Goal: Task Accomplishment & Management: Use online tool/utility

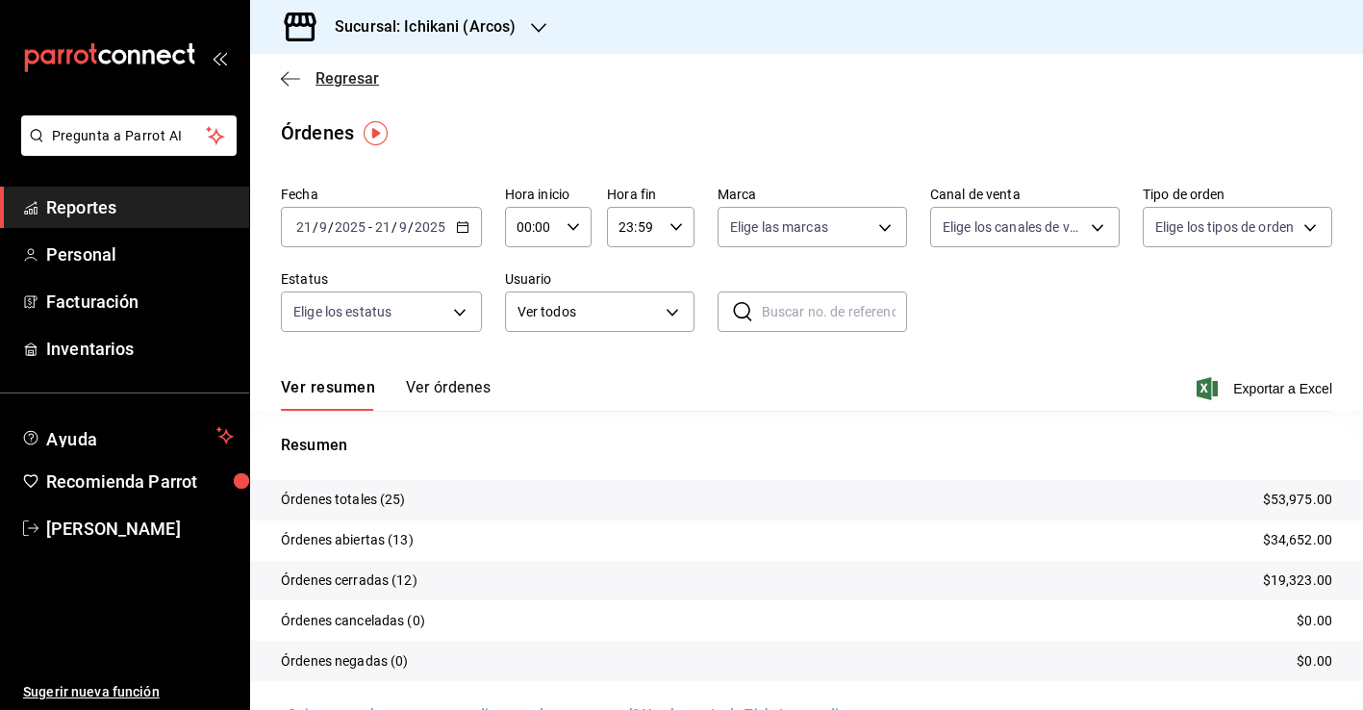
click at [340, 81] on span "Regresar" at bounding box center [348, 78] width 64 height 18
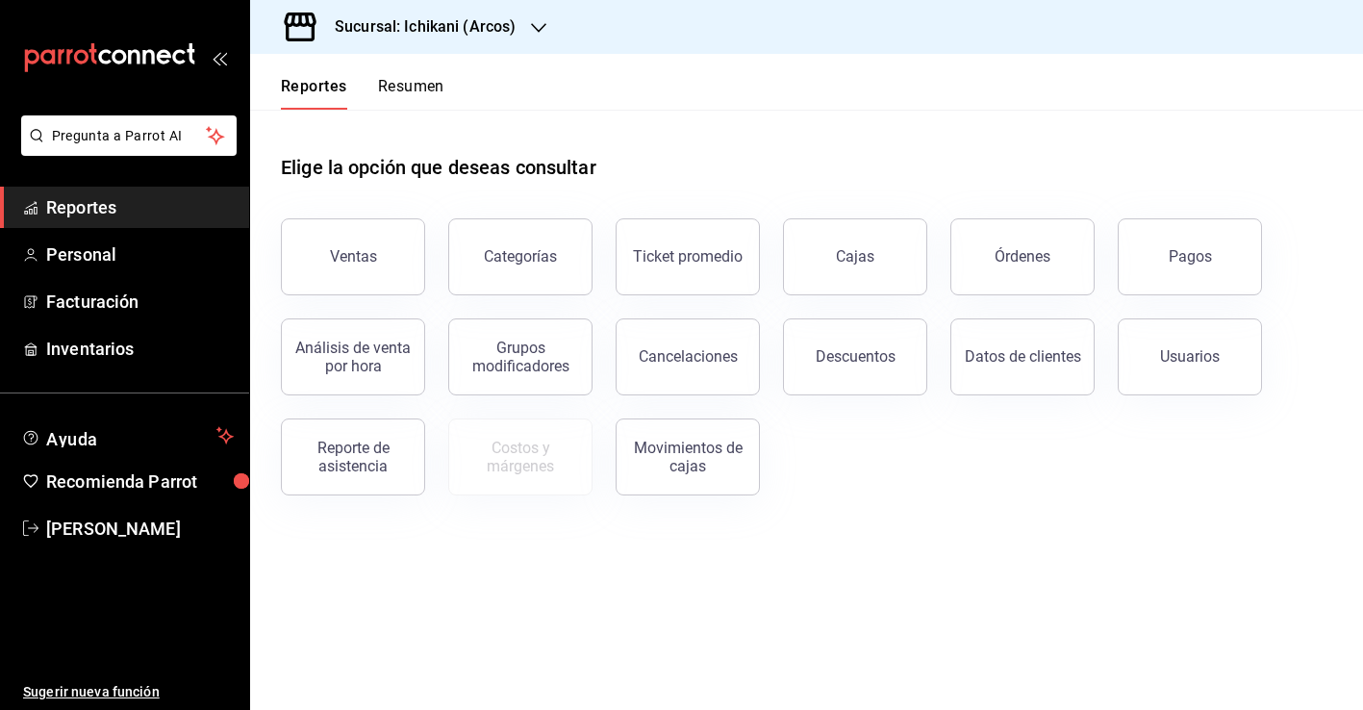
click at [538, 24] on icon "button" at bounding box center [538, 27] width 15 height 15
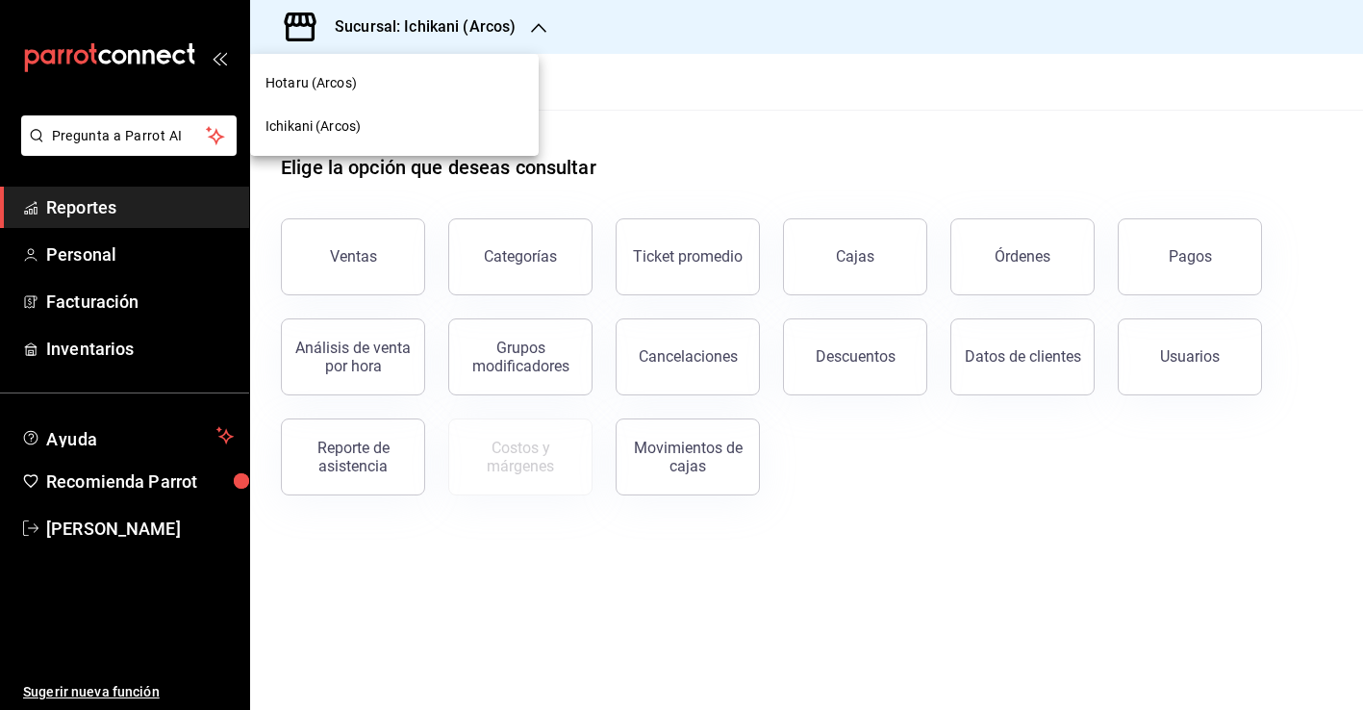
click at [505, 80] on div "Hotaru (Arcos)" at bounding box center [395, 83] width 258 height 20
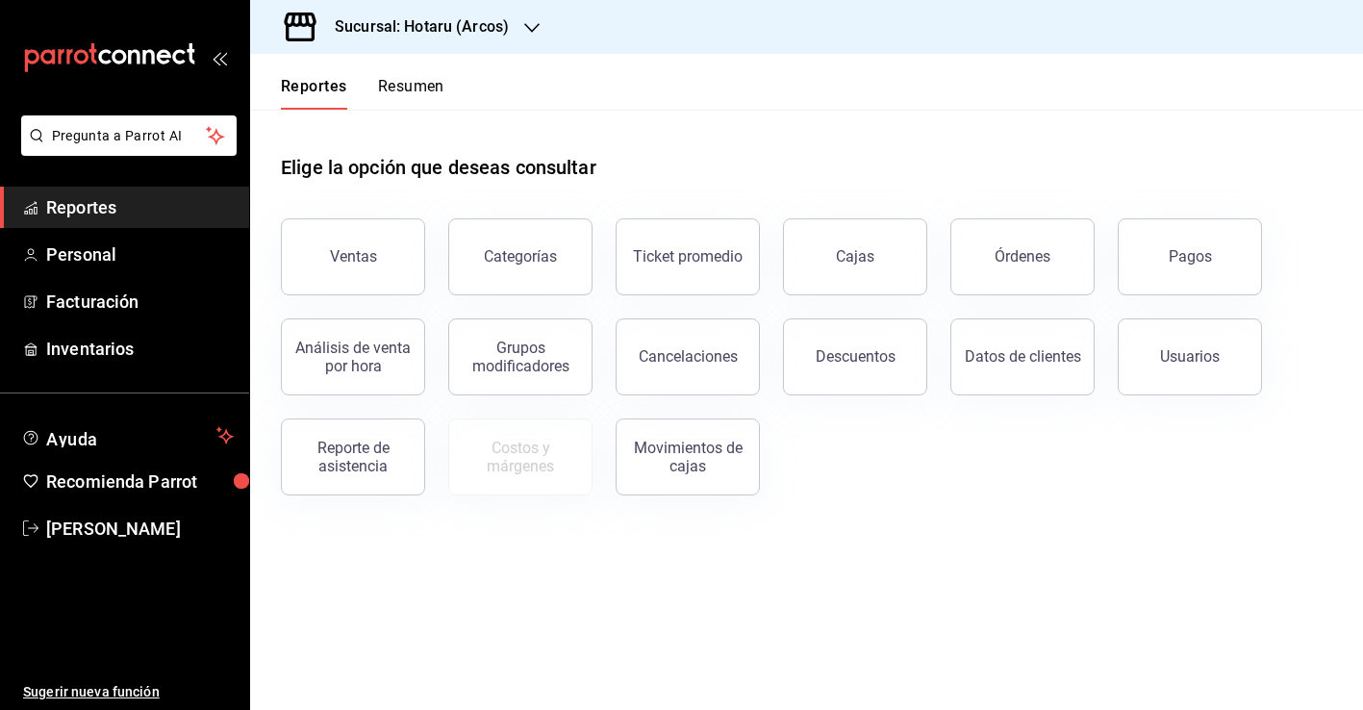
click at [871, 406] on div "Ventas Categorías Ticket promedio Cajas Órdenes Pagos Análisis de venta por hor…" at bounding box center [795, 345] width 1075 height 300
click at [863, 372] on button "Descuentos" at bounding box center [855, 356] width 144 height 77
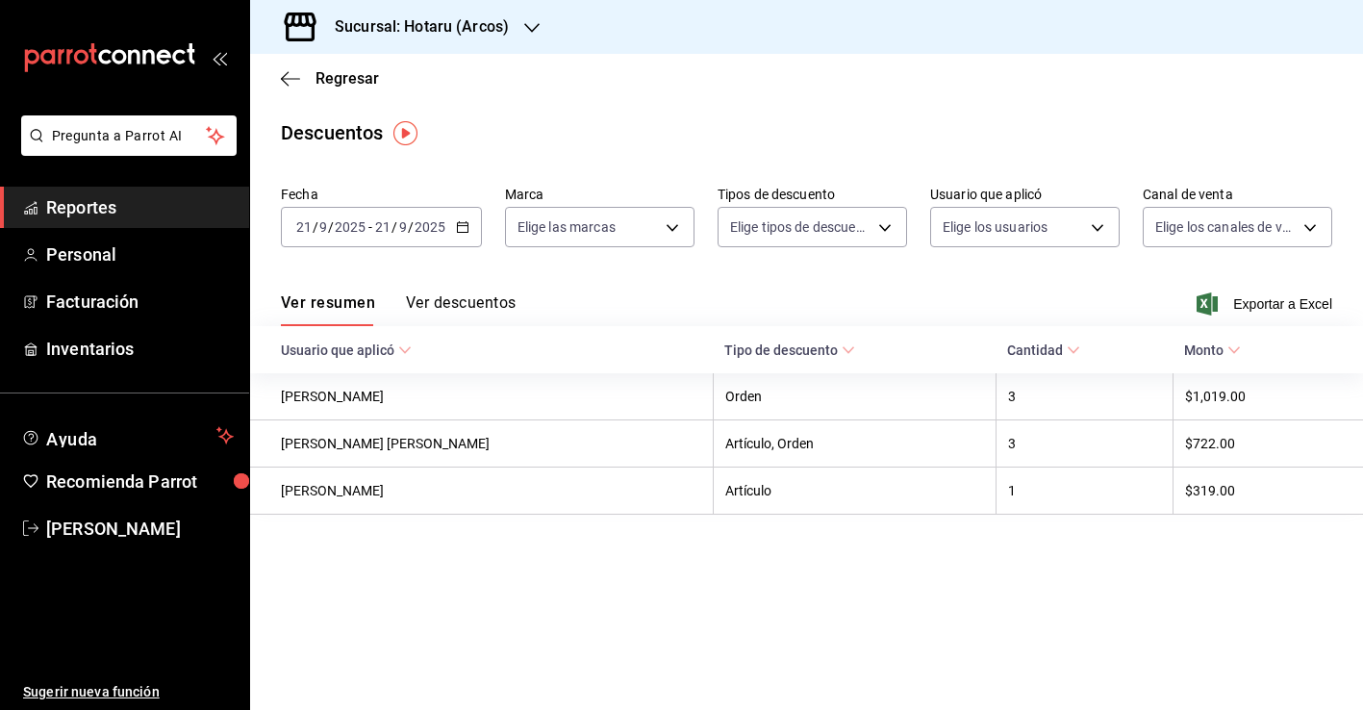
click at [462, 218] on div "[DATE] [DATE] - [DATE] [DATE]" at bounding box center [381, 227] width 201 height 40
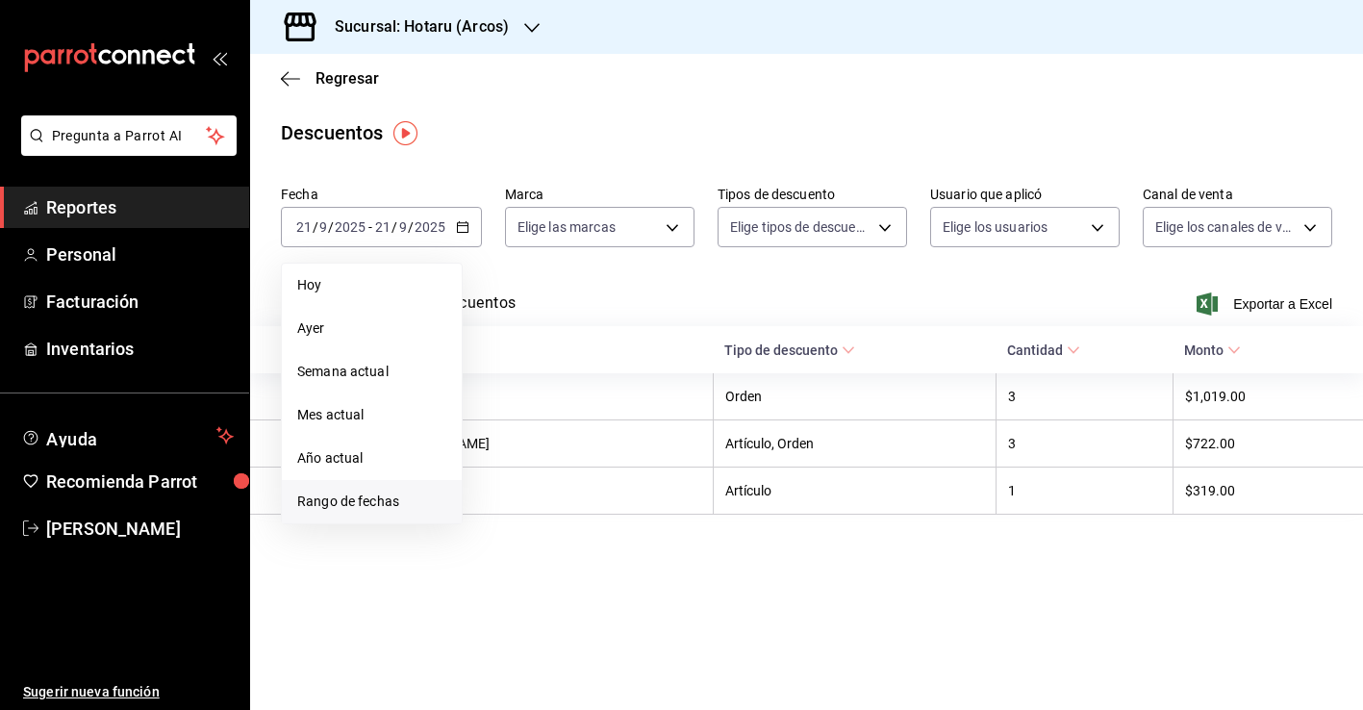
click at [371, 504] on span "Rango de fechas" at bounding box center [371, 502] width 149 height 20
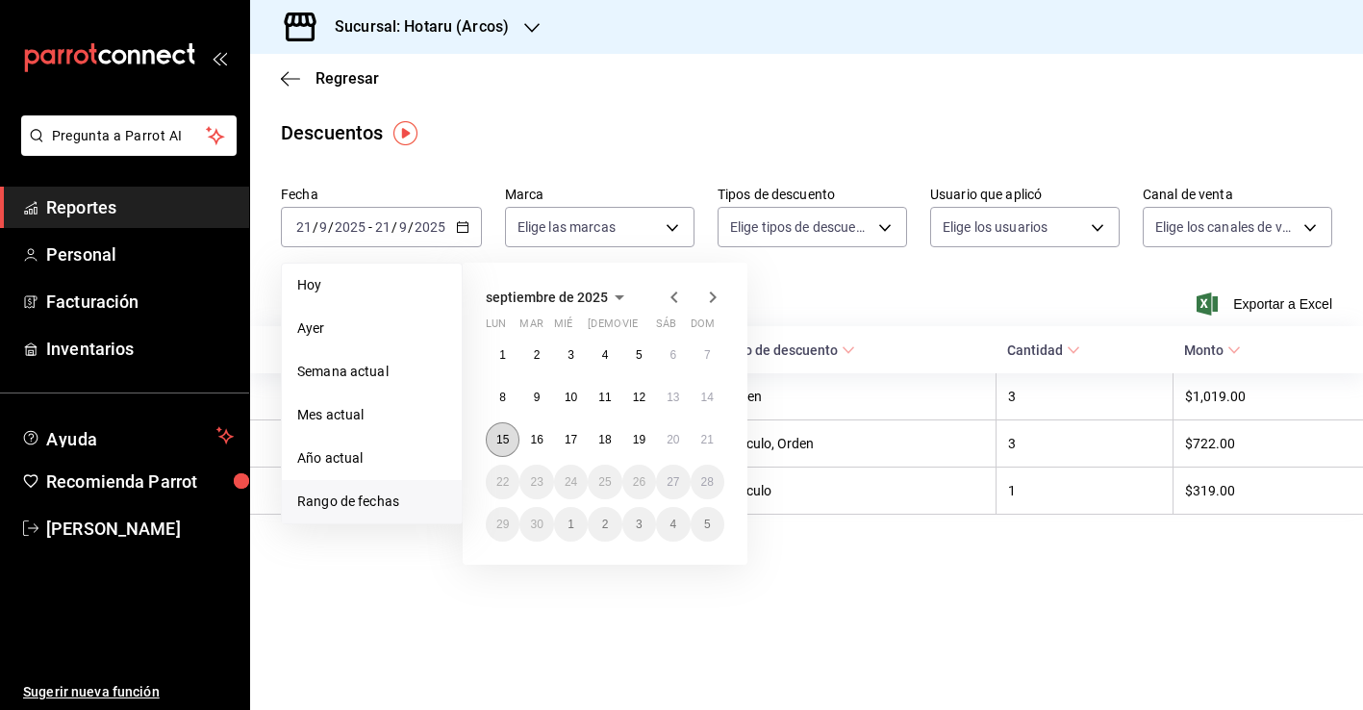
click at [503, 438] on abbr "15" at bounding box center [502, 439] width 13 height 13
click at [707, 438] on abbr "21" at bounding box center [707, 439] width 13 height 13
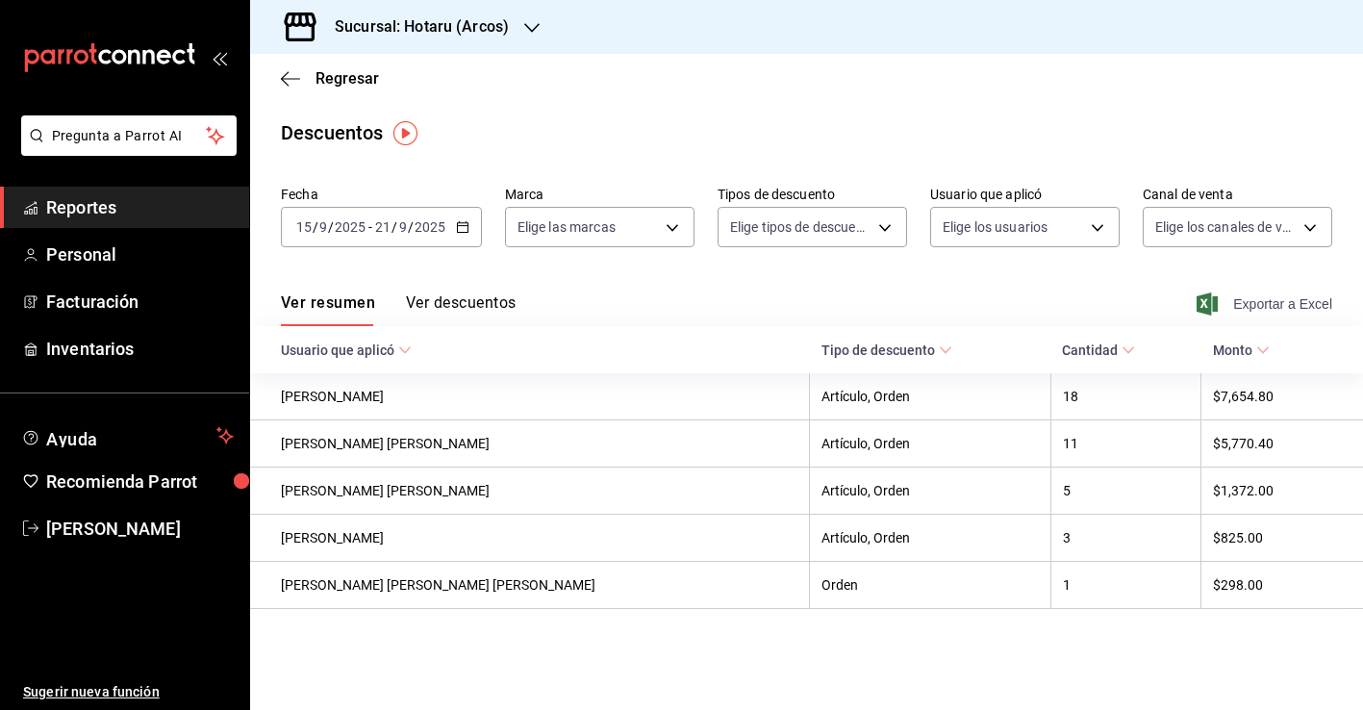
click at [1224, 303] on span "Exportar a Excel" at bounding box center [1267, 303] width 132 height 23
click at [335, 79] on span "Regresar" at bounding box center [348, 78] width 64 height 18
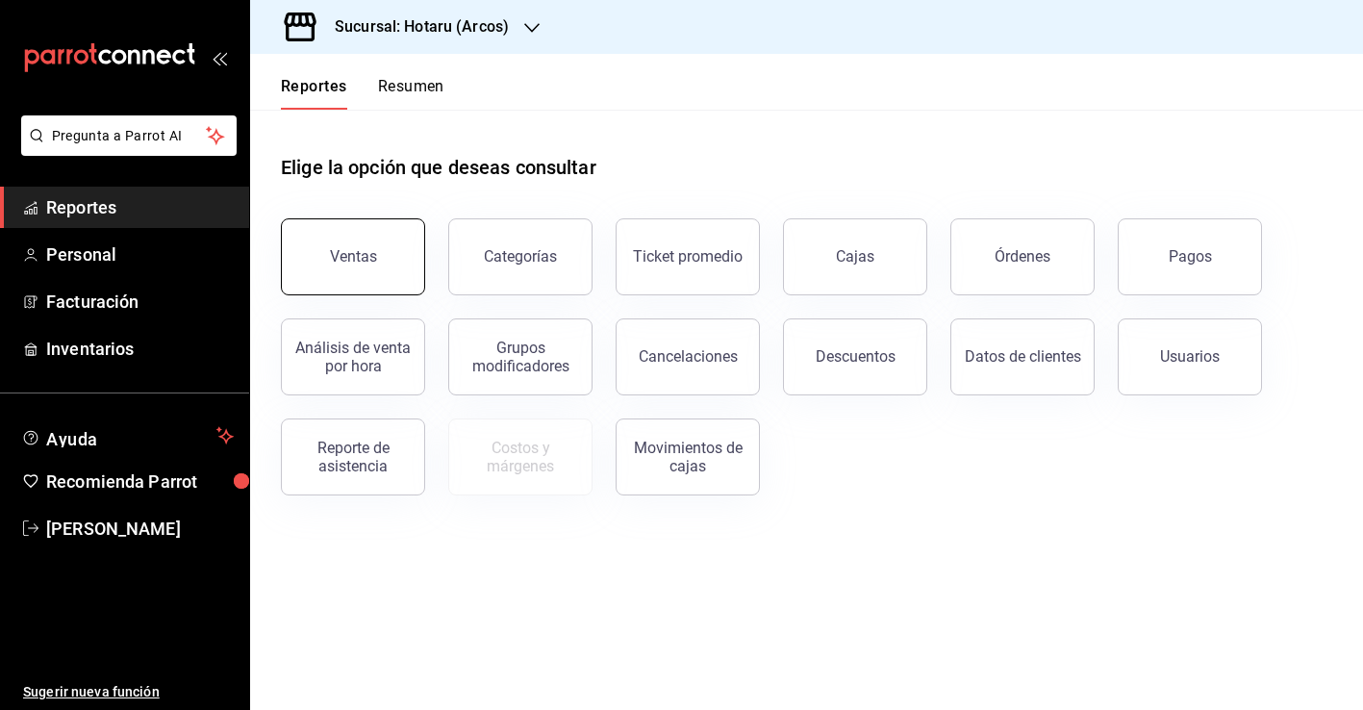
click at [351, 219] on div "Ventas" at bounding box center [341, 245] width 167 height 100
click at [381, 238] on button "Ventas" at bounding box center [353, 256] width 144 height 77
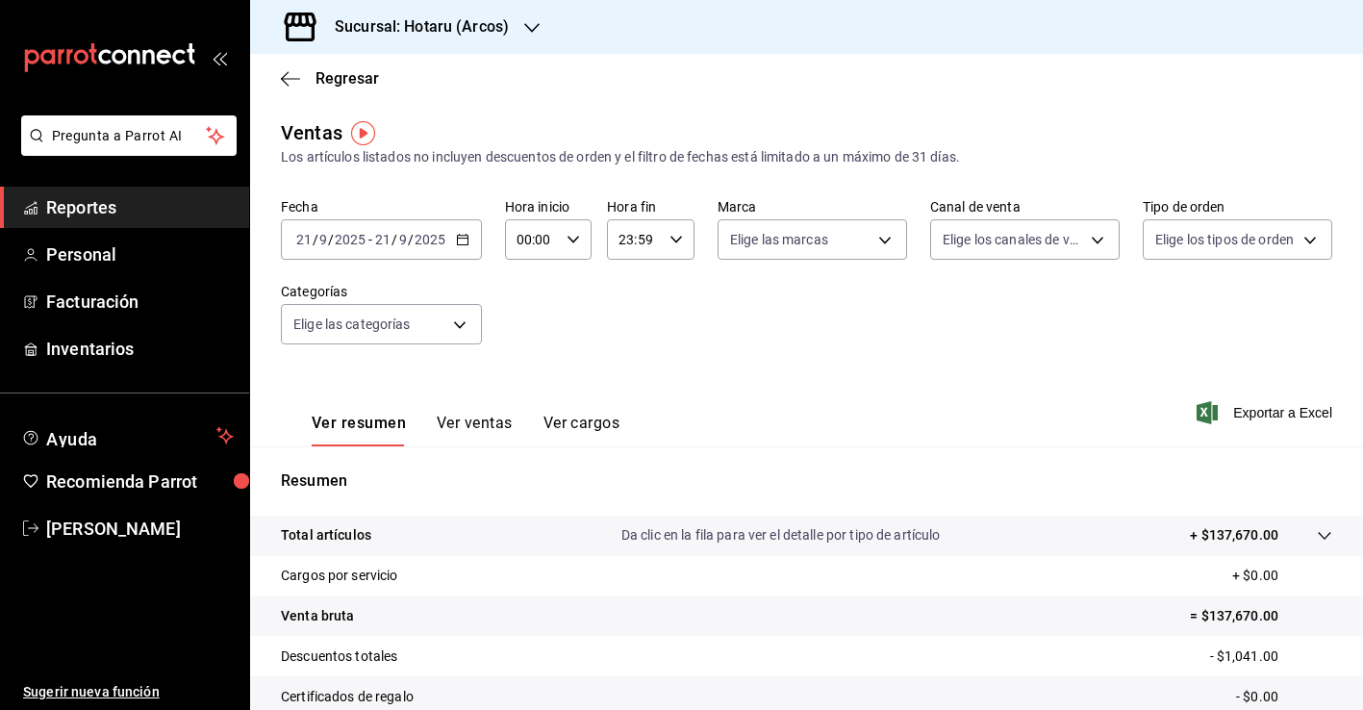
click at [460, 235] on icon "button" at bounding box center [462, 239] width 13 height 13
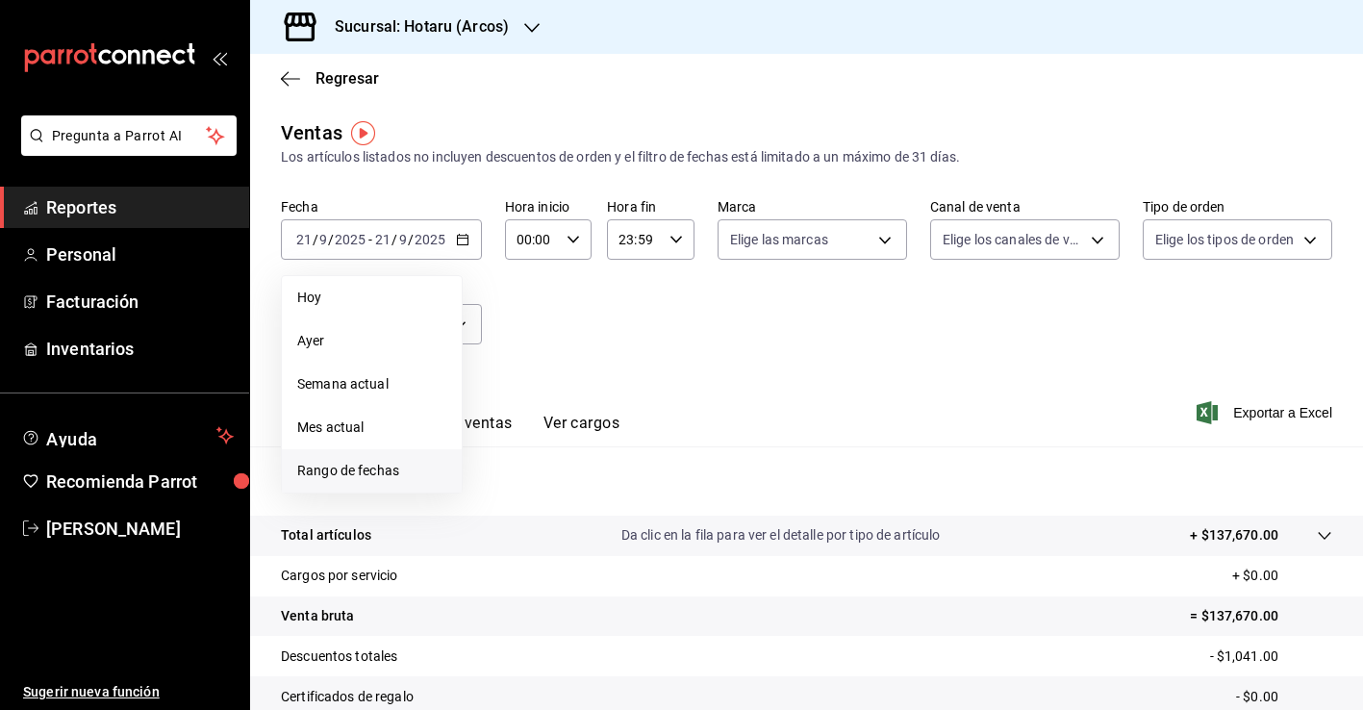
click at [394, 463] on span "Rango de fechas" at bounding box center [371, 471] width 149 height 20
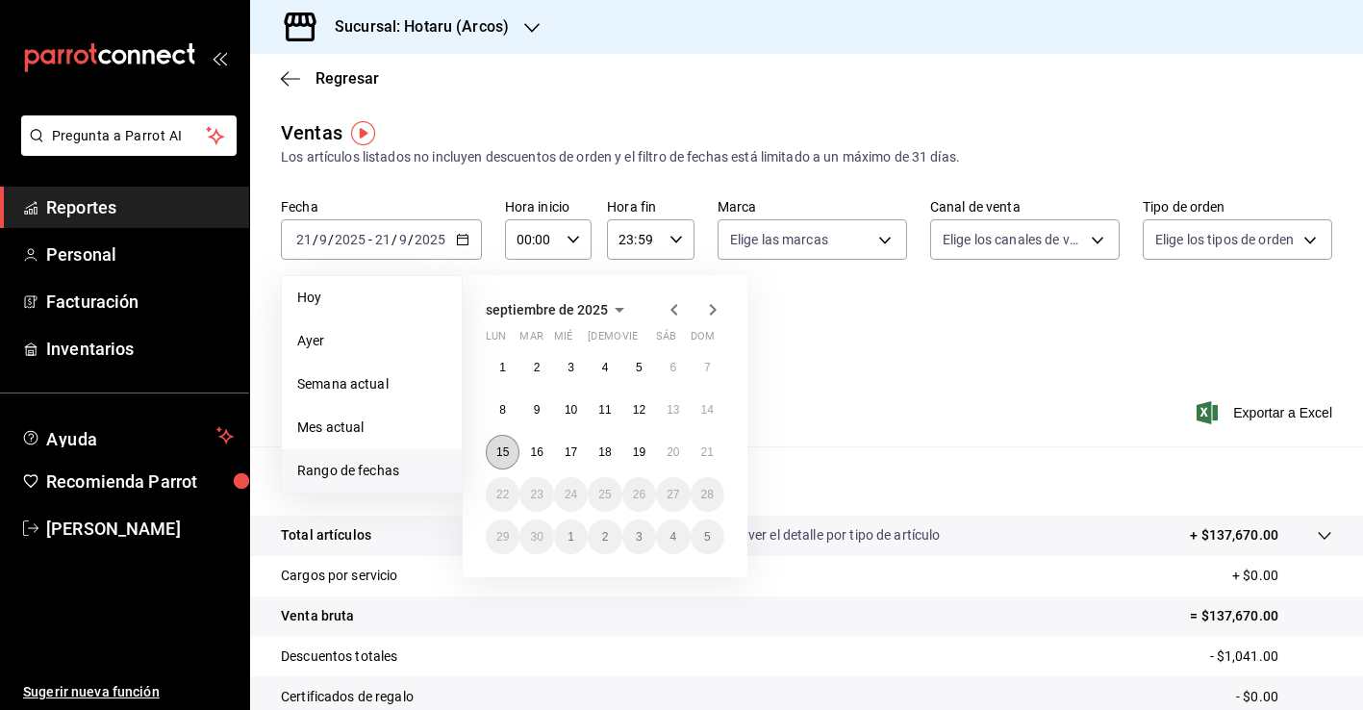
click at [516, 454] on button "15" at bounding box center [503, 452] width 34 height 35
click at [507, 450] on abbr "15" at bounding box center [502, 451] width 13 height 13
click at [703, 455] on abbr "21" at bounding box center [707, 451] width 13 height 13
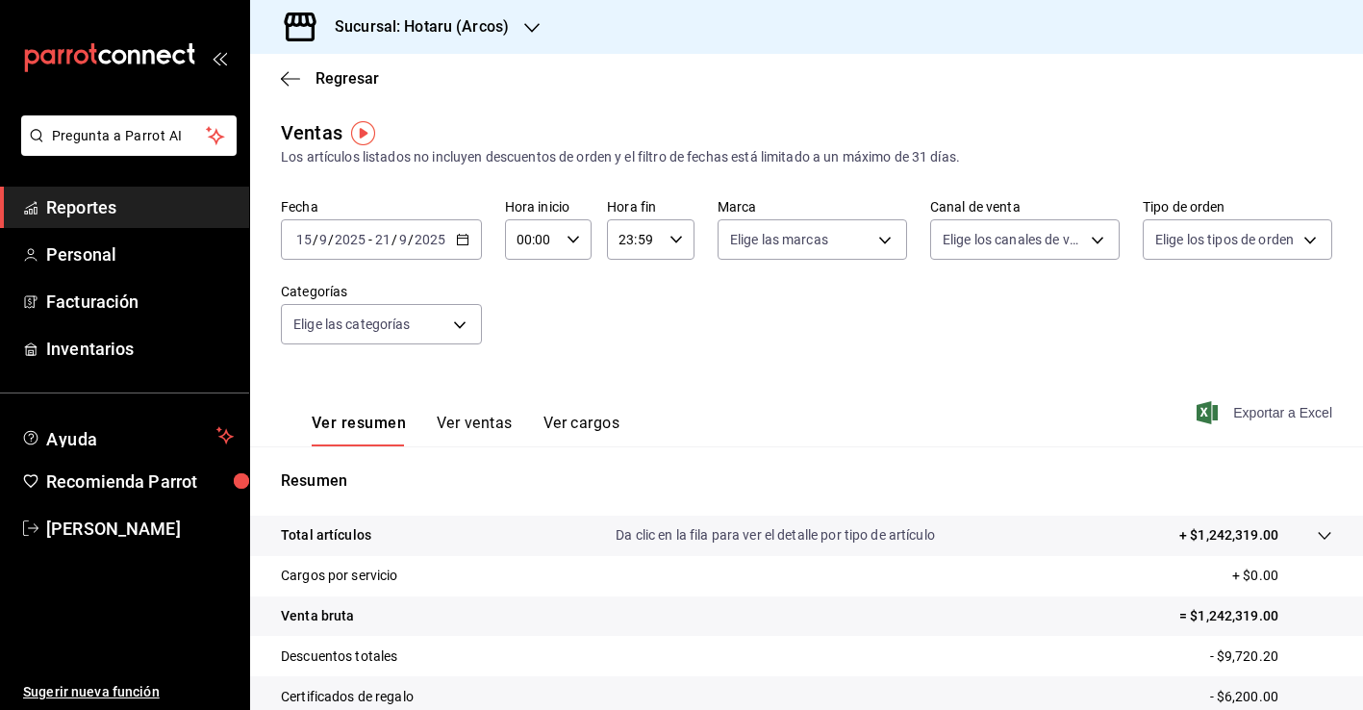
click at [1294, 408] on span "Exportar a Excel" at bounding box center [1267, 412] width 132 height 23
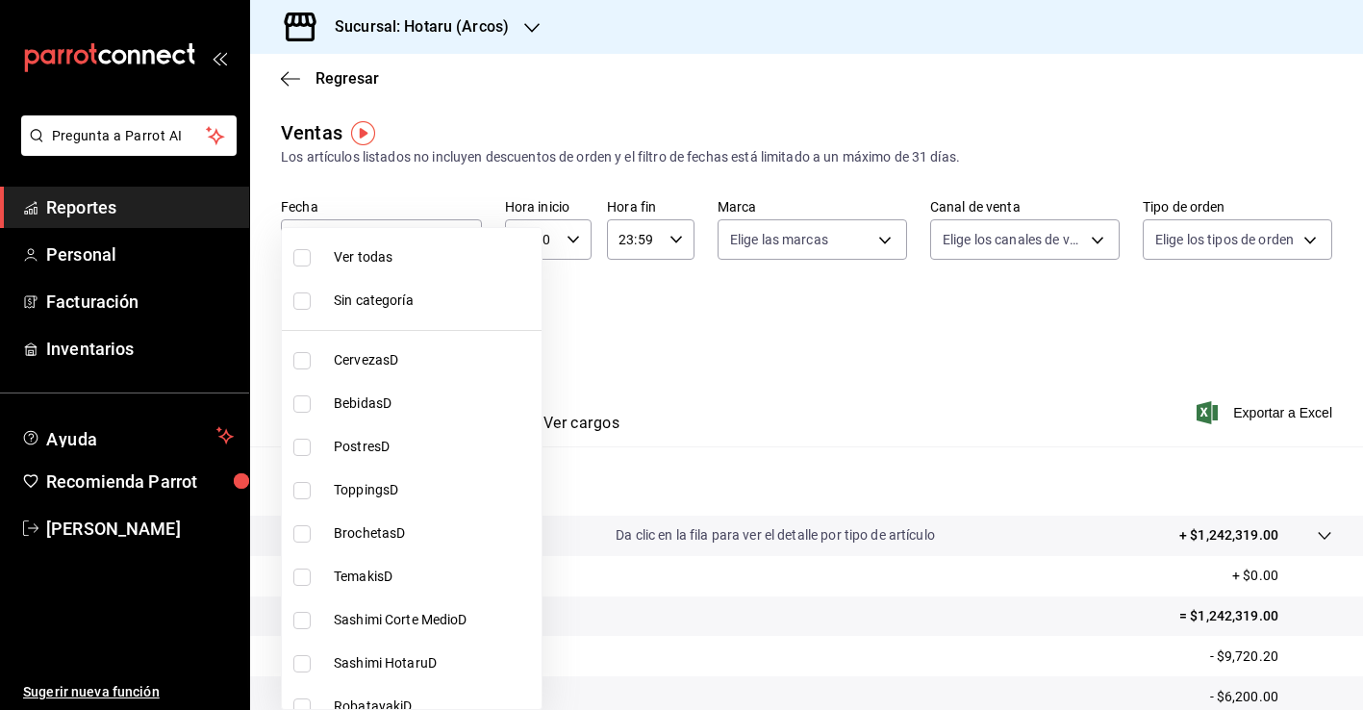
click at [472, 313] on body "Pregunta a Parrot AI Reportes Personal Facturación Inventarios Ayuda Recomienda…" at bounding box center [681, 355] width 1363 height 710
click at [399, 371] on li "CervezasD" at bounding box center [412, 360] width 260 height 43
type input "776622e4-7a05-47c6-ac4f-288bb23805c5"
checkbox input "true"
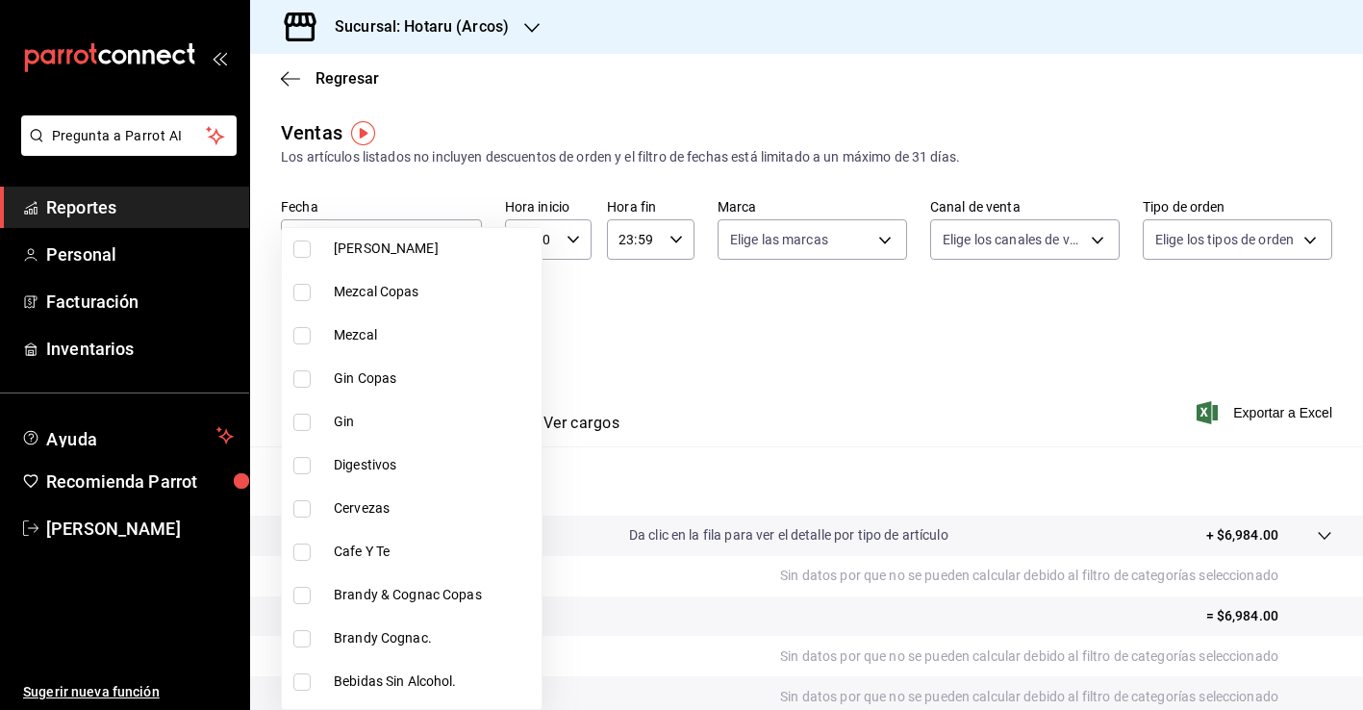
click at [381, 504] on span "Cervezas" at bounding box center [434, 508] width 200 height 20
type input "776622e4-7a05-47c6-ac4f-288bb23805c5,74f76086-96bb-47fd-ac88-14b51a498719"
checkbox input "true"
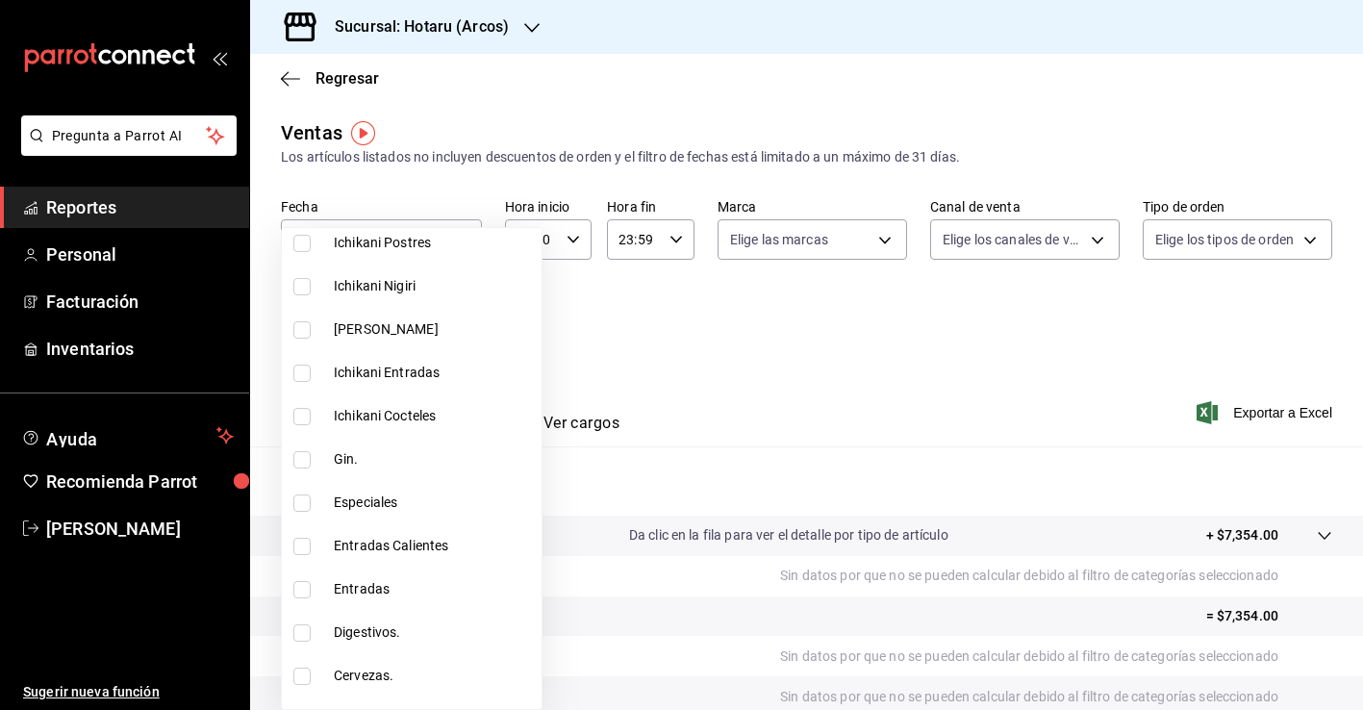
scroll to position [3632, 0]
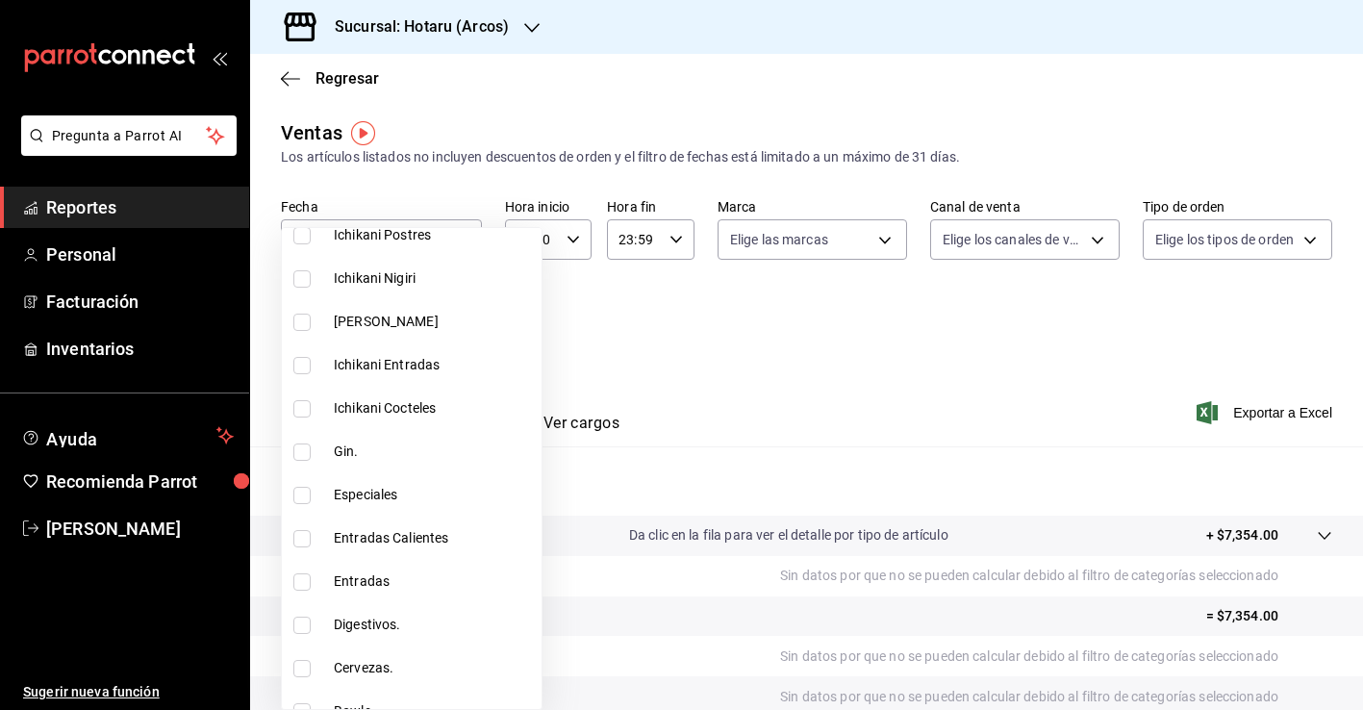
click at [374, 655] on li "Cervezas." at bounding box center [412, 668] width 260 height 43
type input "776622e4-7a05-47c6-ac4f-288bb23805c5,74f76086-96bb-47fd-ac88-14b51a498719,83a14…"
checkbox input "true"
click at [812, 484] on div at bounding box center [681, 355] width 1363 height 710
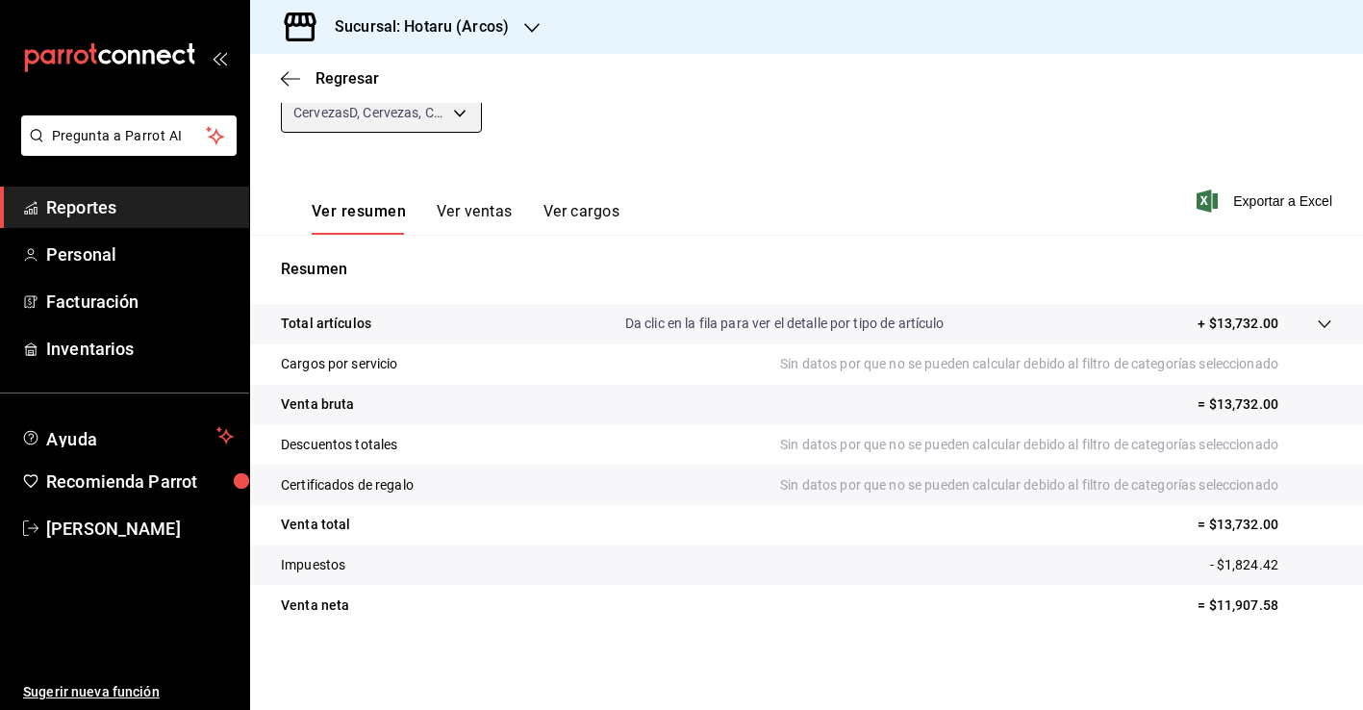
scroll to position [212, 0]
click at [464, 125] on body "Pregunta a Parrot AI Reportes Personal Facturación Inventarios Ayuda Recomienda…" at bounding box center [681, 355] width 1363 height 710
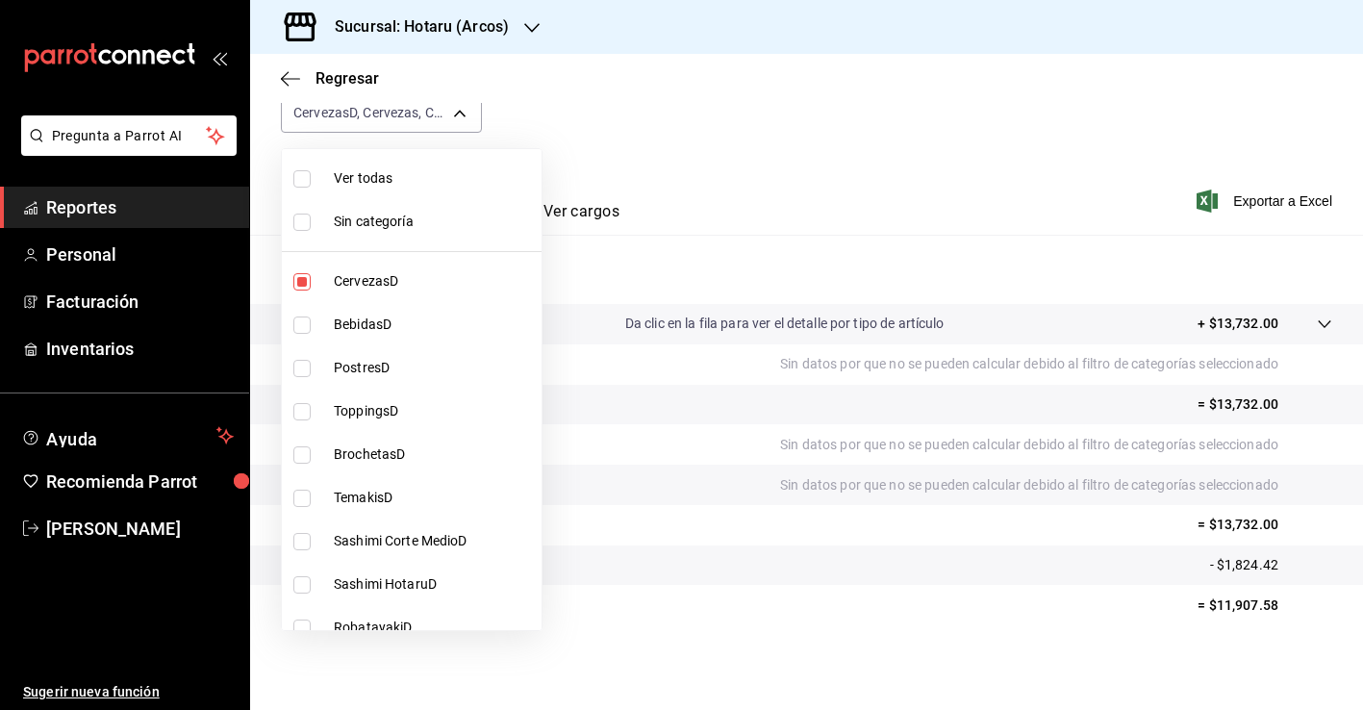
click at [387, 184] on span "Ver todas" at bounding box center [434, 178] width 200 height 20
type input "776622e4-7a05-47c6-ac4f-288bb23805c5,088c5992-2a6a-49aa-a30a-79c682d9baec,18867…"
checkbox input "true"
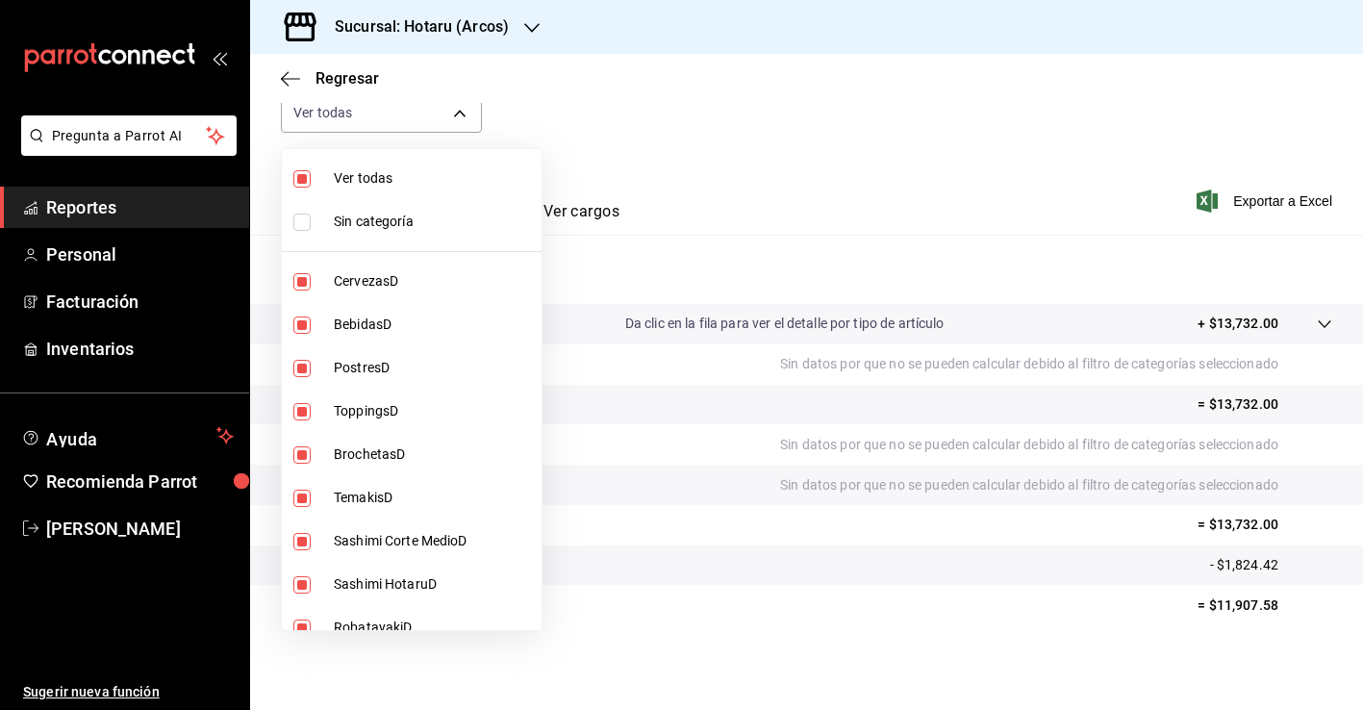
checkbox input "true"
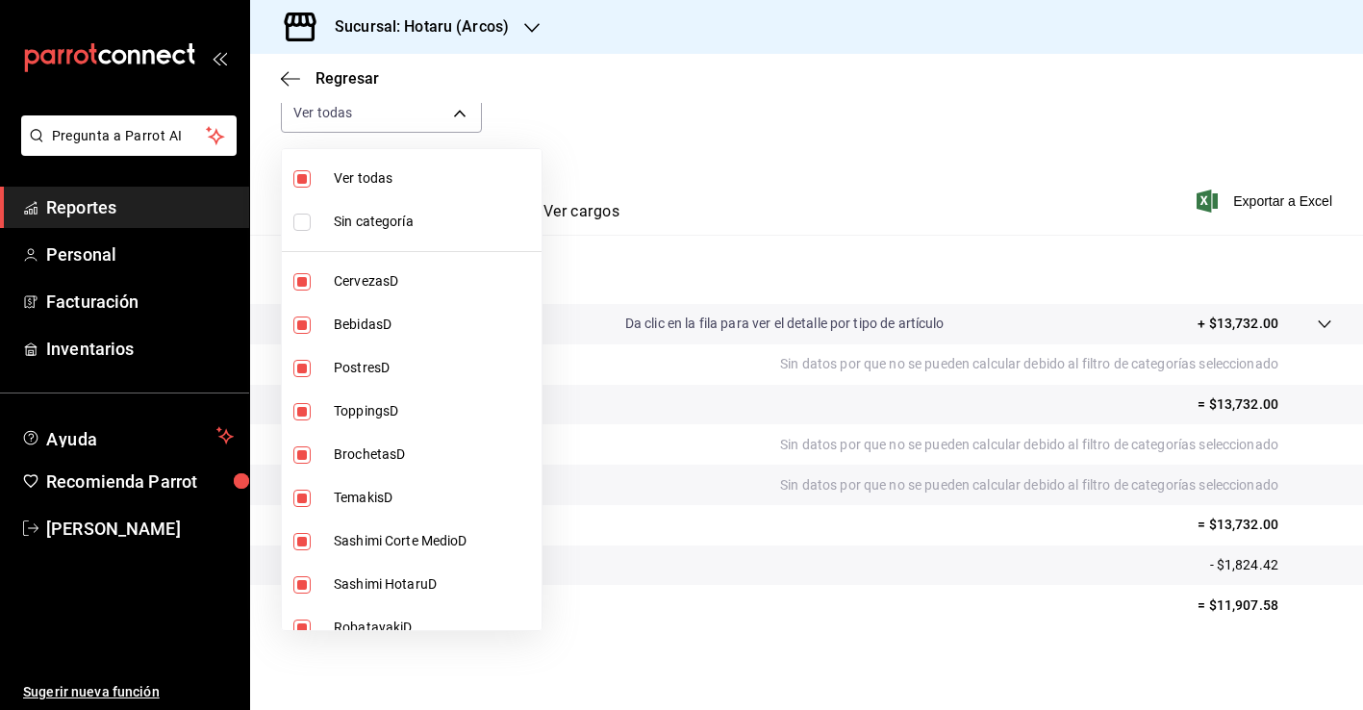
checkbox input "true"
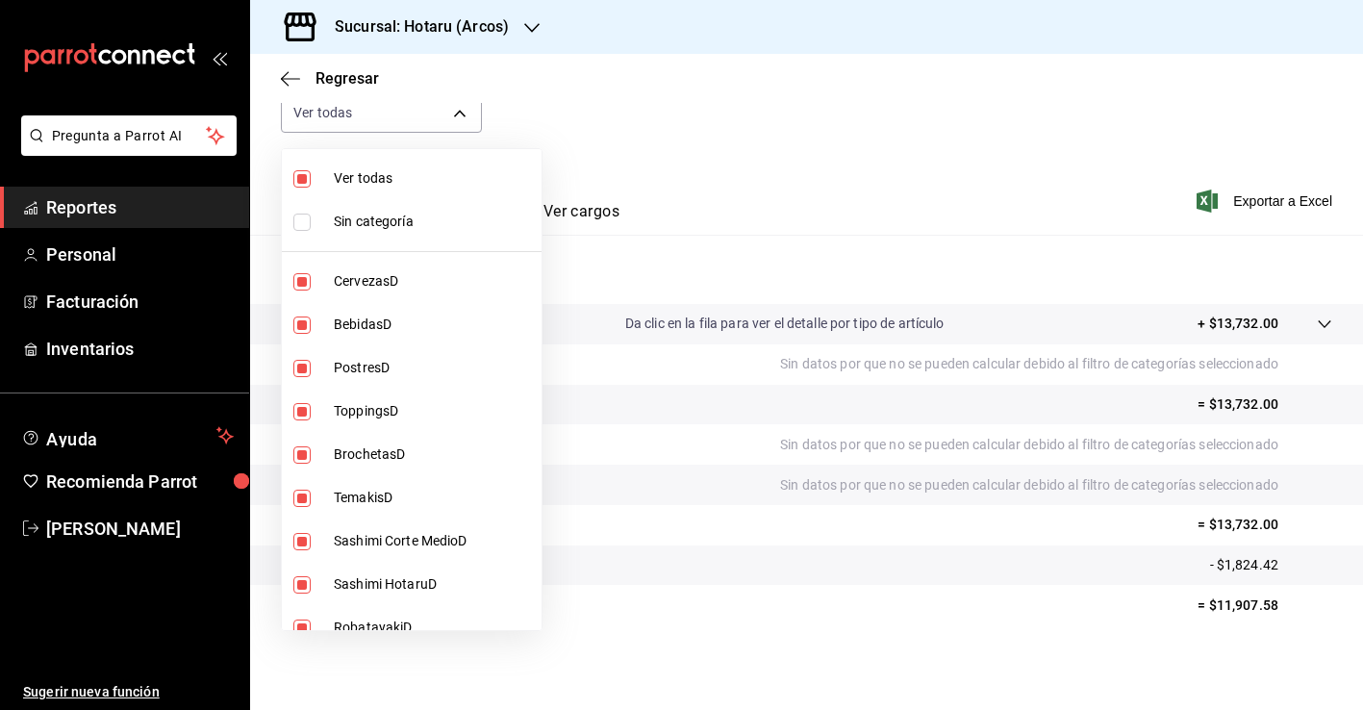
checkbox input "true"
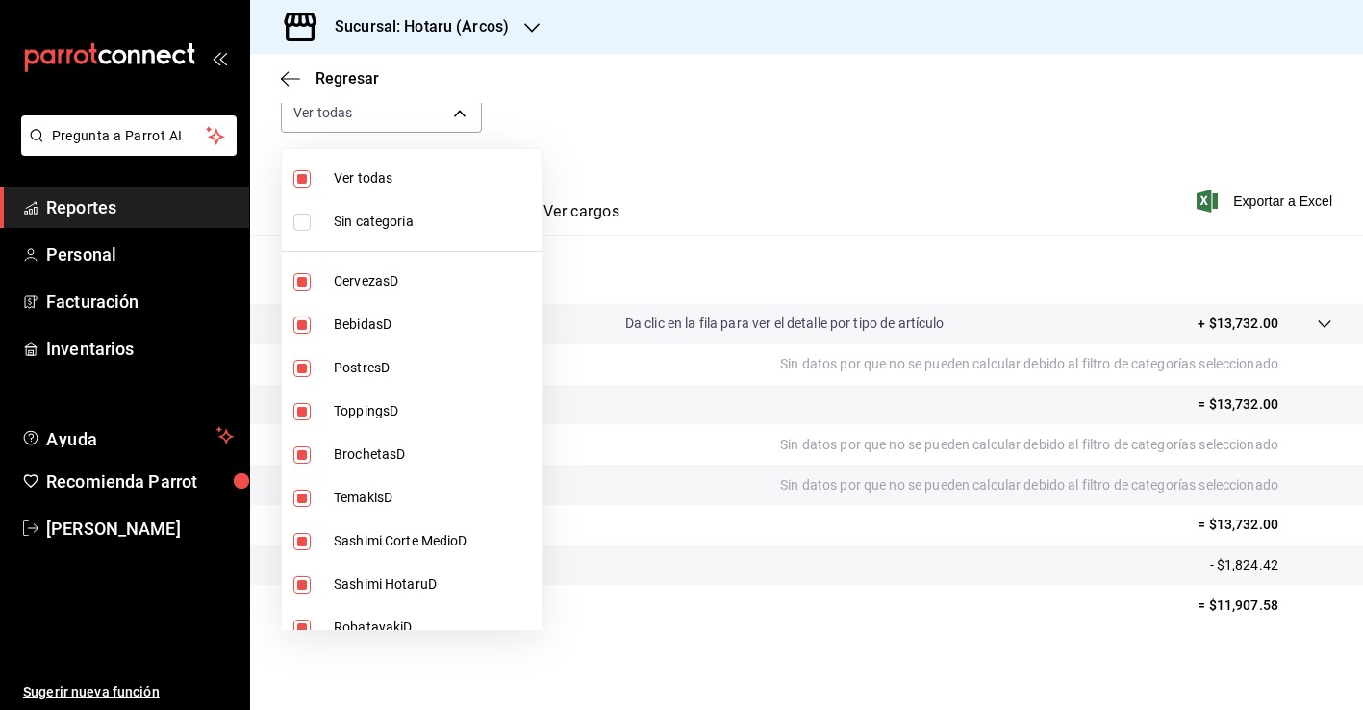
checkbox input "true"
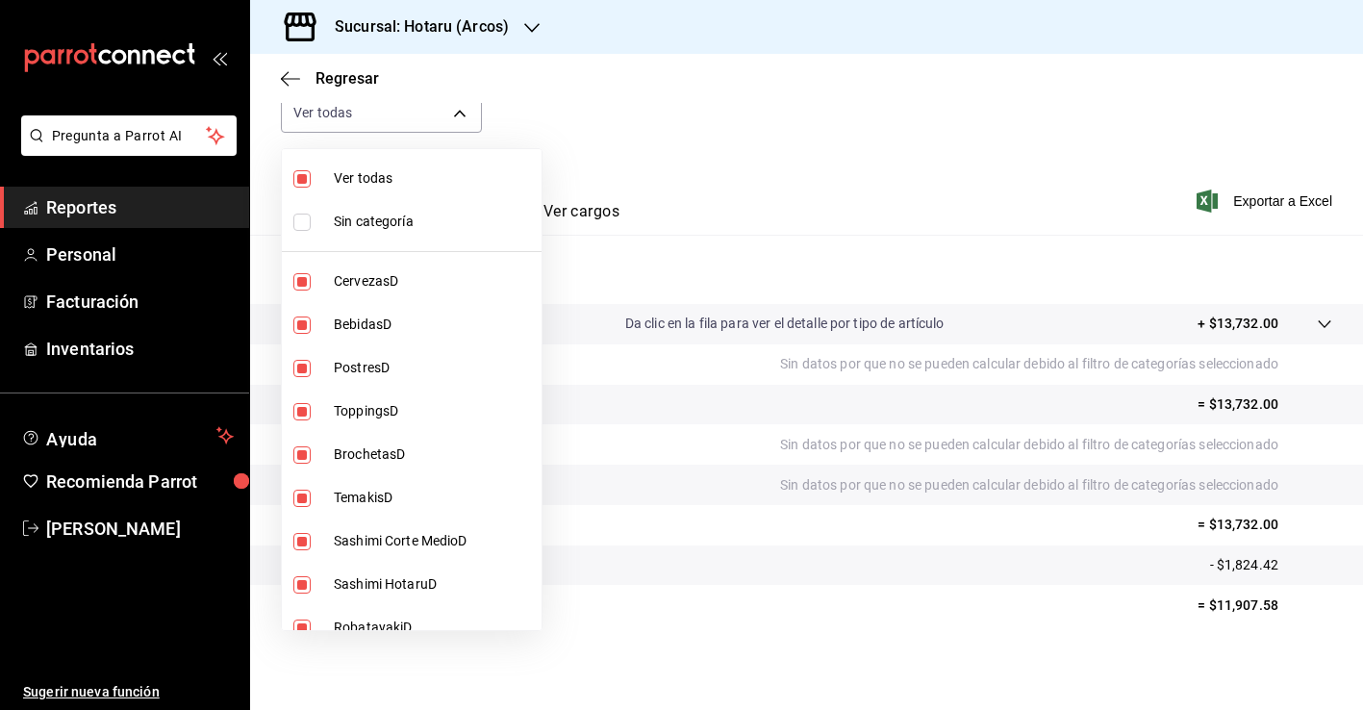
checkbox input "true"
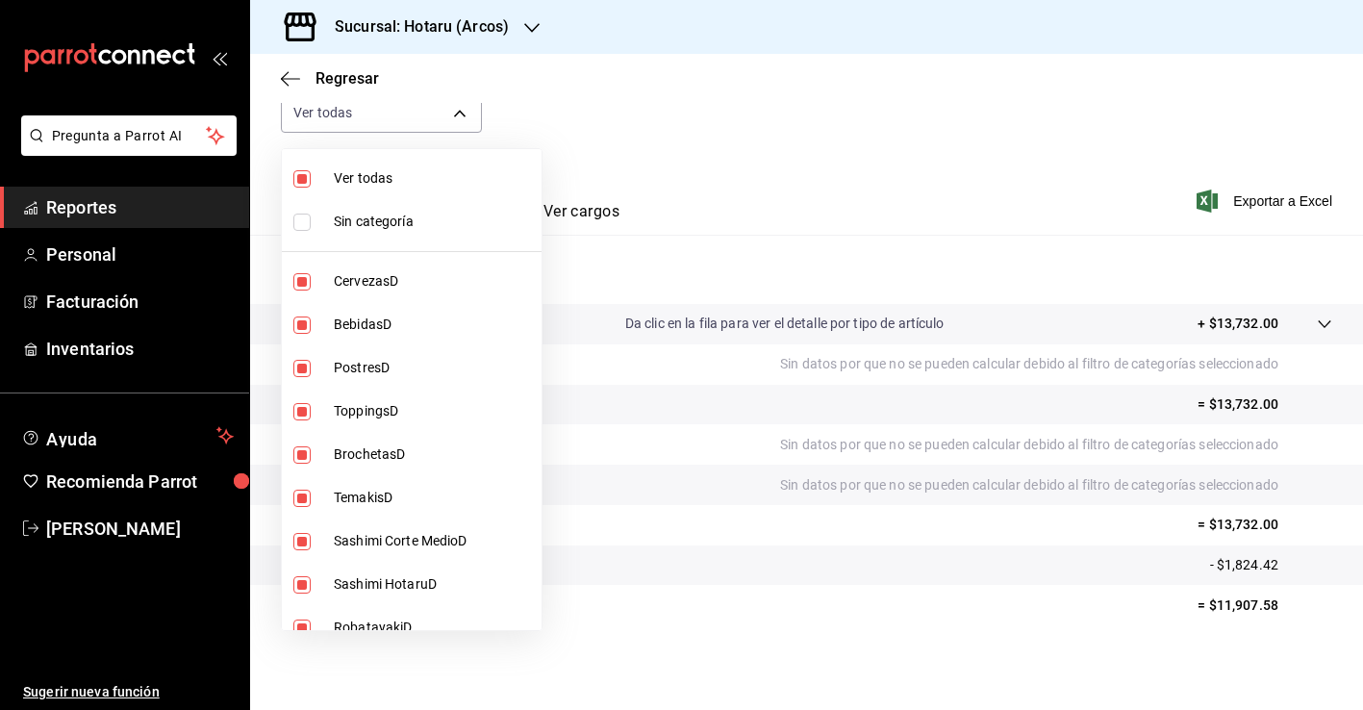
checkbox input "true"
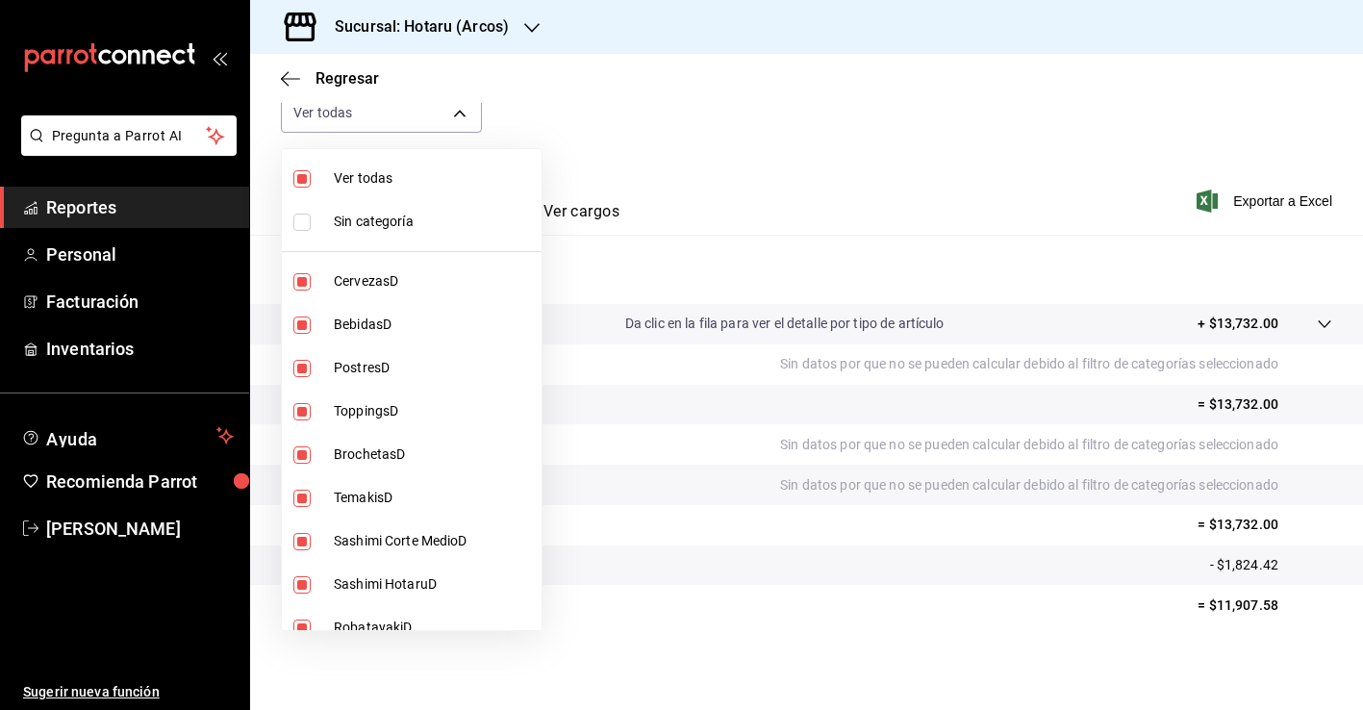
checkbox input "true"
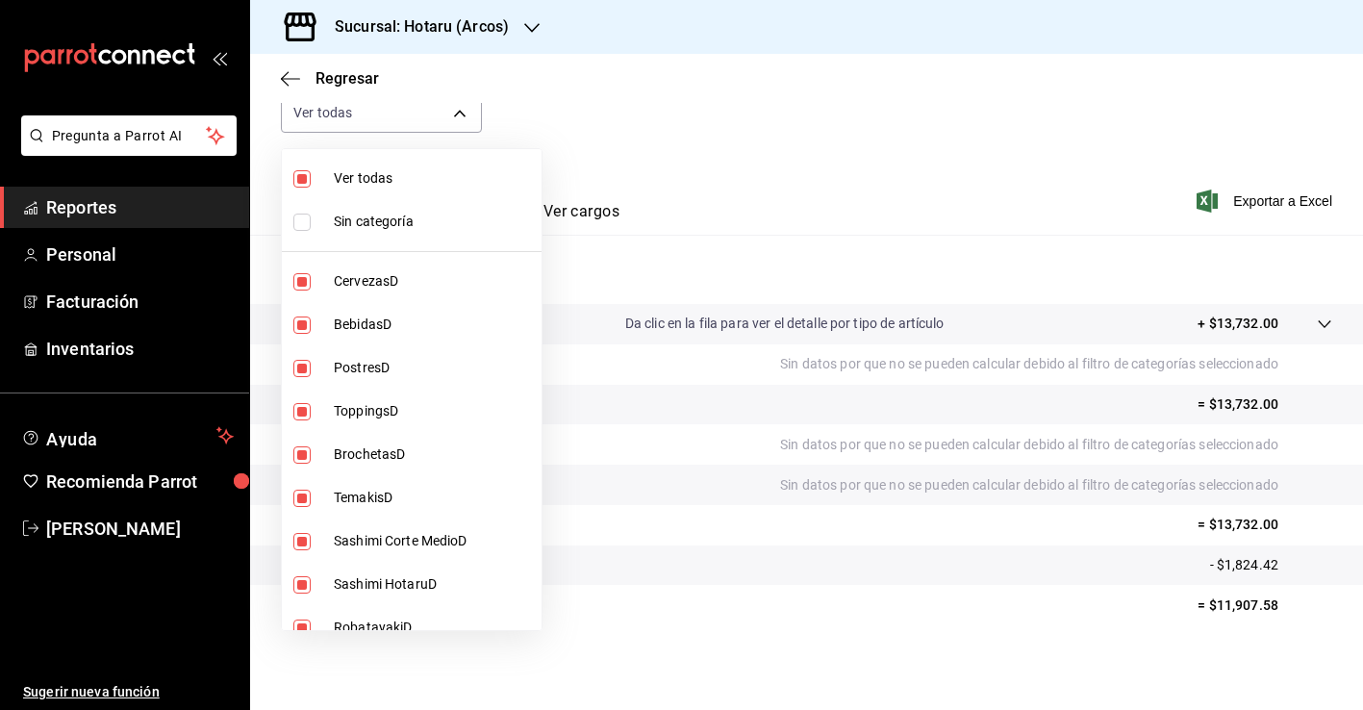
checkbox input "true"
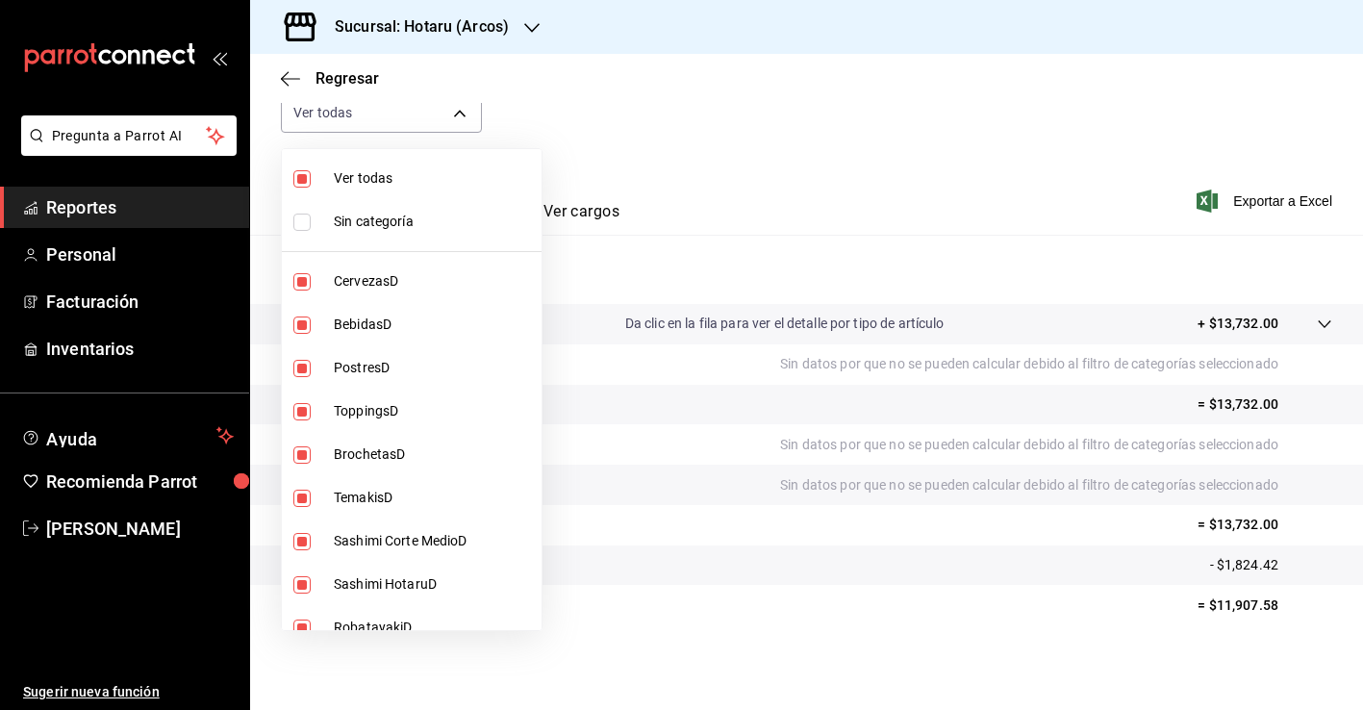
checkbox input "true"
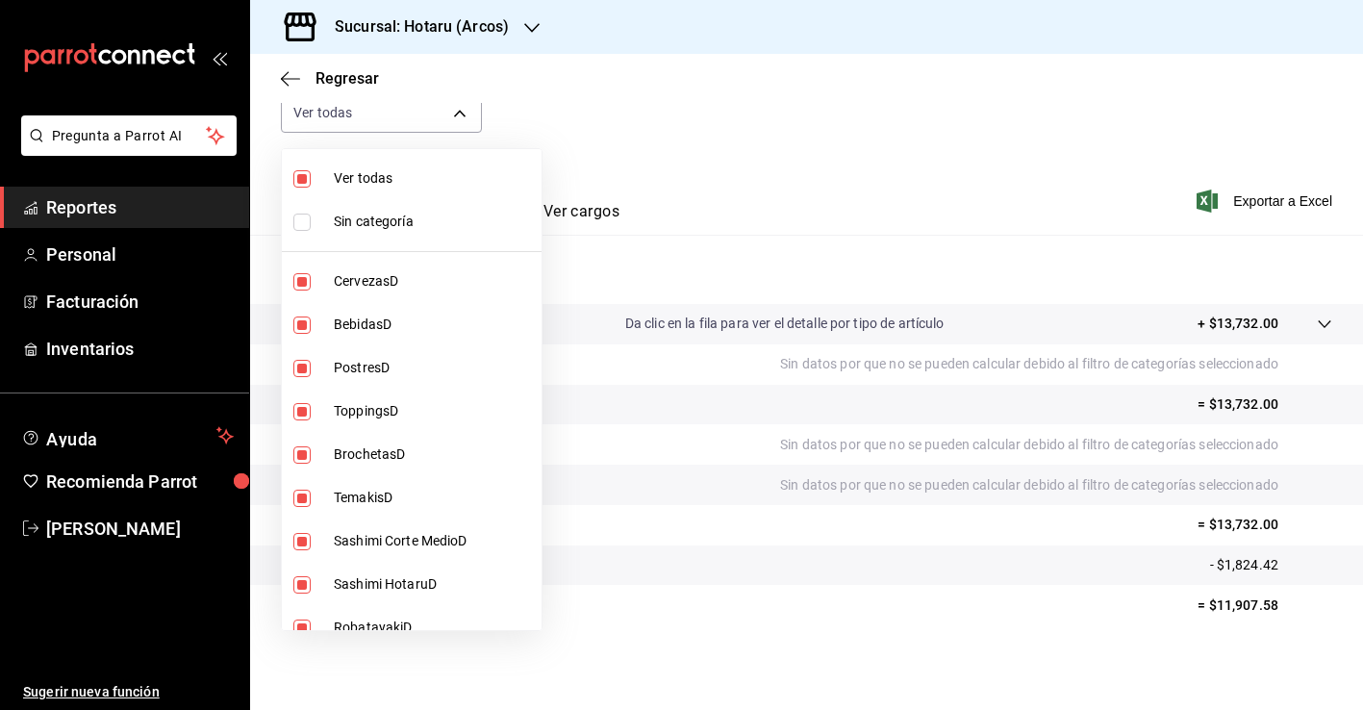
checkbox input "true"
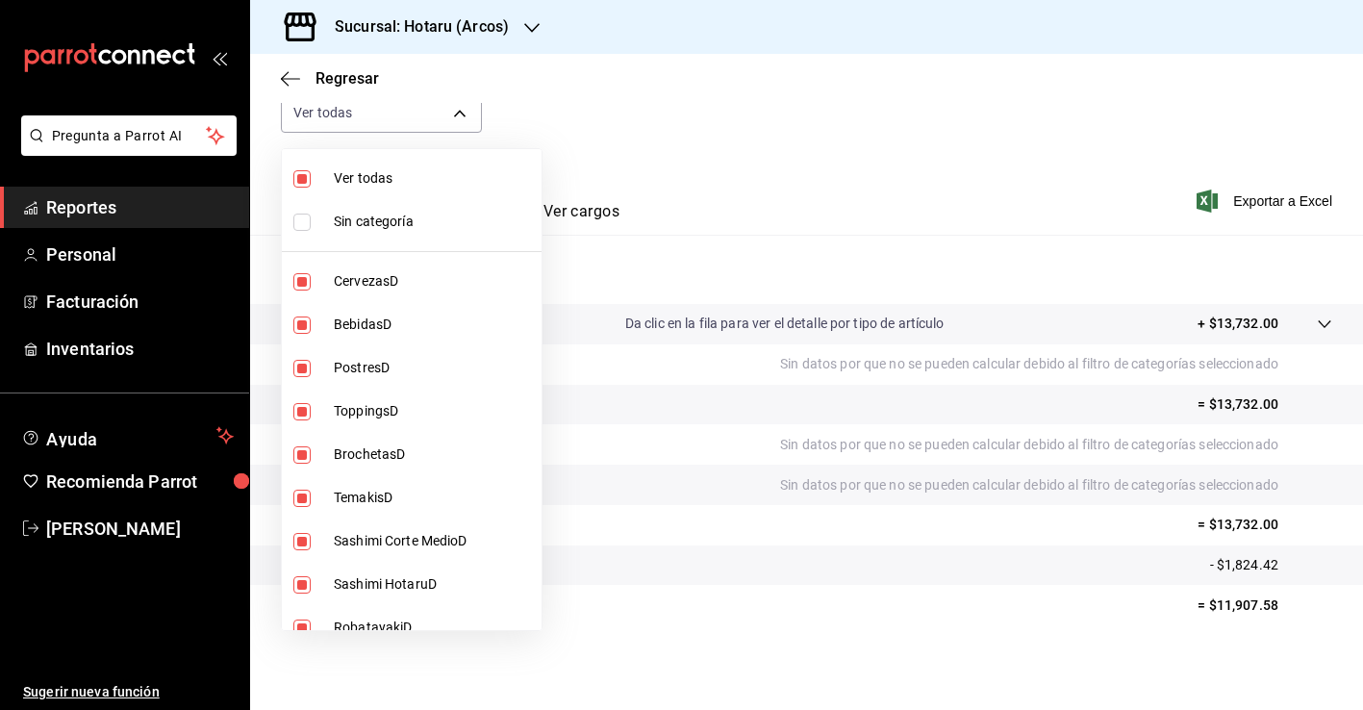
checkbox input "true"
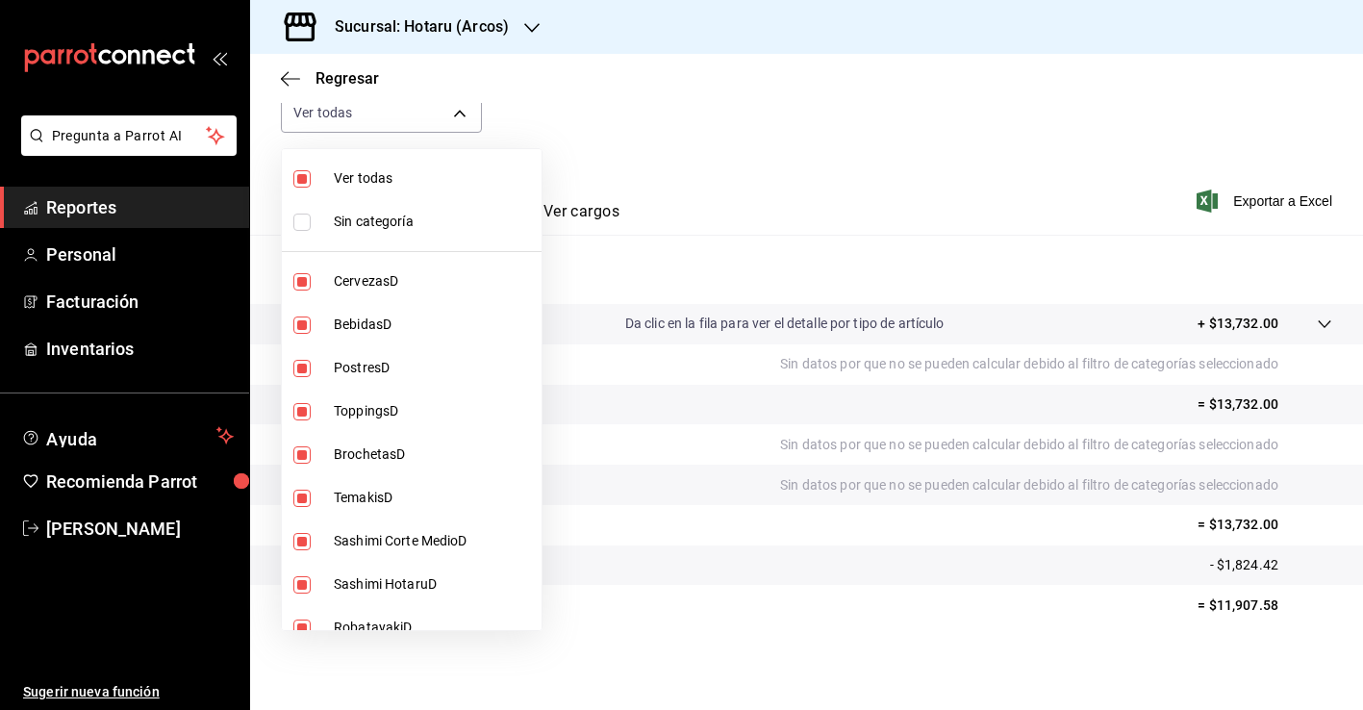
checkbox input "true"
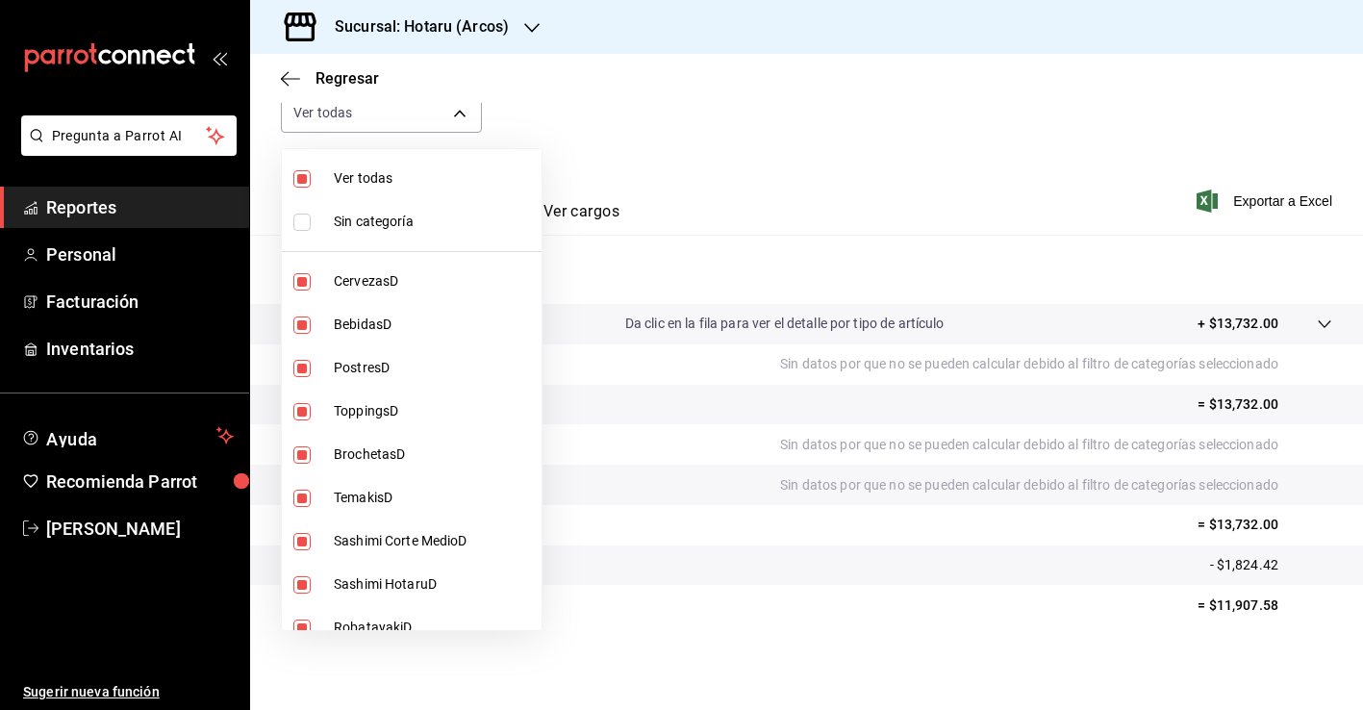
checkbox input "true"
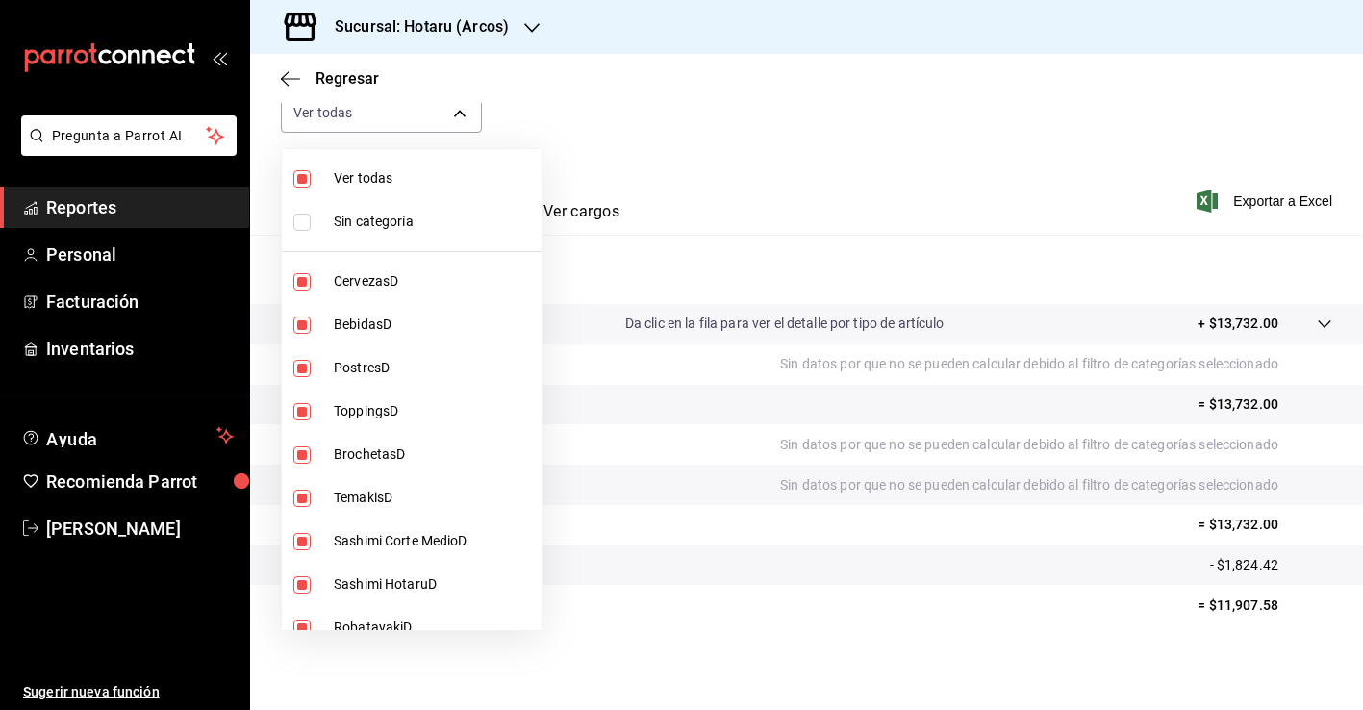
checkbox input "true"
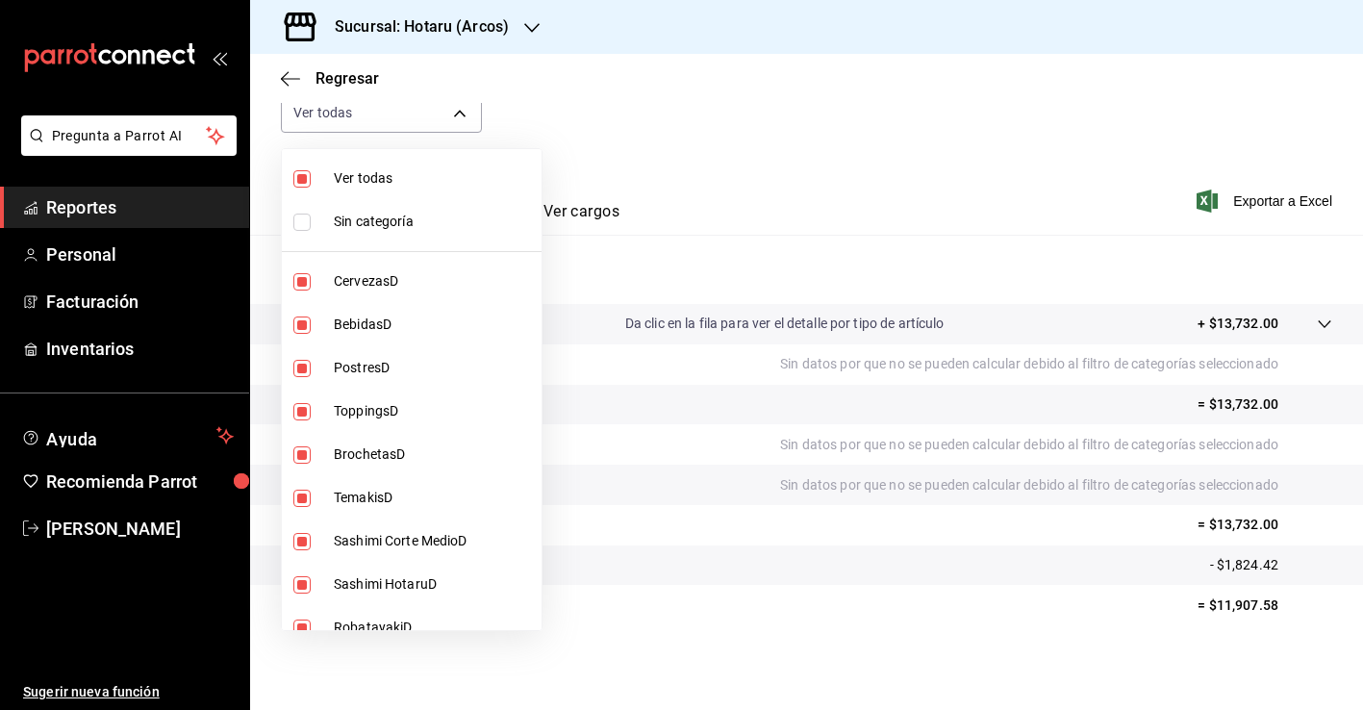
checkbox input "true"
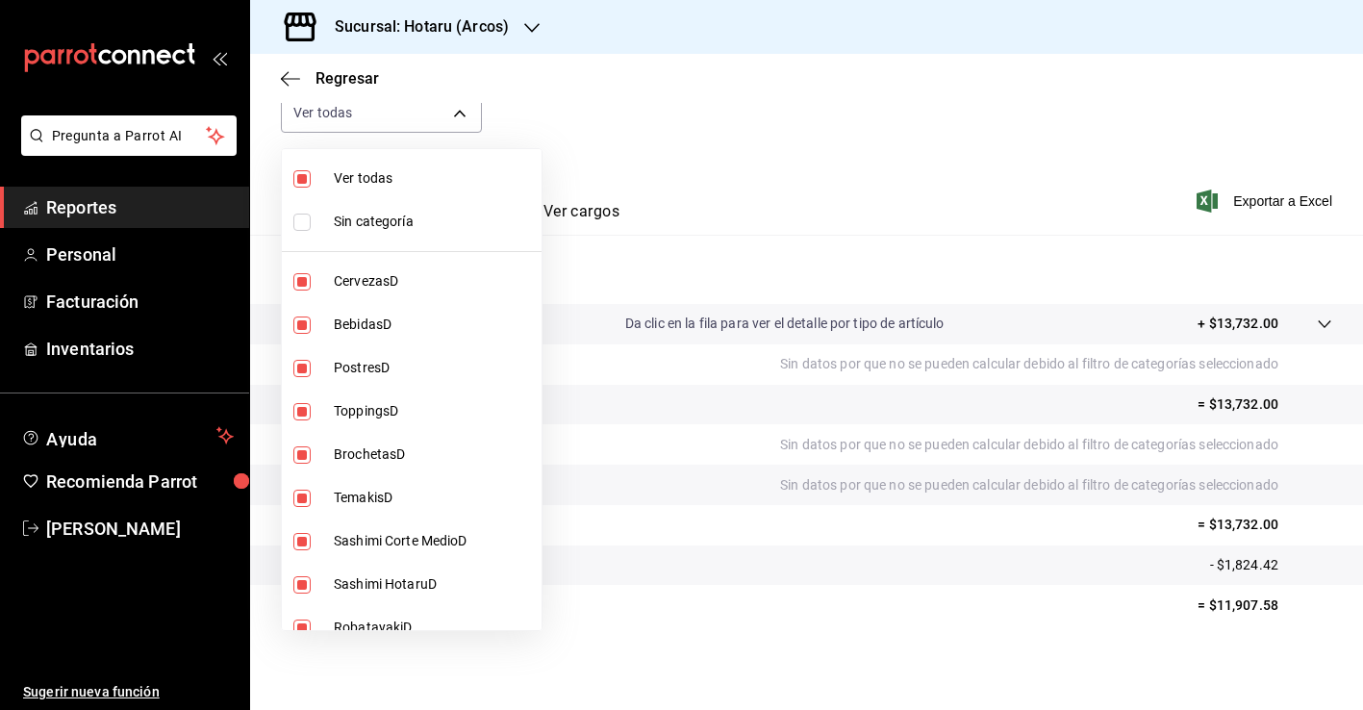
checkbox input "true"
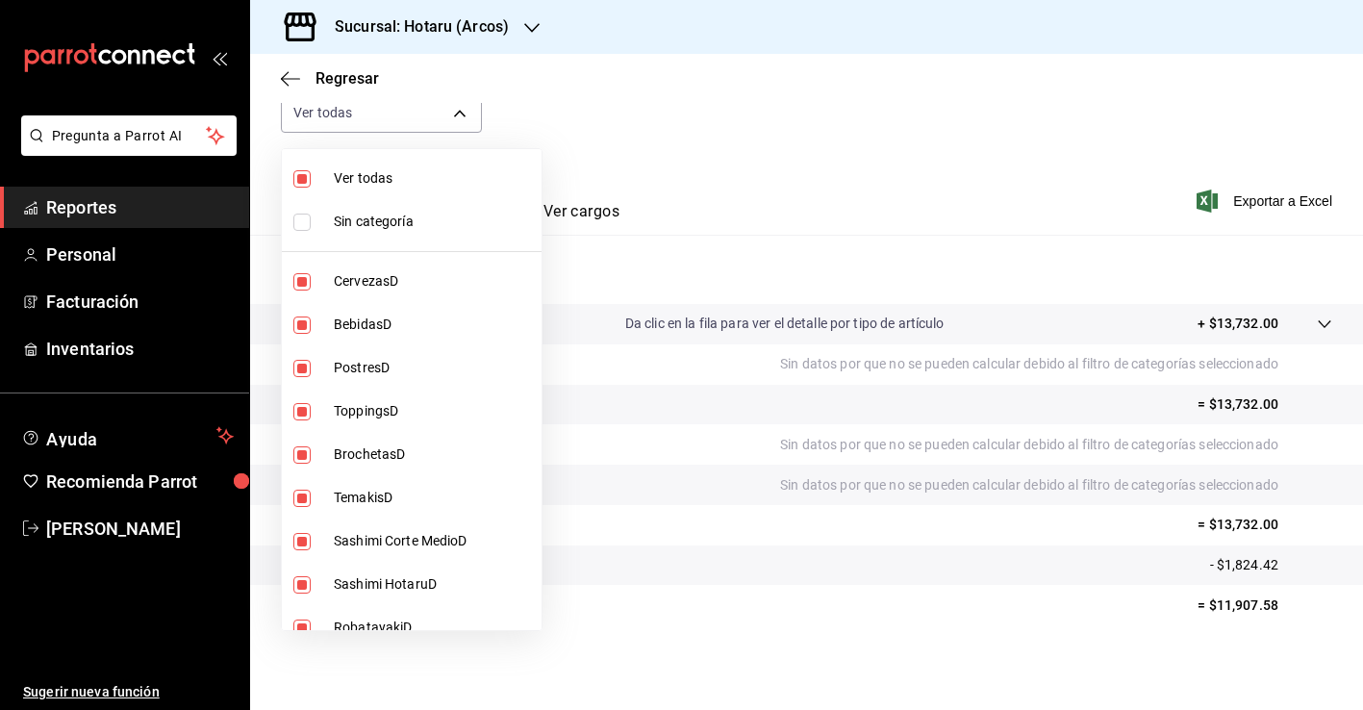
checkbox input "true"
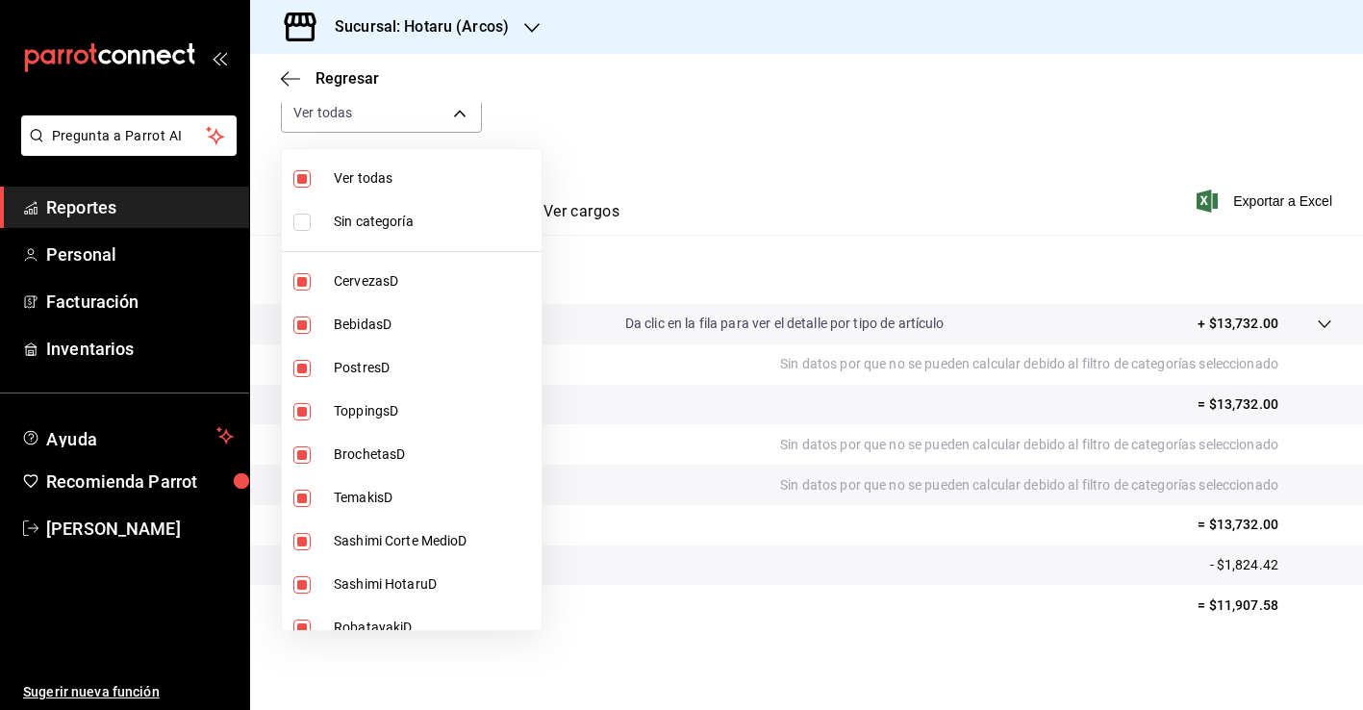
checkbox input "true"
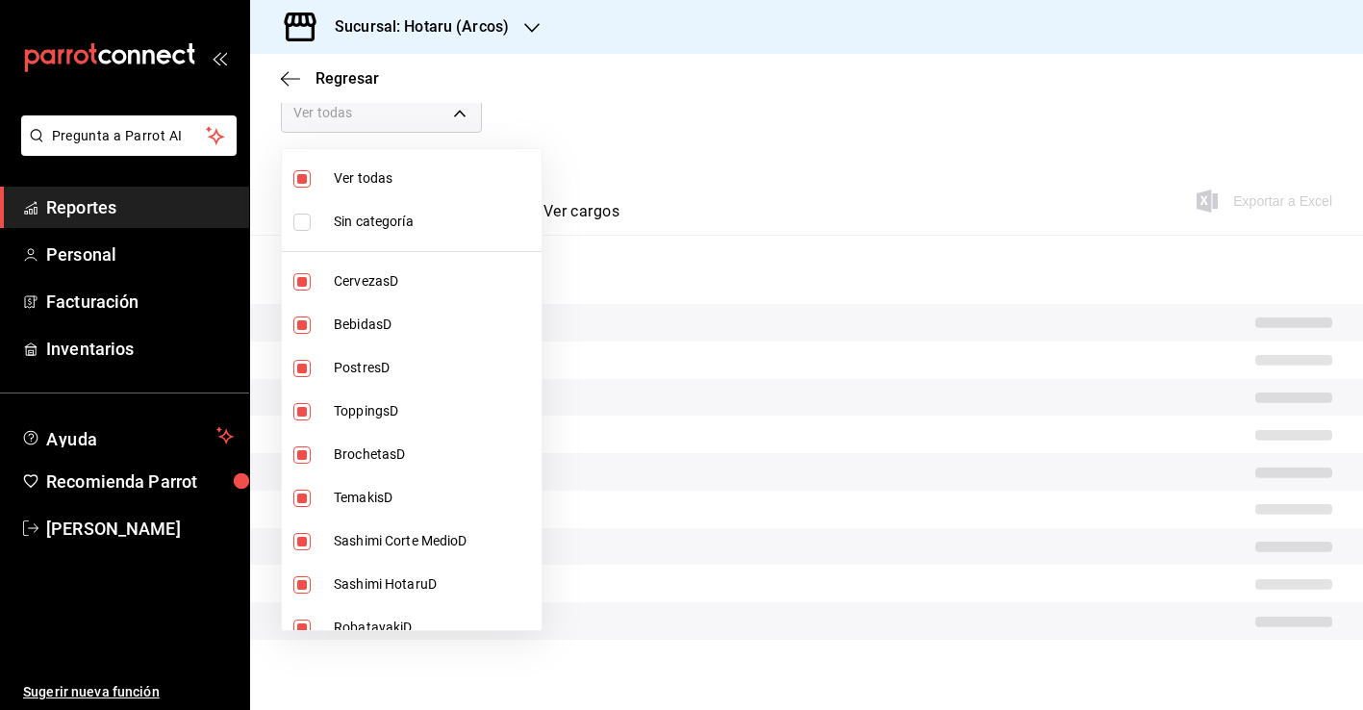
click at [375, 178] on span "Ver todas" at bounding box center [434, 178] width 200 height 20
checkbox input "false"
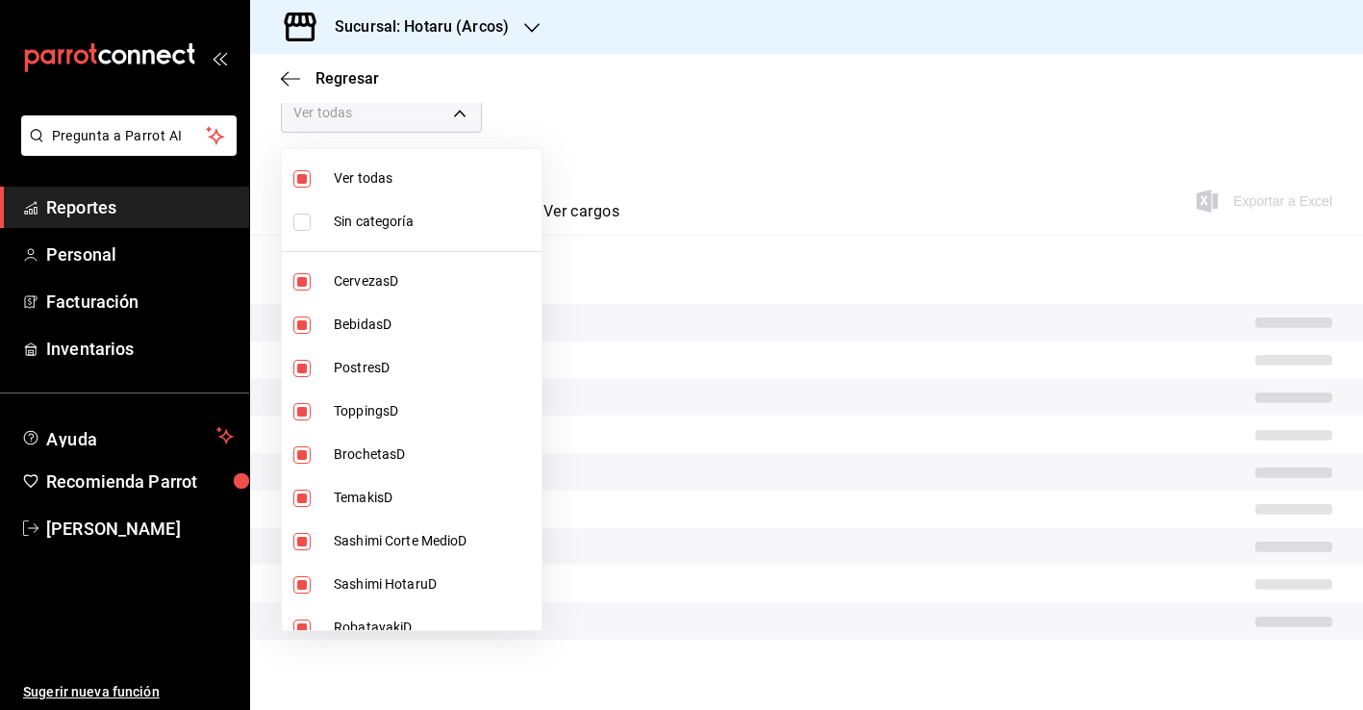
checkbox input "false"
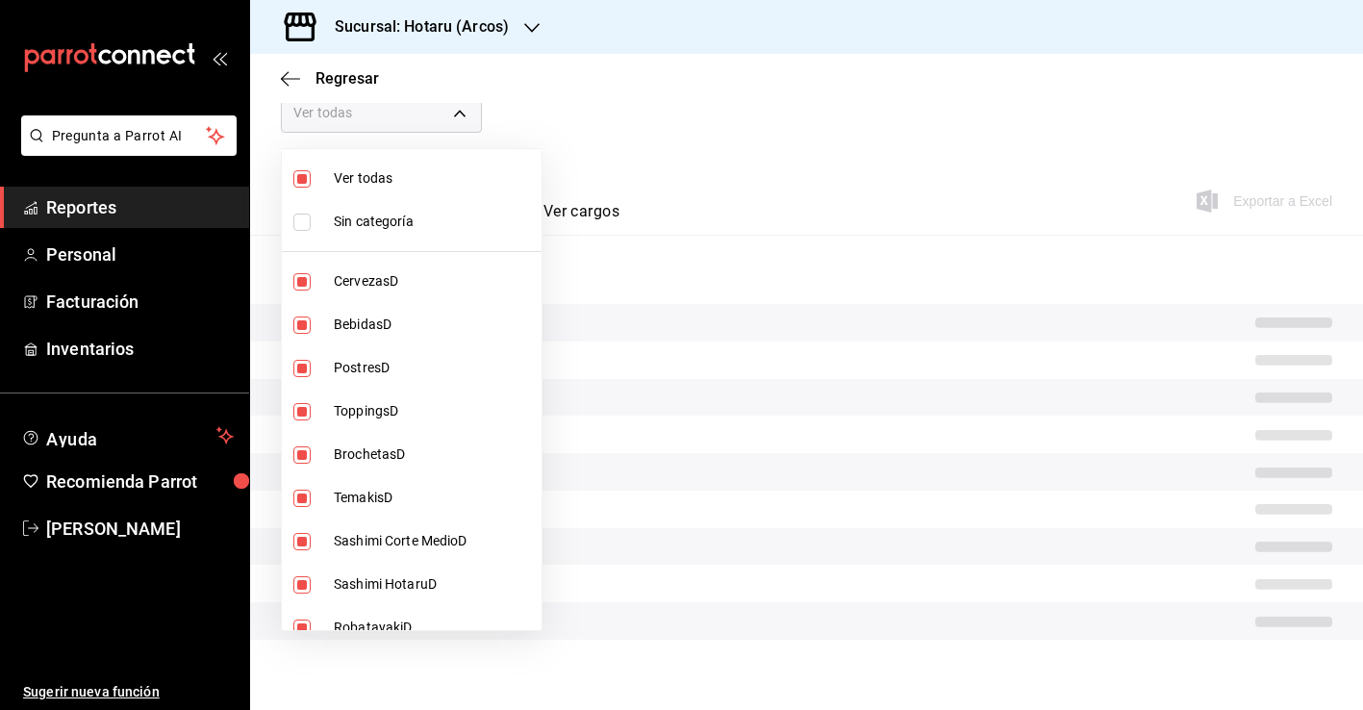
checkbox input "false"
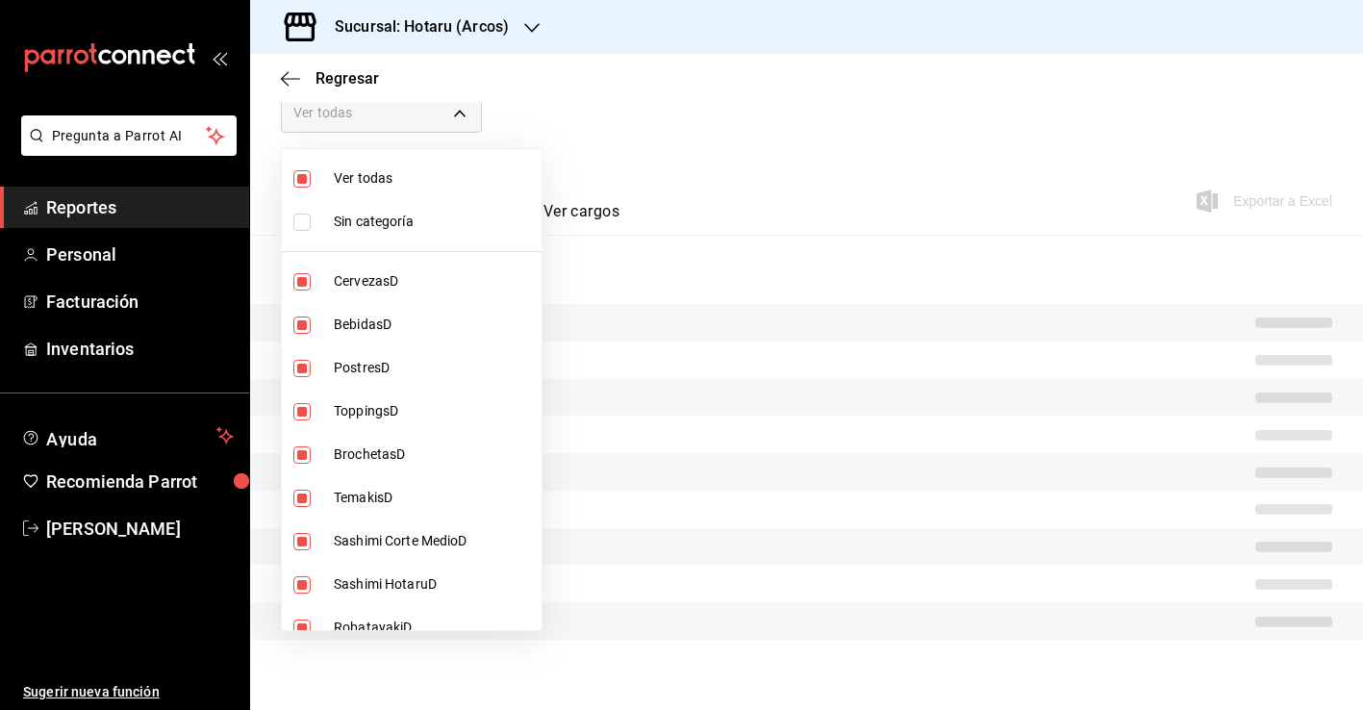
checkbox input "false"
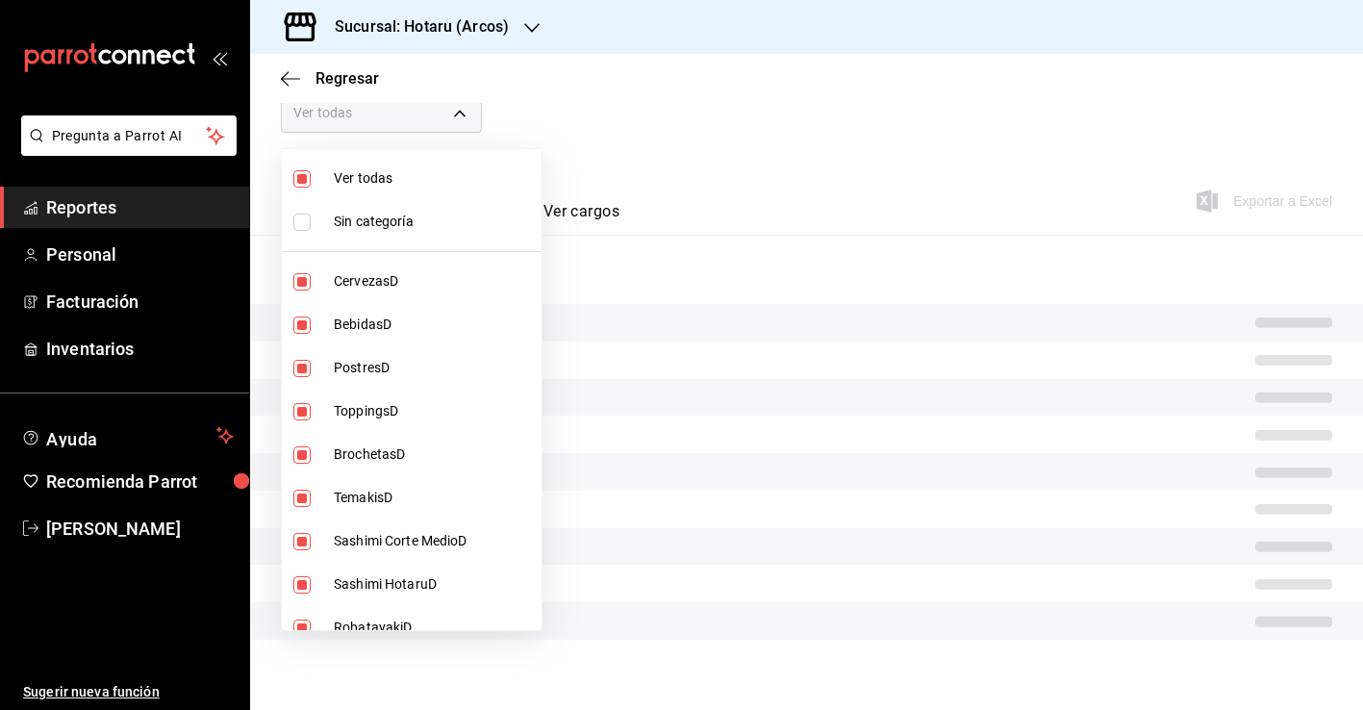
checkbox input "false"
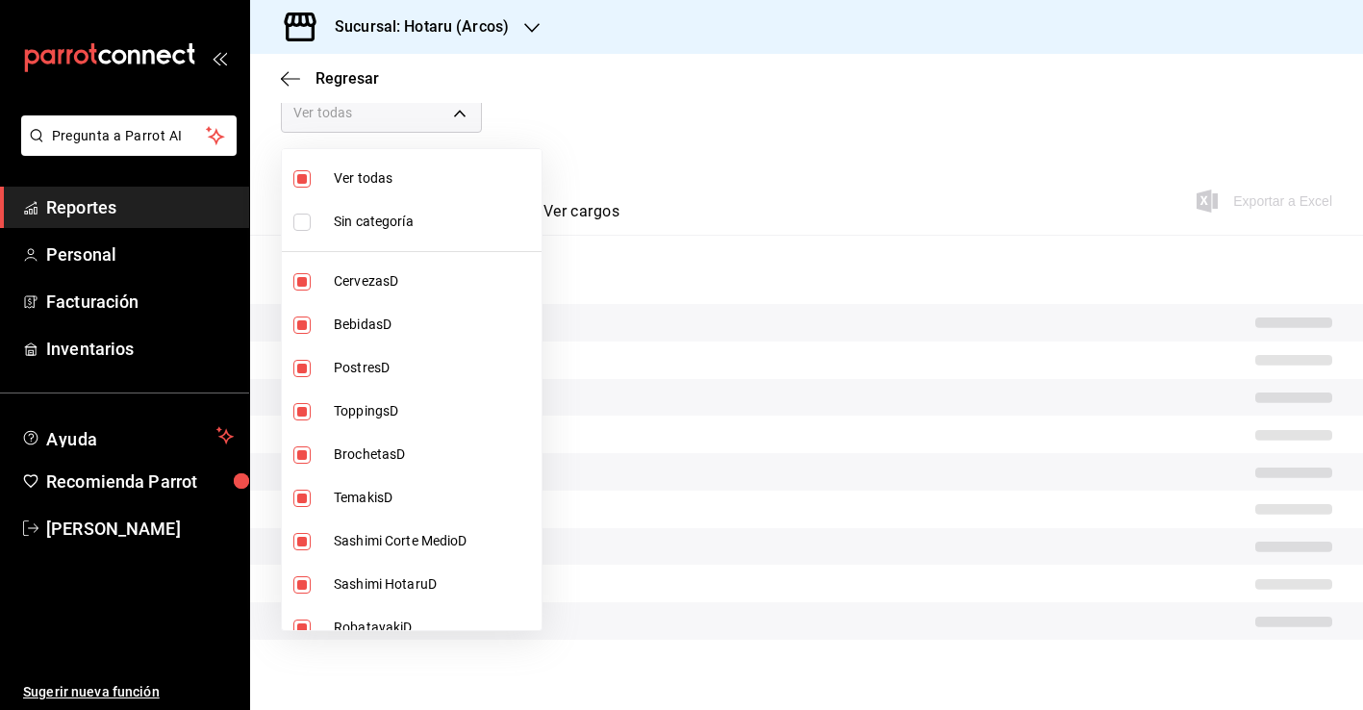
checkbox input "false"
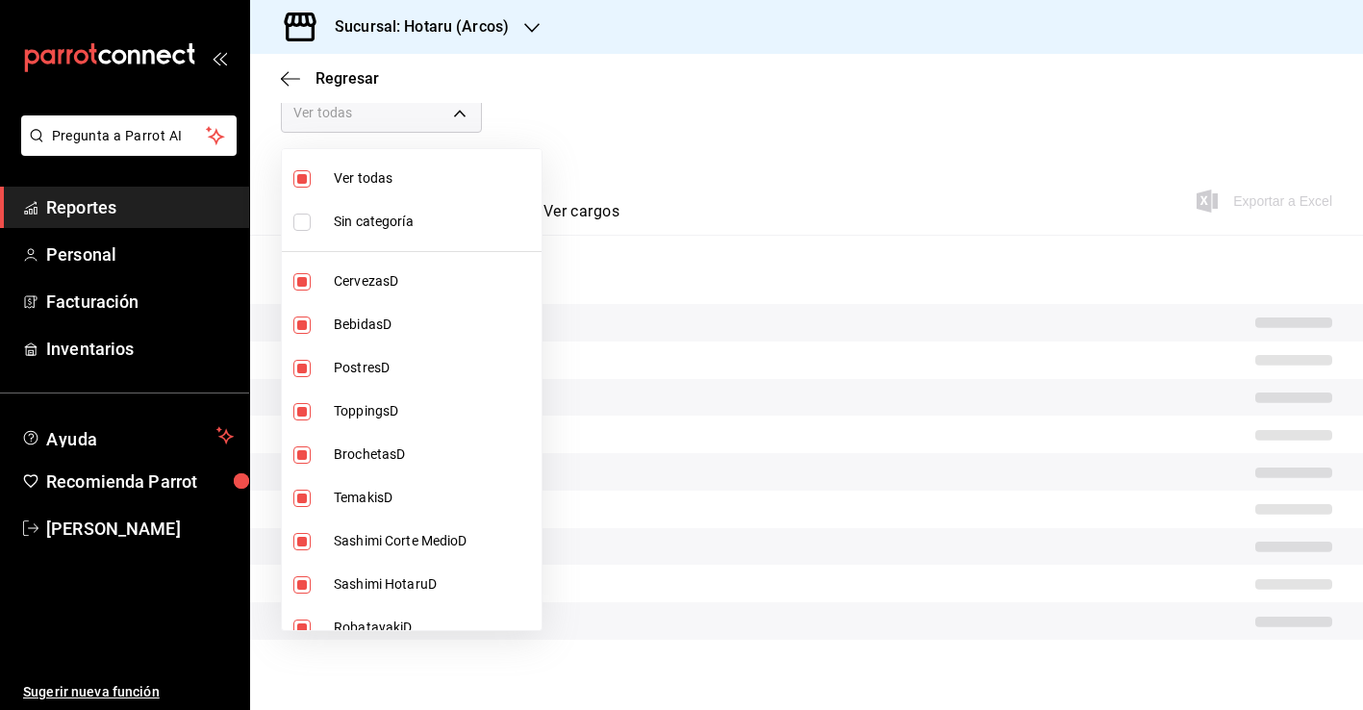
checkbox input "false"
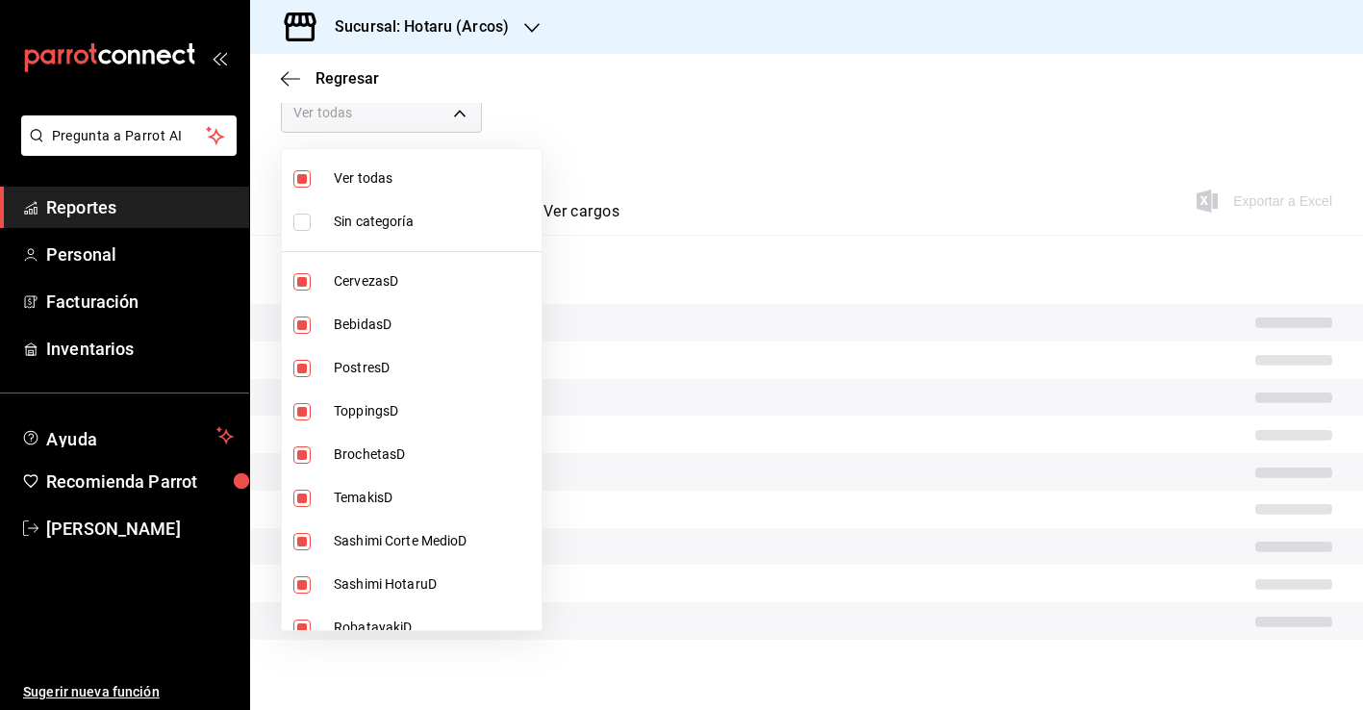
checkbox input "false"
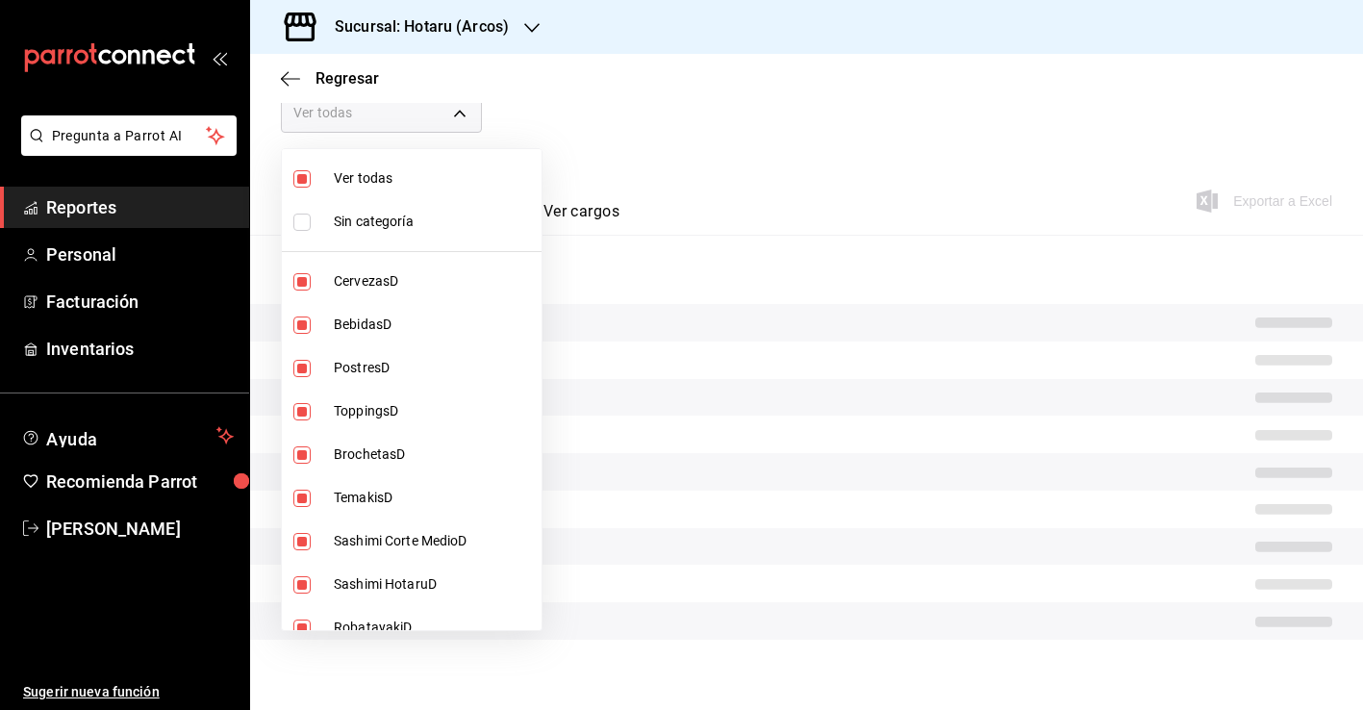
checkbox input "false"
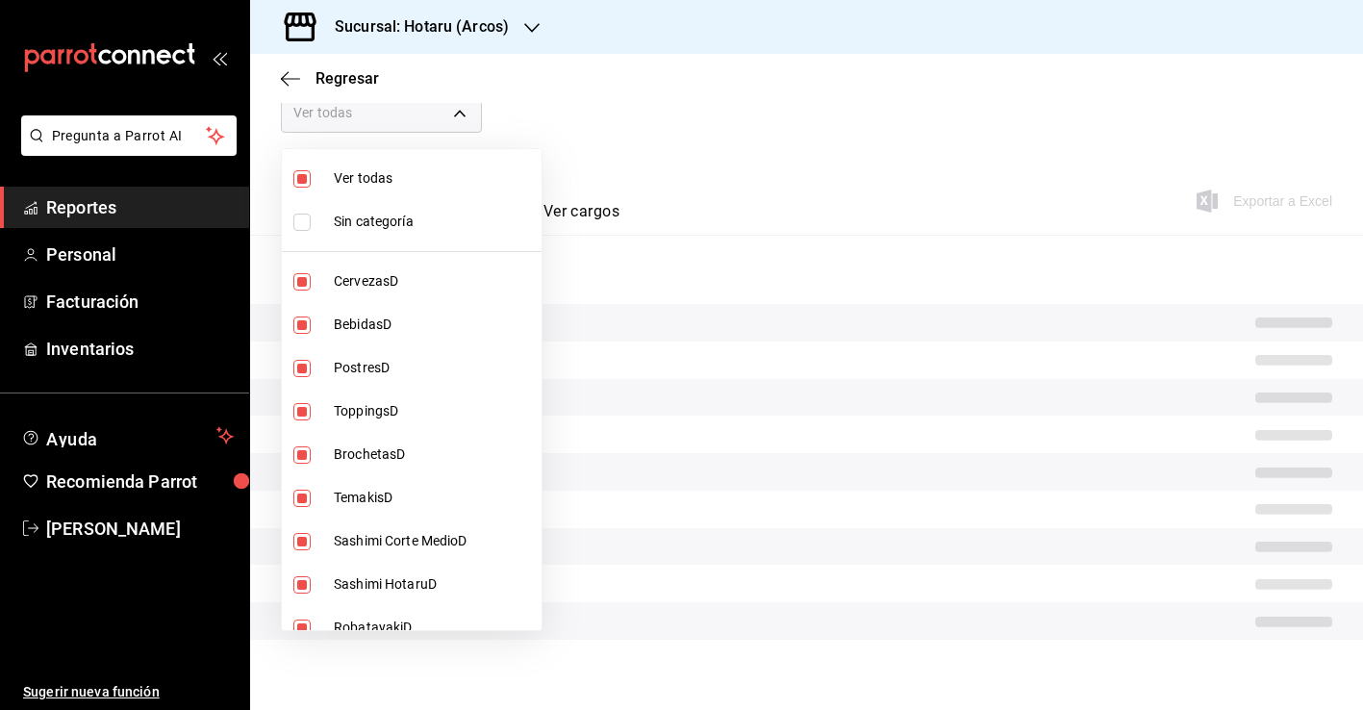
checkbox input "false"
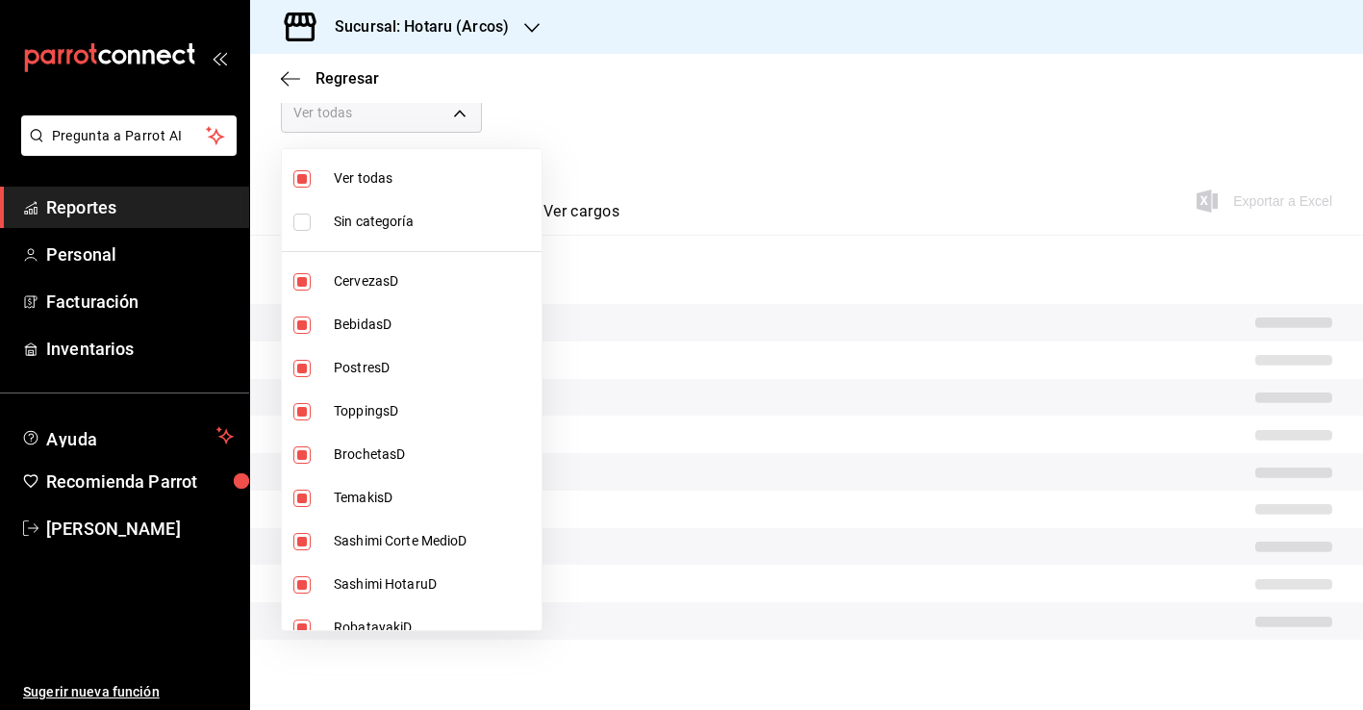
checkbox input "false"
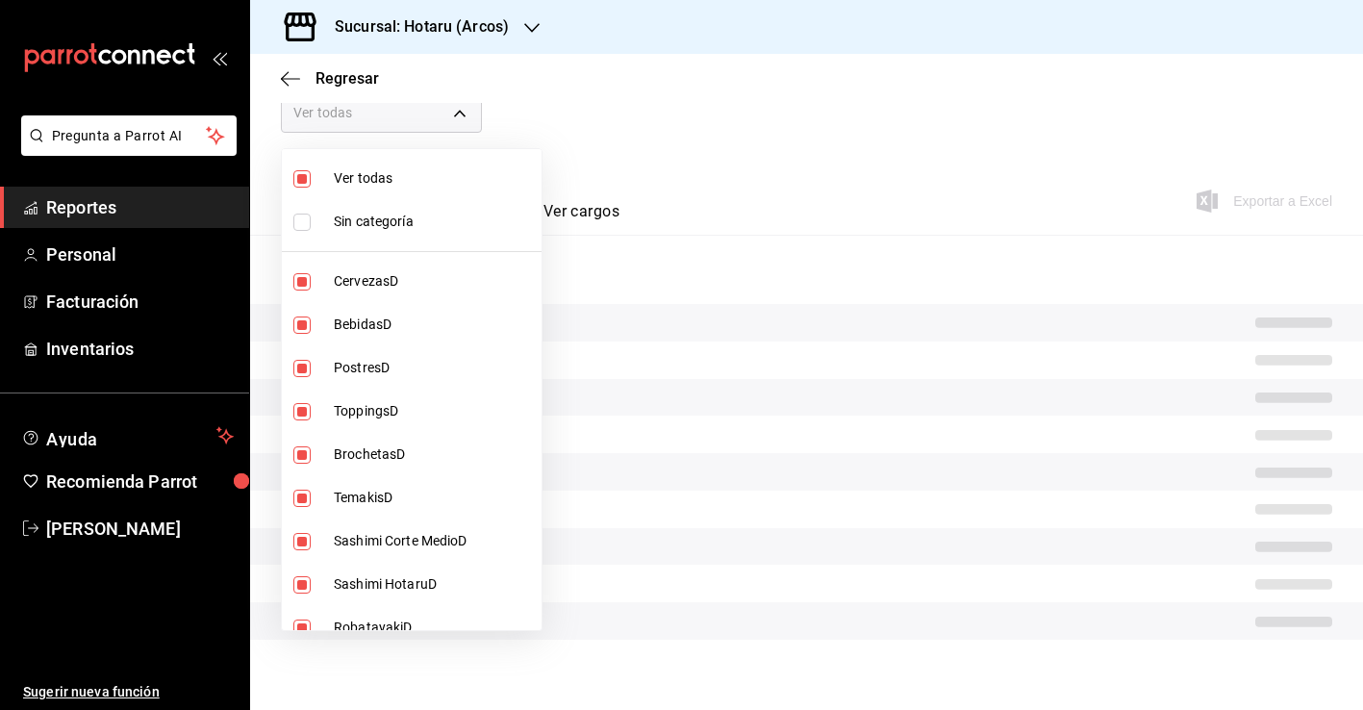
checkbox input "false"
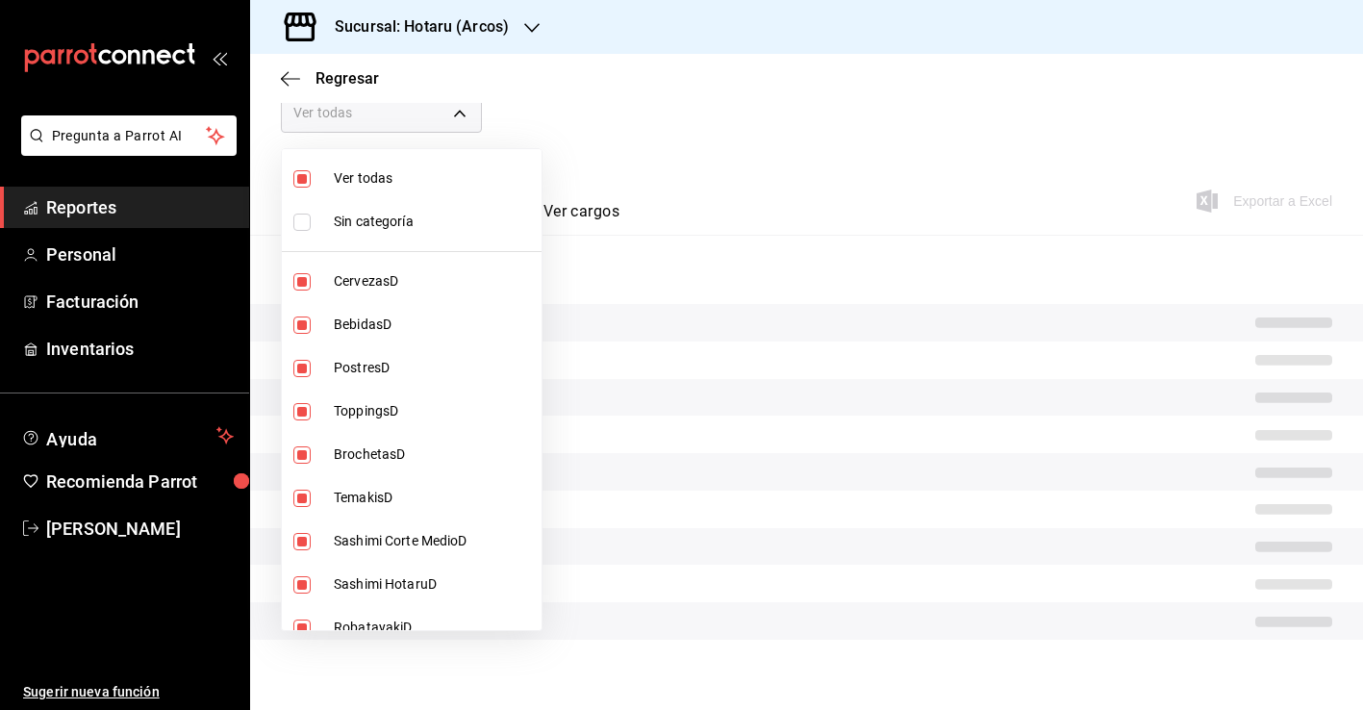
checkbox input "false"
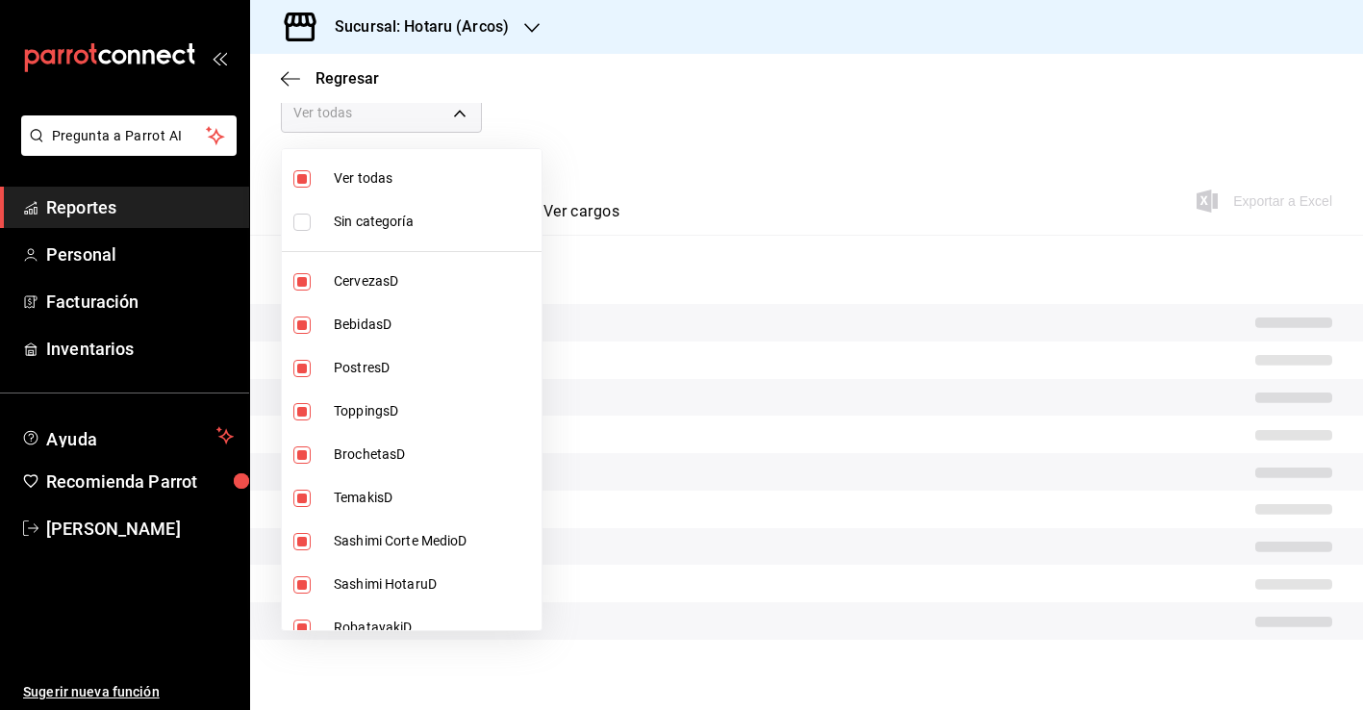
checkbox input "false"
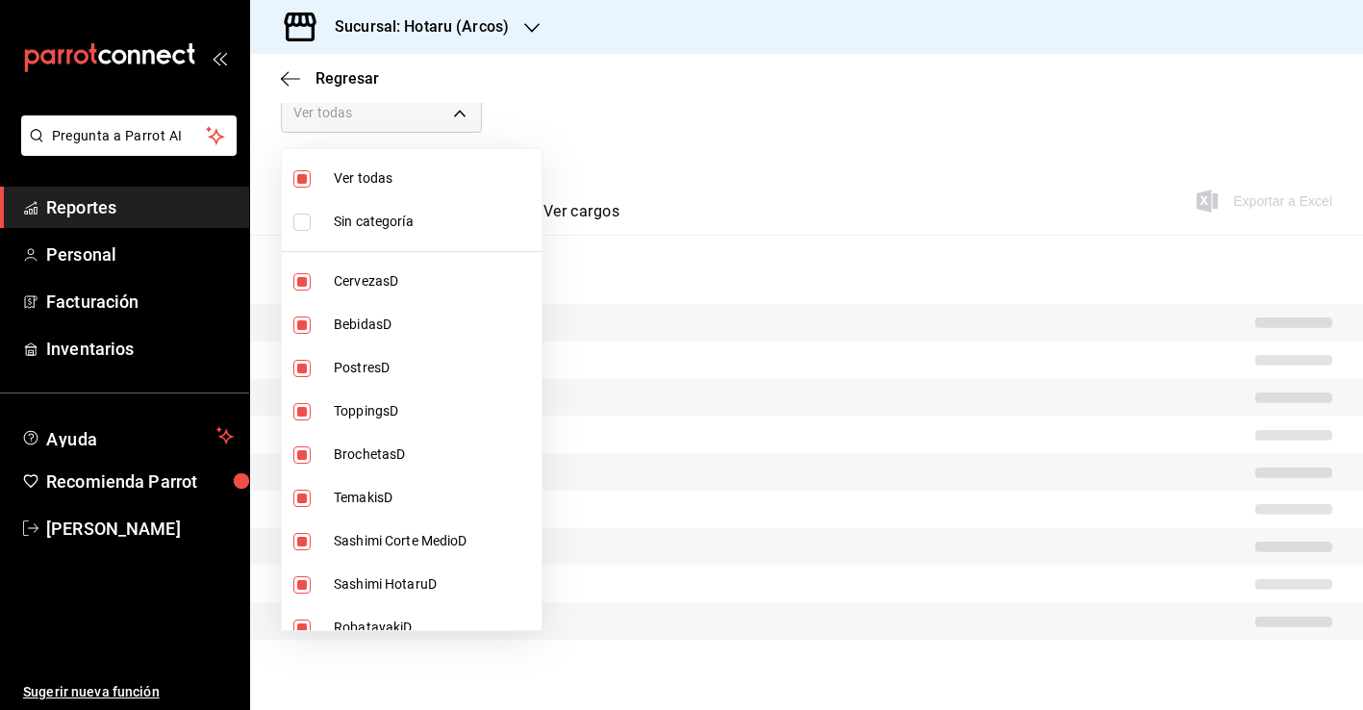
checkbox input "false"
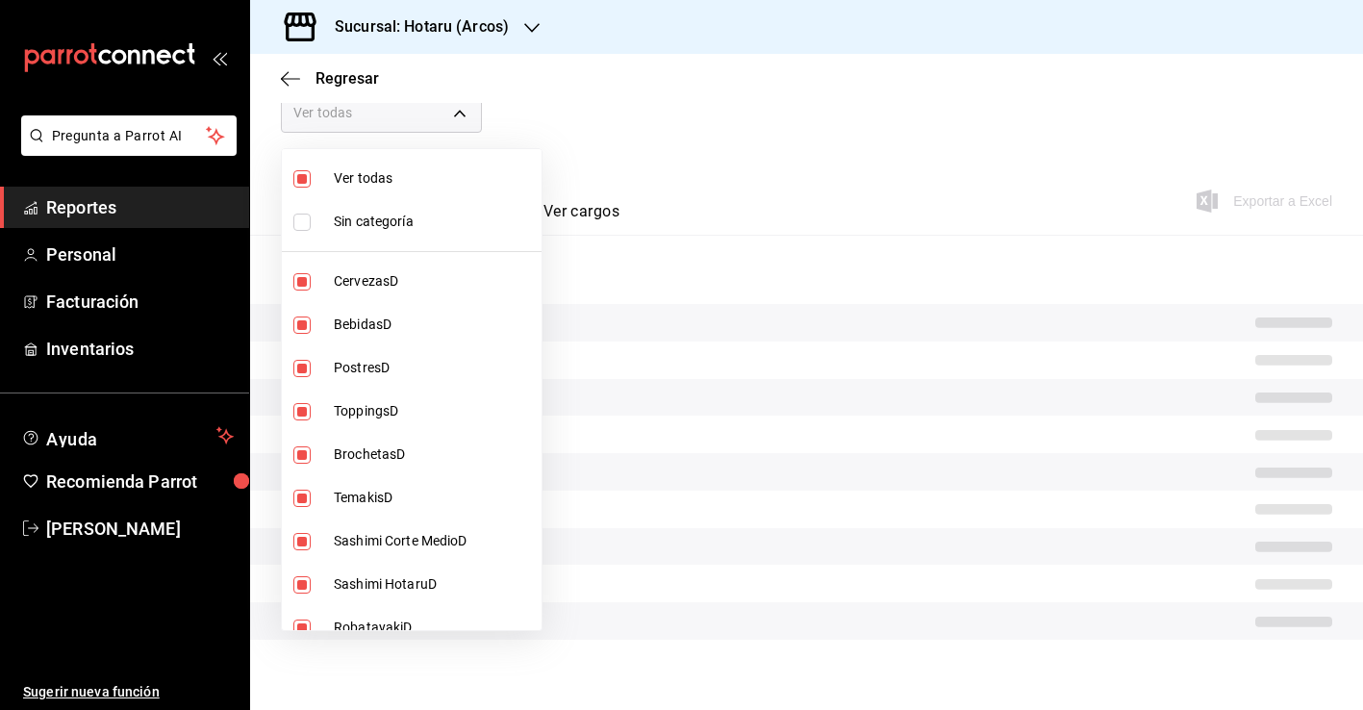
checkbox input "false"
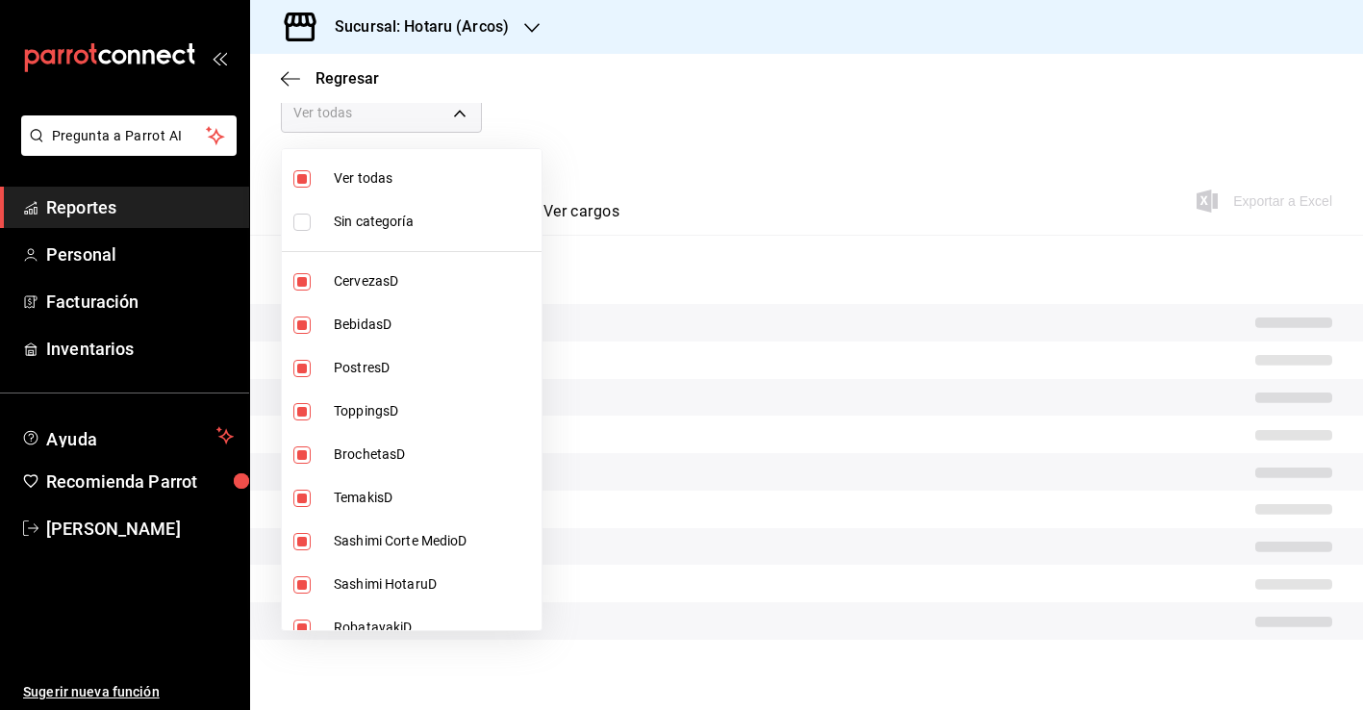
checkbox input "false"
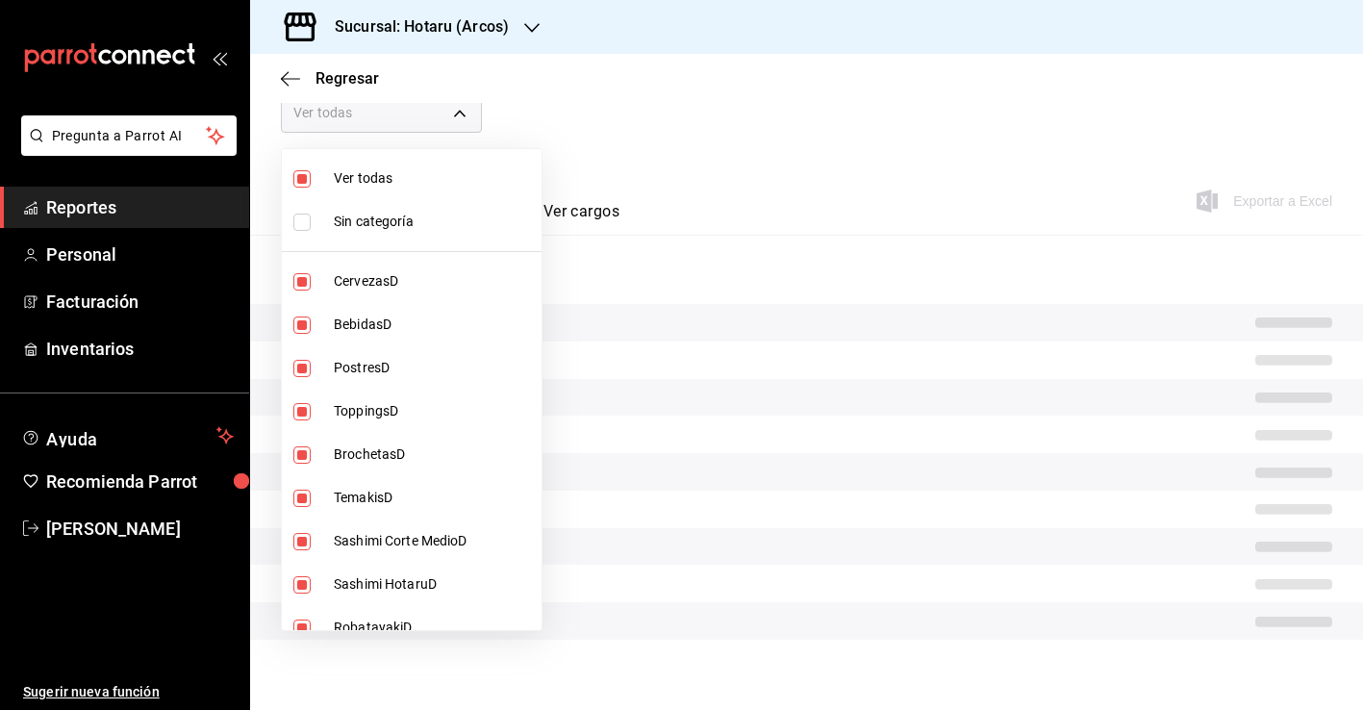
checkbox input "false"
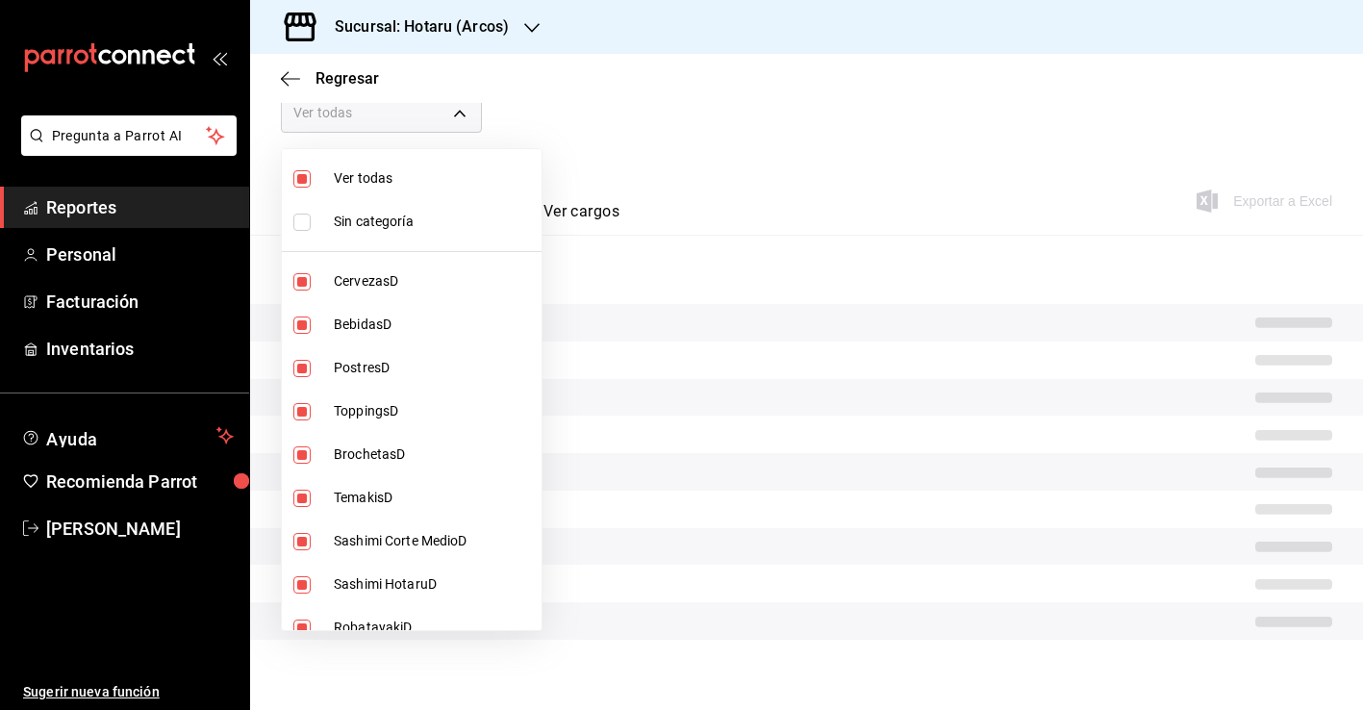
checkbox input "false"
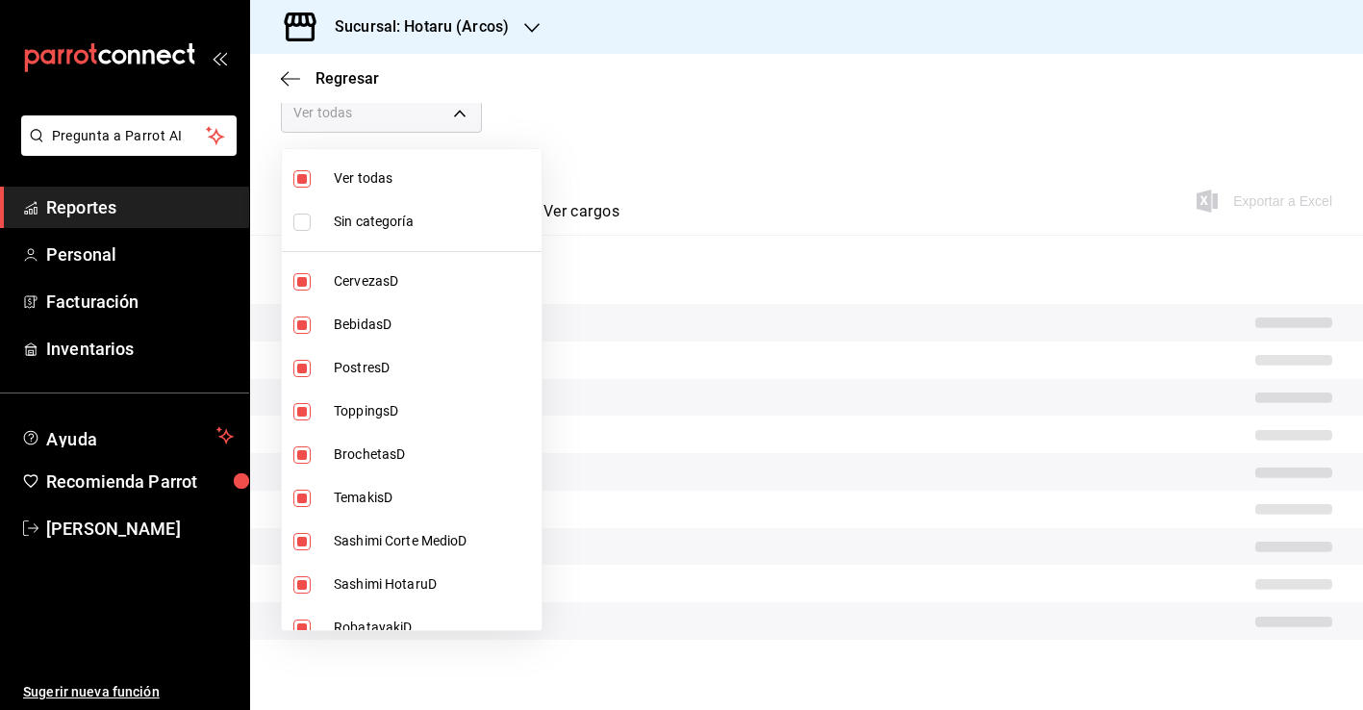
checkbox input "false"
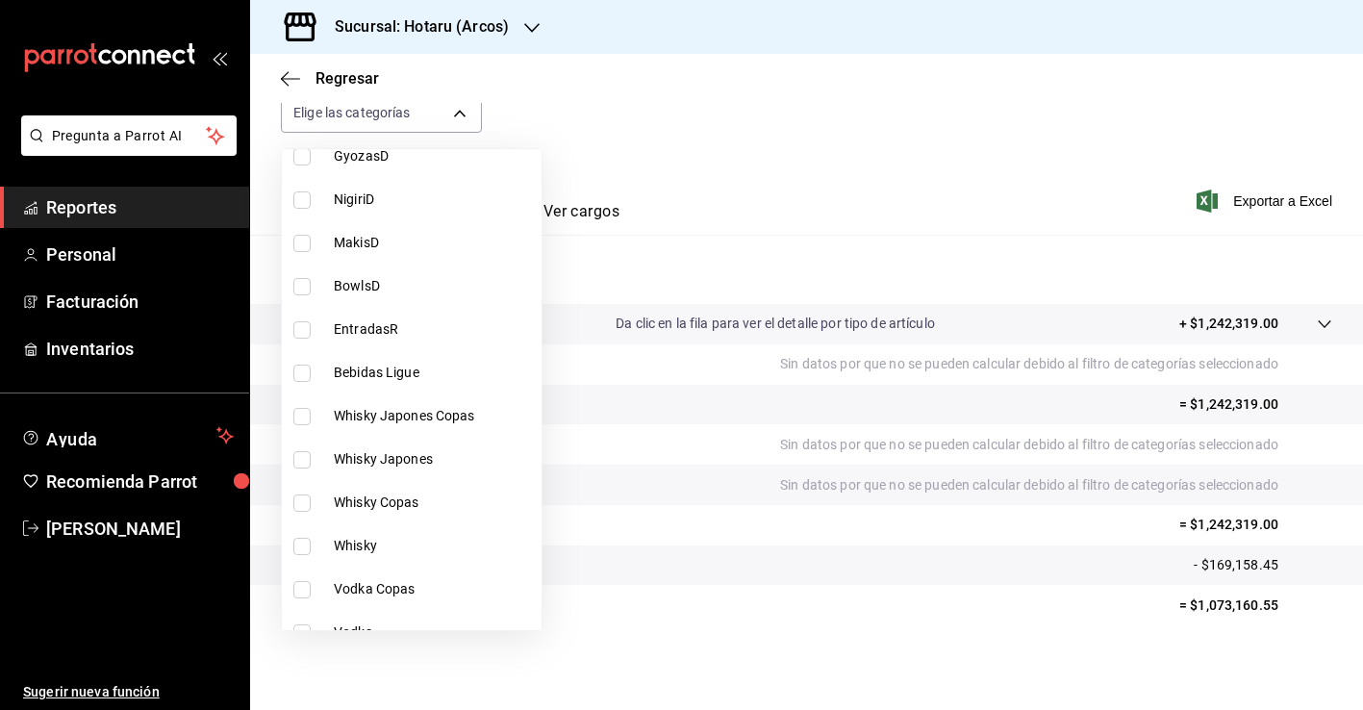
scroll to position [540, 0]
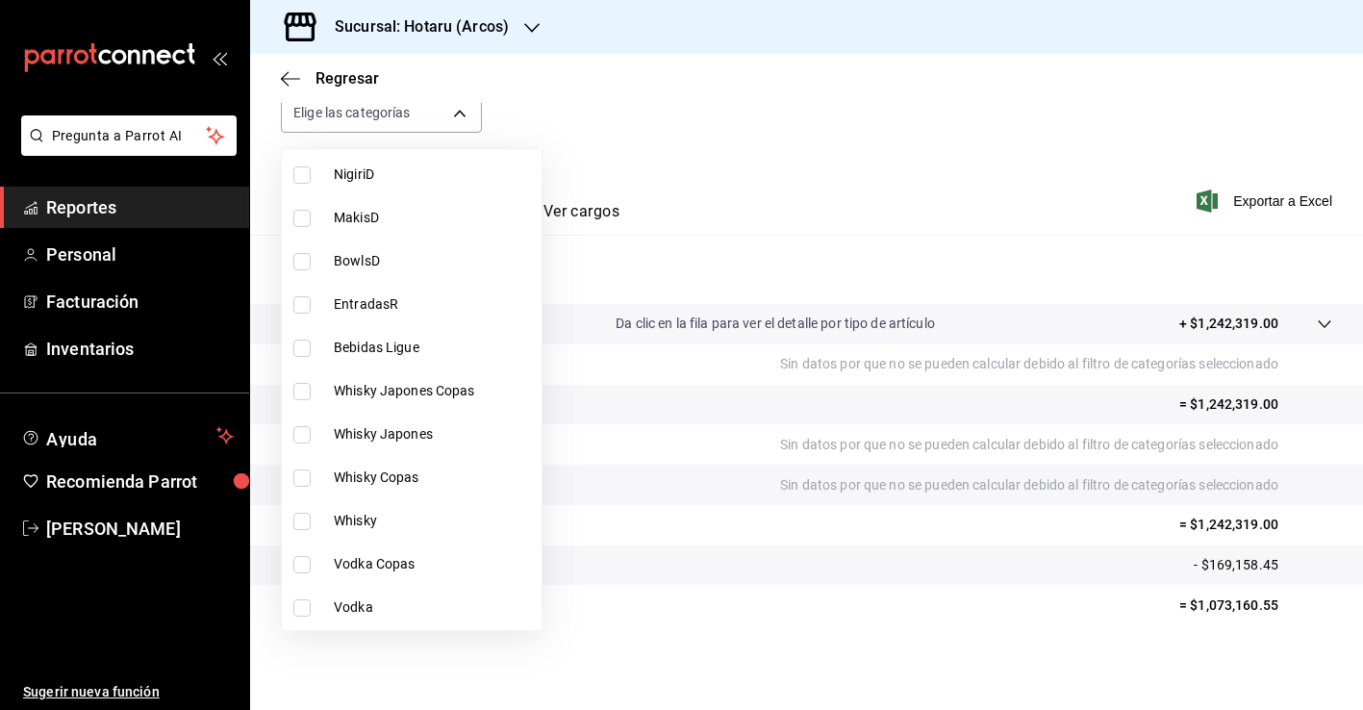
click at [393, 395] on span "Whisky Japones Copas" at bounding box center [434, 391] width 200 height 20
type input "98c40ba0-5fcc-40b0-ad47-58e6283fb45d"
checkbox input "true"
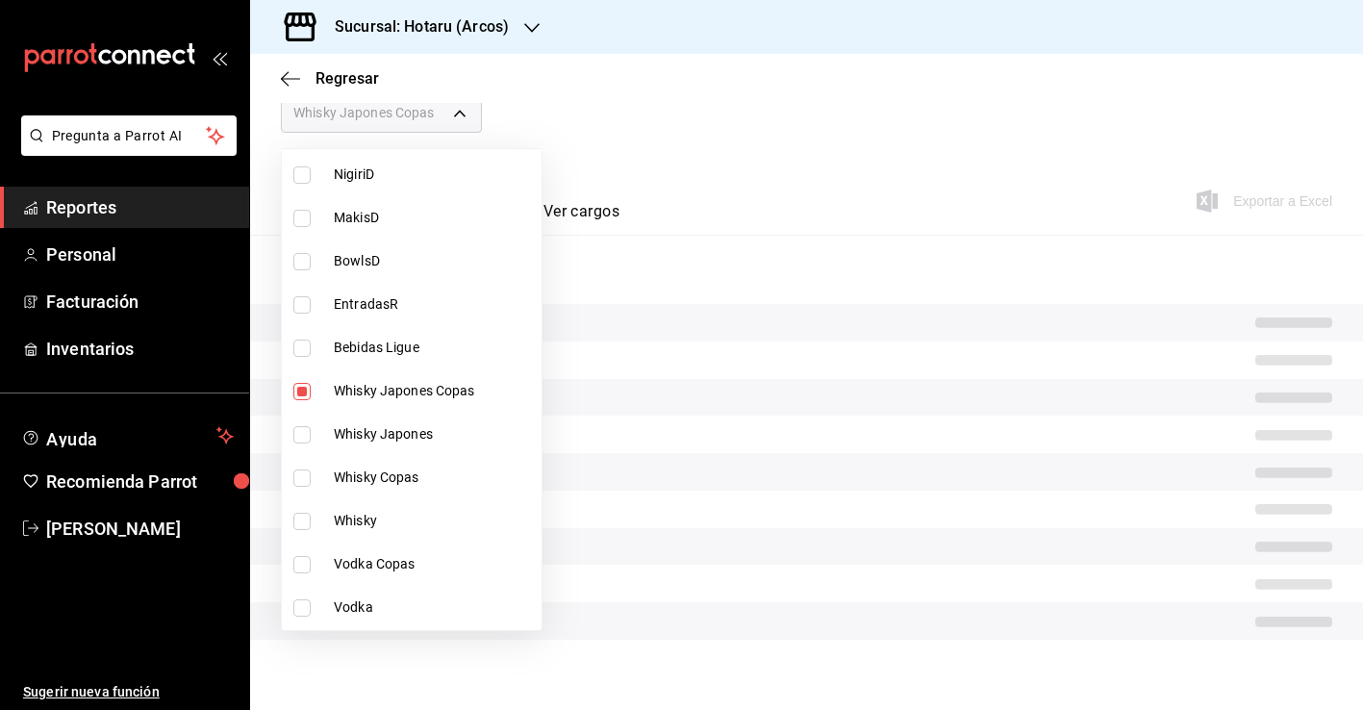
click at [393, 442] on span "Whisky Japones" at bounding box center [434, 434] width 200 height 20
type input "98c40ba0-5fcc-40b0-ad47-58e6283fb45d,d8773d16-2072-441c-95fd-b29cd841ad99"
click at [393, 473] on span "Whisky Copas" at bounding box center [434, 478] width 200 height 20
click at [375, 506] on li "Whisky" at bounding box center [412, 520] width 260 height 43
click at [375, 558] on span "Vodka Copas" at bounding box center [434, 564] width 200 height 20
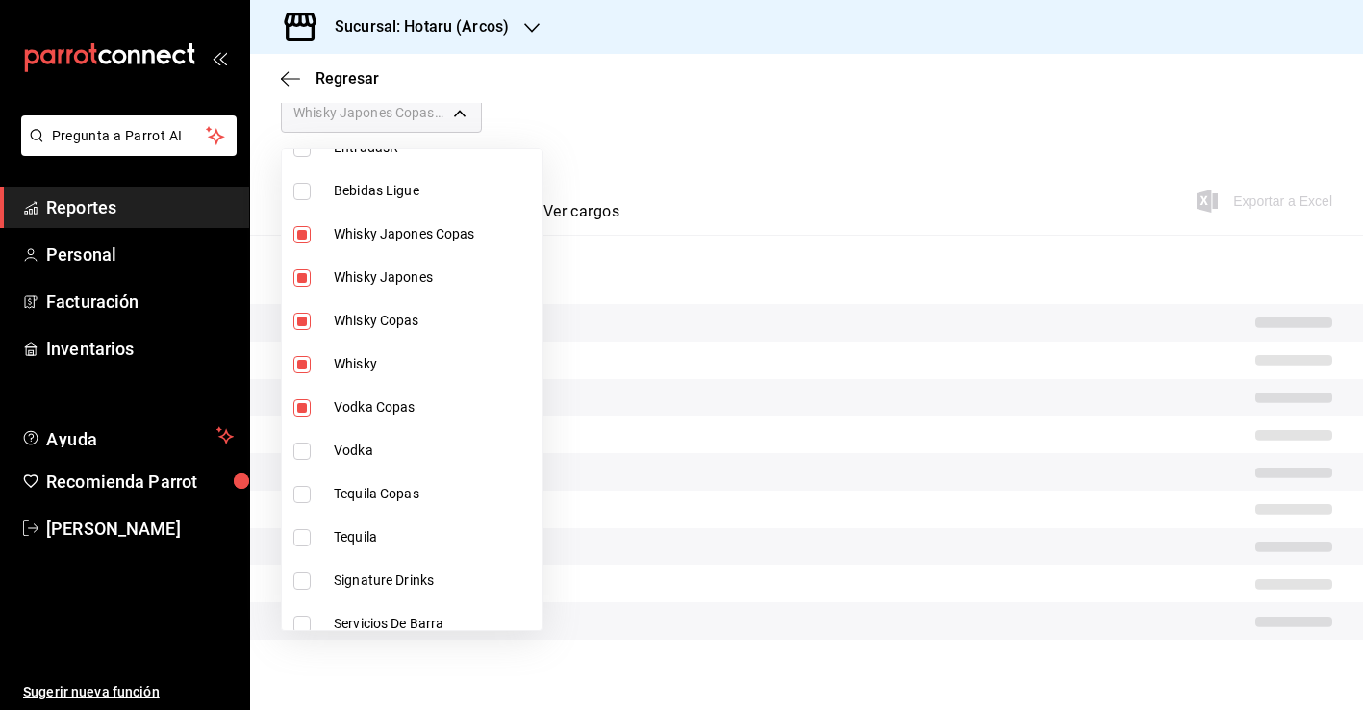
scroll to position [720, 0]
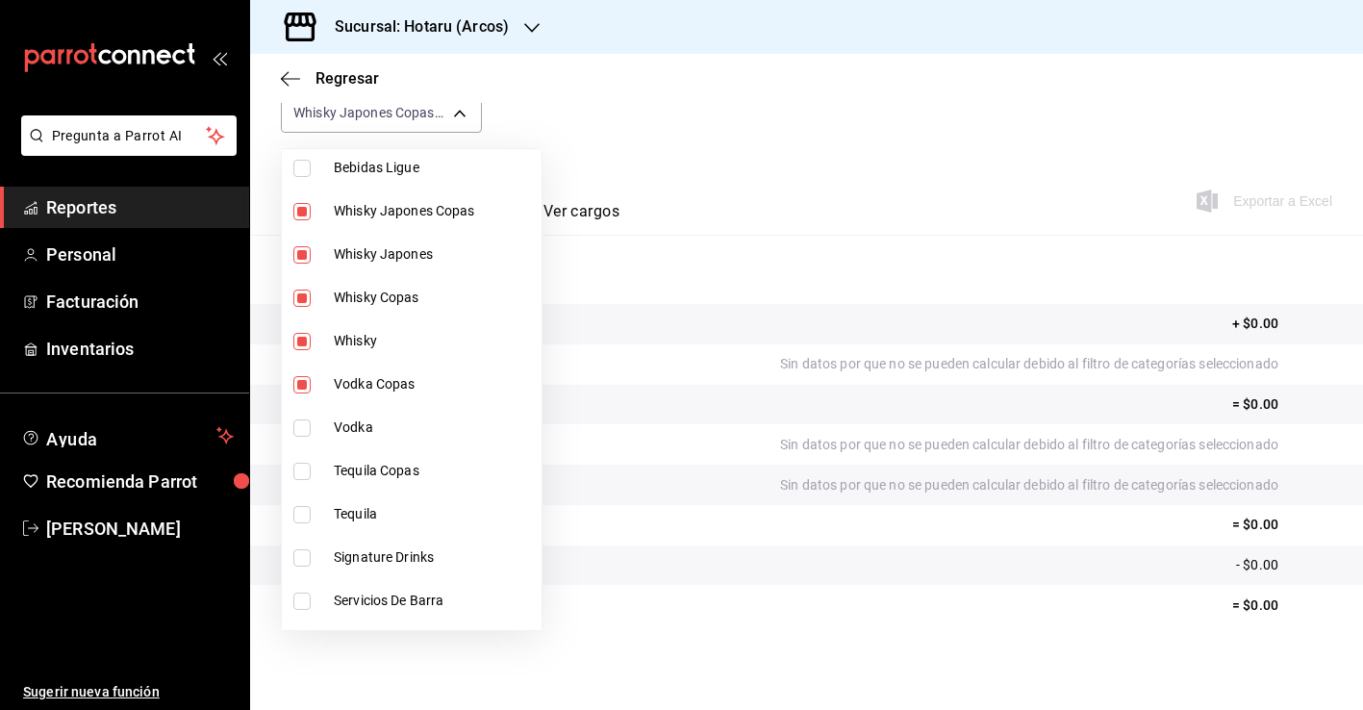
click at [370, 432] on span "Vodka" at bounding box center [434, 428] width 200 height 20
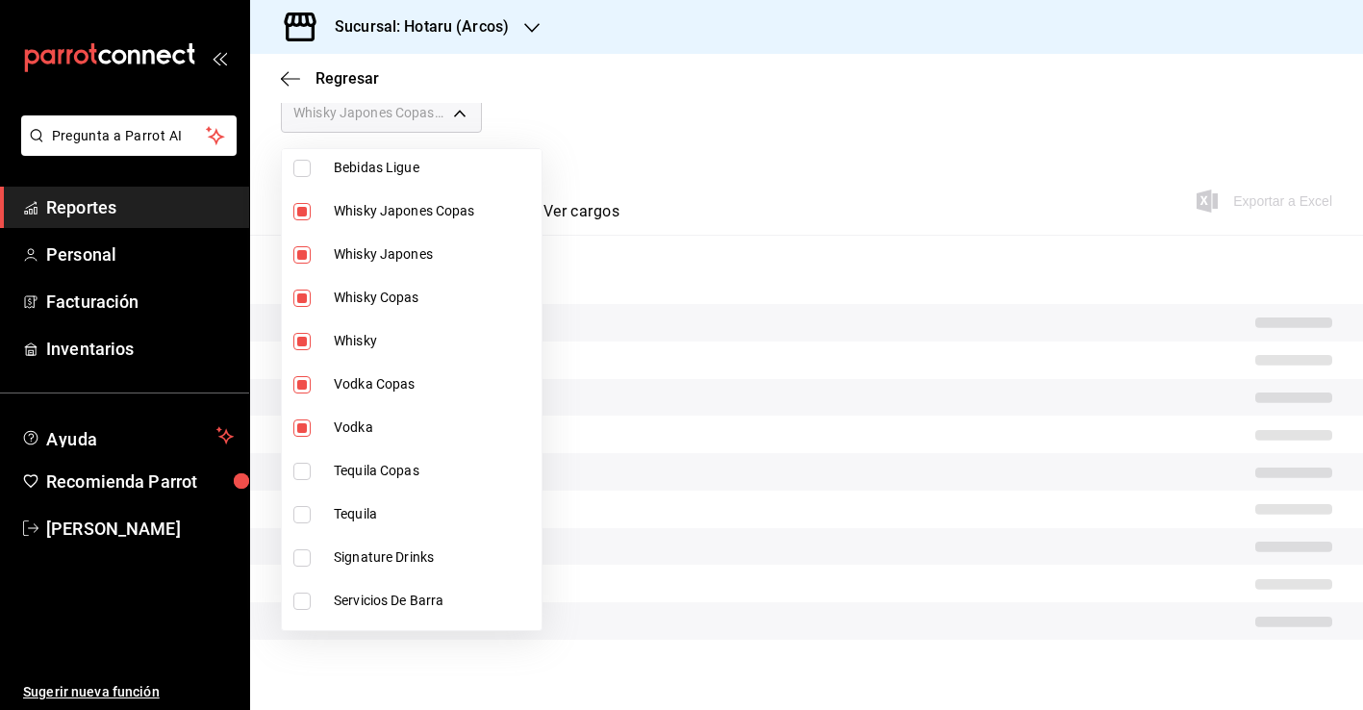
click at [382, 474] on span "Tequila Copas" at bounding box center [434, 471] width 200 height 20
click at [377, 503] on li "Tequila" at bounding box center [412, 514] width 260 height 43
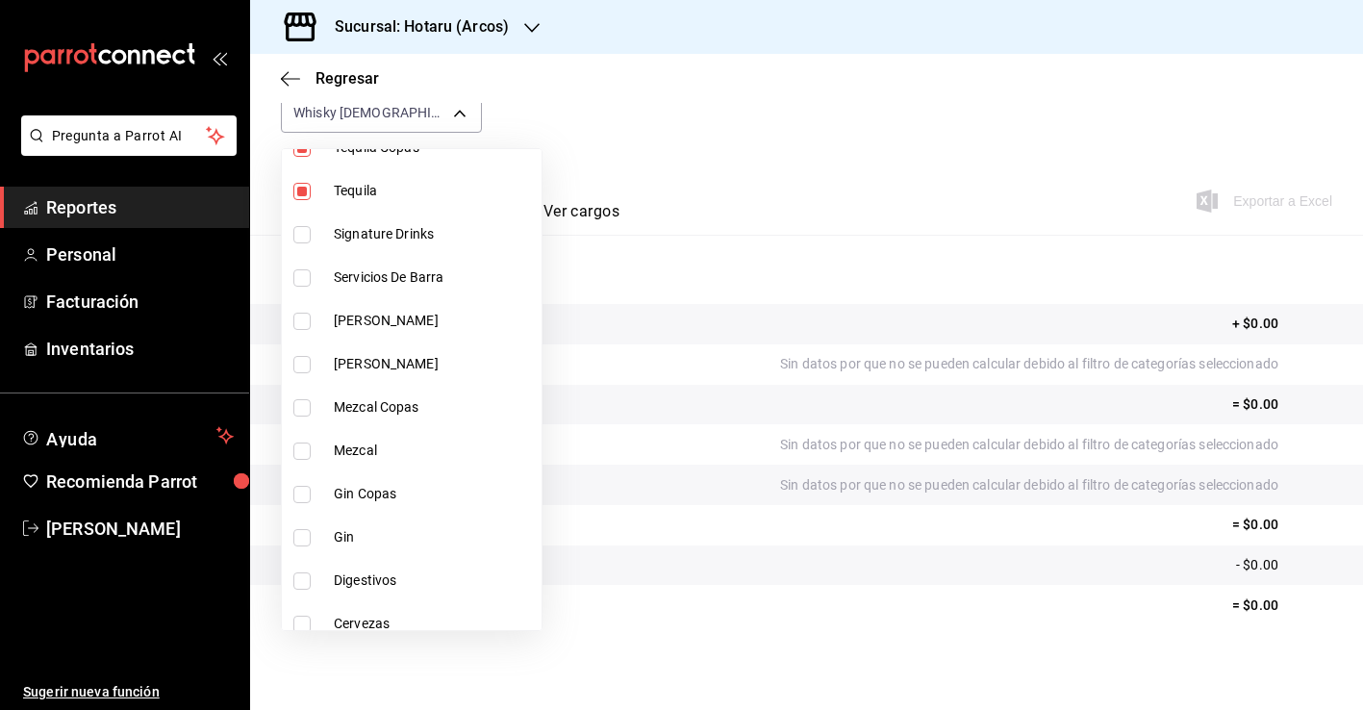
scroll to position [1046, 0]
click at [375, 409] on span "Mezcal Copas" at bounding box center [434, 404] width 200 height 20
click at [373, 447] on span "Mezcal" at bounding box center [434, 448] width 200 height 20
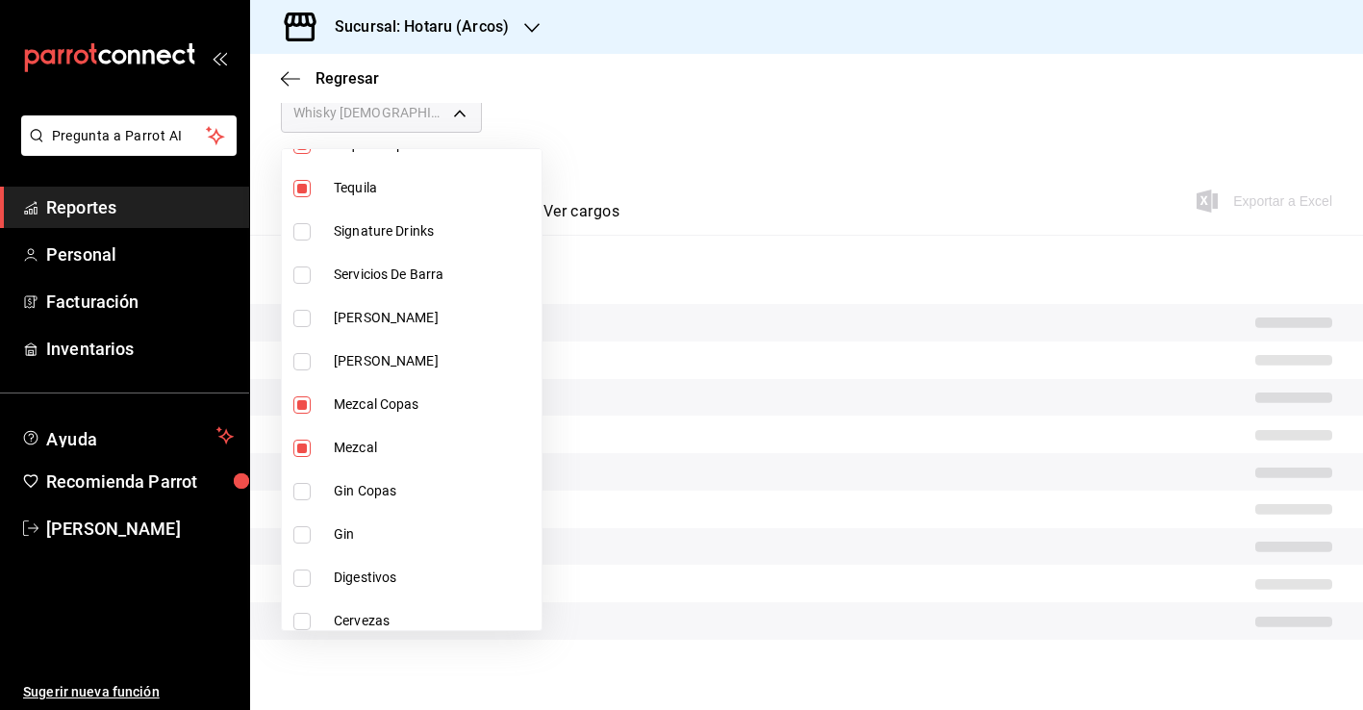
click at [373, 486] on span "Gin Copas" at bounding box center [434, 491] width 200 height 20
click at [369, 548] on li "Gin" at bounding box center [412, 534] width 260 height 43
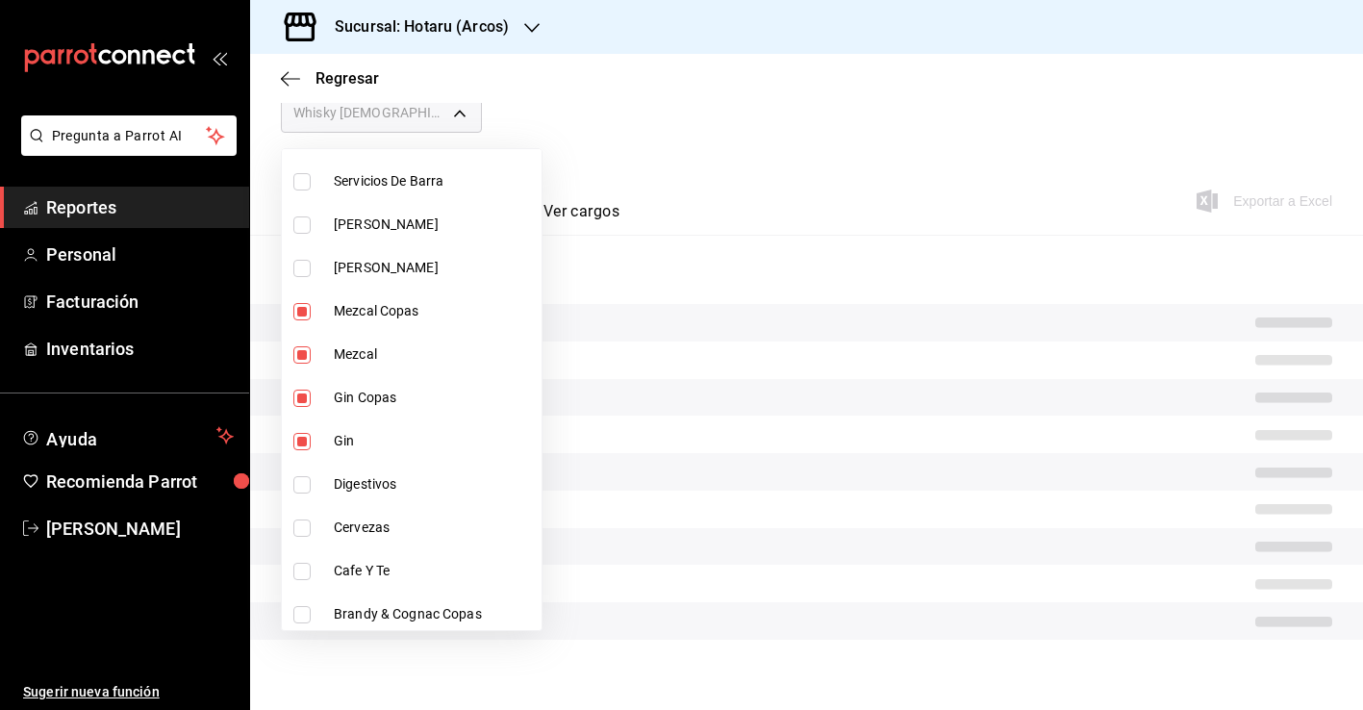
scroll to position [1168, 0]
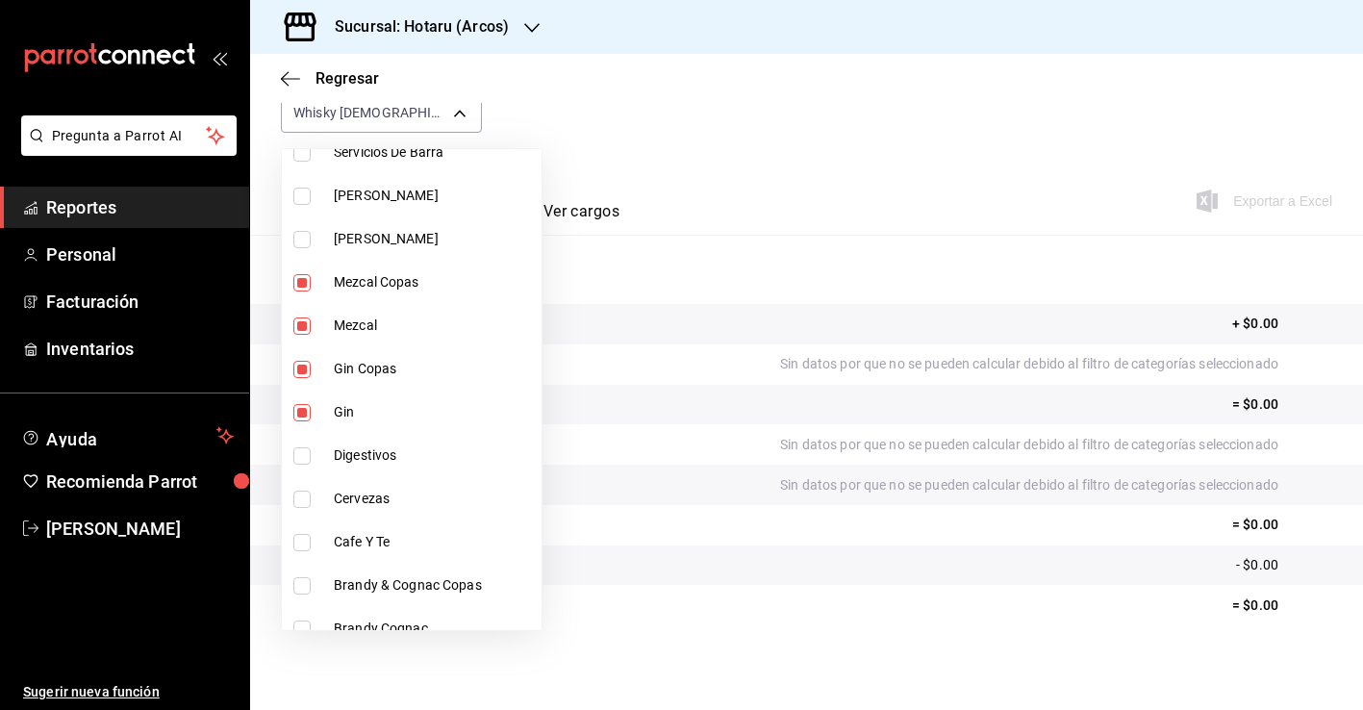
click at [393, 460] on span "Digestivos" at bounding box center [434, 455] width 200 height 20
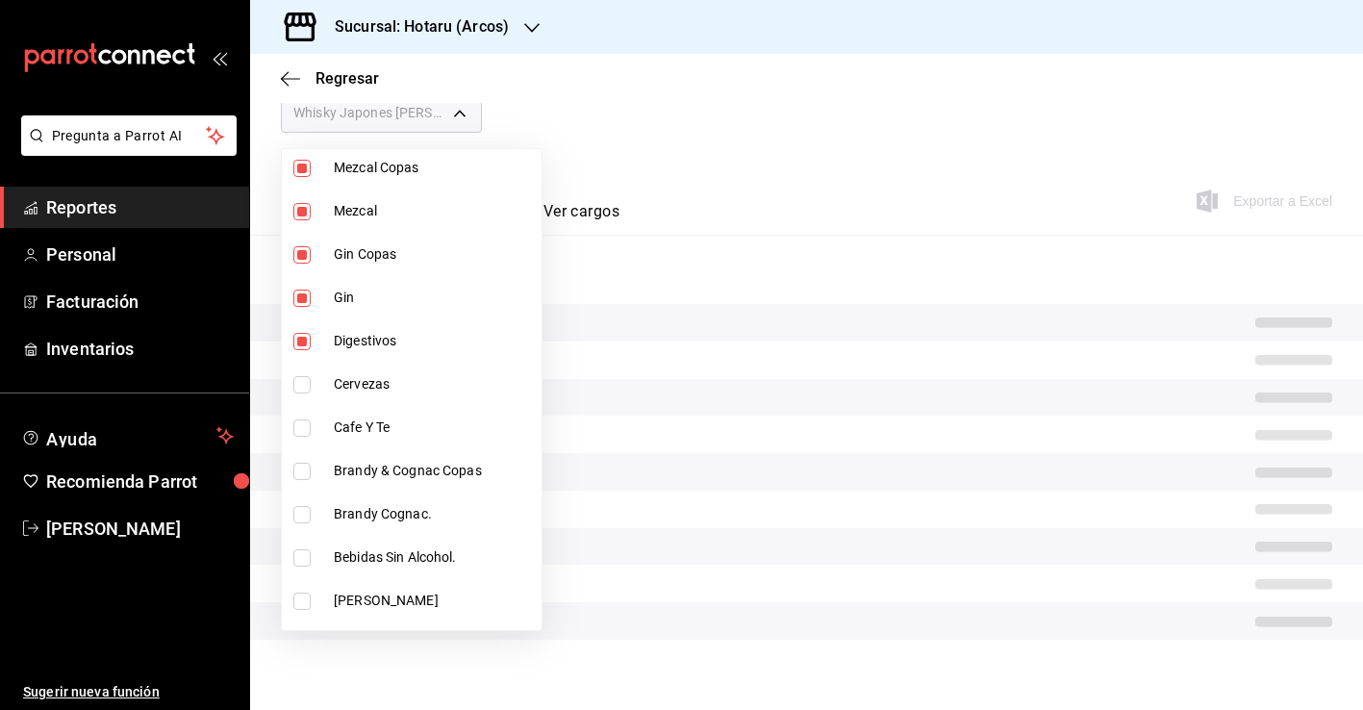
scroll to position [1332, 0]
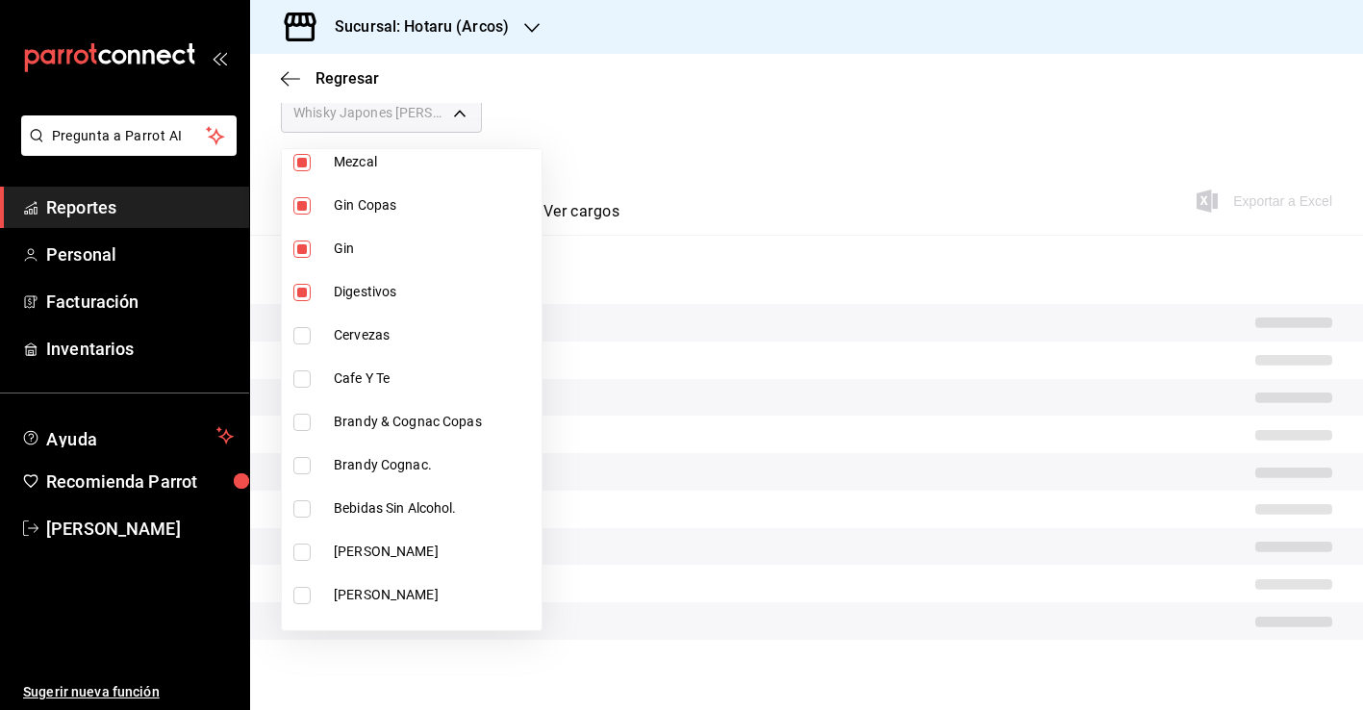
click at [435, 417] on span "Brandy & Cognac Copas" at bounding box center [434, 422] width 200 height 20
click at [430, 466] on span "Brandy Cognac." at bounding box center [434, 465] width 200 height 20
click at [423, 500] on span "Bebidas Sin Alcohol." at bounding box center [434, 508] width 200 height 20
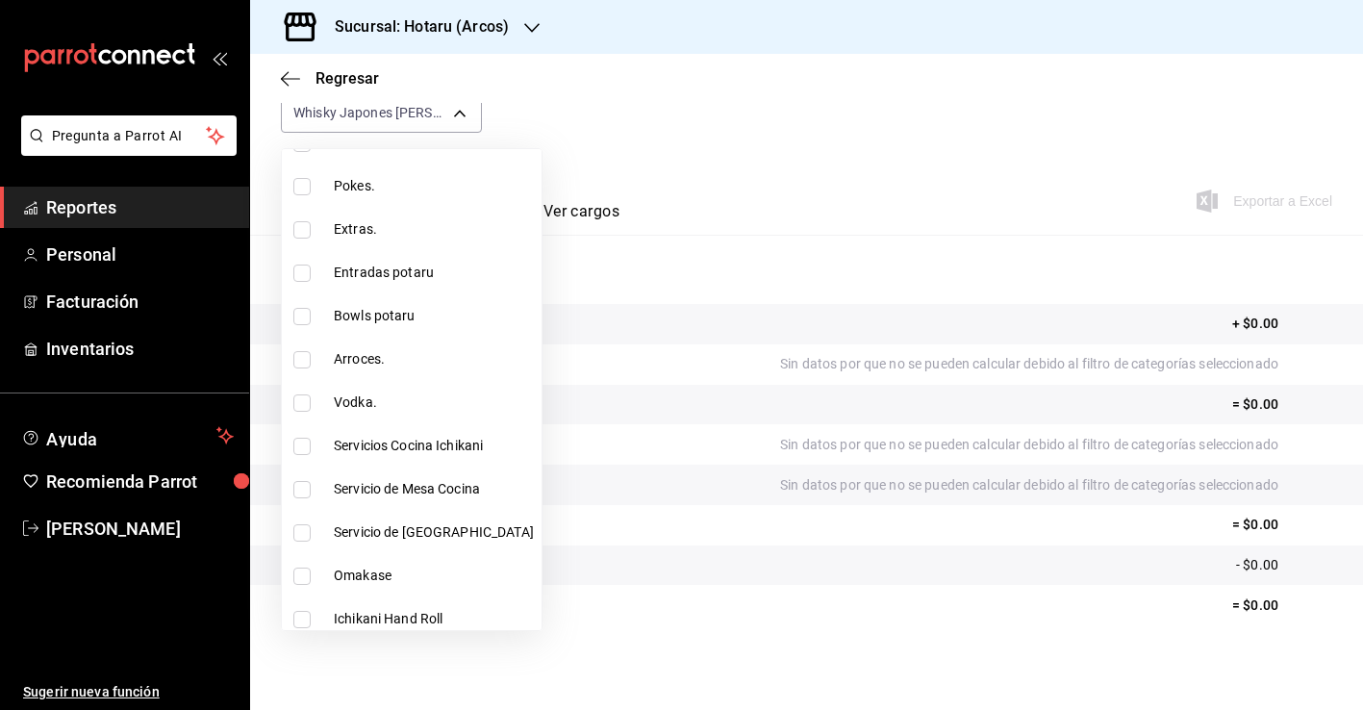
scroll to position [2174, 0]
click at [409, 394] on span "Vodka." at bounding box center [434, 402] width 200 height 20
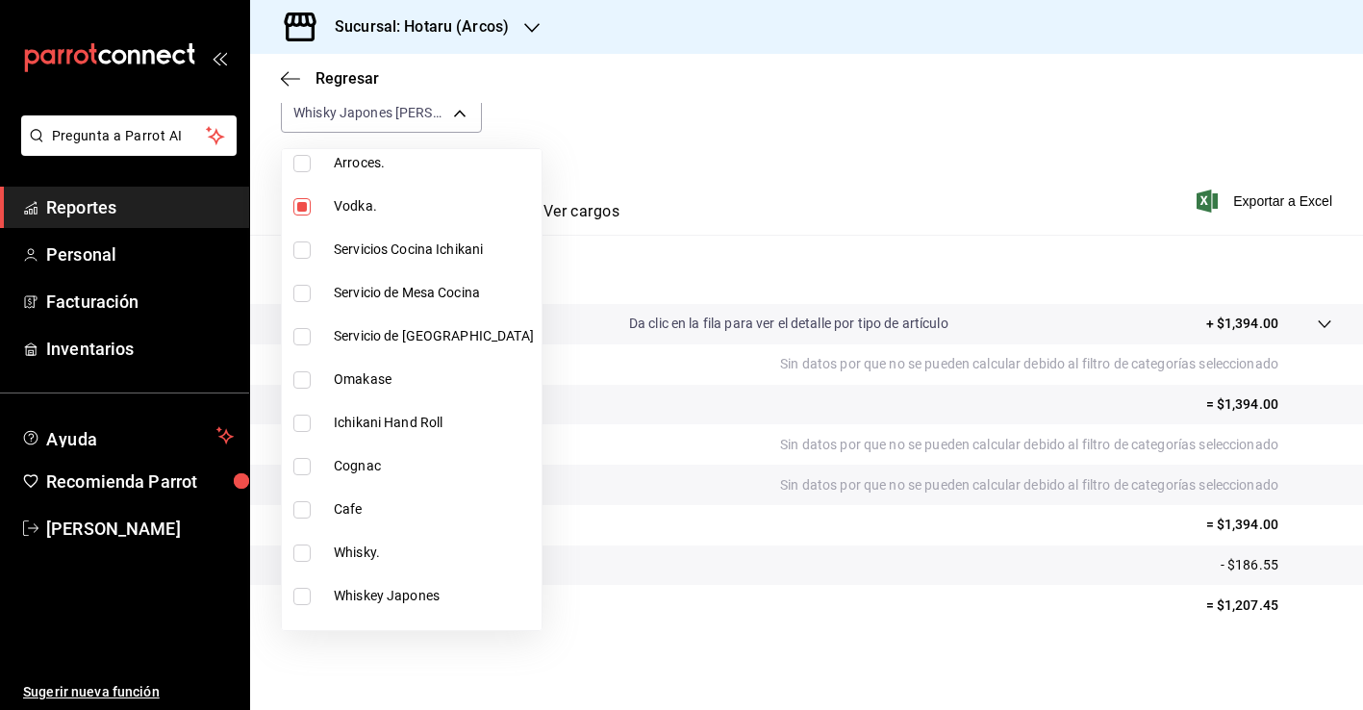
scroll to position [2372, 0]
click at [389, 478] on li "Cognac" at bounding box center [412, 464] width 260 height 43
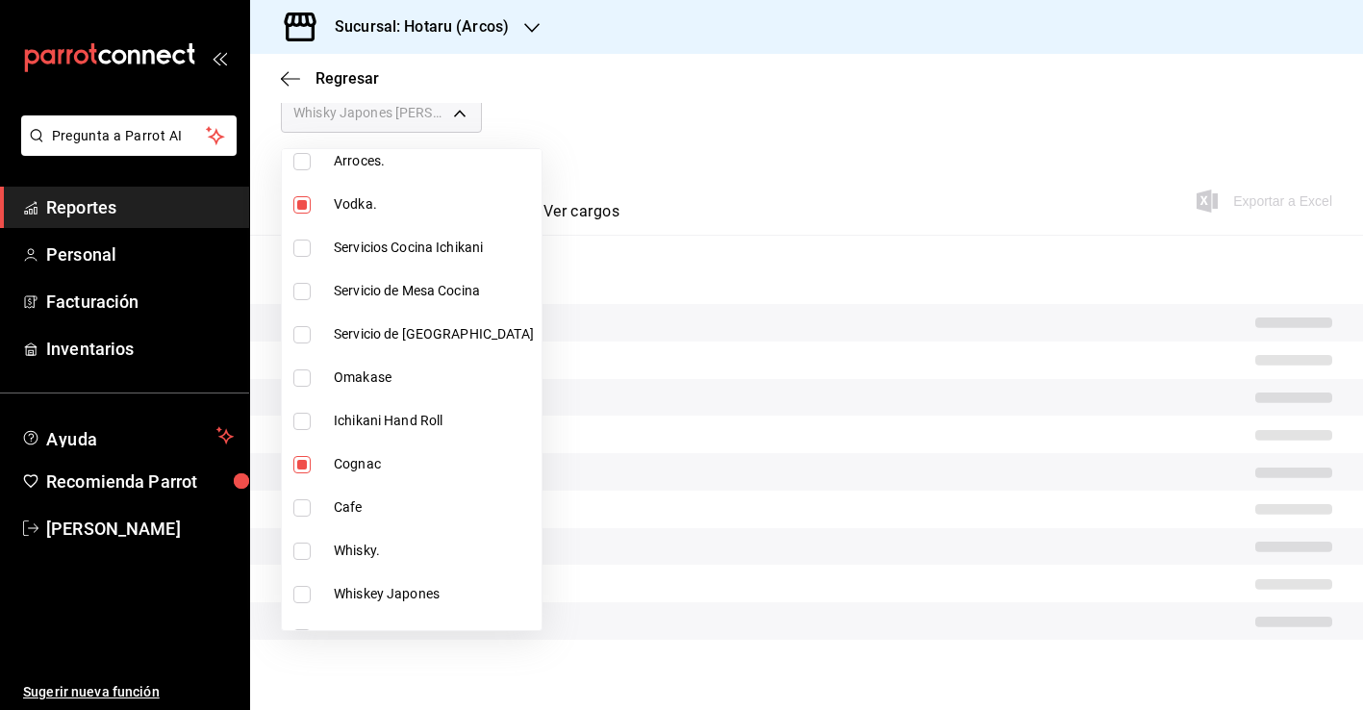
click at [391, 550] on span "Whisky." at bounding box center [434, 551] width 200 height 20
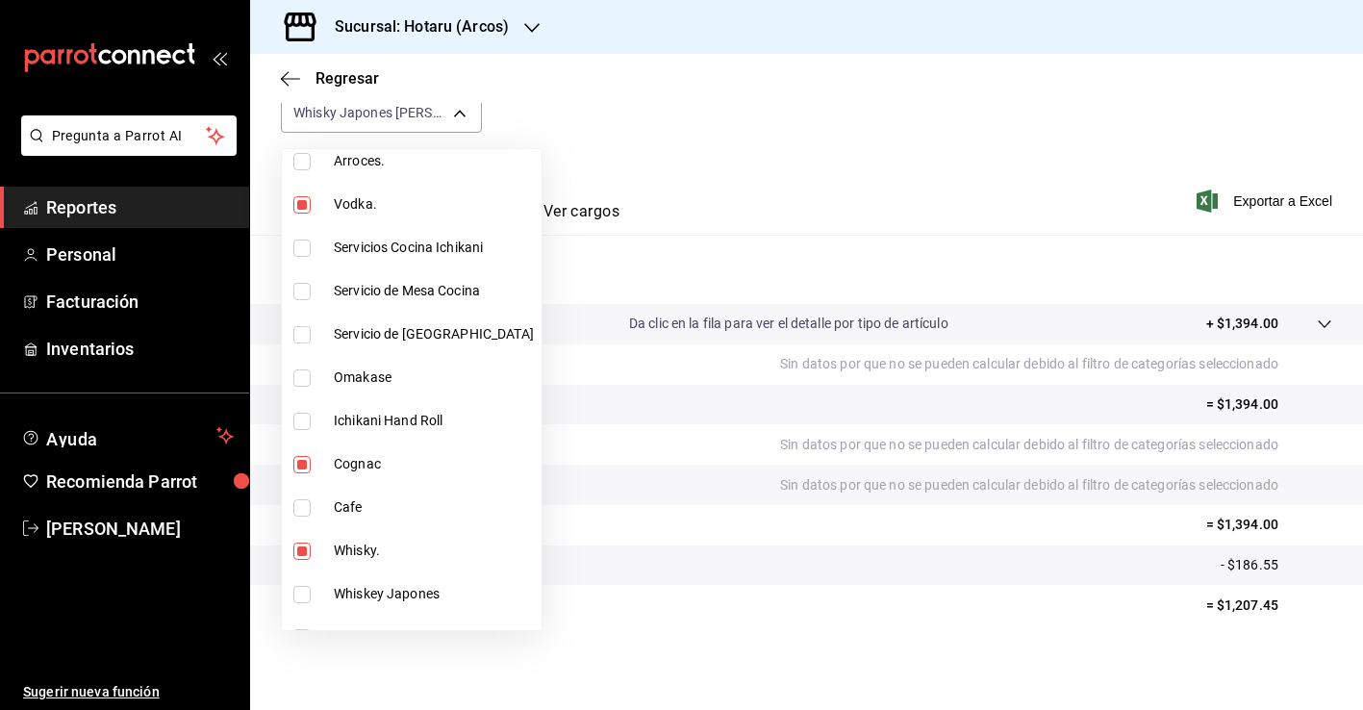
click at [390, 594] on span "Whiskey Japones" at bounding box center [434, 594] width 200 height 20
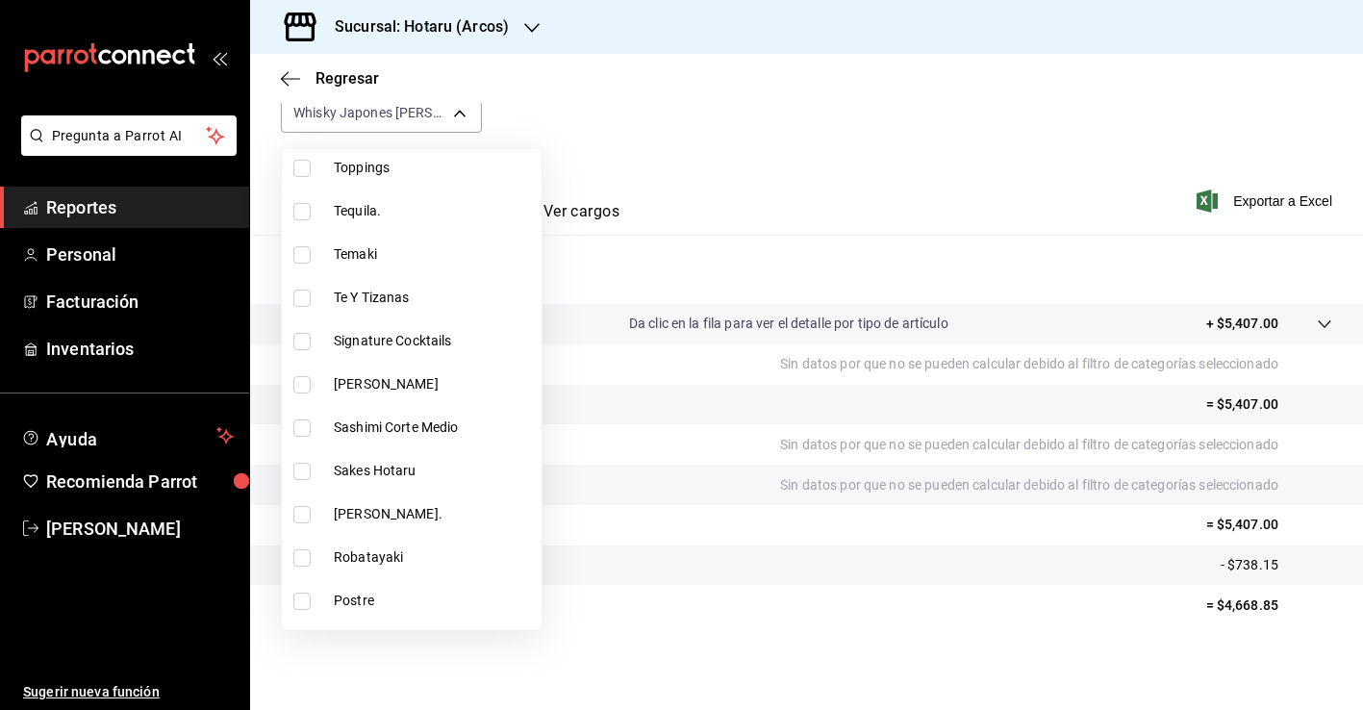
scroll to position [2889, 0]
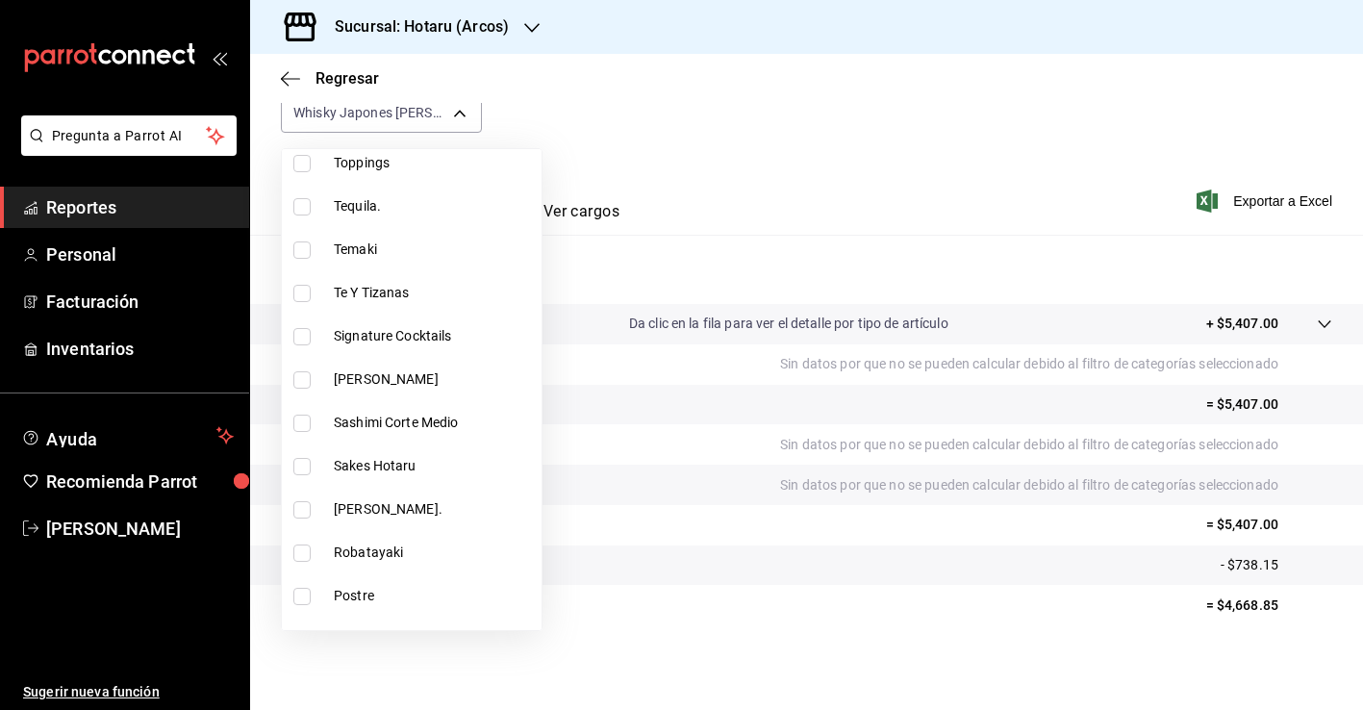
click at [398, 497] on li "[PERSON_NAME]." at bounding box center [412, 509] width 260 height 43
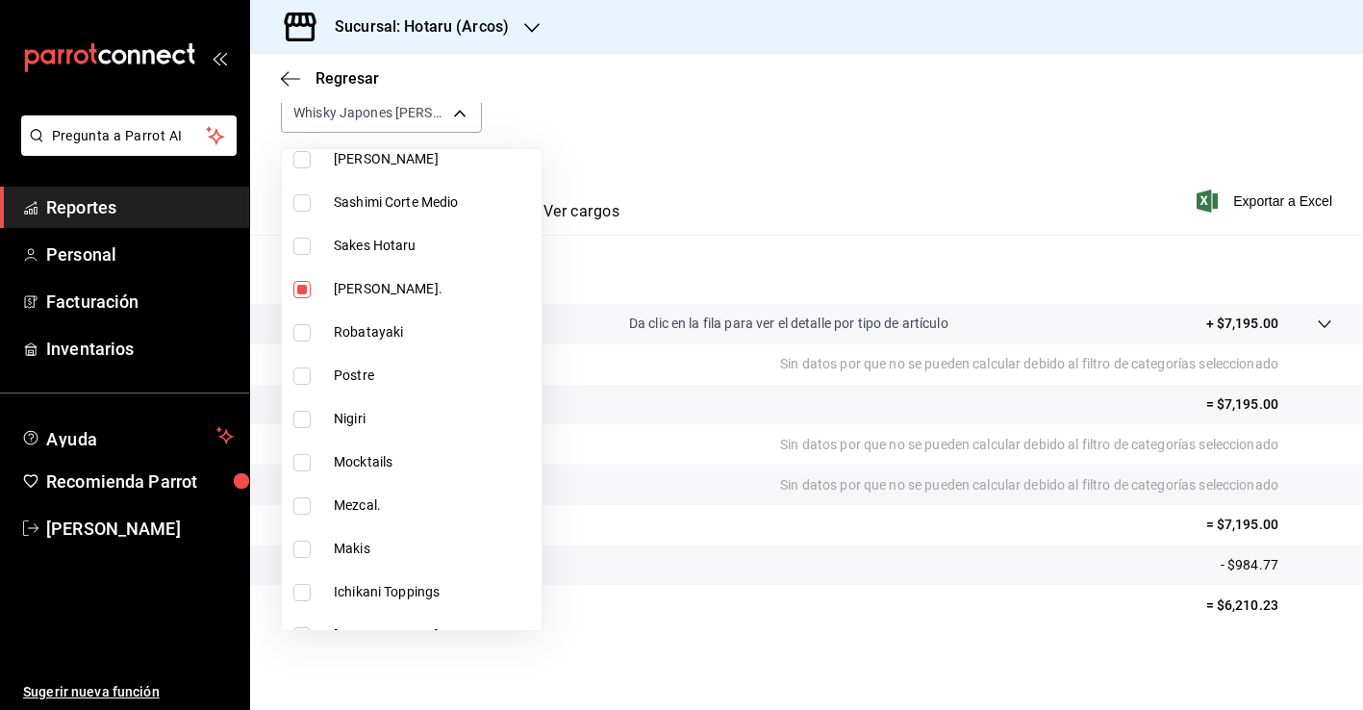
click at [398, 497] on span "Mezcal." at bounding box center [434, 506] width 200 height 20
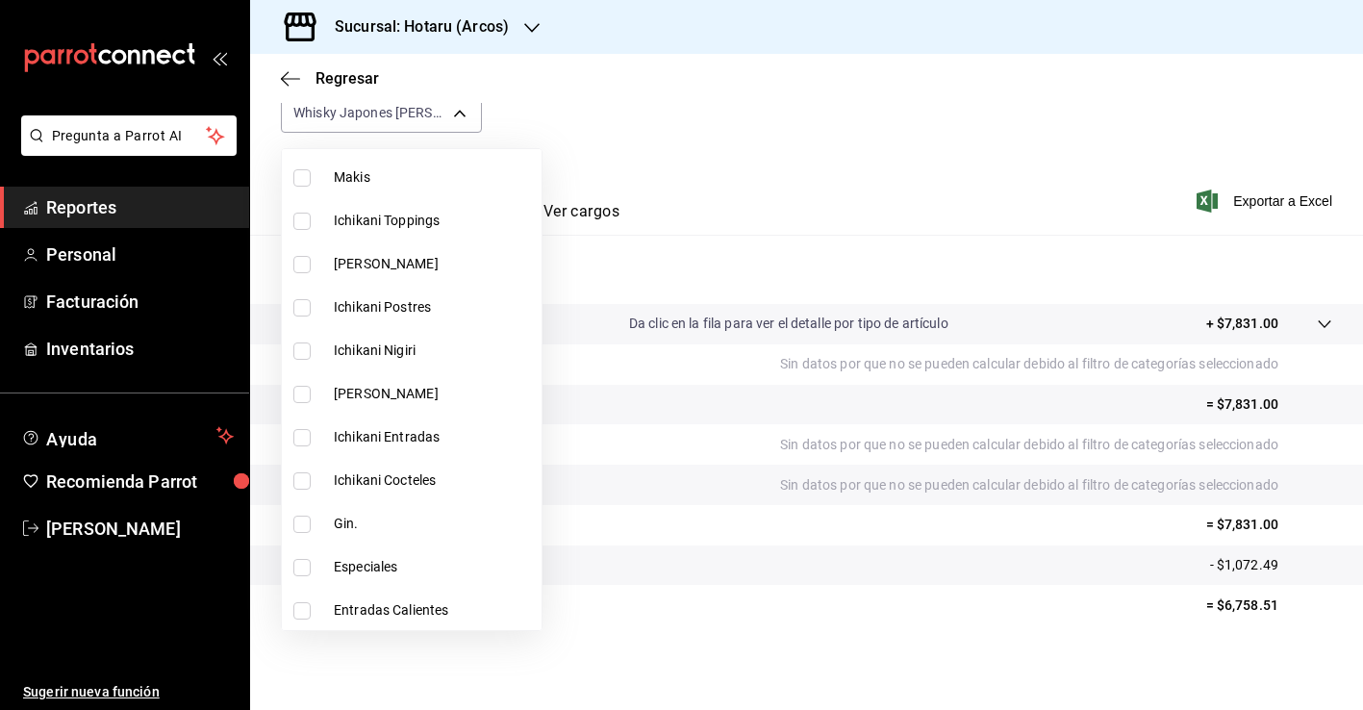
click at [389, 520] on span "Gin." at bounding box center [434, 524] width 200 height 20
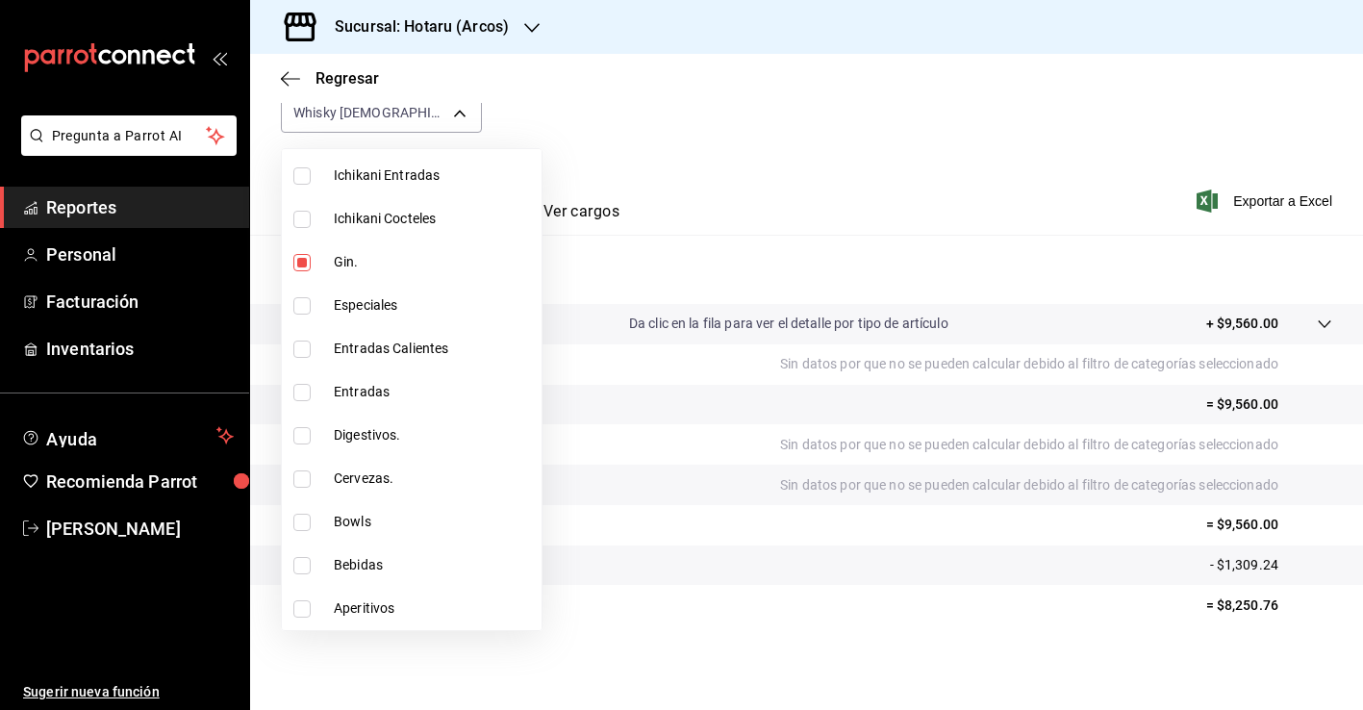
scroll to position [3743, 0]
click at [377, 446] on li "Digestivos." at bounding box center [412, 435] width 260 height 43
click at [601, 608] on div at bounding box center [681, 355] width 1363 height 710
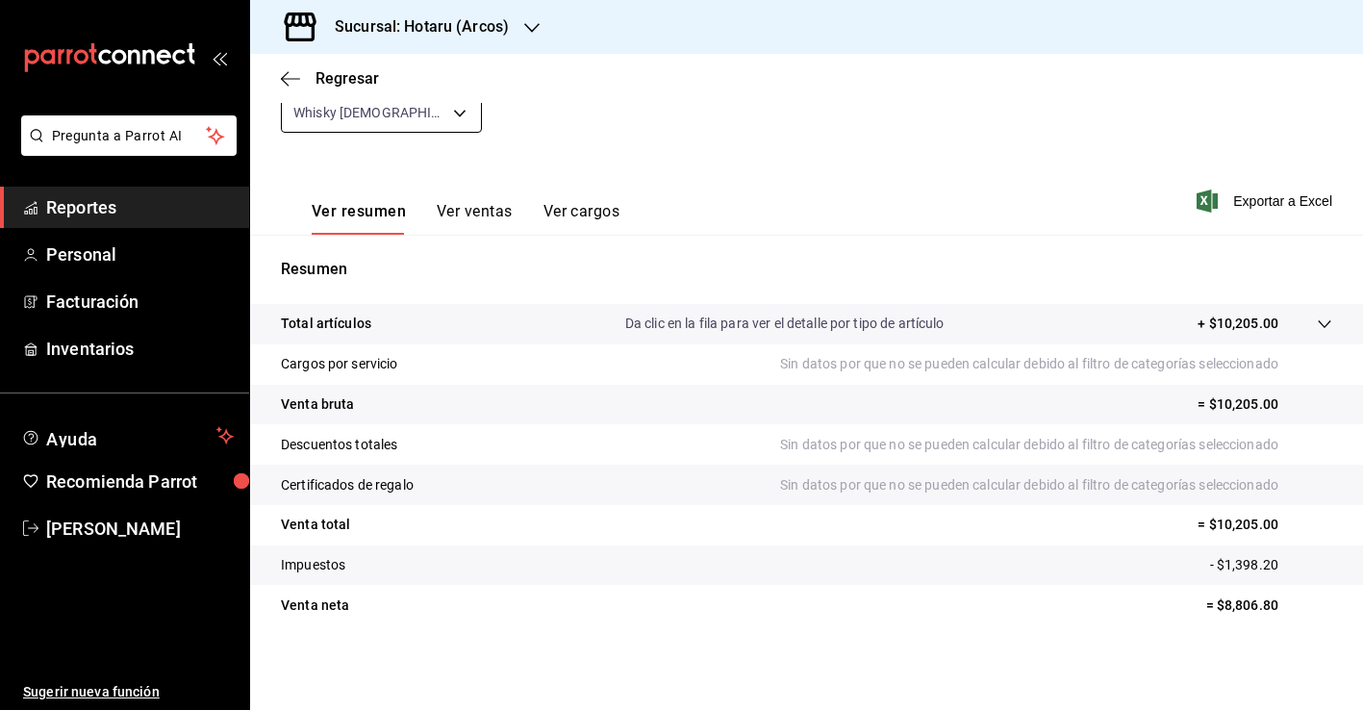
click at [459, 113] on body "Pregunta a Parrot AI Reportes Personal Facturación Inventarios Ayuda Recomienda…" at bounding box center [681, 355] width 1363 height 710
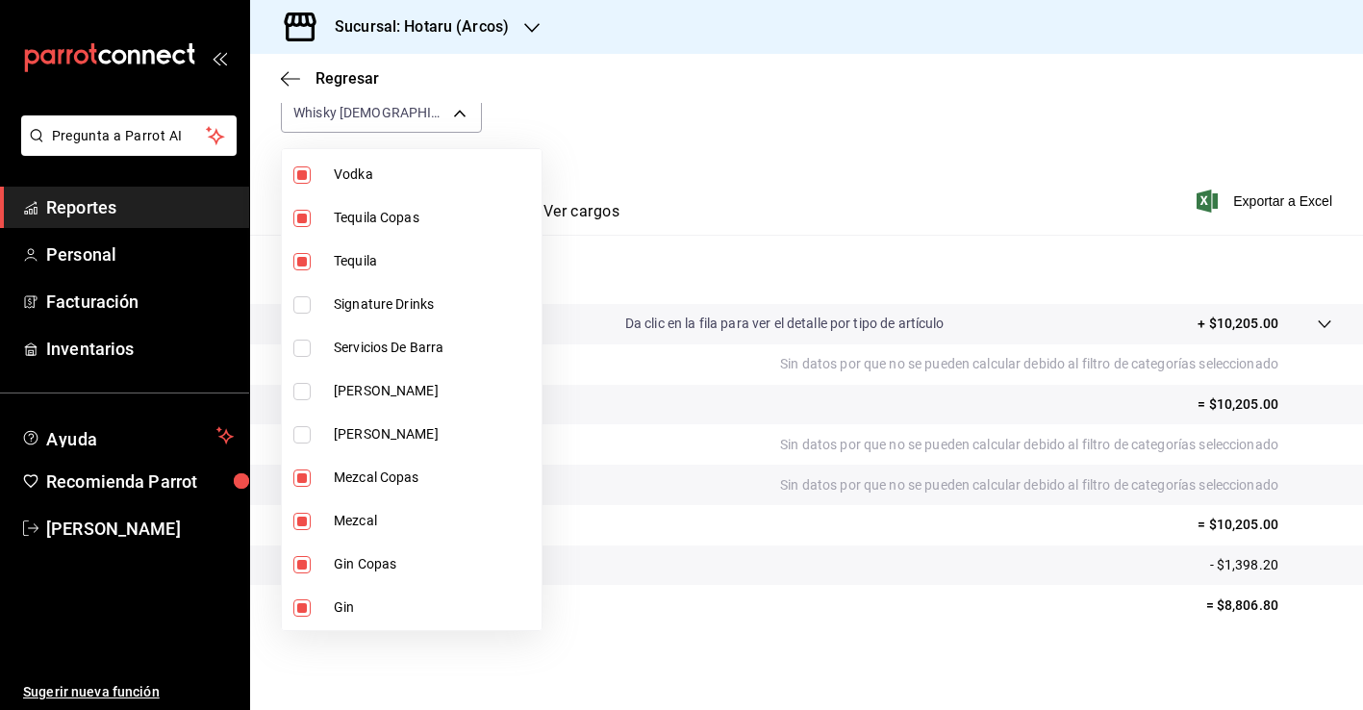
scroll to position [978, 0]
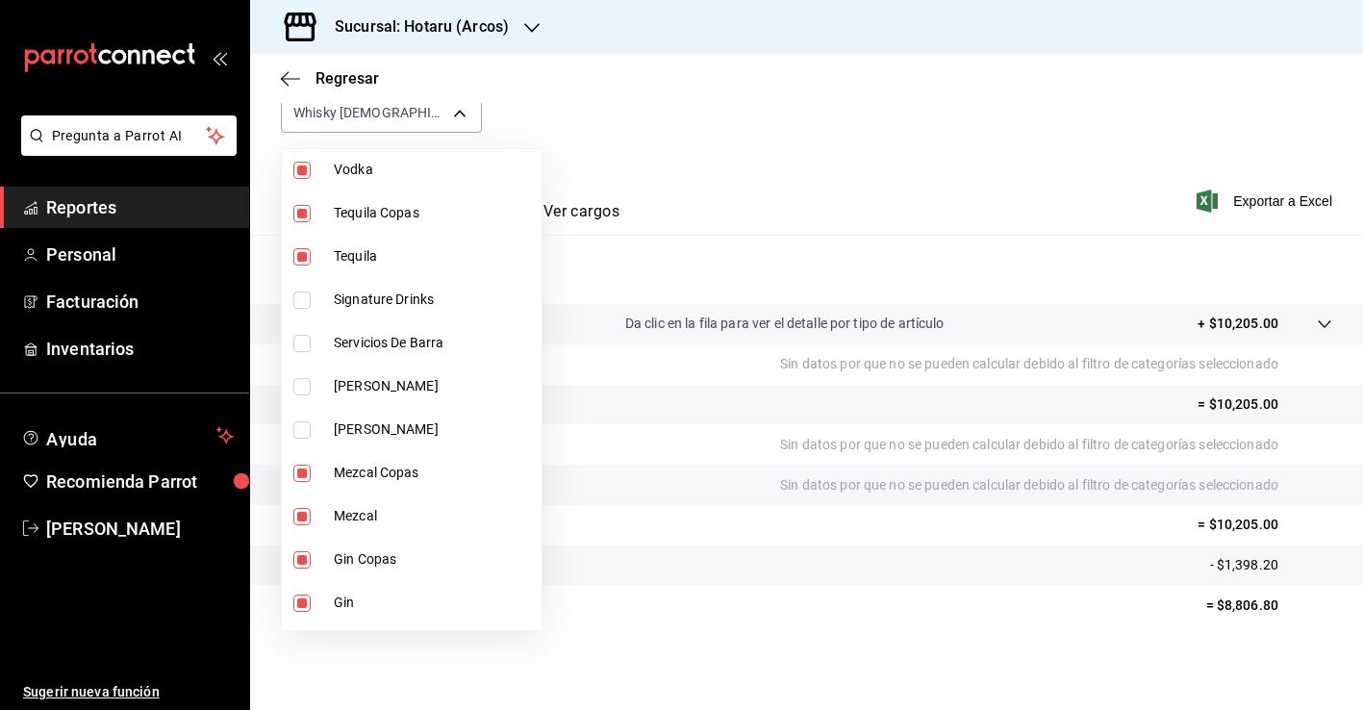
click at [376, 399] on li "[PERSON_NAME]" at bounding box center [412, 386] width 260 height 43
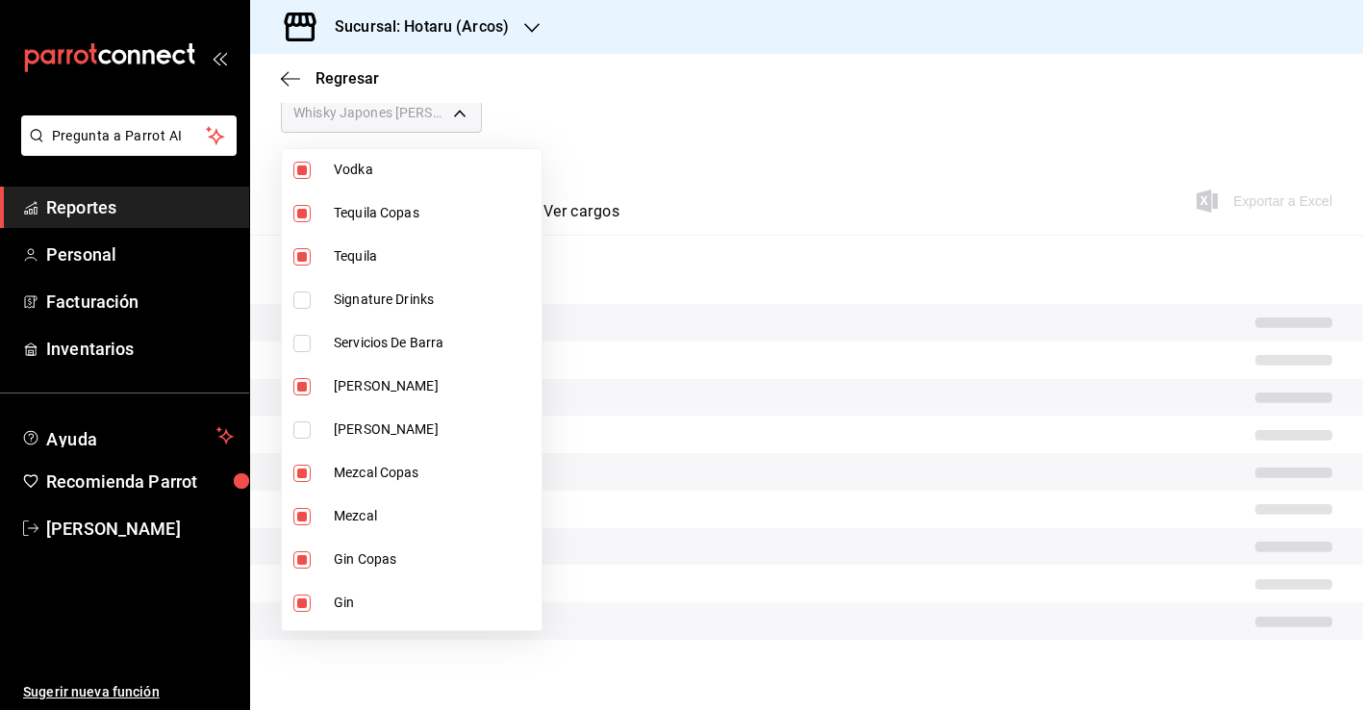
click at [376, 429] on span "[PERSON_NAME]" at bounding box center [434, 429] width 200 height 20
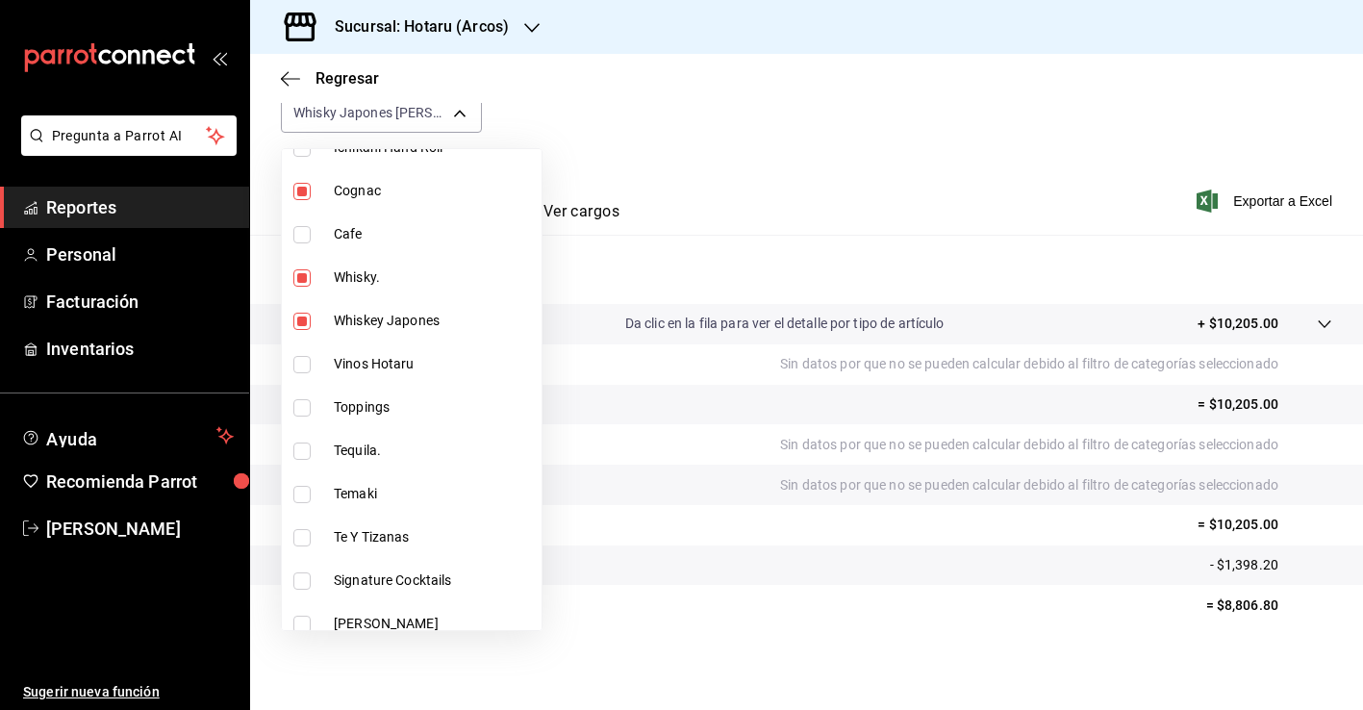
scroll to position [2646, 0]
click at [378, 457] on span "Tequila." at bounding box center [434, 450] width 200 height 20
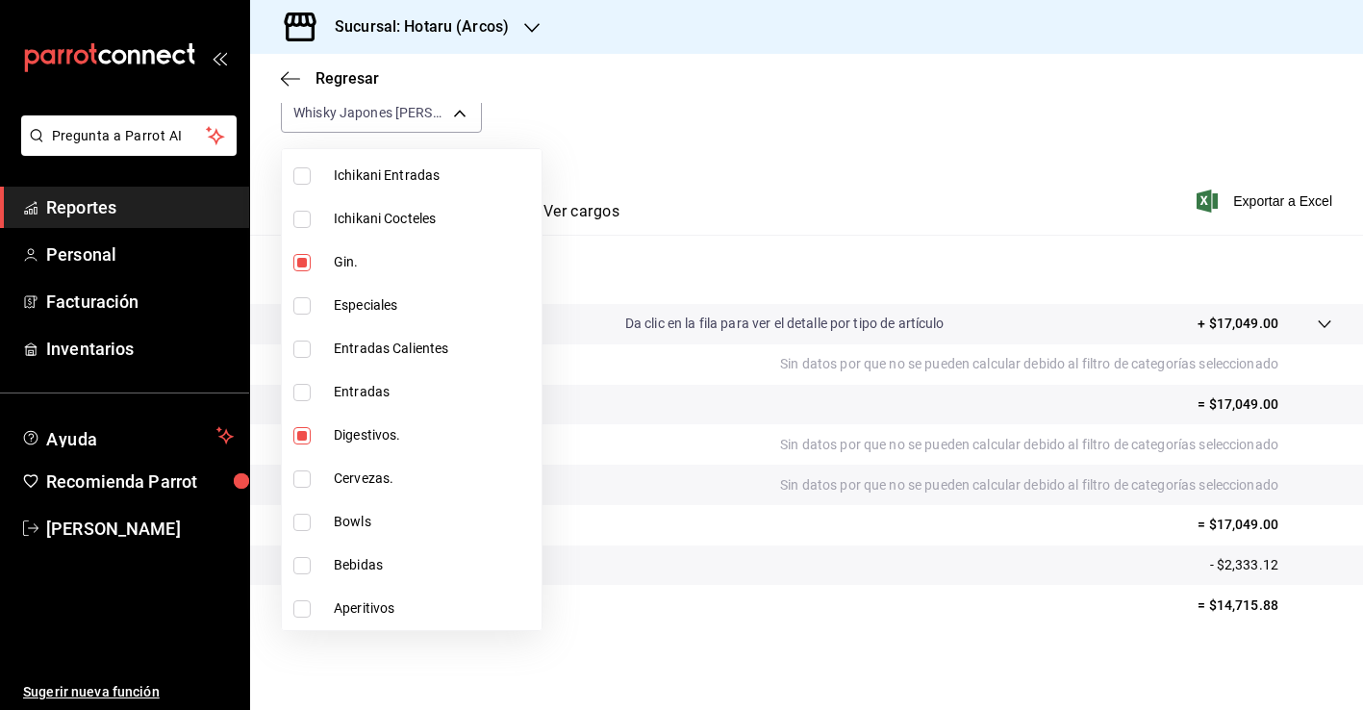
scroll to position [3743, 0]
click at [624, 598] on div at bounding box center [681, 355] width 1363 height 710
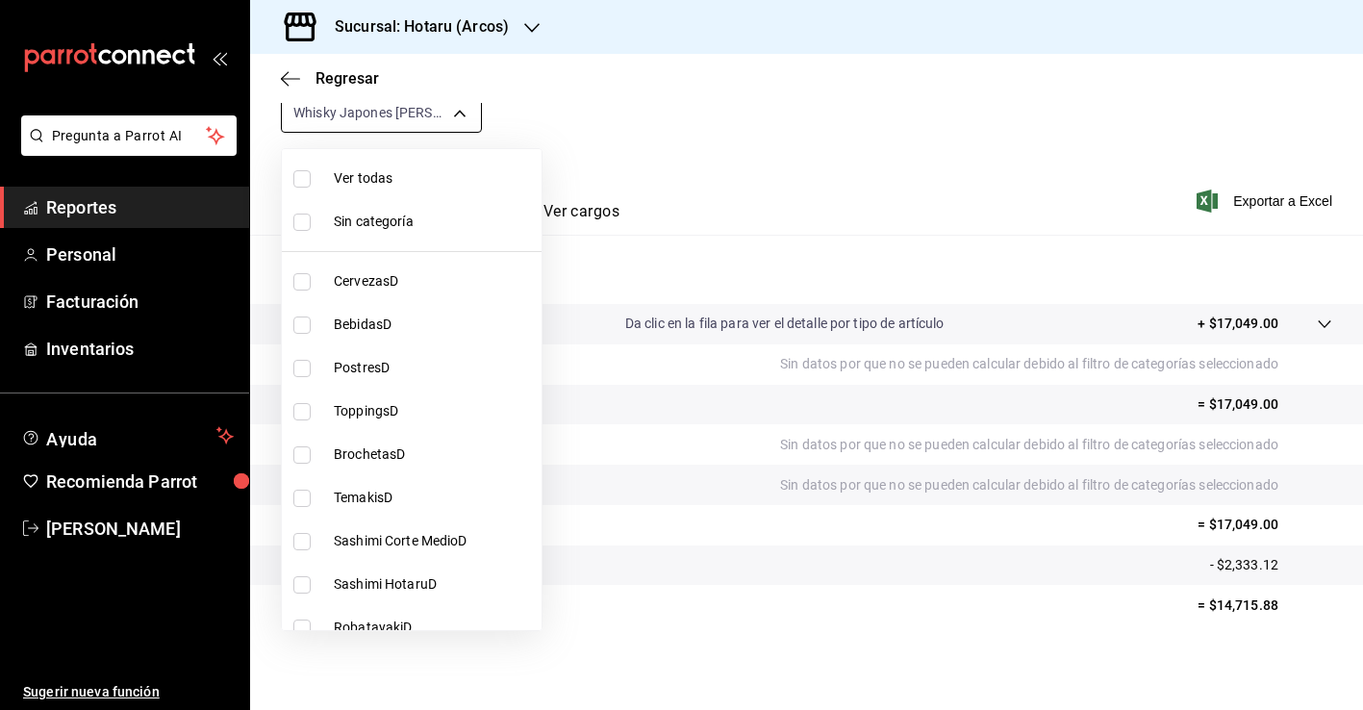
click at [462, 119] on body "Pregunta a Parrot AI Reportes Personal Facturación Inventarios Ayuda Recomienda…" at bounding box center [681, 355] width 1363 height 710
click at [425, 181] on span "Ver todas" at bounding box center [434, 178] width 200 height 20
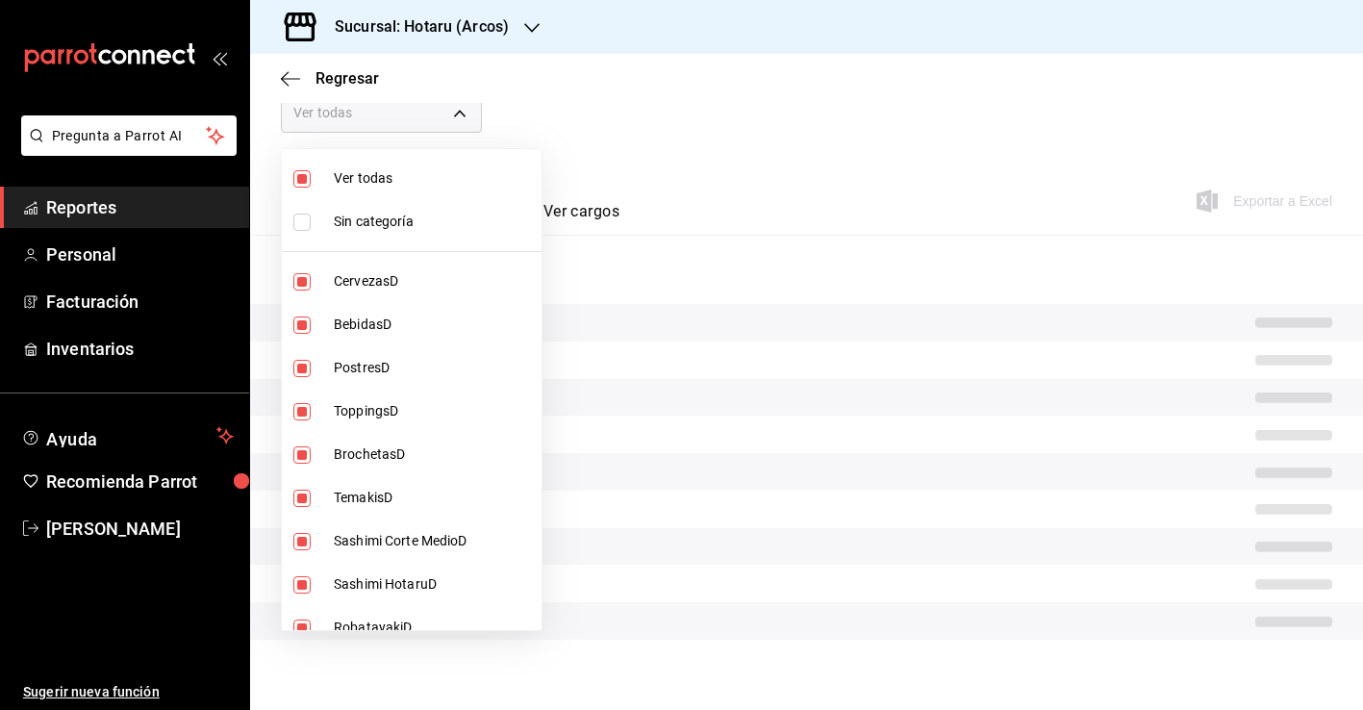
click at [425, 181] on span "Ver todas" at bounding box center [434, 178] width 200 height 20
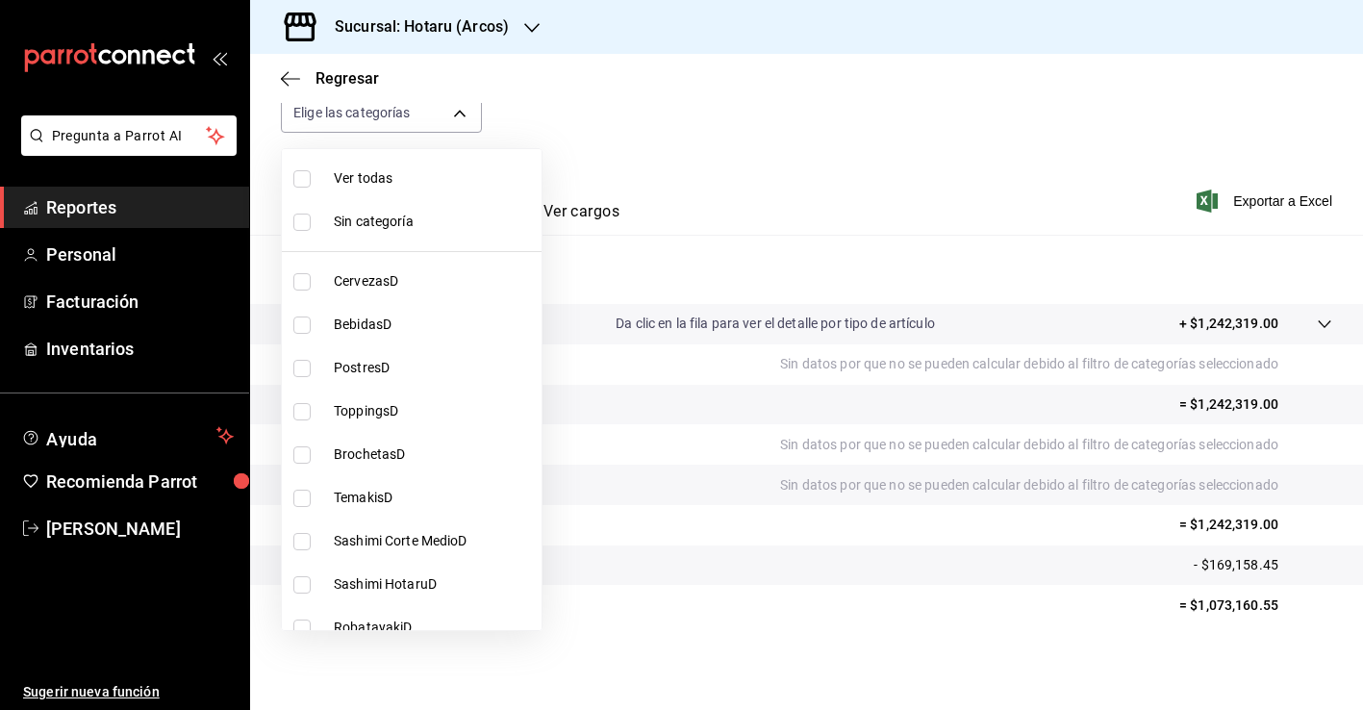
click at [407, 334] on span "BebidasD" at bounding box center [434, 325] width 200 height 20
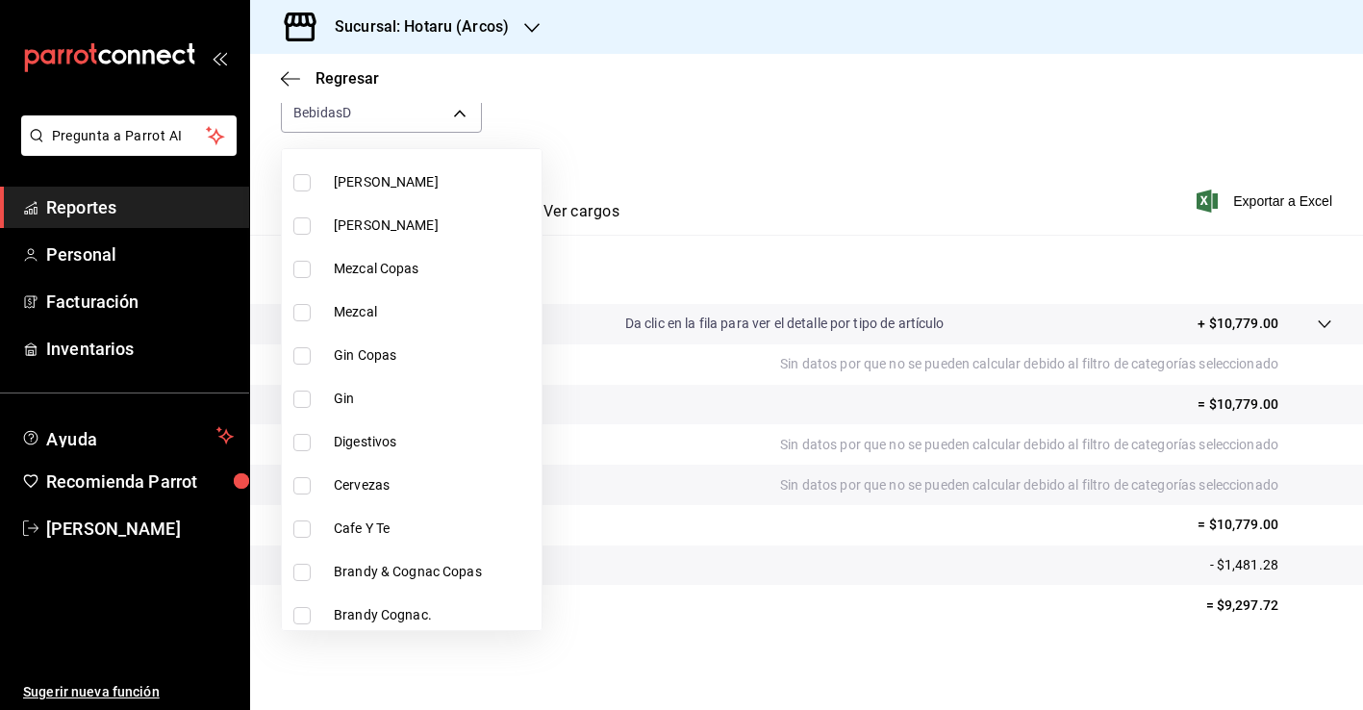
click at [397, 528] on span "Cafe Y Te" at bounding box center [434, 529] width 200 height 20
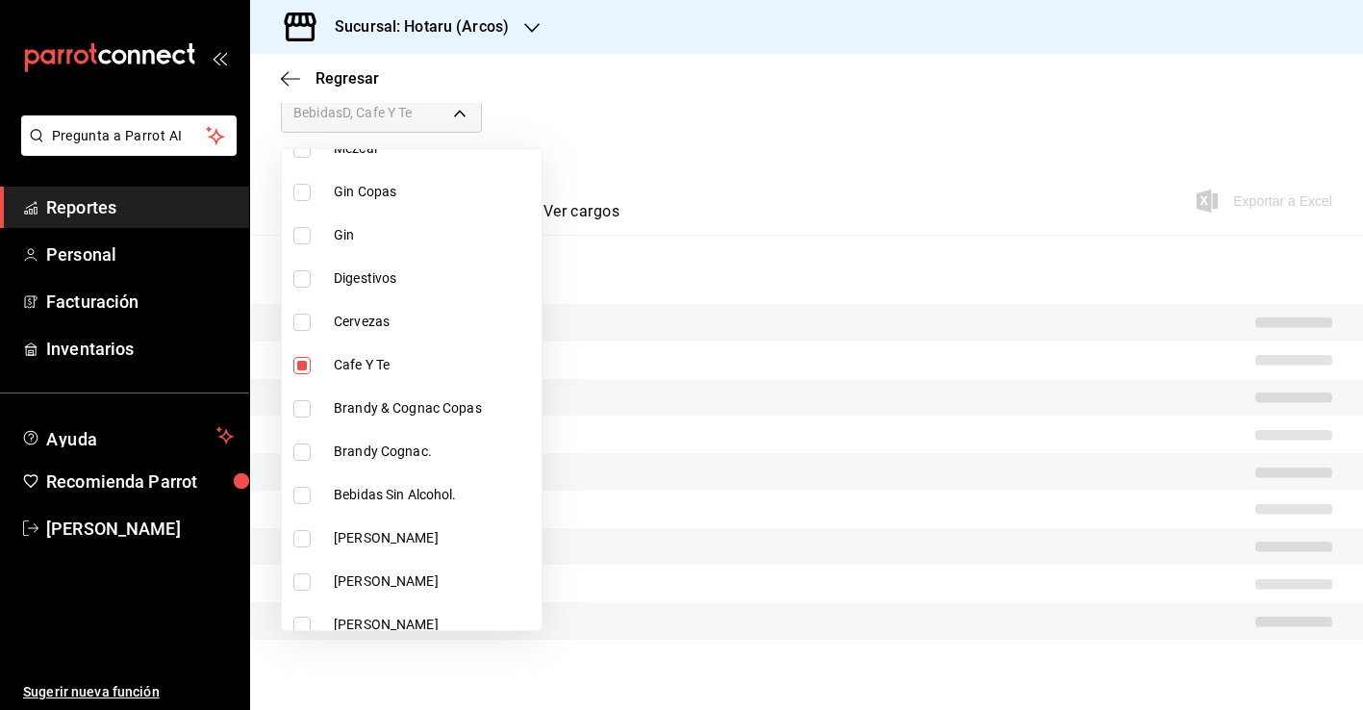
scroll to position [1347, 0]
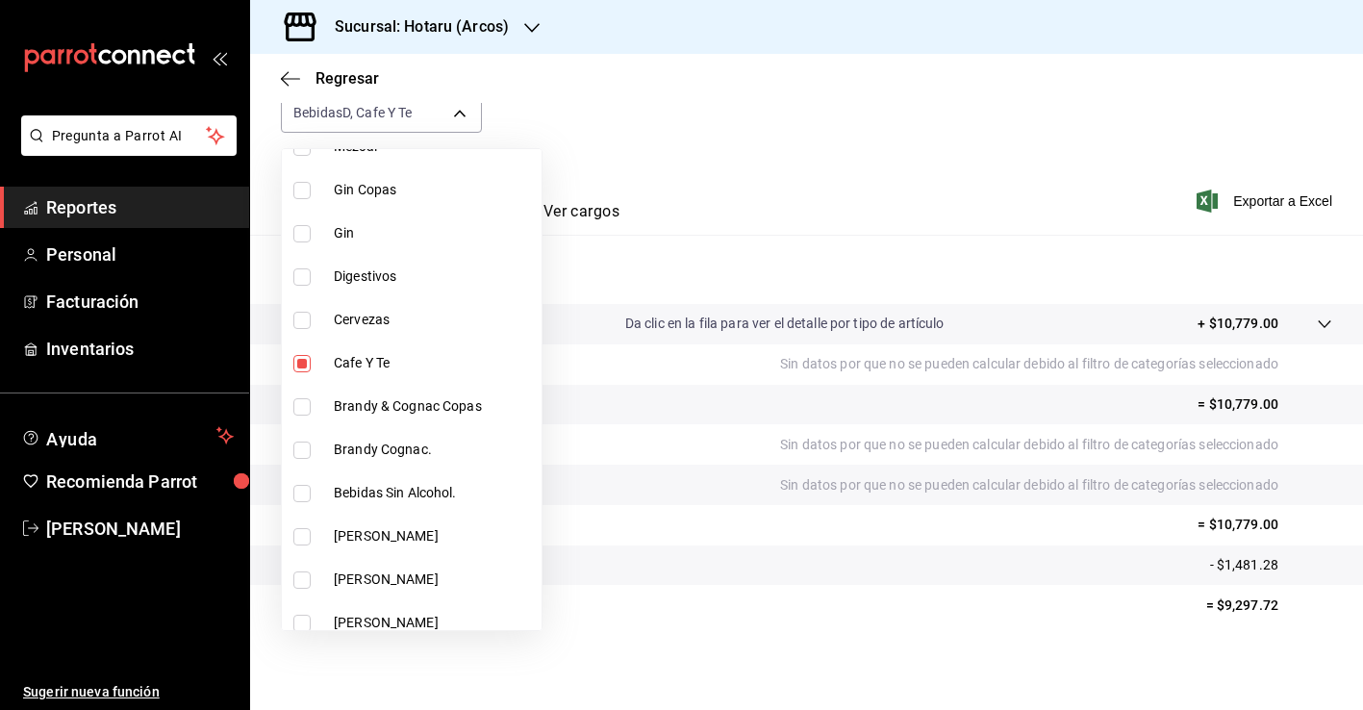
click at [412, 498] on span "Bebidas Sin Alcohol." at bounding box center [434, 493] width 200 height 20
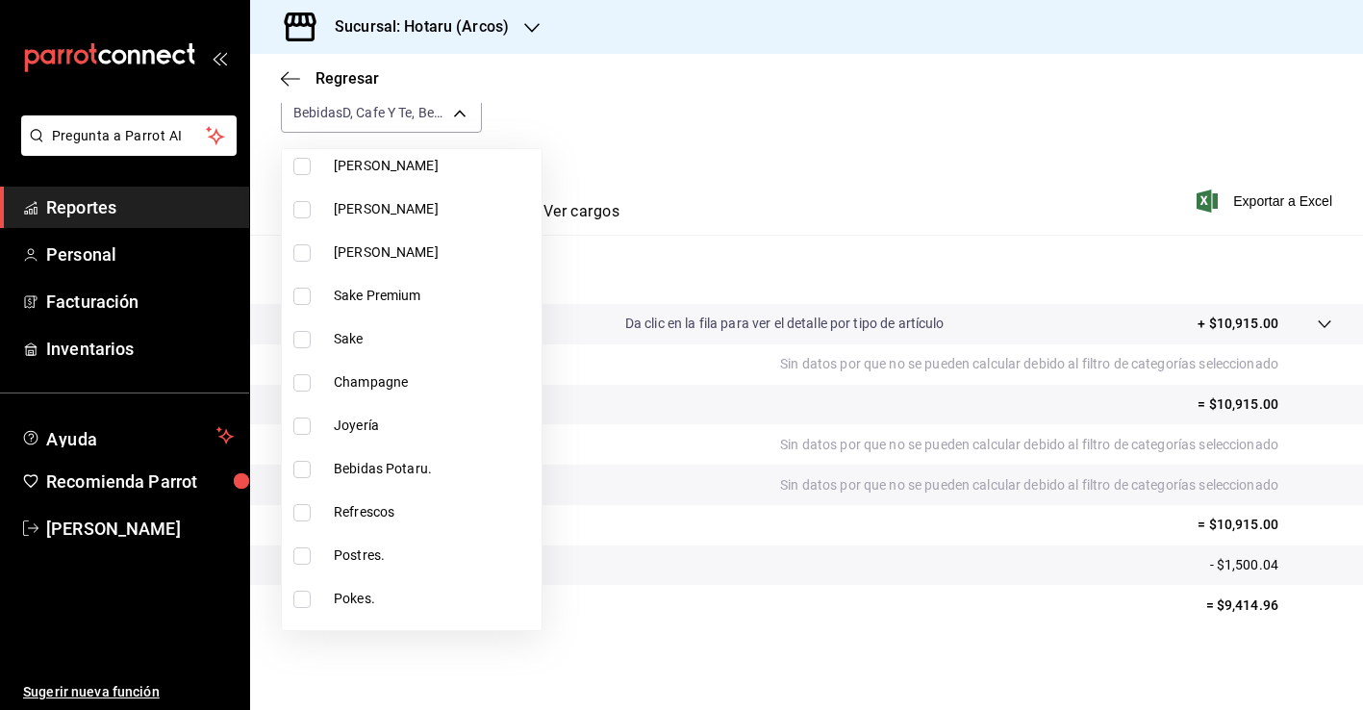
scroll to position [1763, 0]
click at [411, 469] on span "Bebidas Potaru." at bounding box center [434, 467] width 200 height 20
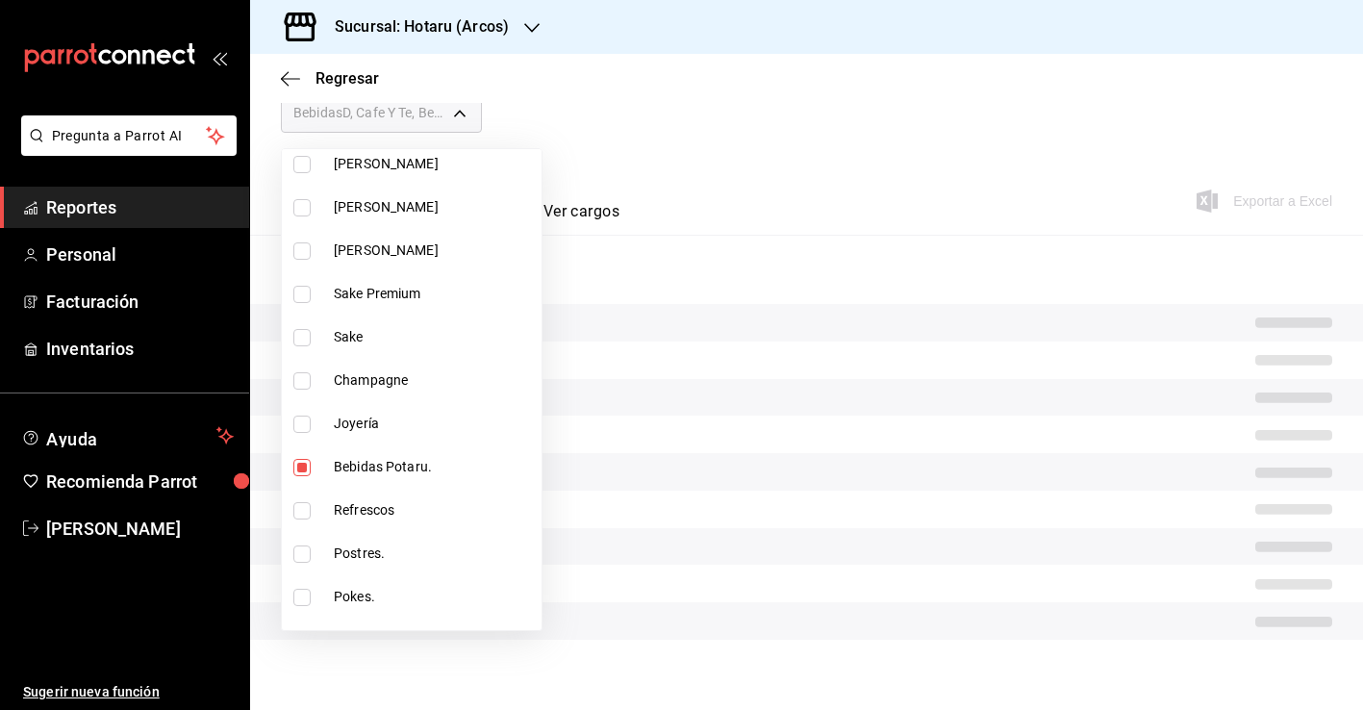
click at [391, 514] on span "Refrescos" at bounding box center [434, 510] width 200 height 20
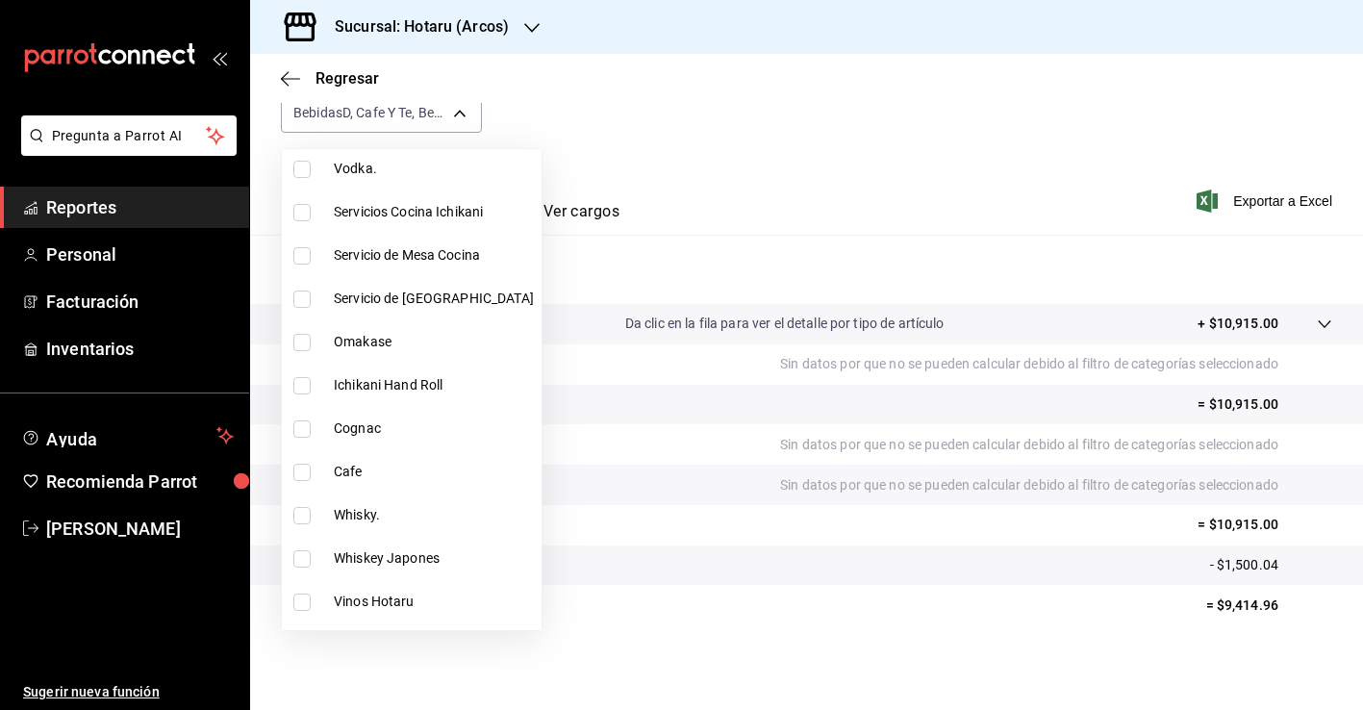
click at [383, 473] on span "Cafe" at bounding box center [434, 472] width 200 height 20
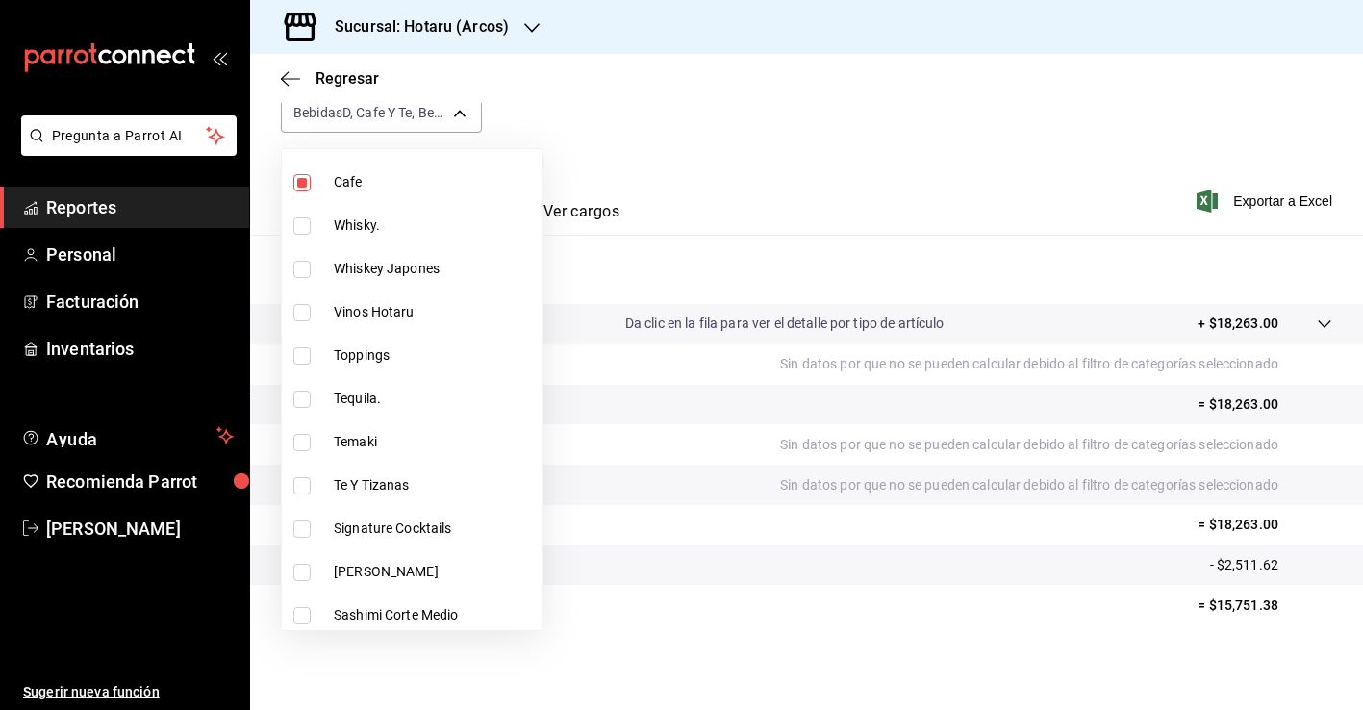
scroll to position [2705, 0]
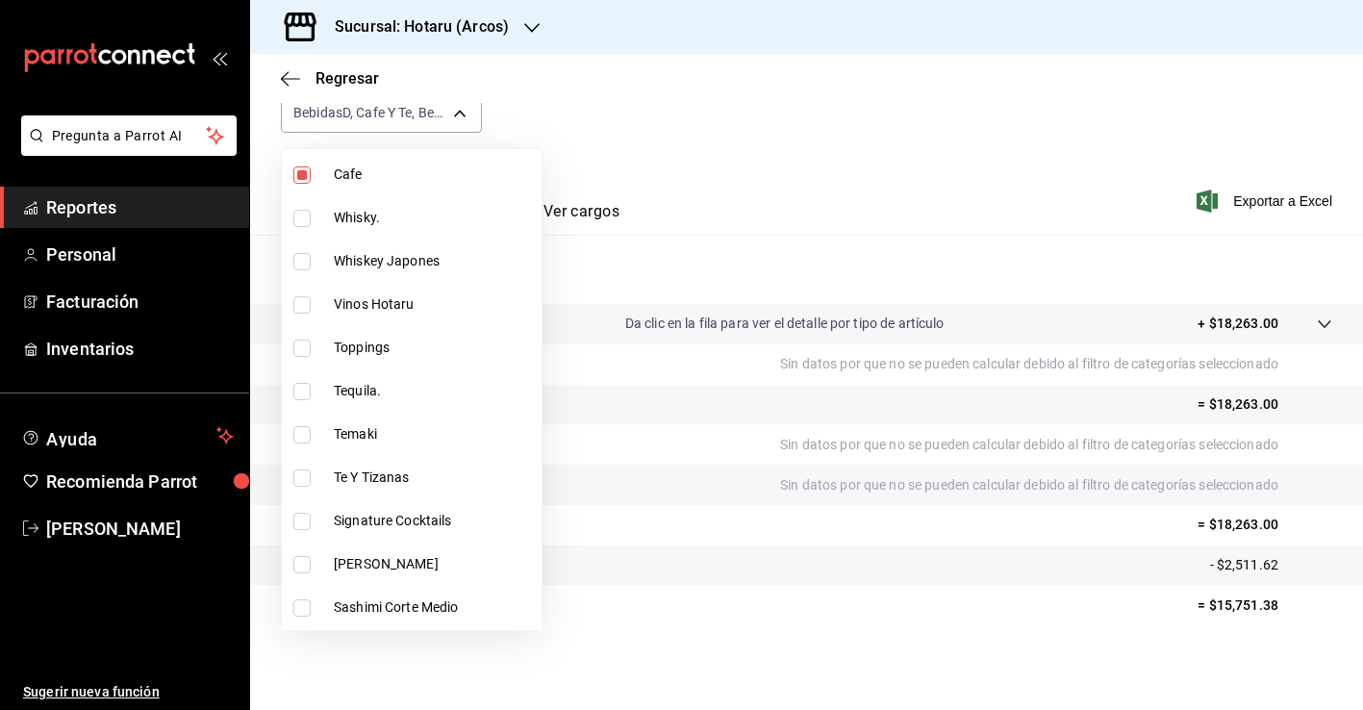
click at [383, 474] on span "Te Y Tizanas" at bounding box center [434, 478] width 200 height 20
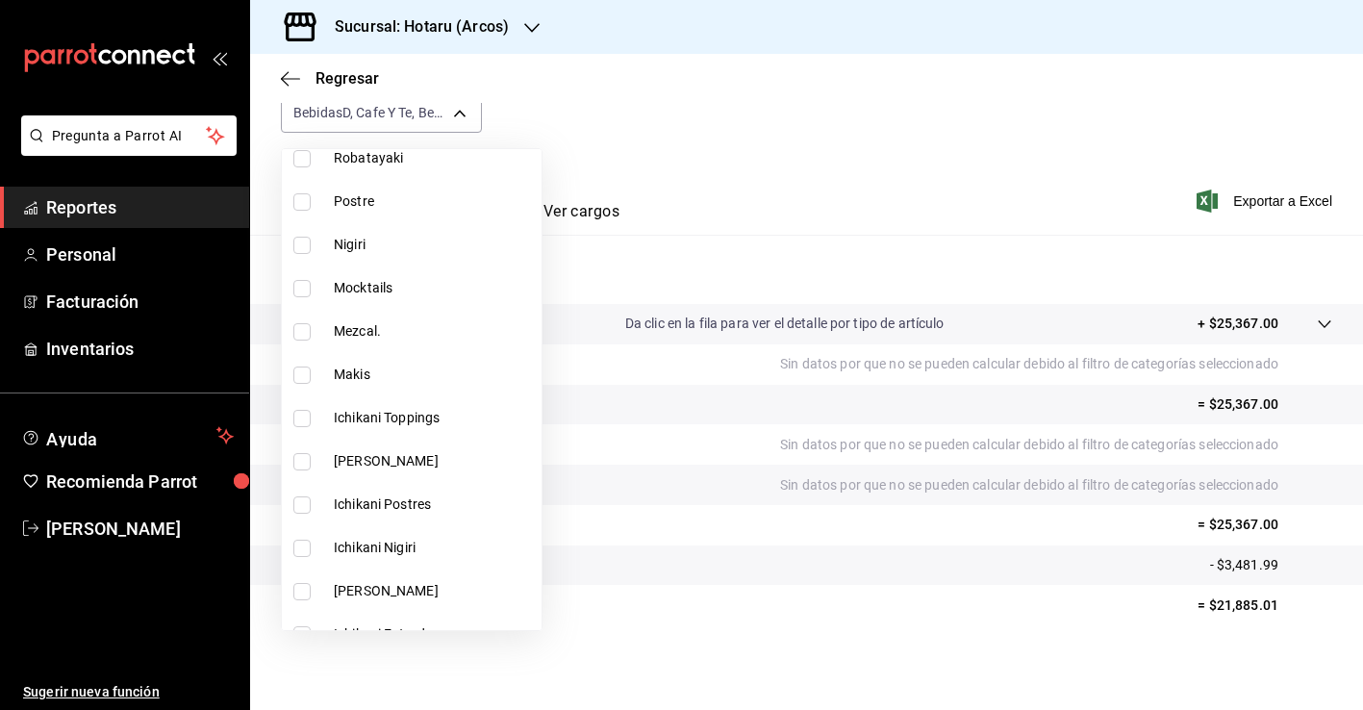
scroll to position [3290, 0]
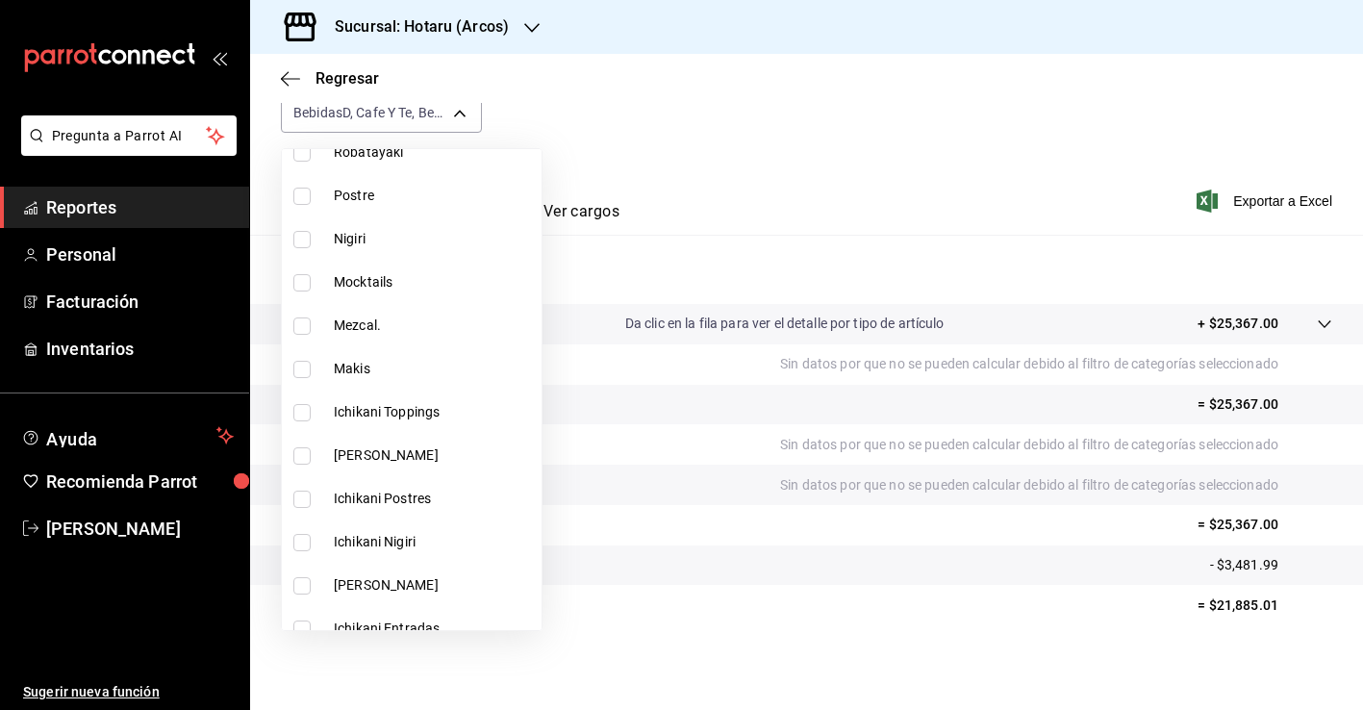
click at [382, 279] on span "Mocktails" at bounding box center [434, 282] width 200 height 20
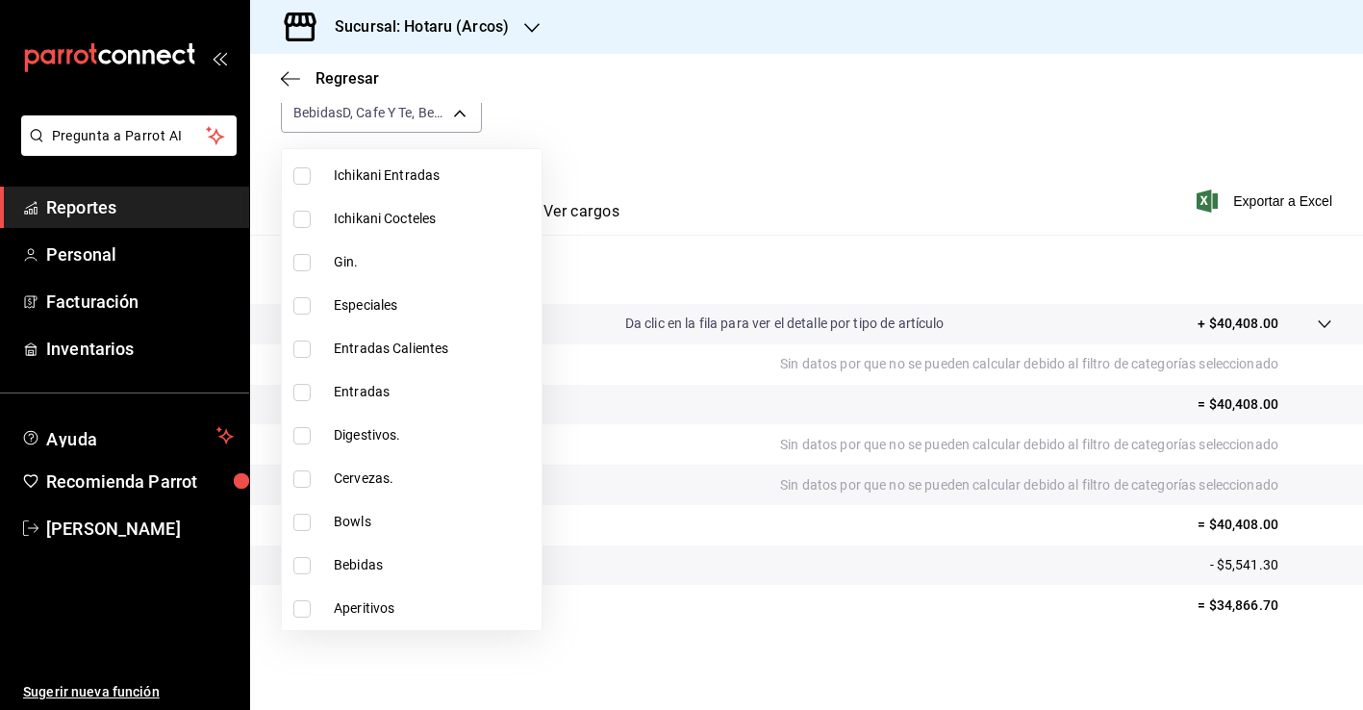
scroll to position [3743, 0]
click at [388, 565] on span "Bebidas" at bounding box center [434, 565] width 200 height 20
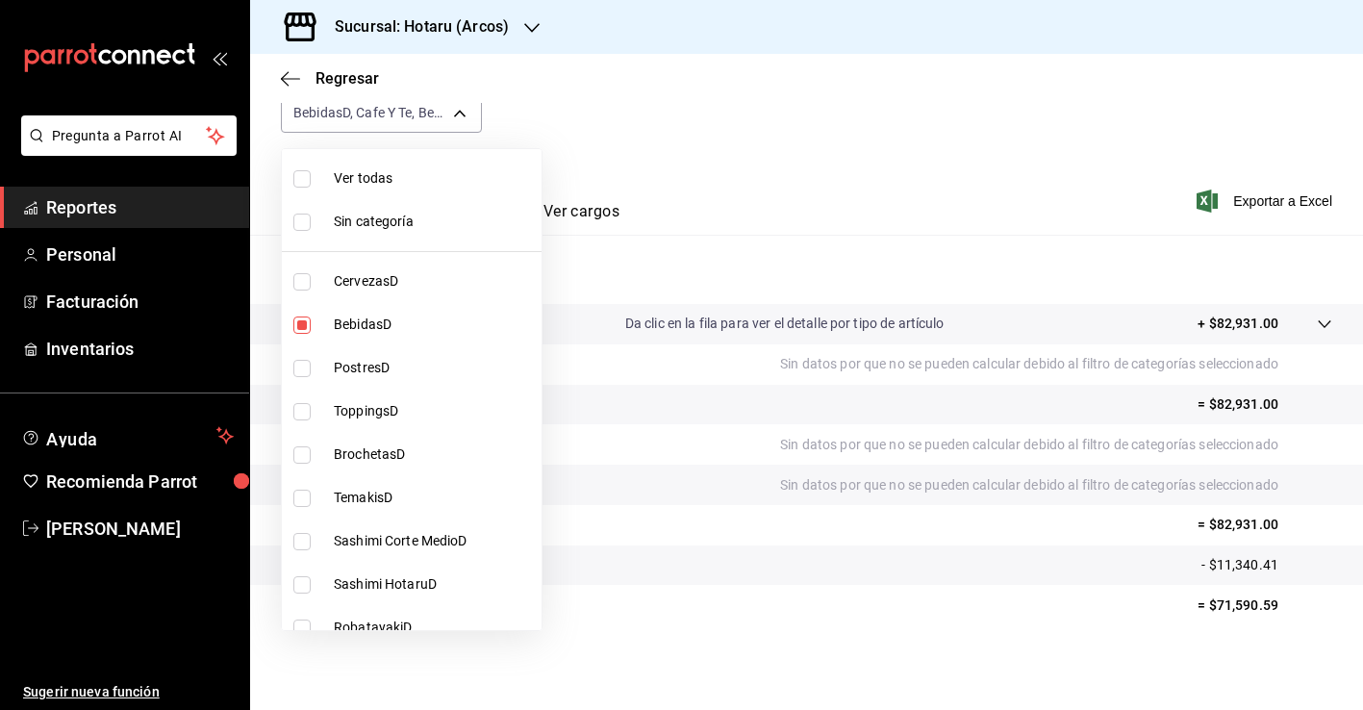
scroll to position [-1, 0]
click at [415, 190] on li "Ver todas" at bounding box center [412, 178] width 260 height 43
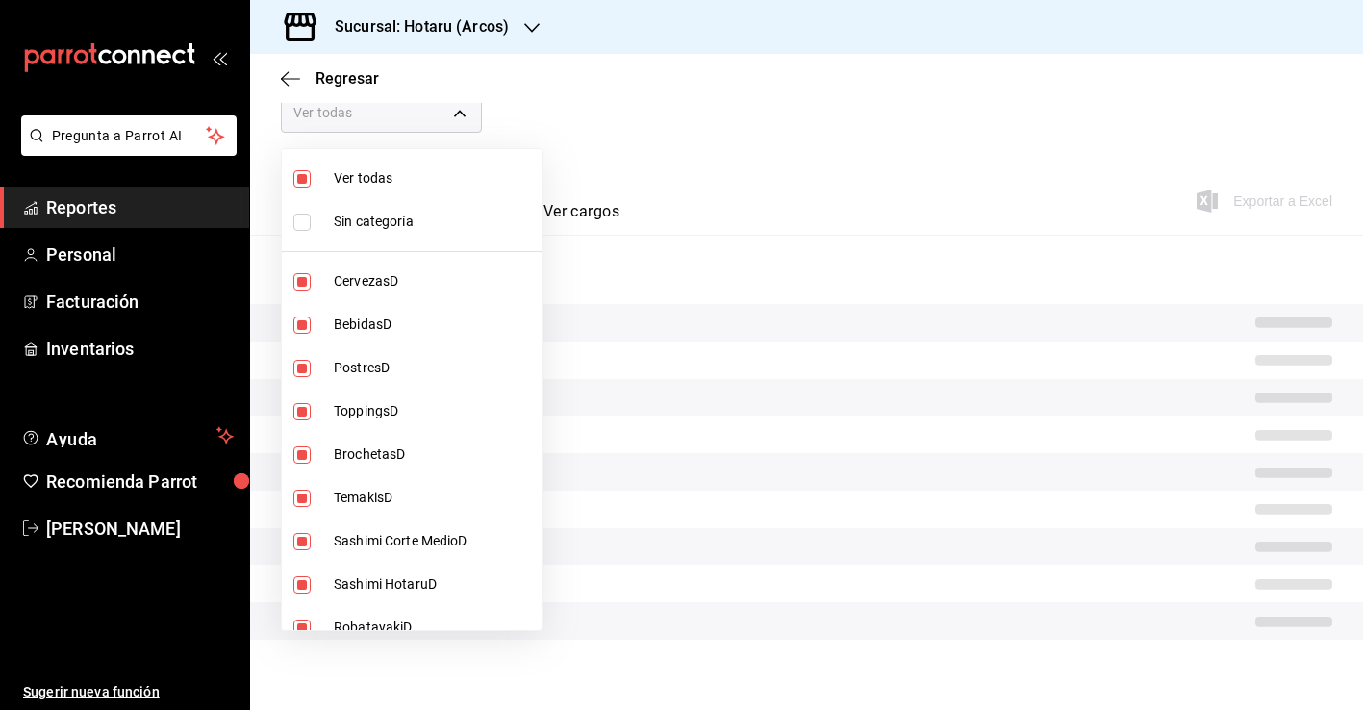
click at [411, 171] on span "Ver todas" at bounding box center [434, 178] width 200 height 20
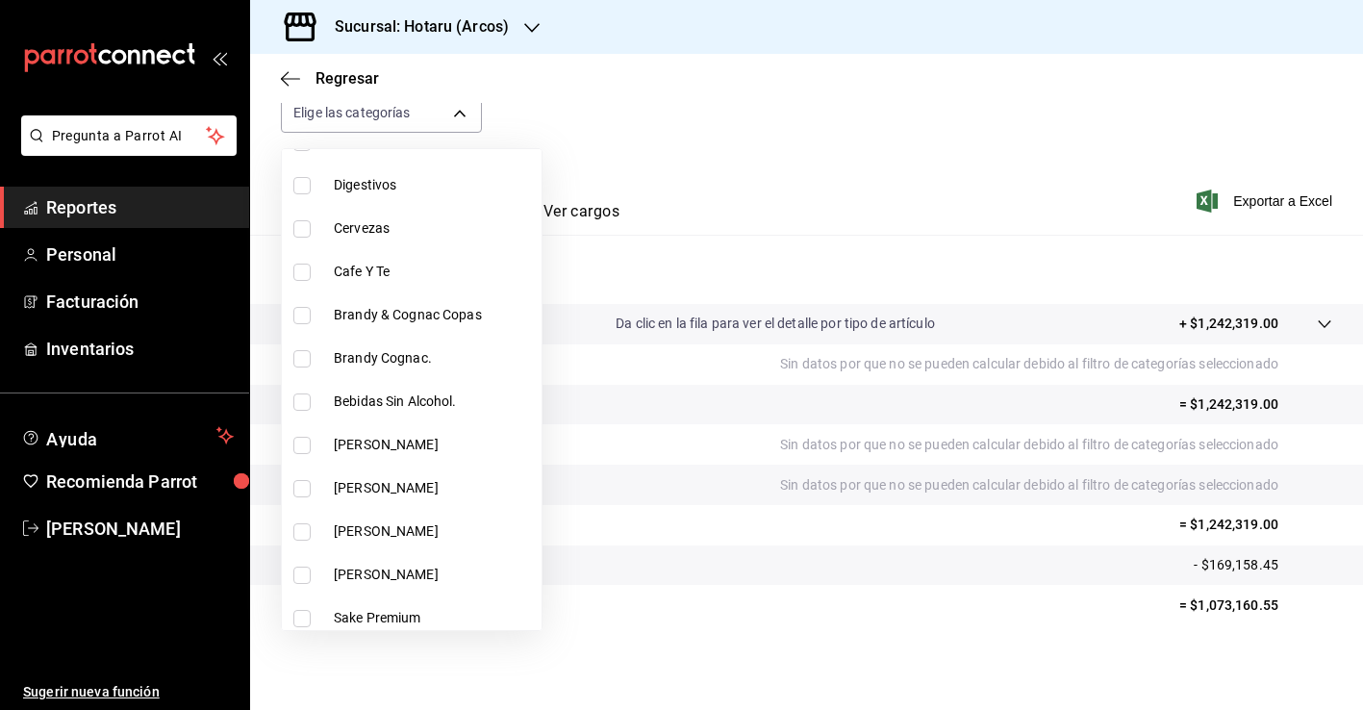
scroll to position [1445, 0]
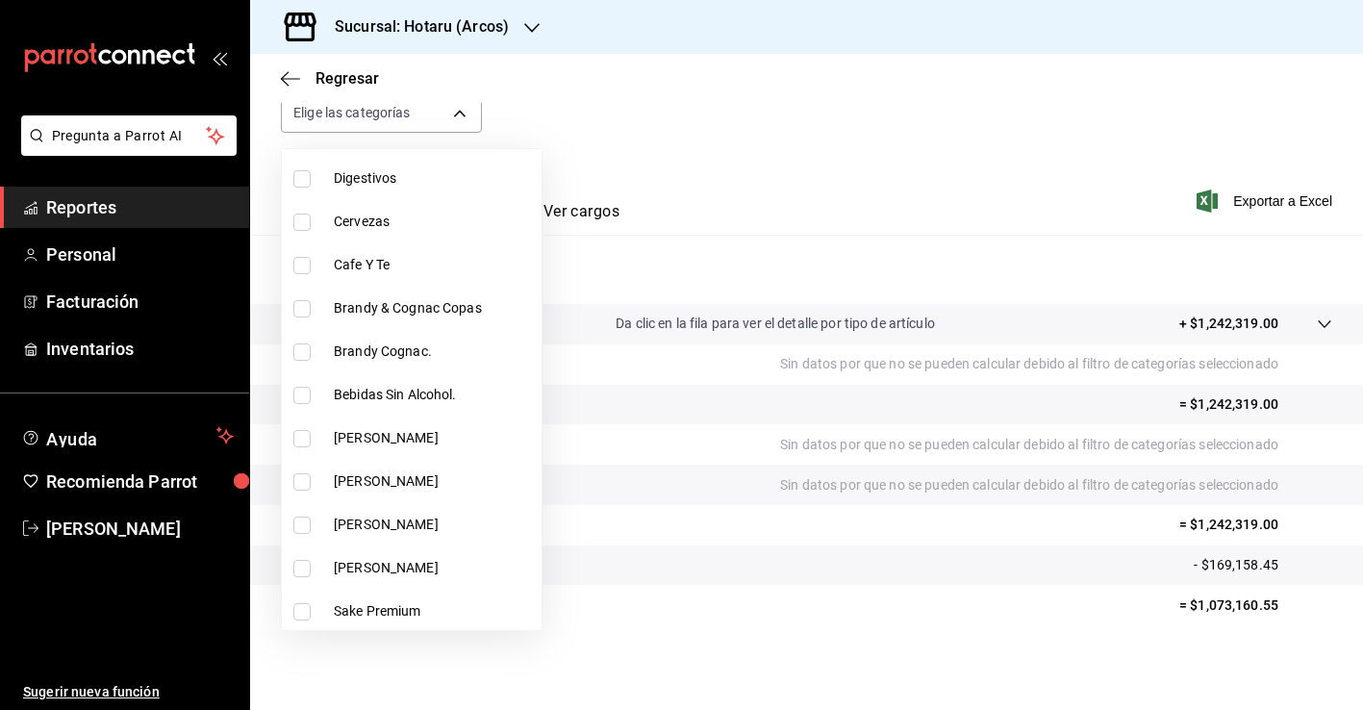
click at [386, 439] on span "[PERSON_NAME]" at bounding box center [434, 438] width 200 height 20
click at [386, 502] on li "[PERSON_NAME]" at bounding box center [412, 481] width 260 height 43
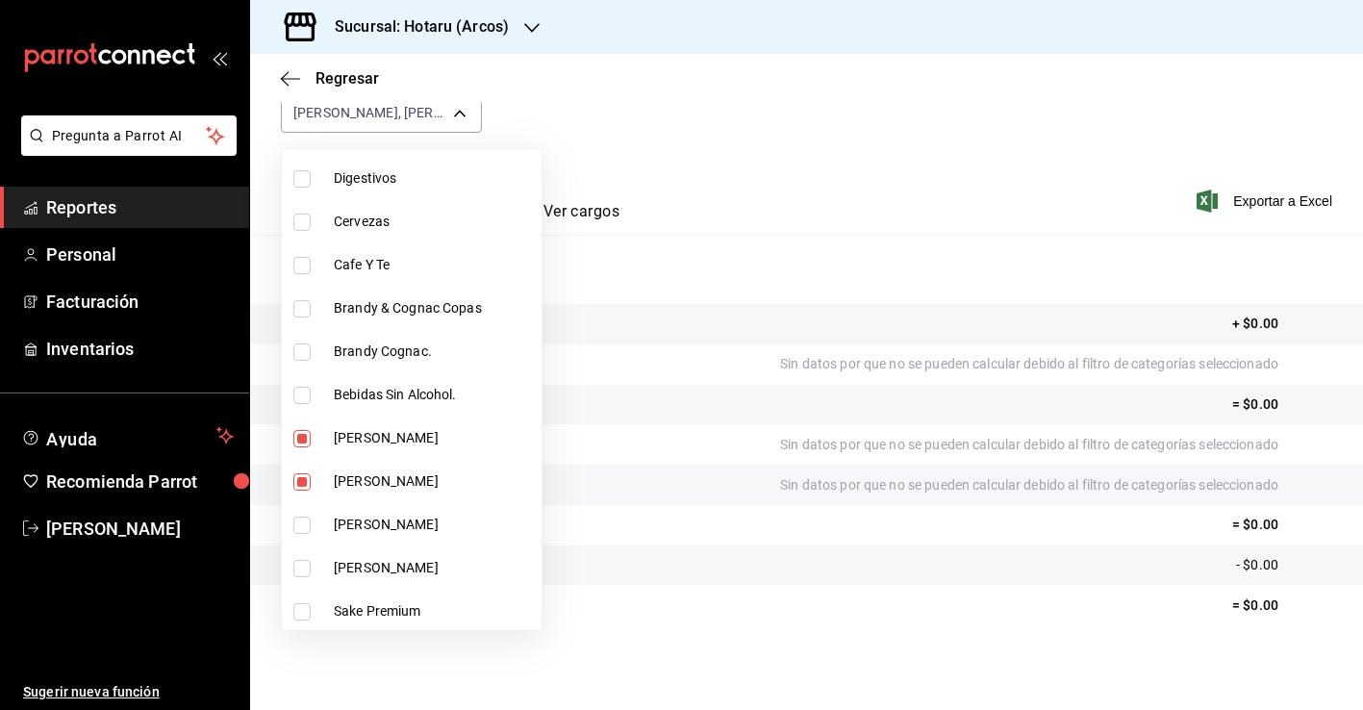
click at [386, 537] on li "[PERSON_NAME]" at bounding box center [412, 524] width 260 height 43
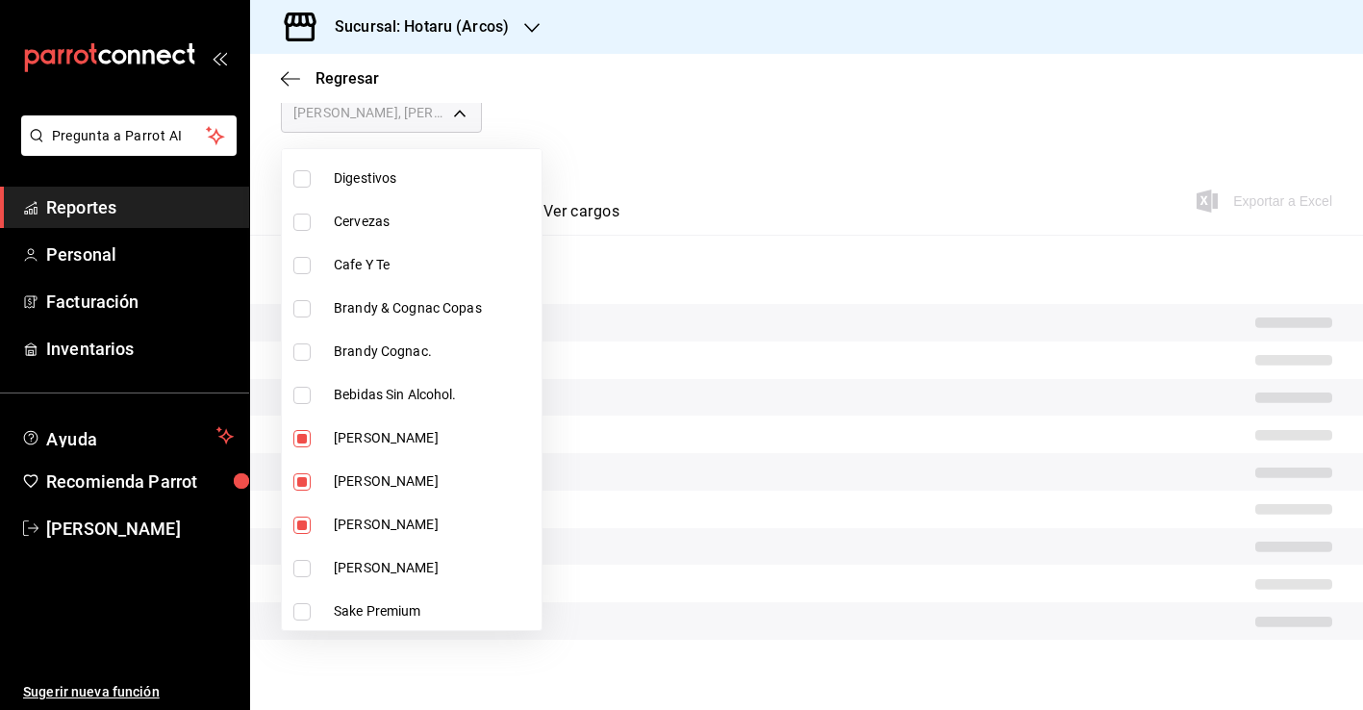
click at [385, 566] on span "[PERSON_NAME]" at bounding box center [434, 568] width 200 height 20
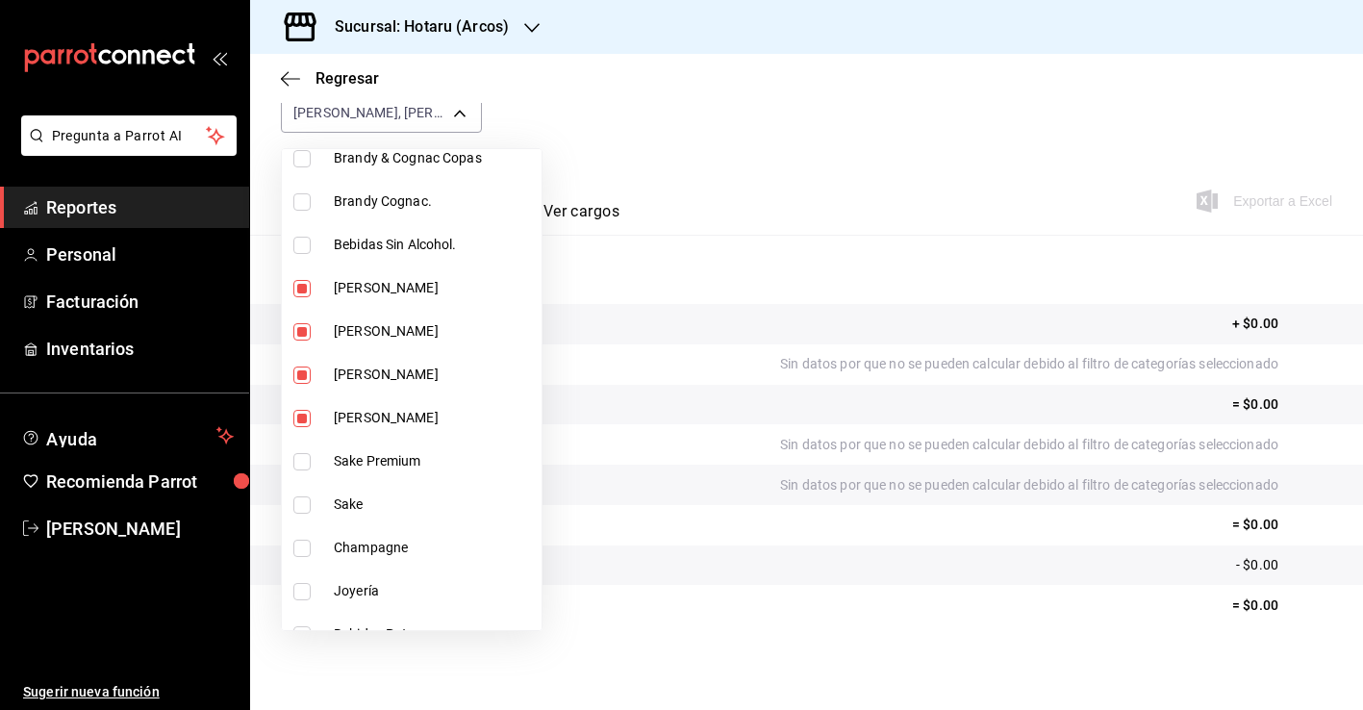
click at [385, 552] on span "Champagne" at bounding box center [434, 548] width 200 height 20
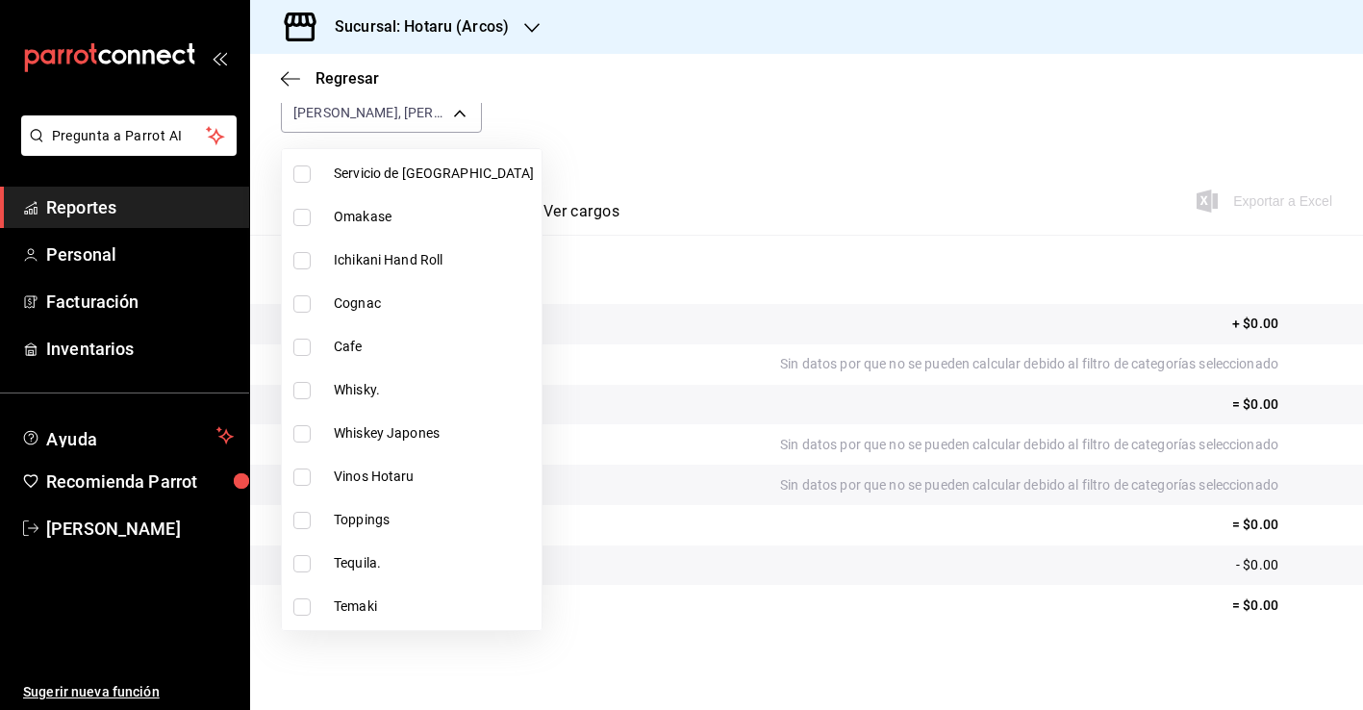
scroll to position [2539, 0]
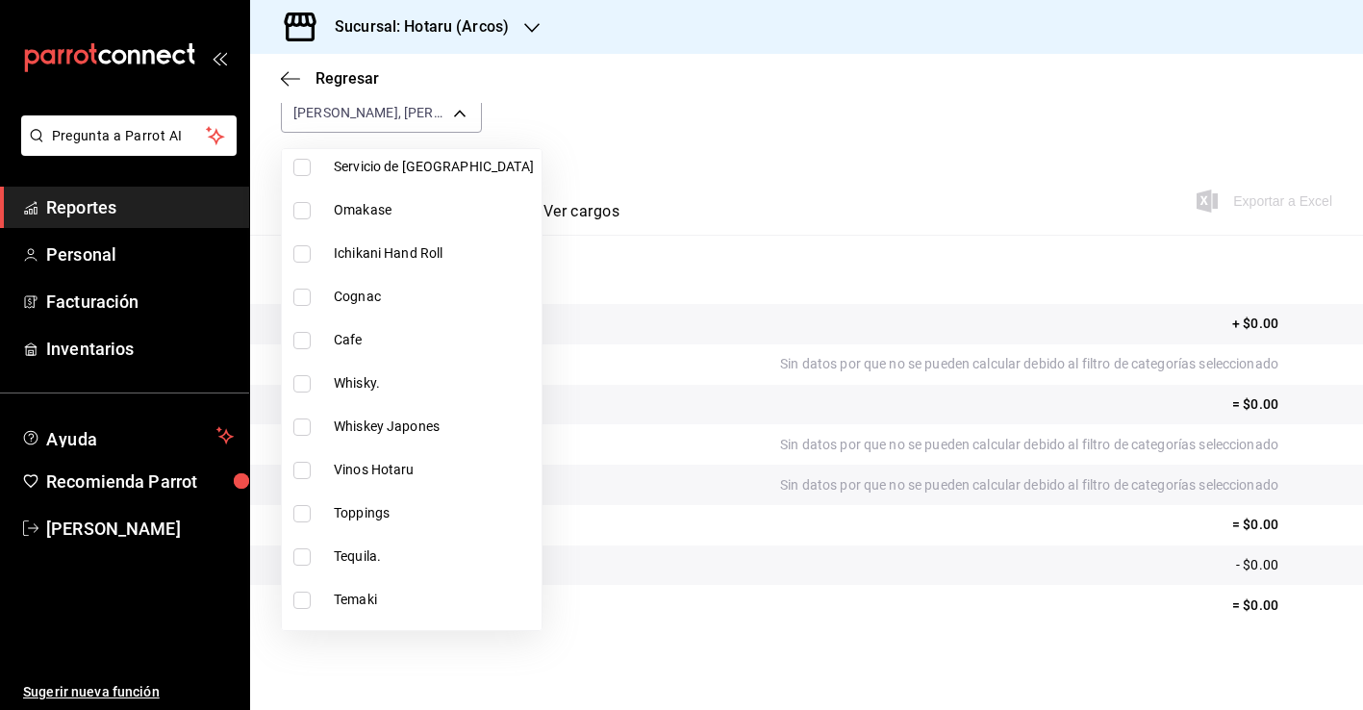
click at [391, 476] on span "Vinos Hotaru" at bounding box center [434, 470] width 200 height 20
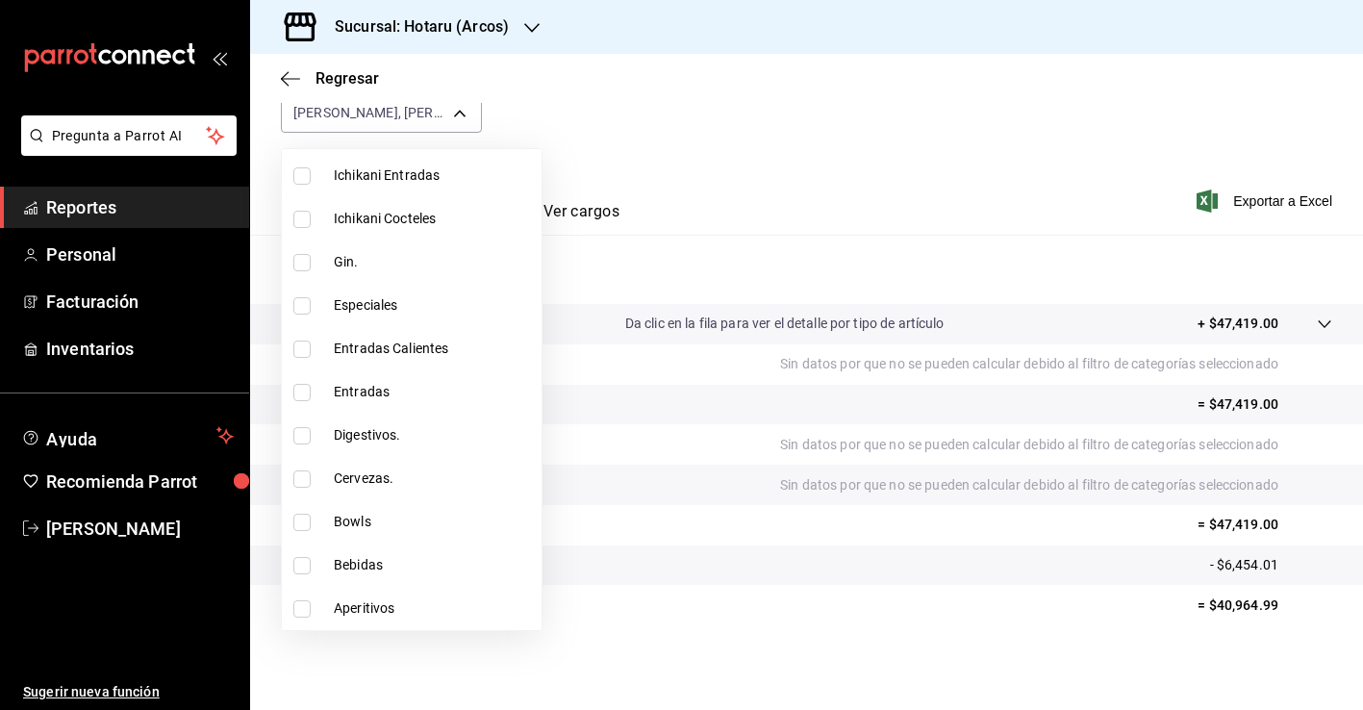
scroll to position [3743, 0]
click at [618, 627] on div at bounding box center [681, 355] width 1363 height 710
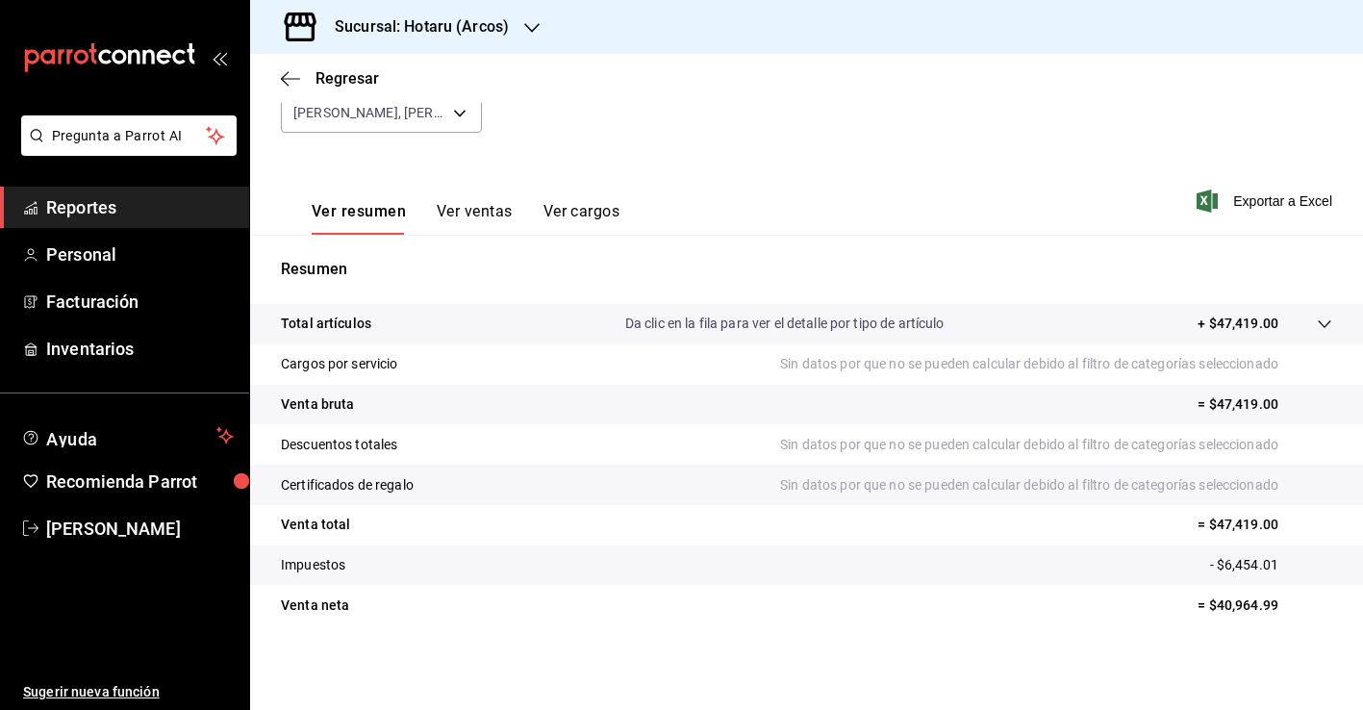
click at [456, 98] on div "Regresar" at bounding box center [806, 78] width 1113 height 49
click at [460, 115] on body "Pregunta a Parrot AI Reportes Personal Facturación Inventarios Ayuda Recomienda…" at bounding box center [681, 355] width 1363 height 710
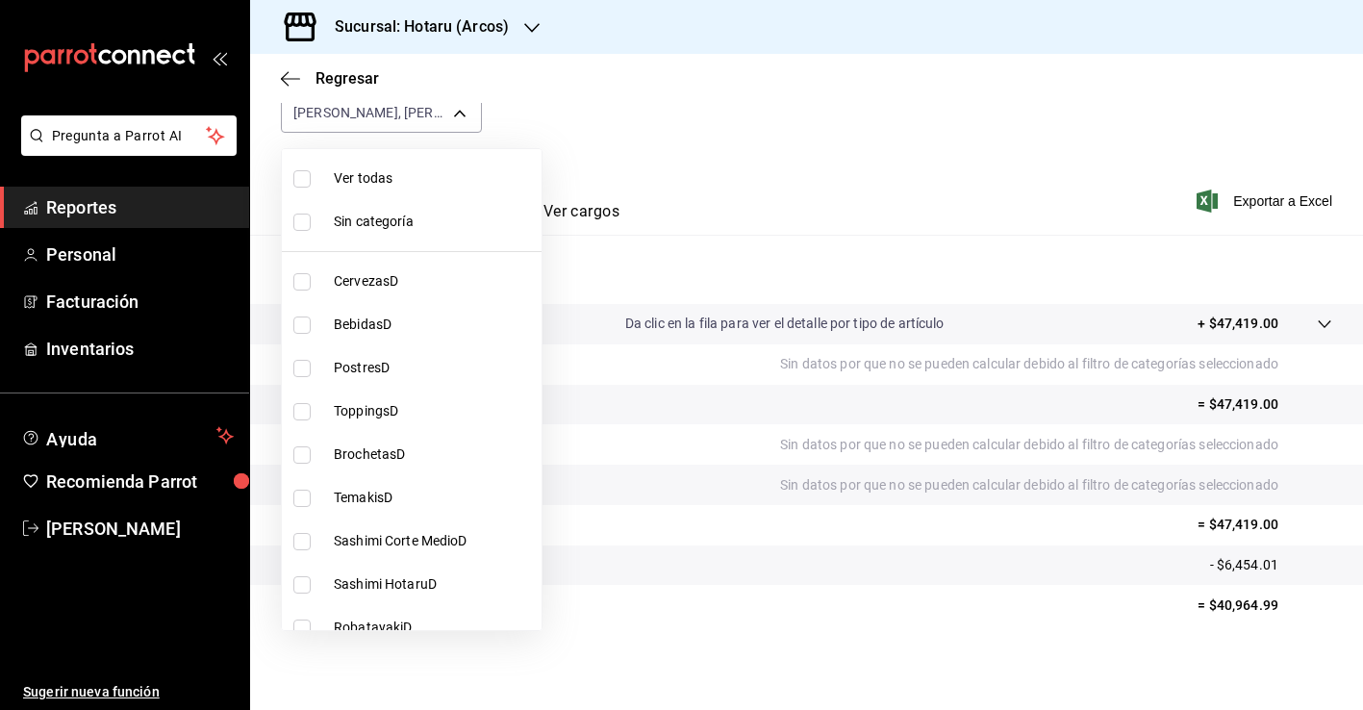
click at [461, 162] on li "Ver todas" at bounding box center [412, 178] width 260 height 43
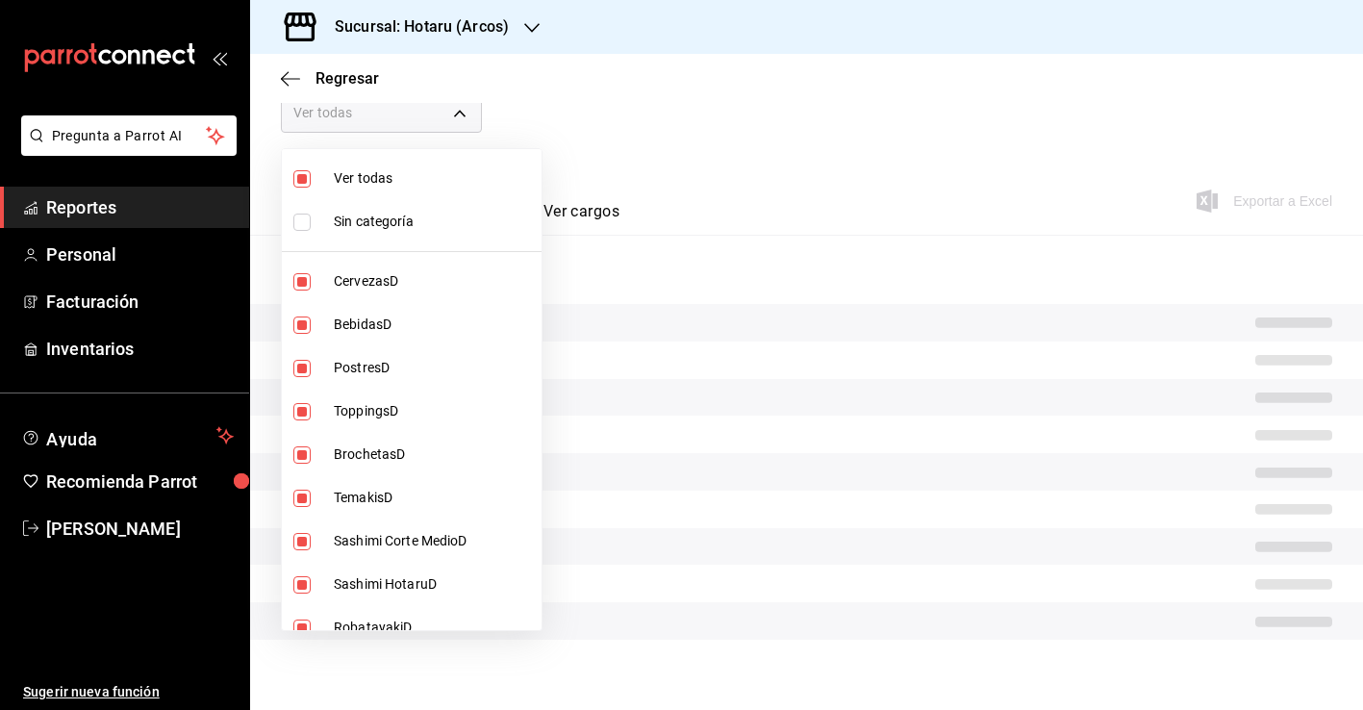
click at [459, 173] on span "Ver todas" at bounding box center [434, 178] width 200 height 20
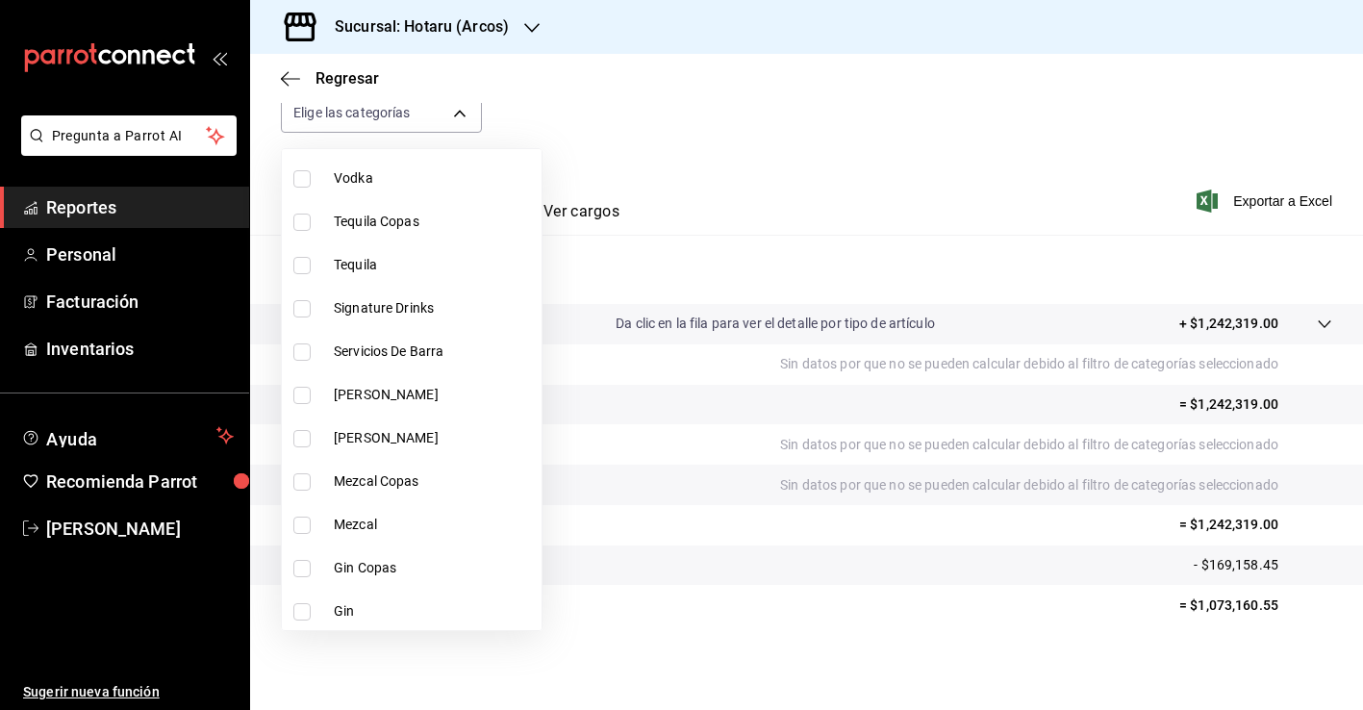
scroll to position [970, 0]
click at [413, 304] on span "Signature Drinks" at bounding box center [434, 307] width 200 height 20
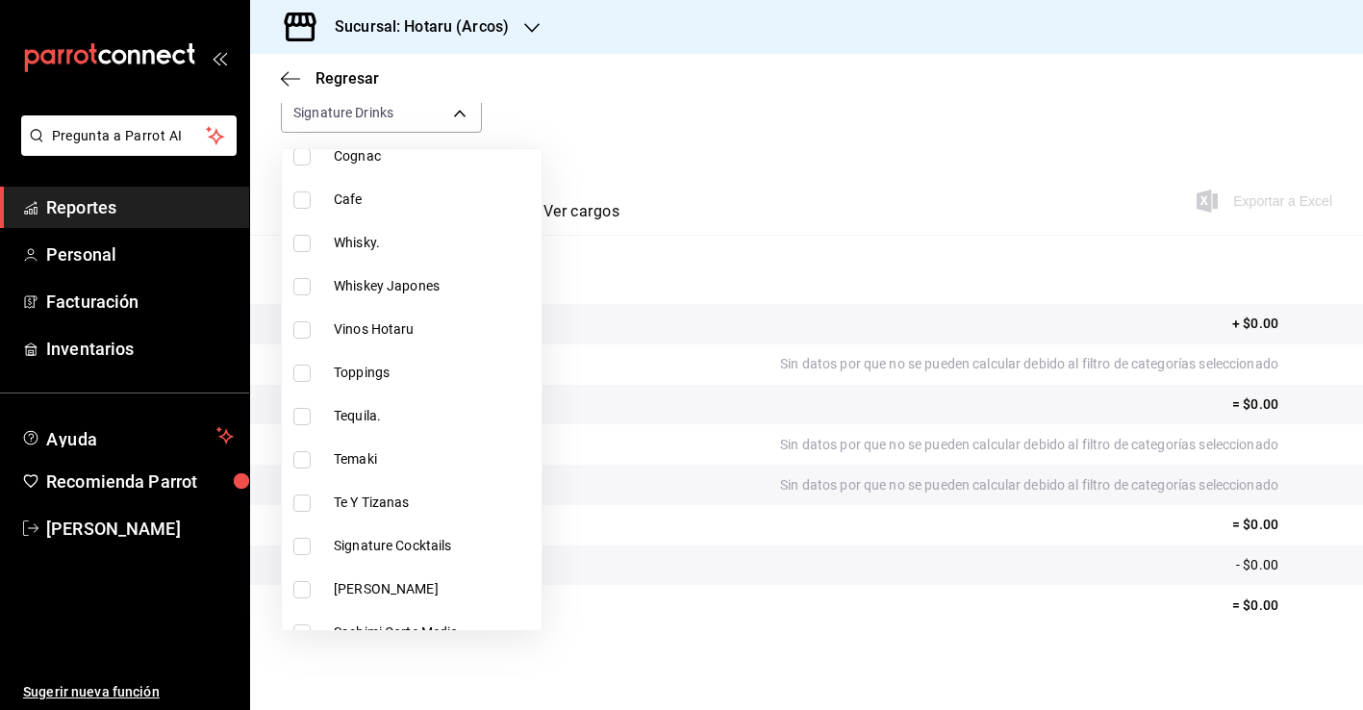
scroll to position [2680, 0]
click at [395, 536] on span "Signature Cocktails" at bounding box center [434, 546] width 200 height 20
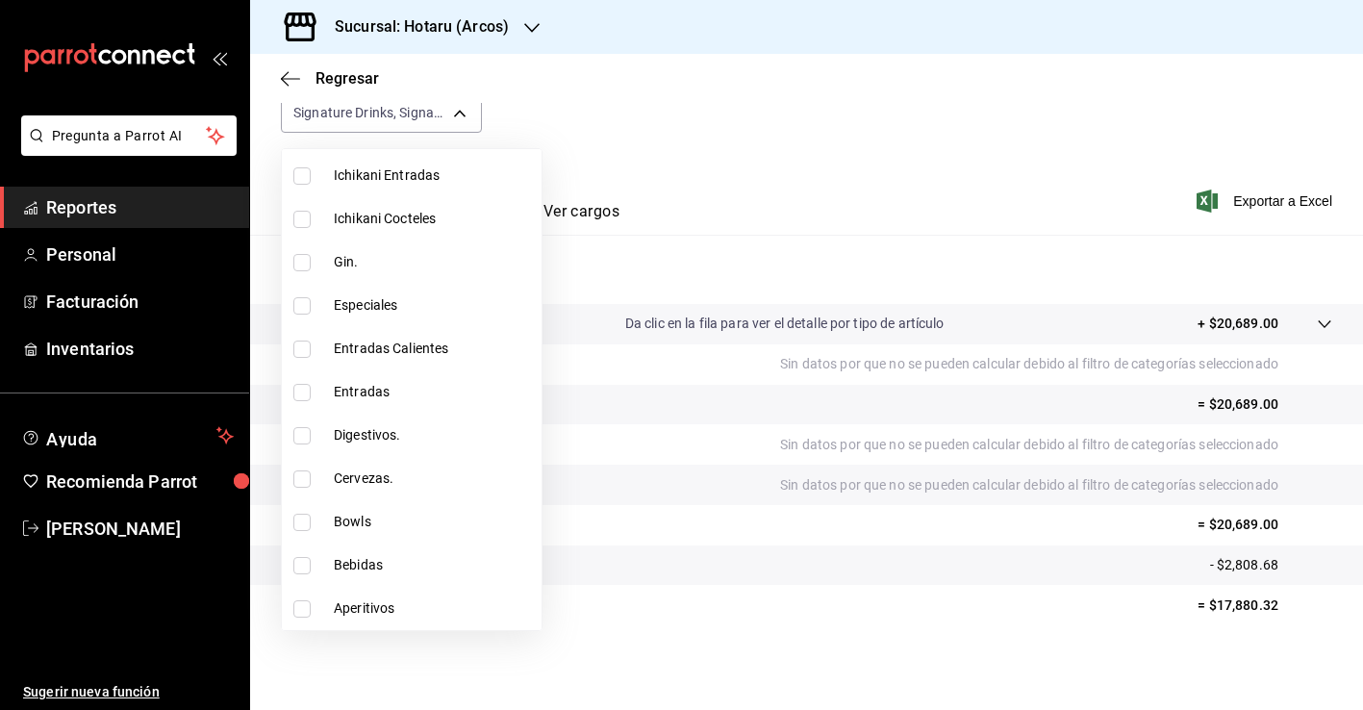
scroll to position [3743, 0]
click at [399, 623] on li "Aperitivos" at bounding box center [412, 608] width 260 height 43
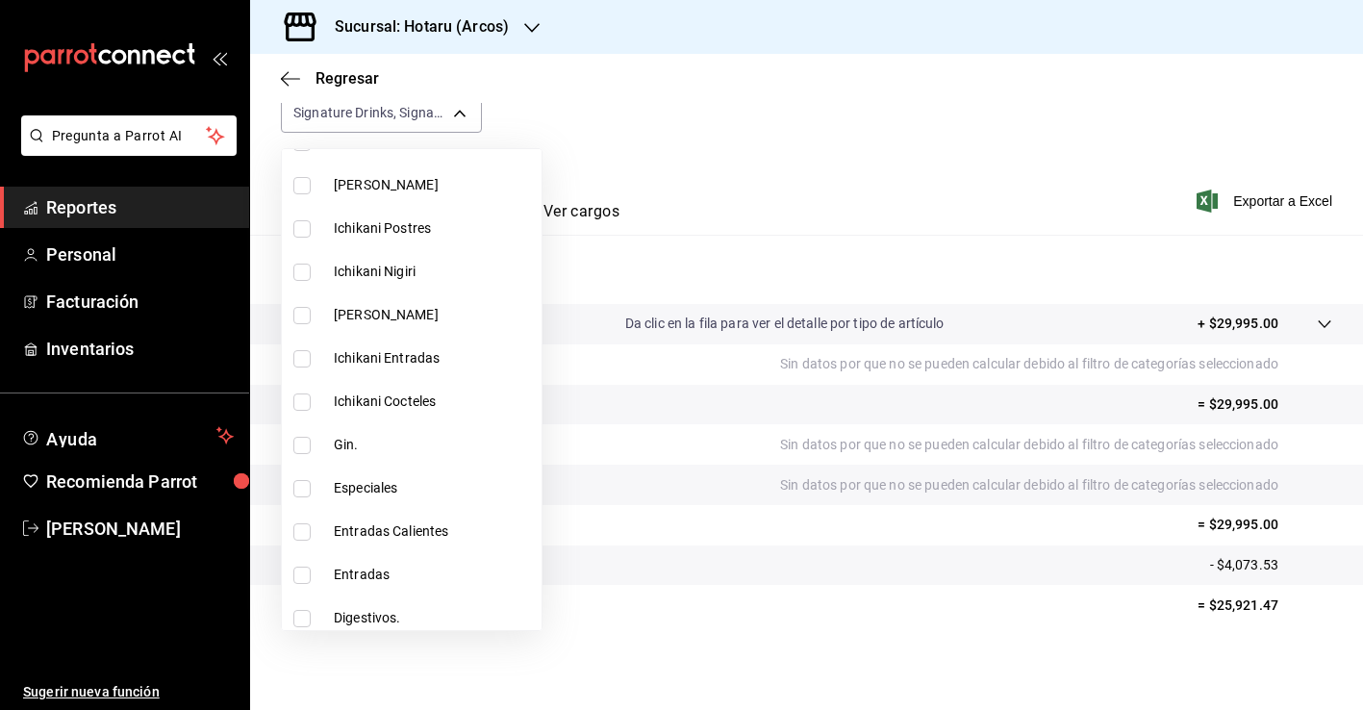
scroll to position [3559, 0]
click at [372, 393] on span "Ichikani Cocteles" at bounding box center [434, 403] width 200 height 20
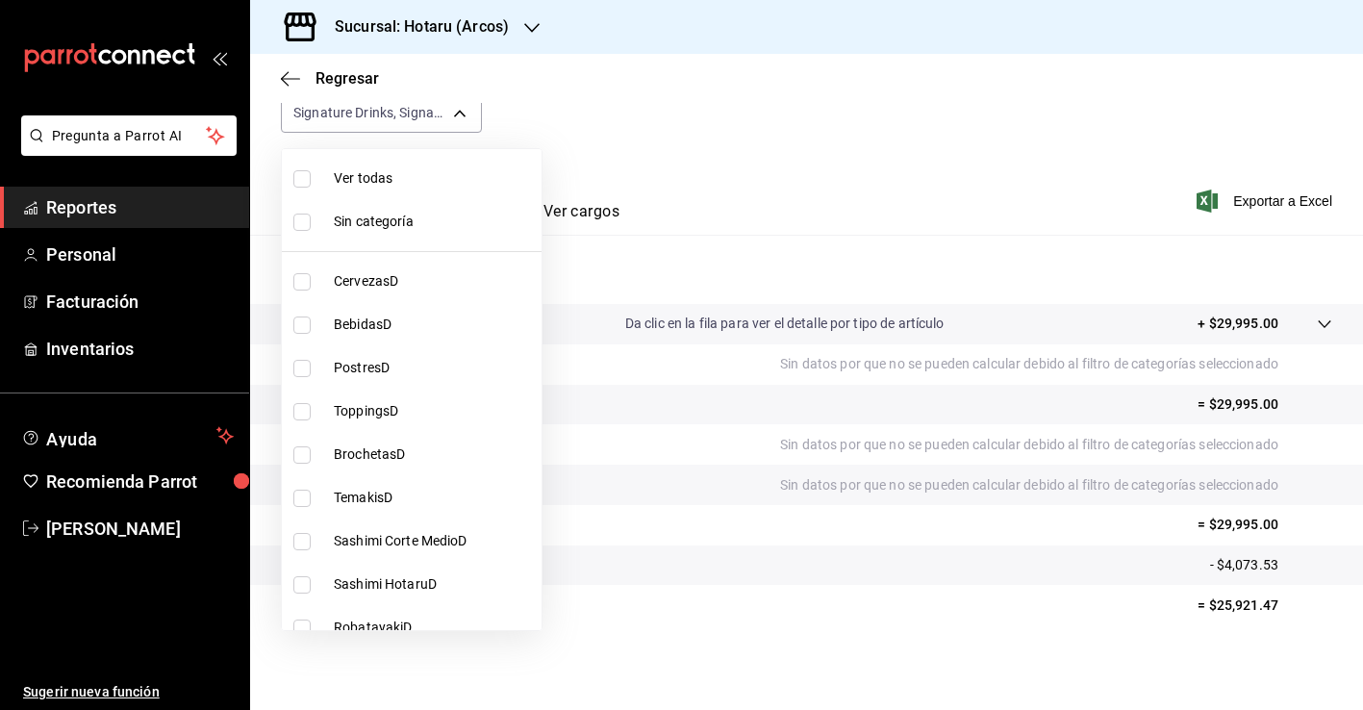
click at [390, 170] on span "Ver todas" at bounding box center [434, 178] width 200 height 20
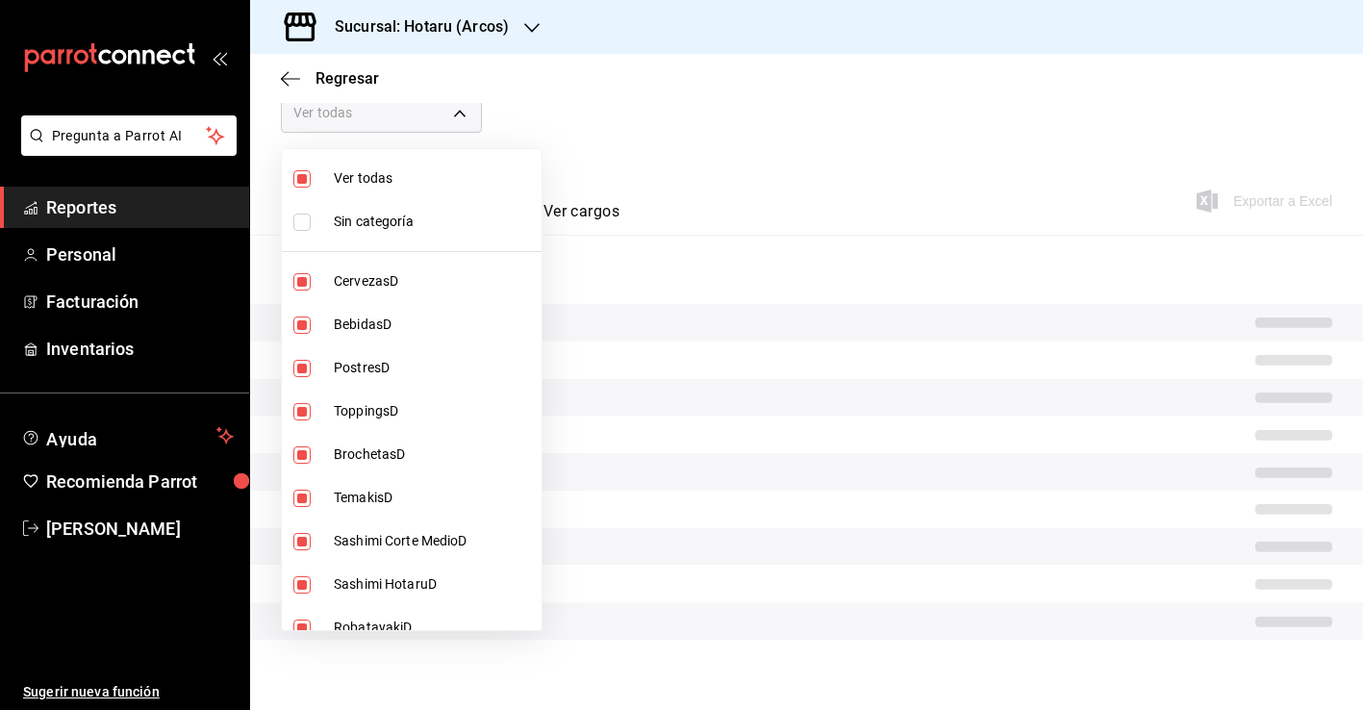
click at [385, 172] on span "Ver todas" at bounding box center [434, 178] width 200 height 20
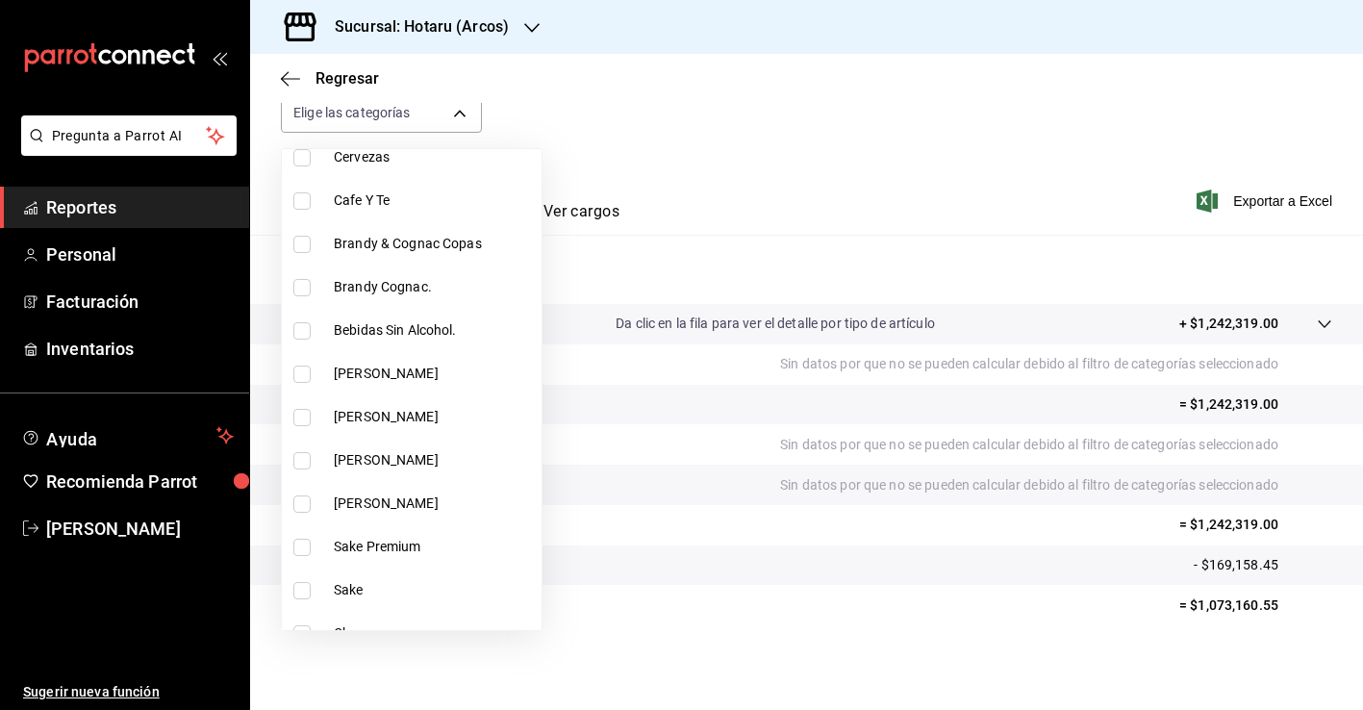
scroll to position [1591, 0]
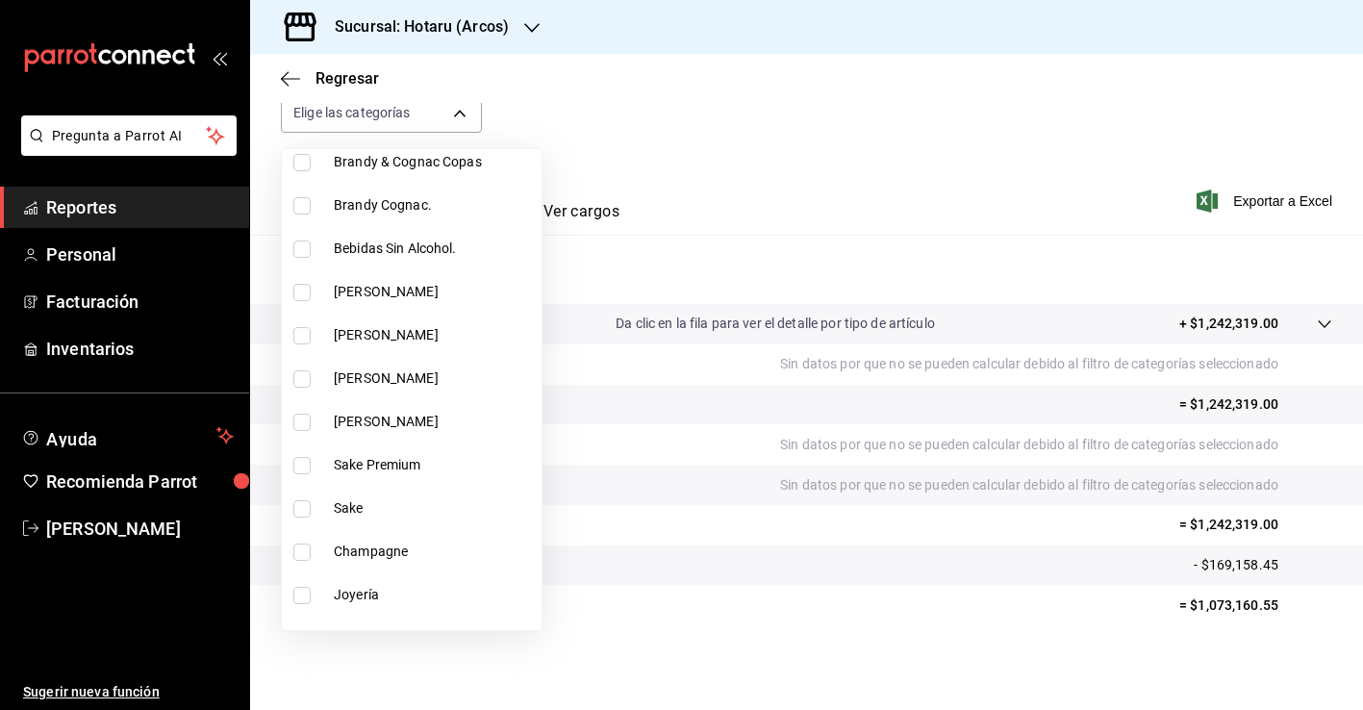
click at [367, 470] on span "Sake Premium" at bounding box center [434, 465] width 200 height 20
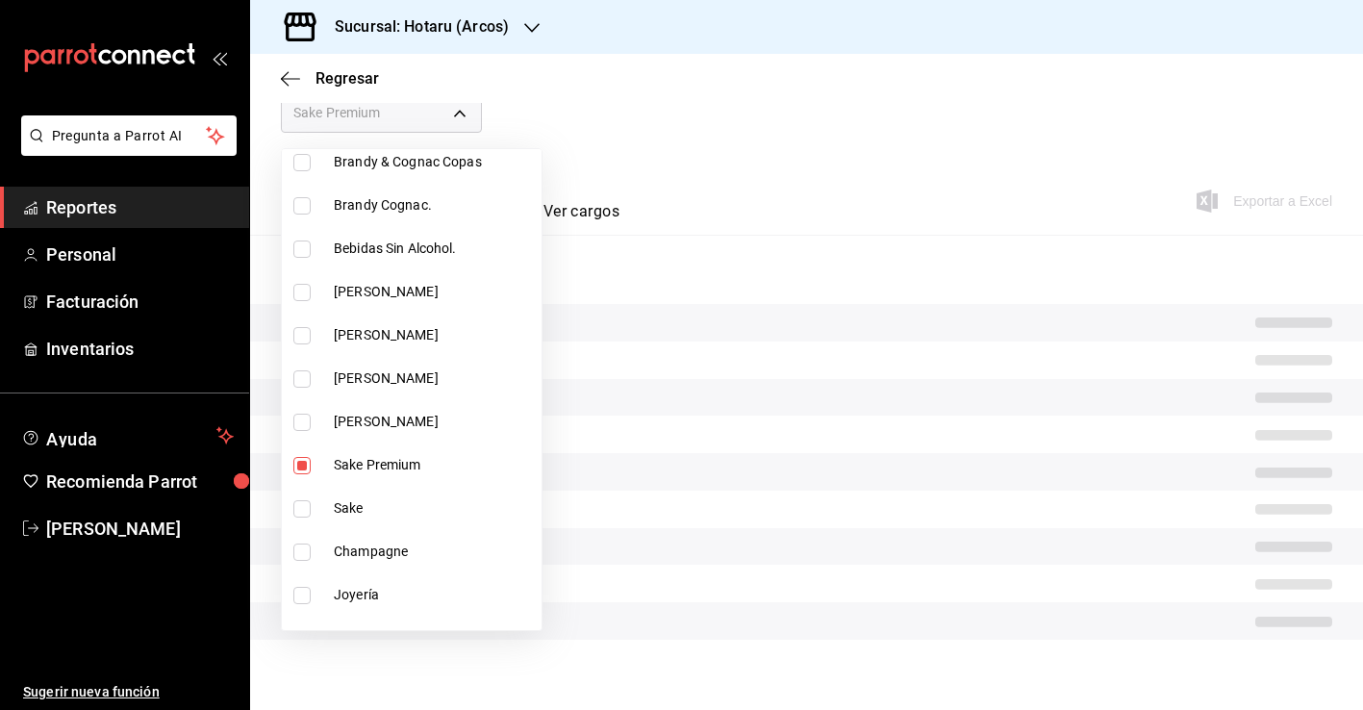
click at [367, 515] on span "Sake" at bounding box center [434, 508] width 200 height 20
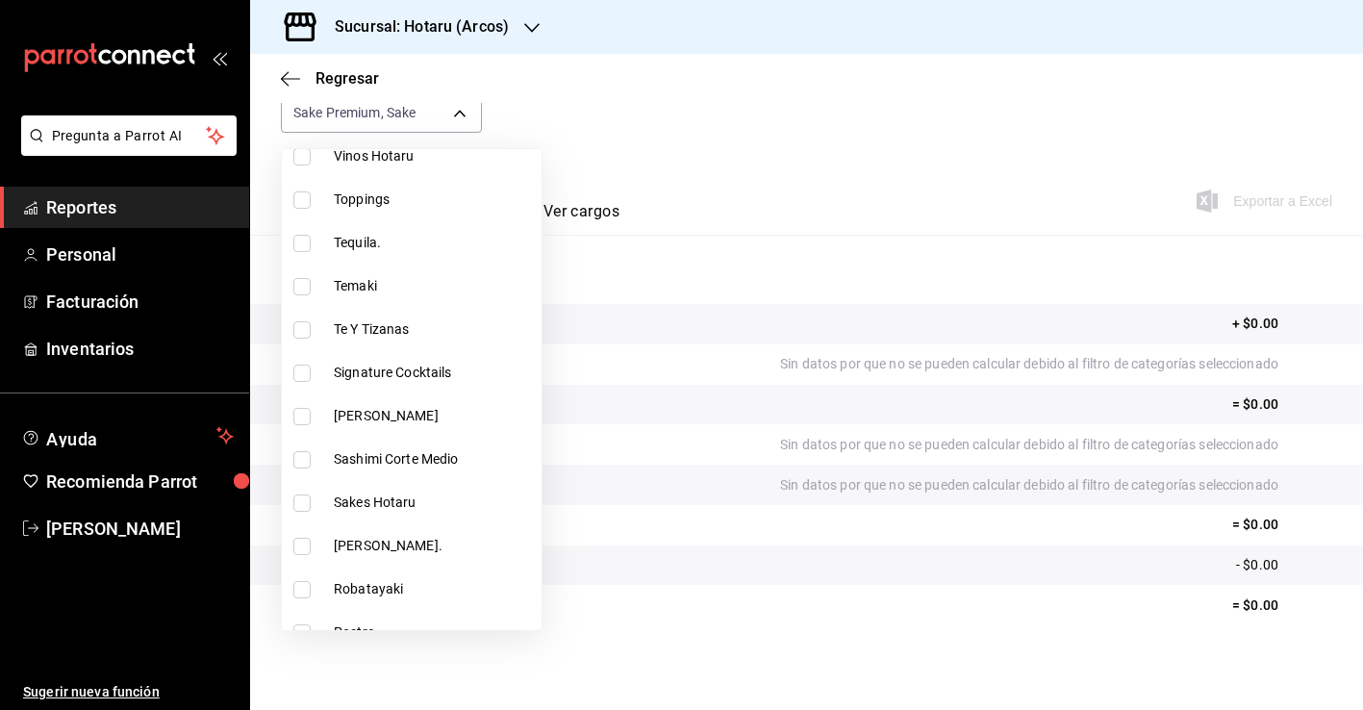
scroll to position [2856, 0]
click at [367, 497] on span "Sakes Hotaru" at bounding box center [434, 500] width 200 height 20
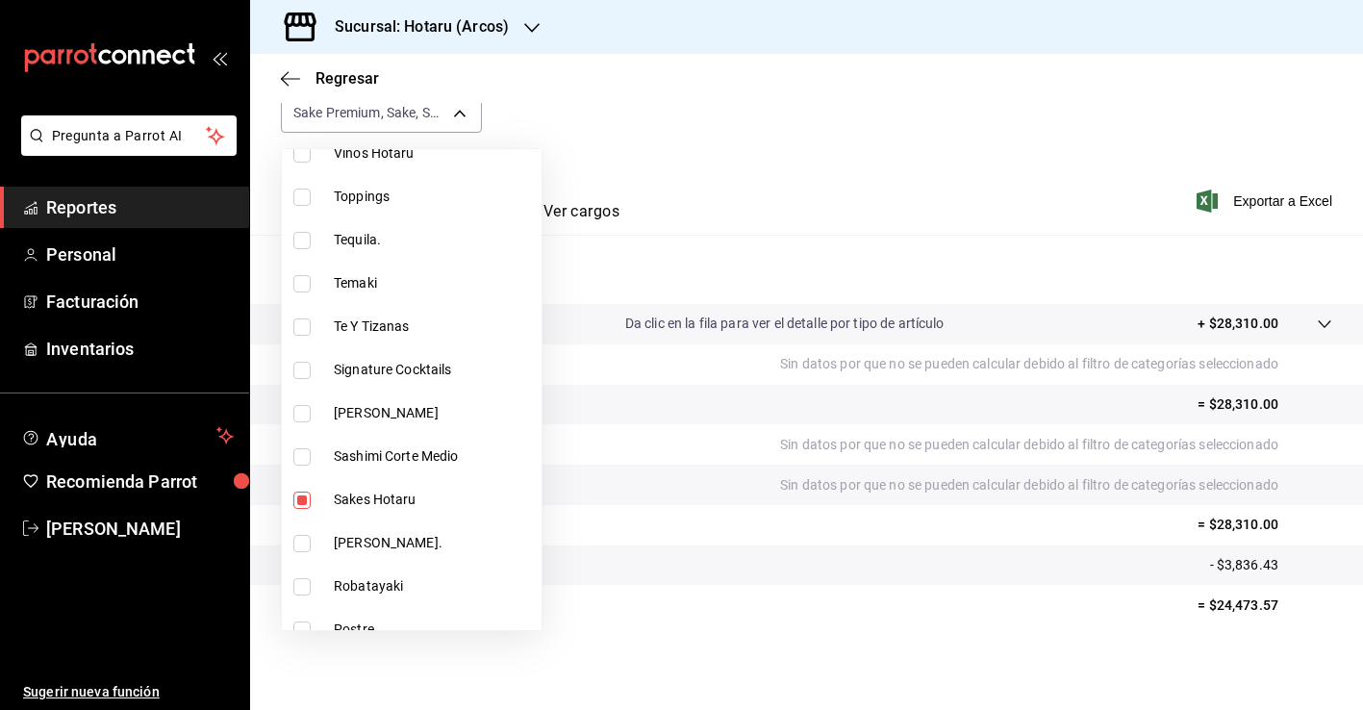
click at [617, 580] on div at bounding box center [681, 355] width 1363 height 710
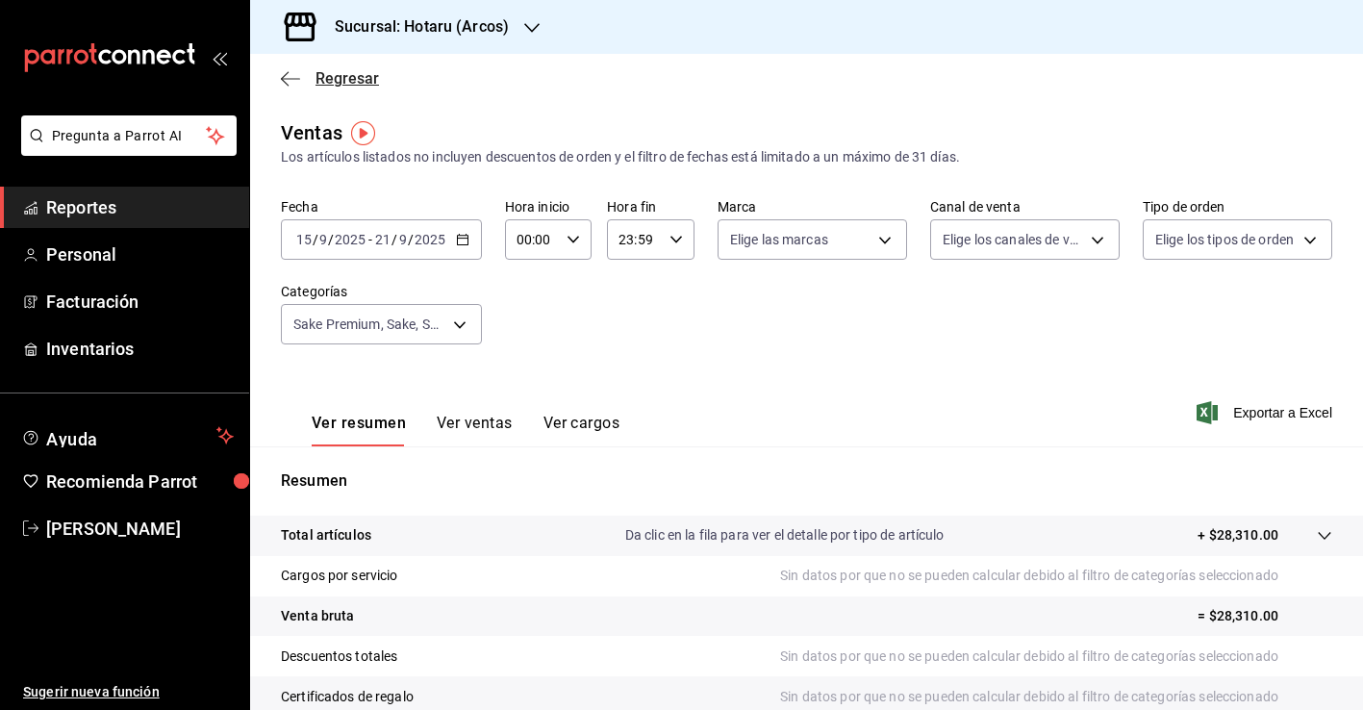
click at [359, 74] on span "Regresar" at bounding box center [348, 78] width 64 height 18
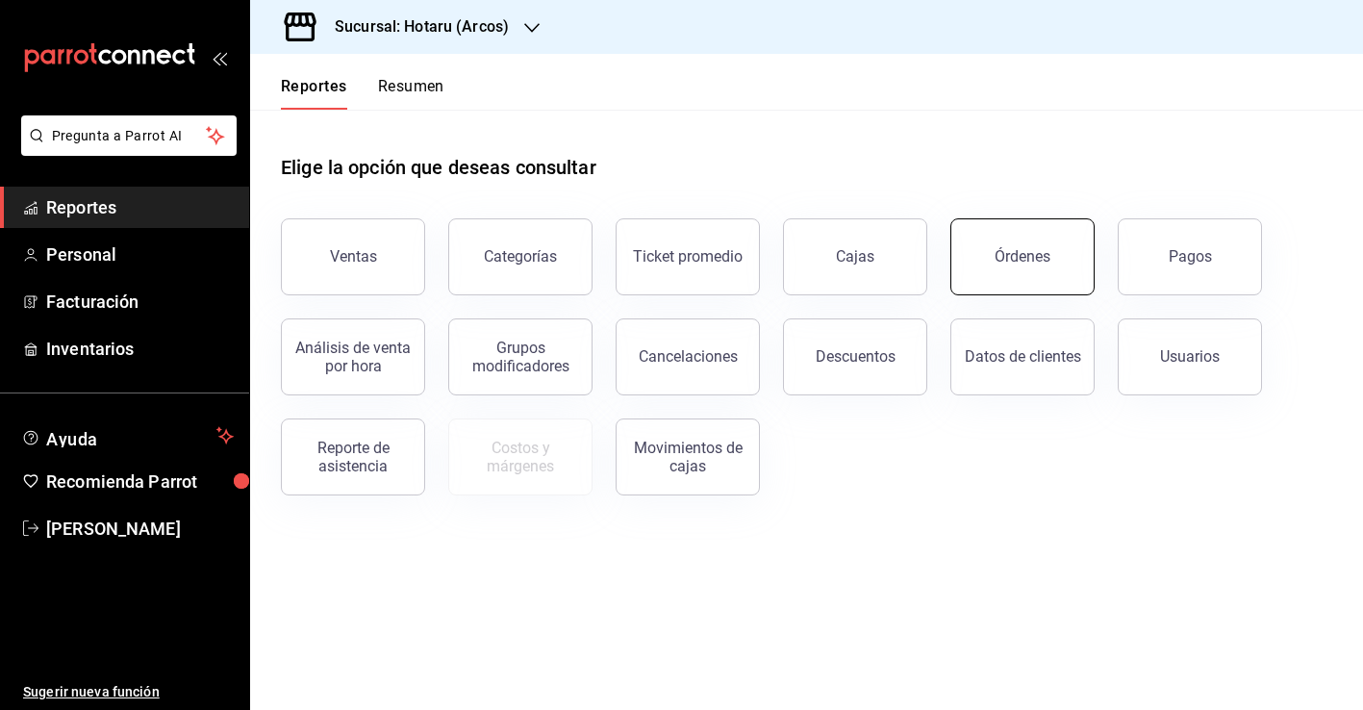
click at [1007, 272] on button "Órdenes" at bounding box center [1023, 256] width 144 height 77
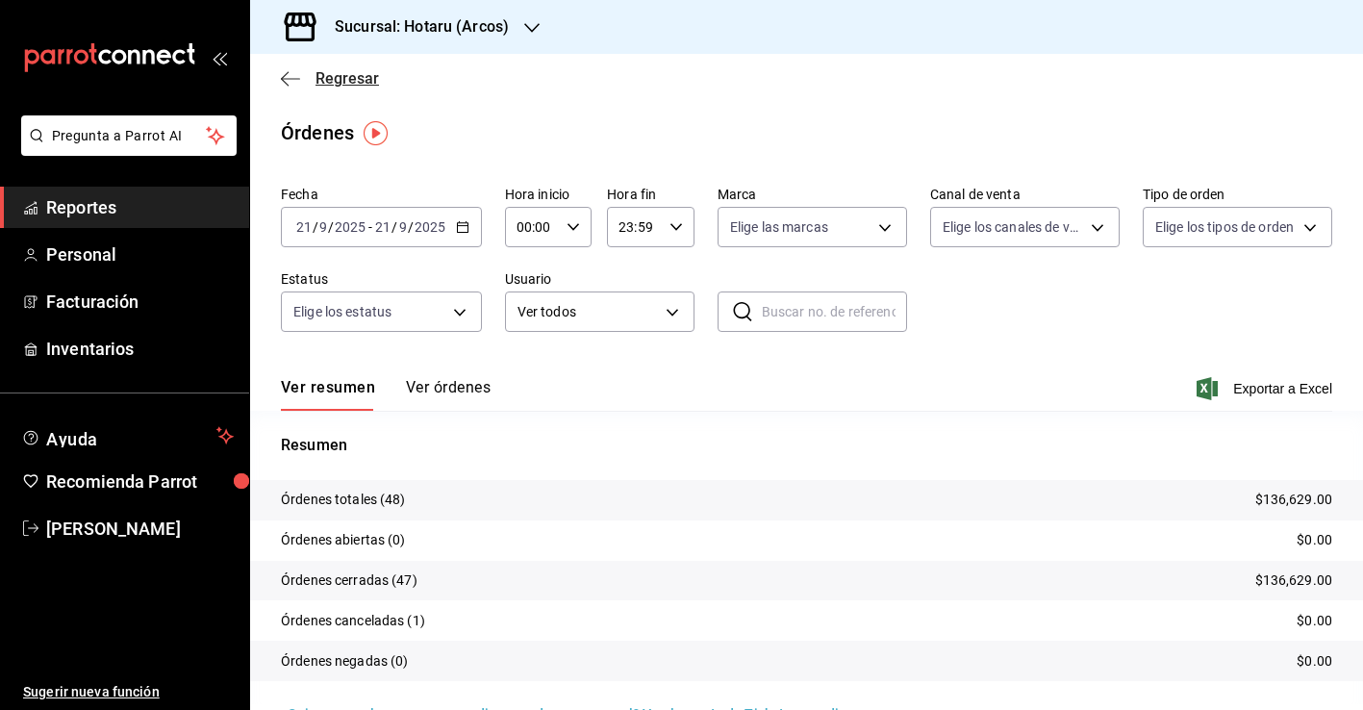
click at [364, 77] on span "Regresar" at bounding box center [348, 78] width 64 height 18
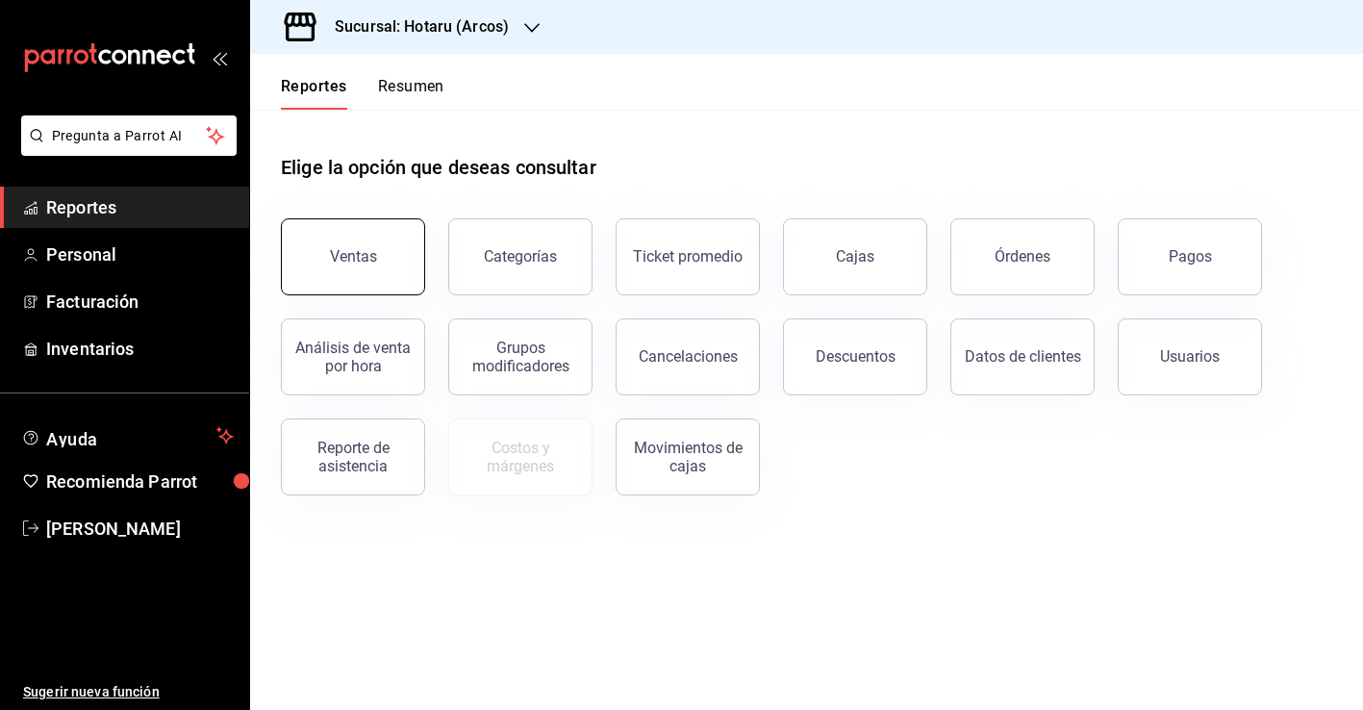
click at [381, 254] on button "Ventas" at bounding box center [353, 256] width 144 height 77
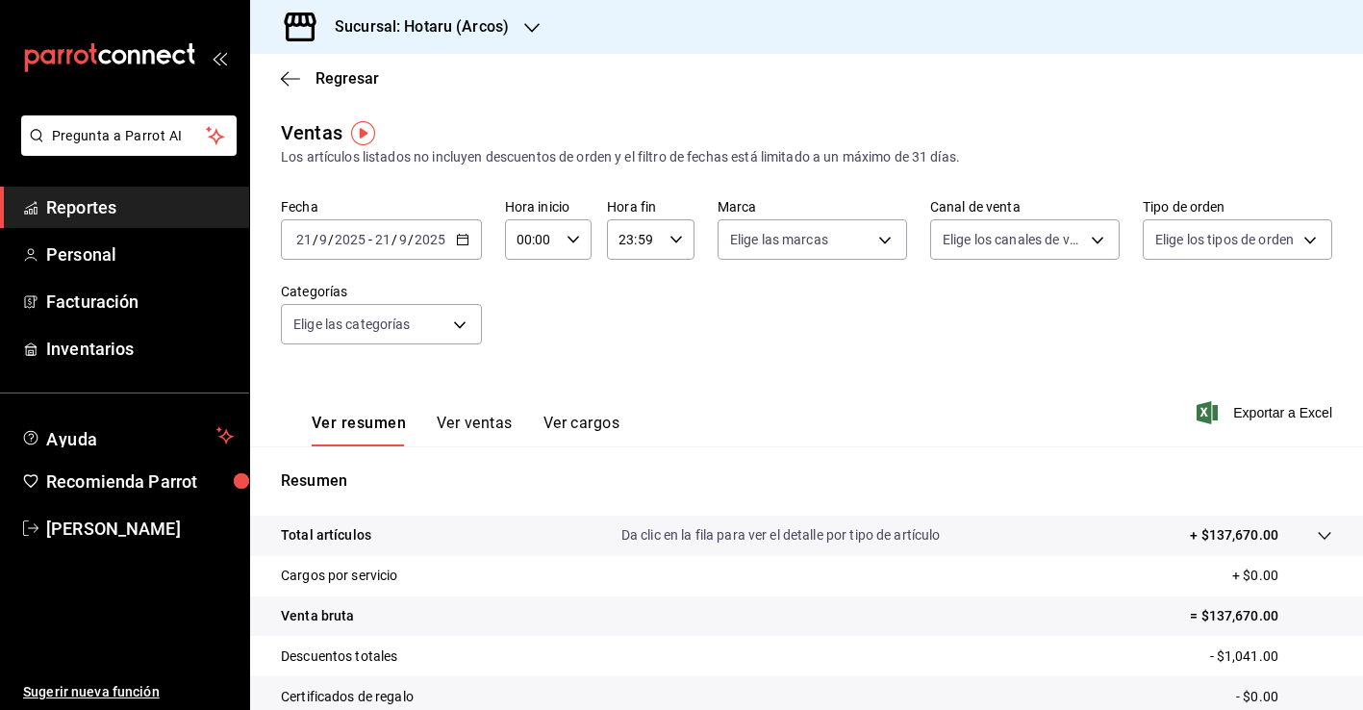
click at [456, 237] on icon "button" at bounding box center [462, 239] width 13 height 13
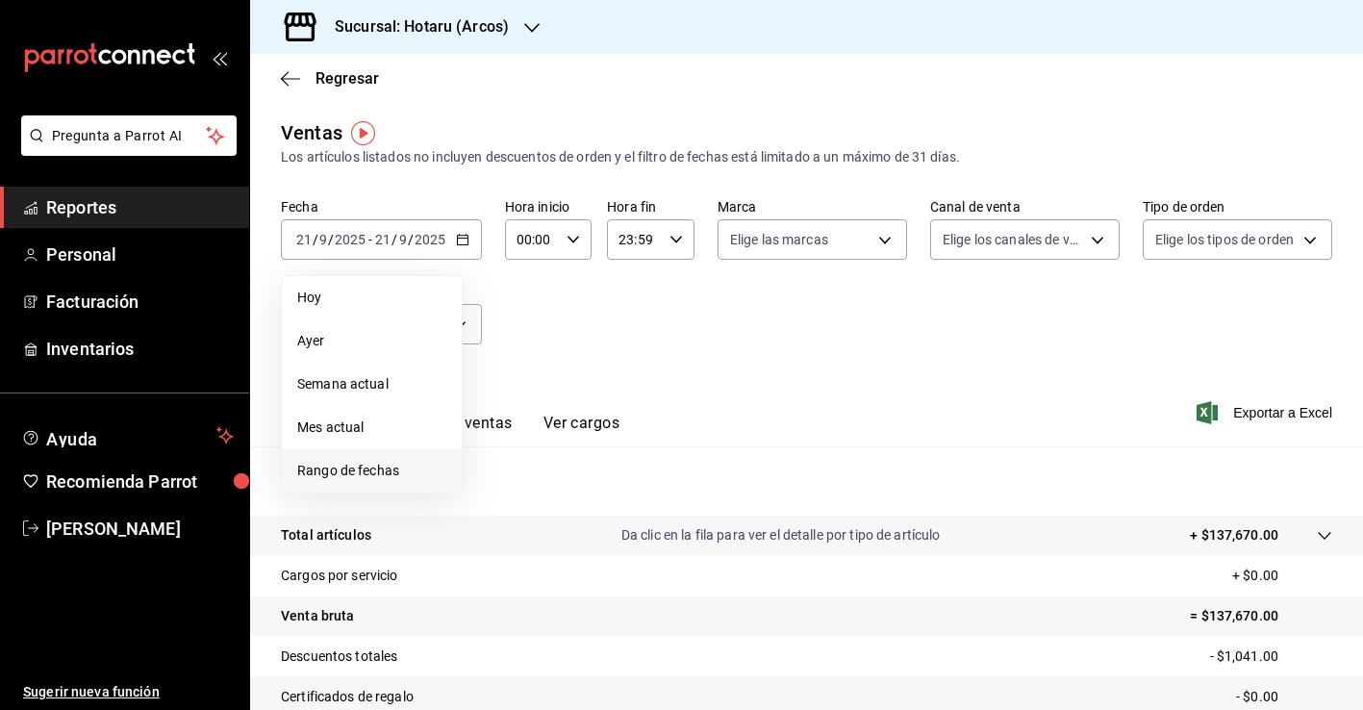
click at [386, 478] on span "Rango de fechas" at bounding box center [371, 471] width 149 height 20
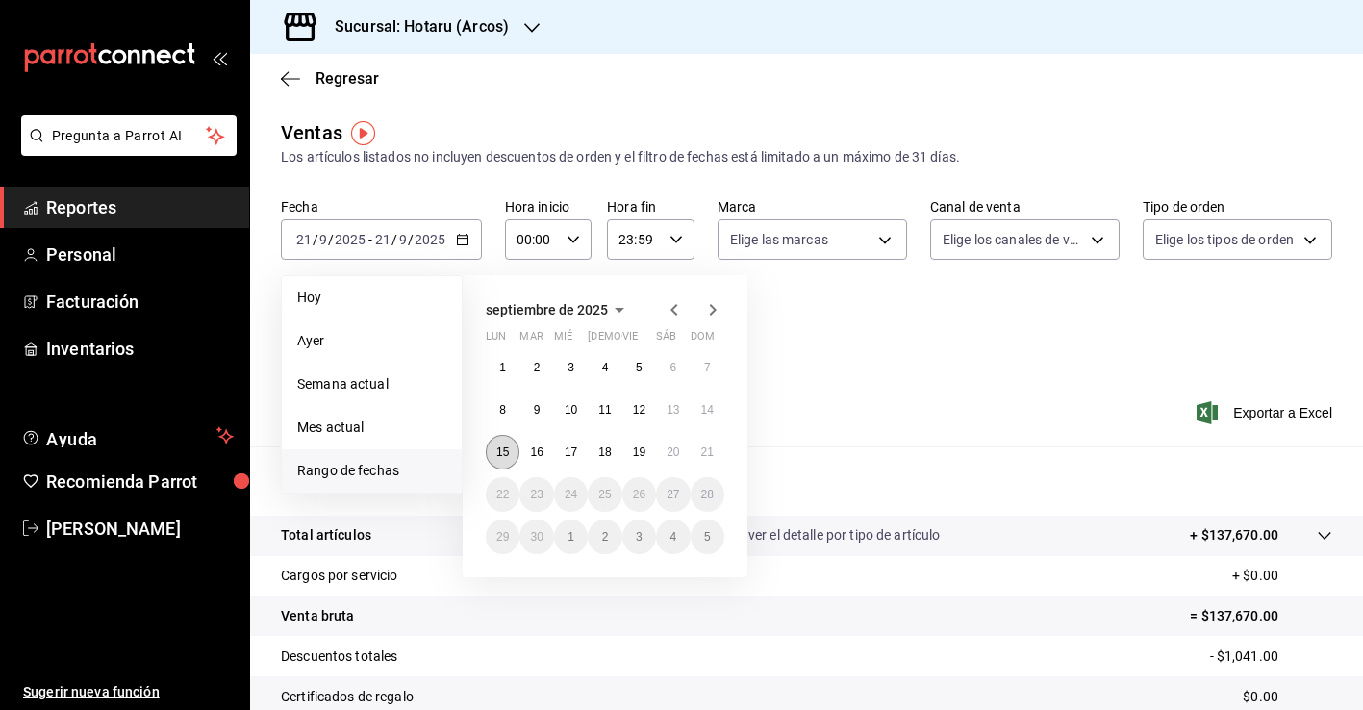
click at [502, 459] on abbr "15" at bounding box center [502, 451] width 13 height 13
click at [708, 447] on abbr "21" at bounding box center [707, 451] width 13 height 13
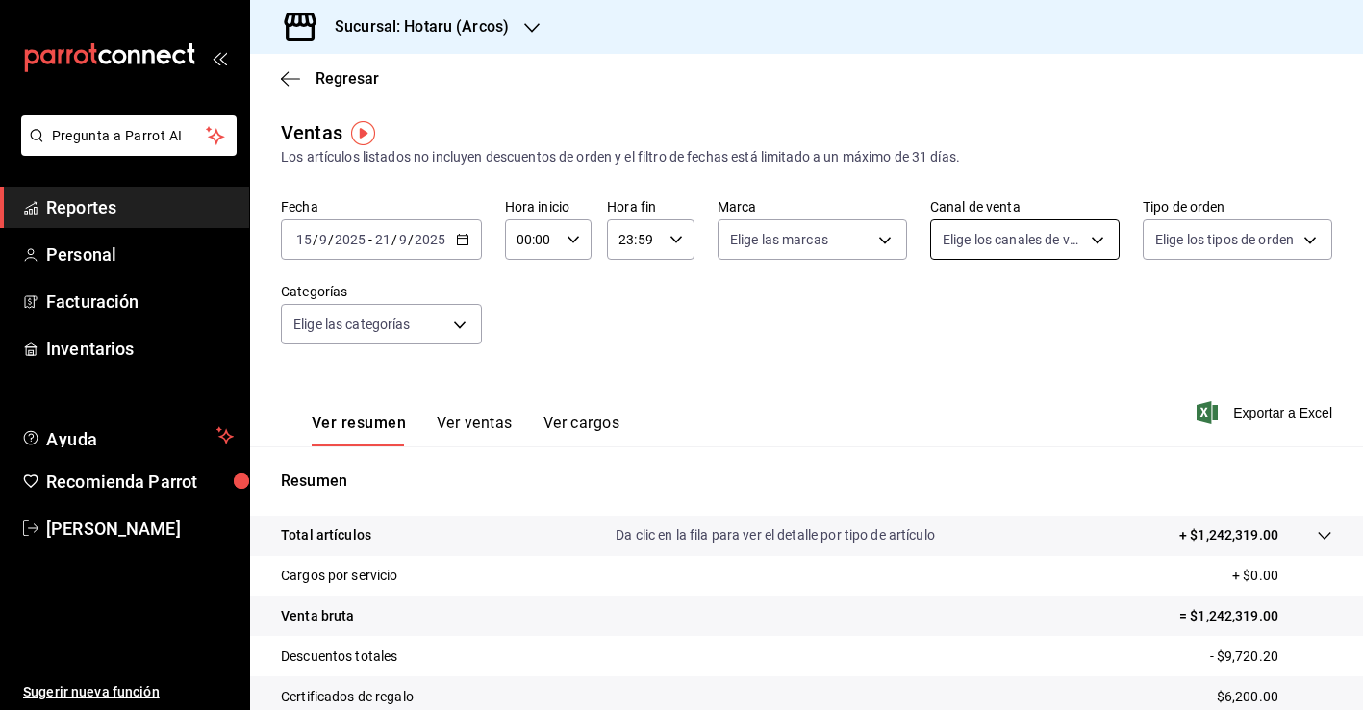
click at [1013, 232] on body "Pregunta a Parrot AI Reportes Personal Facturación Inventarios Ayuda Recomienda…" at bounding box center [681, 355] width 1363 height 710
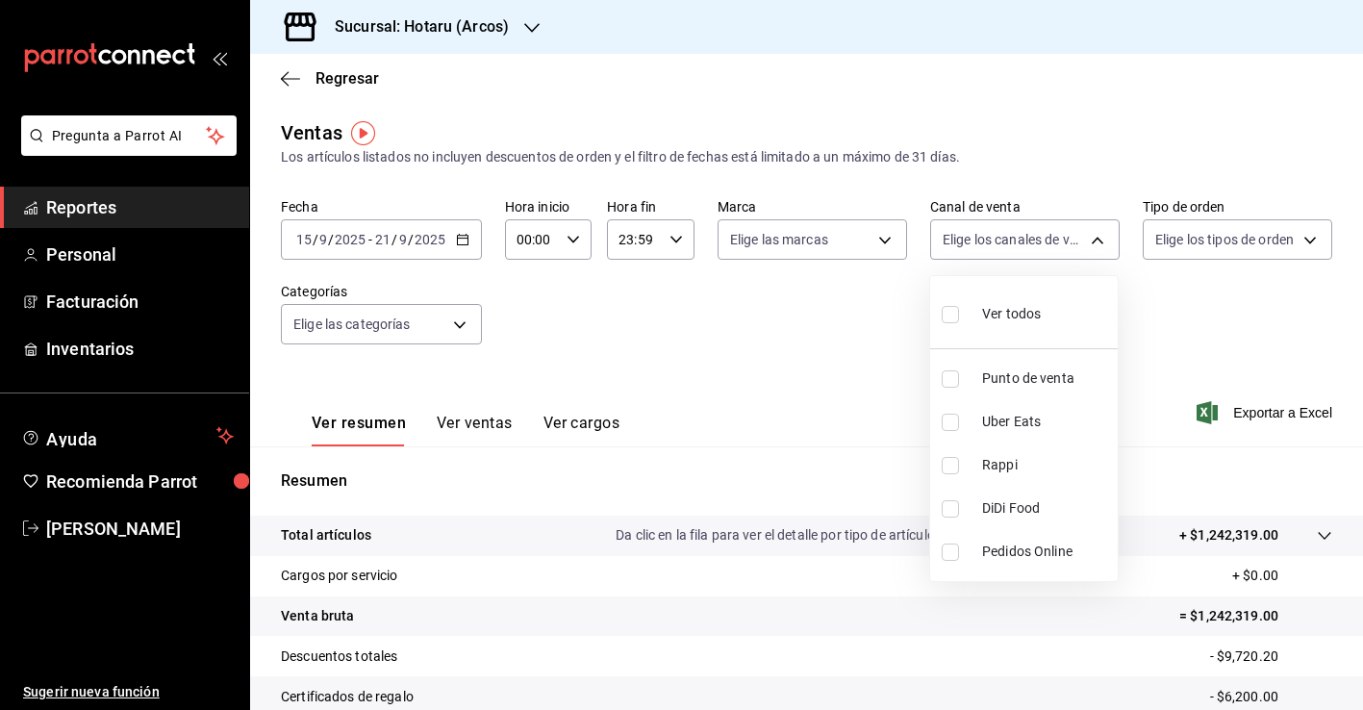
click at [1045, 428] on span "Uber Eats" at bounding box center [1046, 422] width 128 height 20
click at [738, 435] on div at bounding box center [681, 355] width 1363 height 710
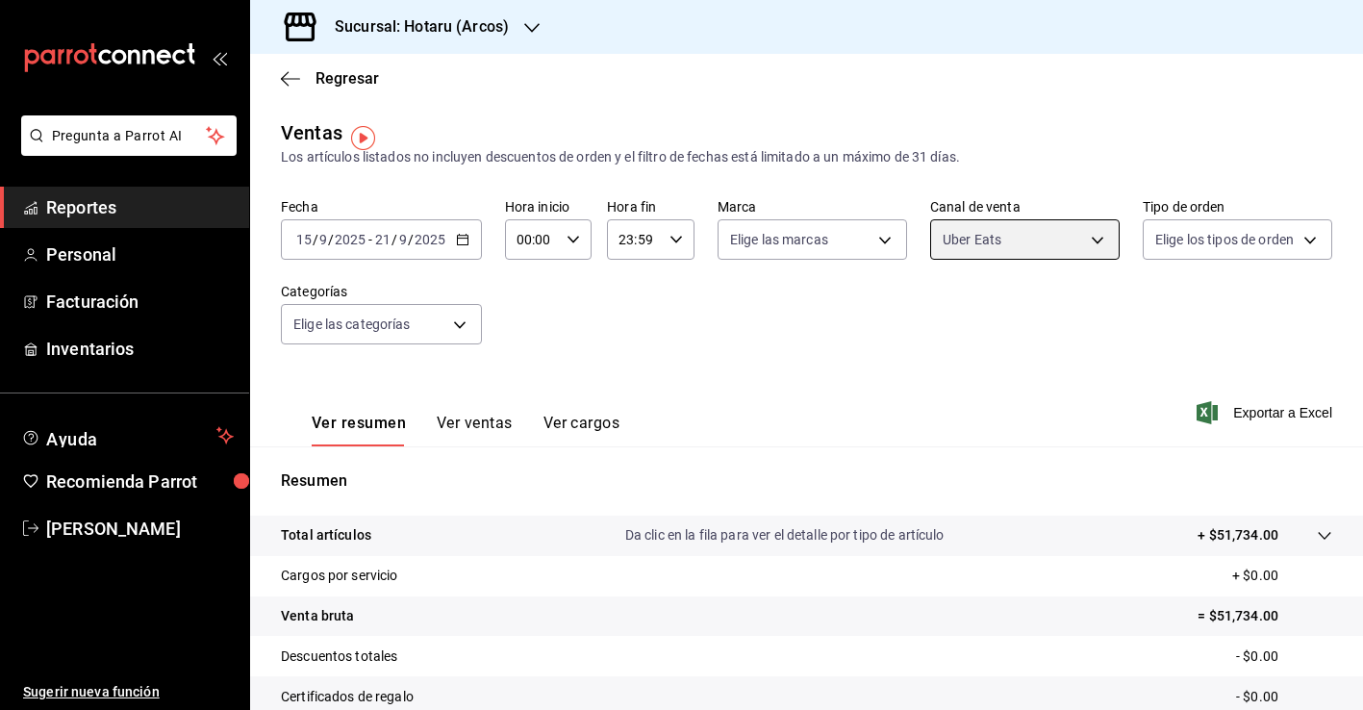
scroll to position [-1, 0]
click at [1032, 254] on body "Pregunta a Parrot AI Reportes Personal Facturación Inventarios Ayuda Recomienda…" at bounding box center [681, 355] width 1363 height 710
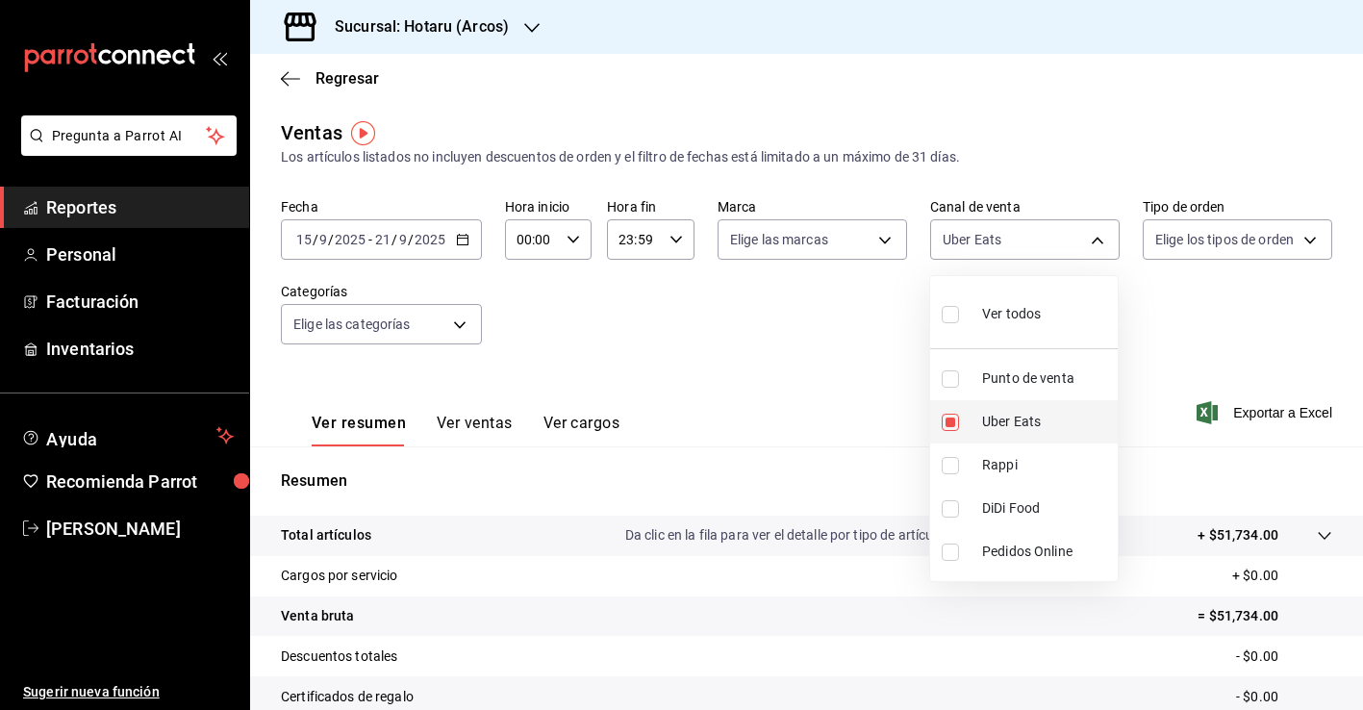
click at [949, 430] on input "checkbox" at bounding box center [950, 422] width 17 height 17
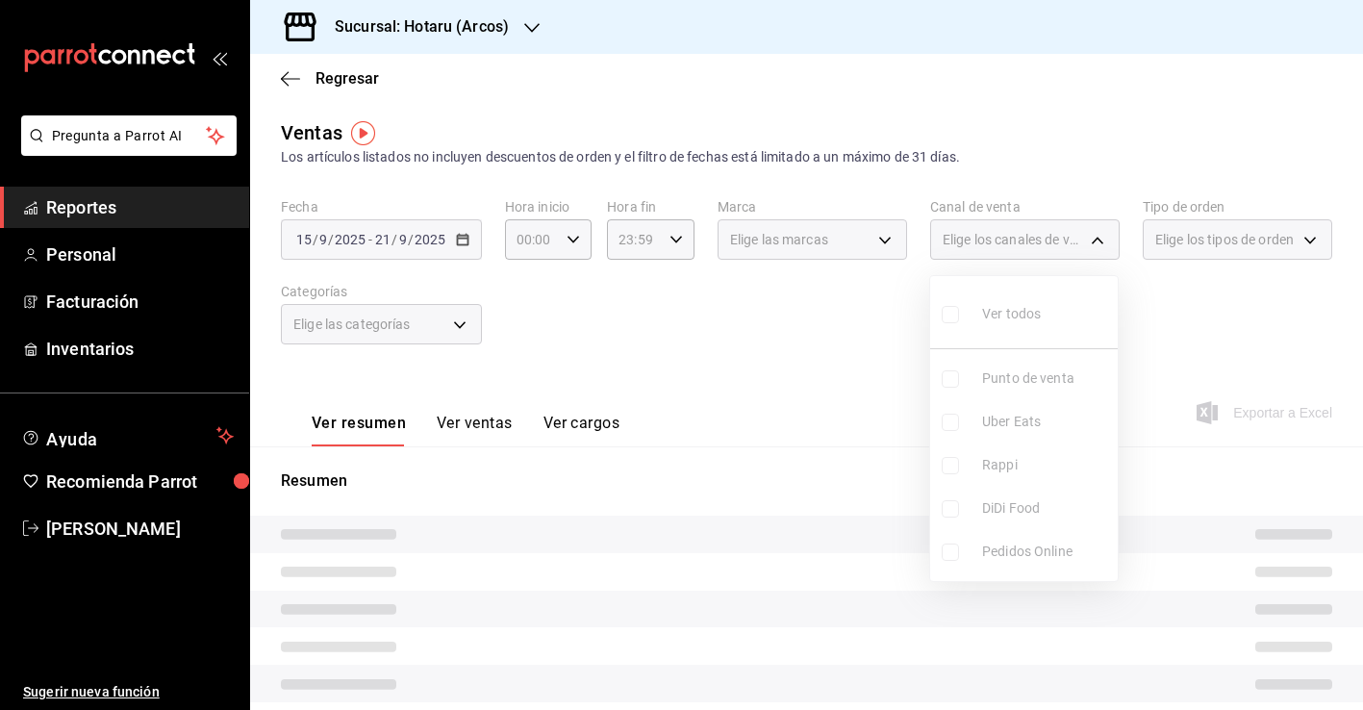
click at [950, 452] on ul "Ver todos Punto de venta Uber Eats Rappi DiDi Food Pedidos Online" at bounding box center [1024, 428] width 188 height 305
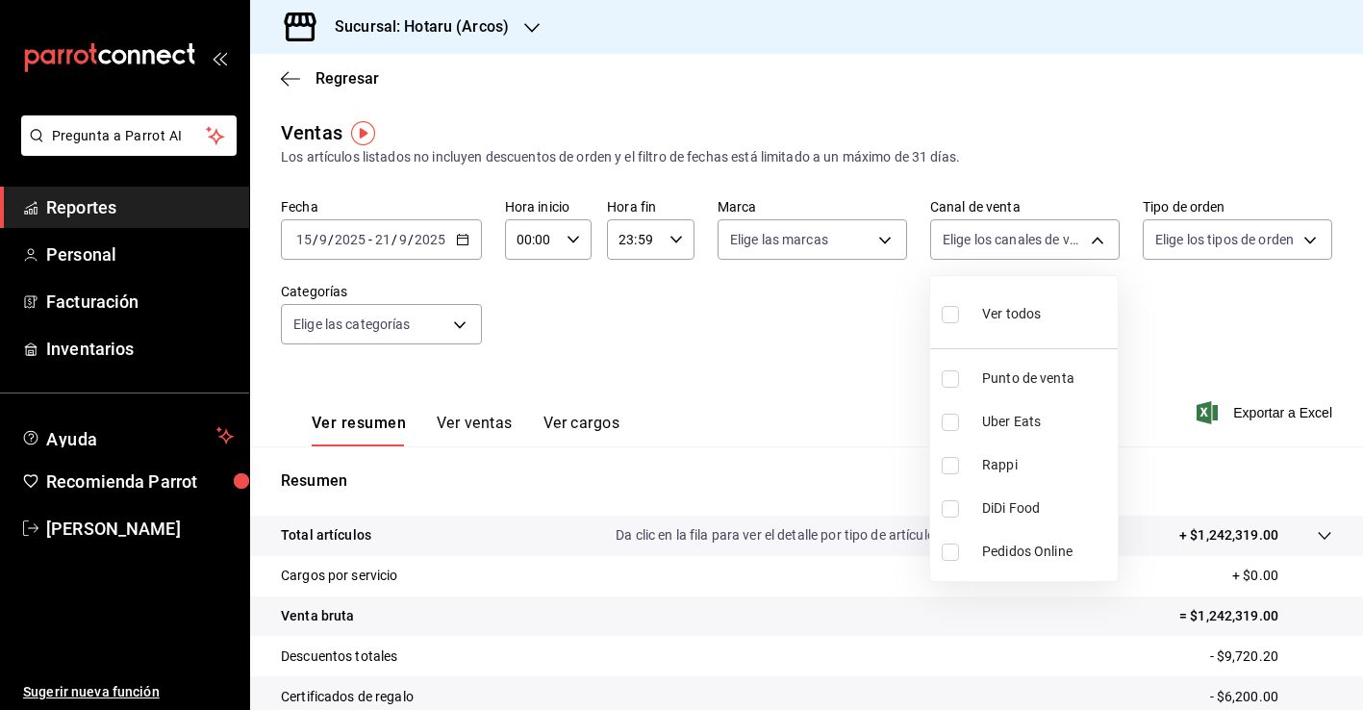
click at [950, 464] on input "checkbox" at bounding box center [950, 465] width 17 height 17
click at [755, 464] on div at bounding box center [681, 355] width 1363 height 710
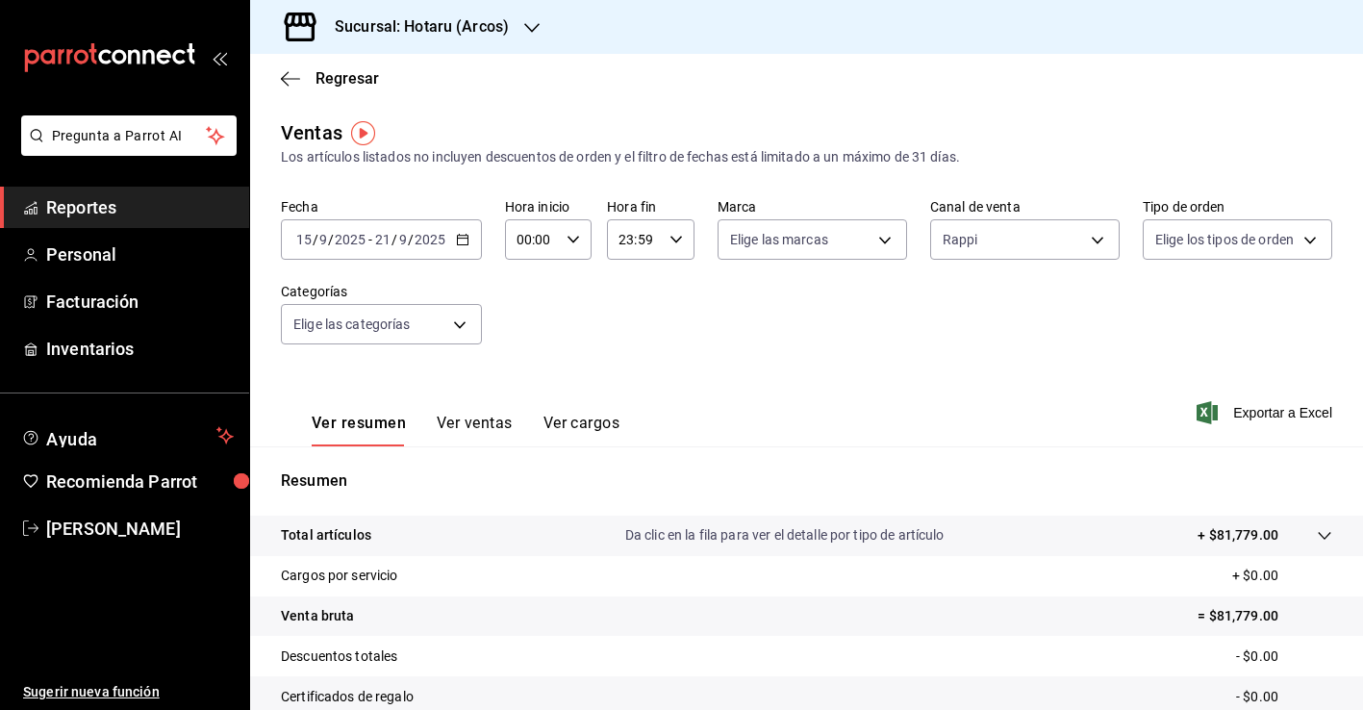
click at [912, 242] on div "Fecha [DATE] [DATE] - [DATE] [DATE] Hora inicio 00:00 Hora inicio Hora fin 23:5…" at bounding box center [807, 282] width 1052 height 169
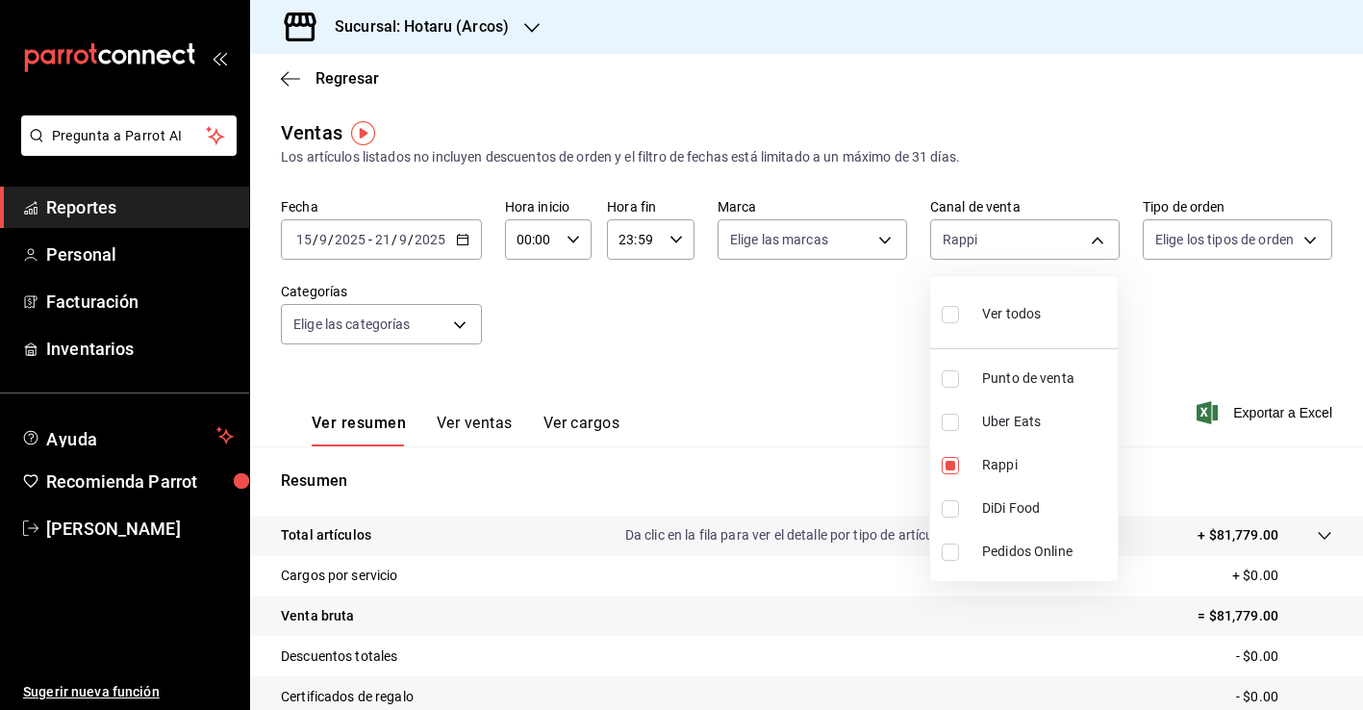
click at [994, 237] on body "Pregunta a Parrot AI Reportes Personal Facturación Inventarios Ayuda Recomienda…" at bounding box center [681, 355] width 1363 height 710
click at [897, 235] on div at bounding box center [681, 355] width 1363 height 710
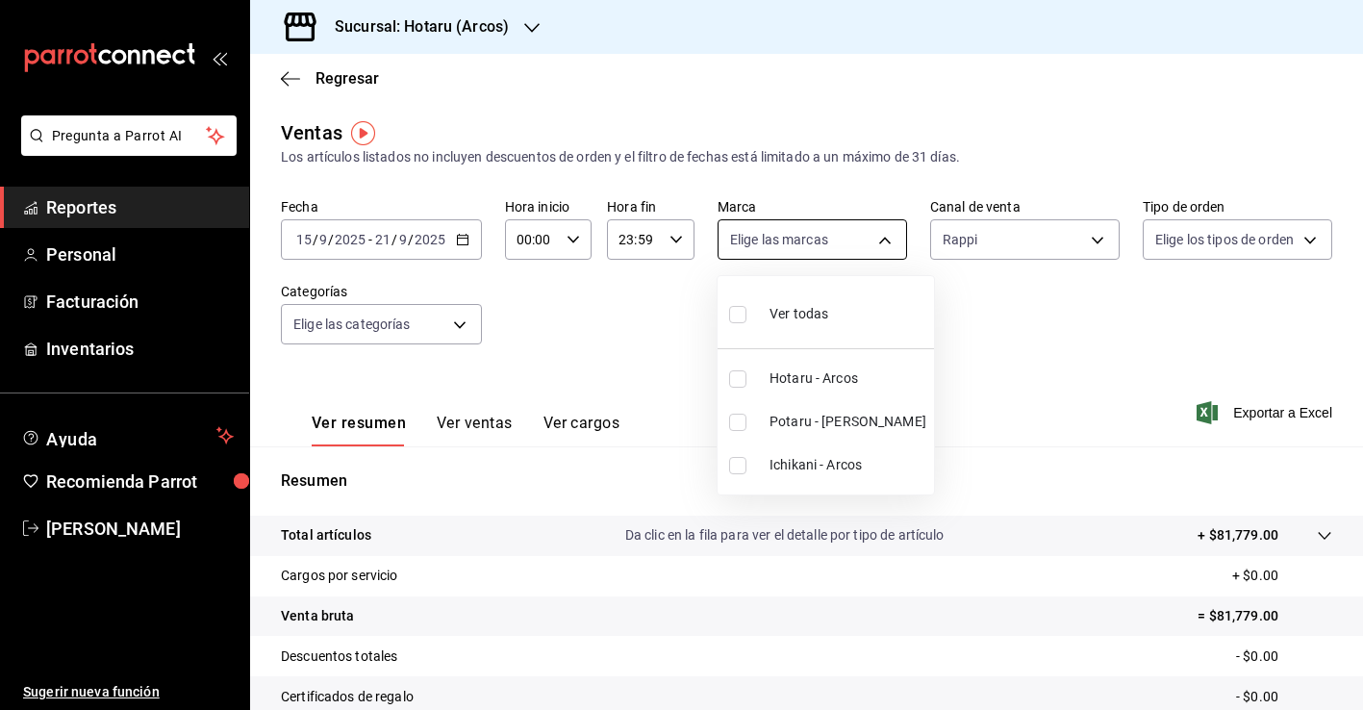
click at [880, 250] on body "Pregunta a Parrot AI Reportes Personal Facturación Inventarios Ayuda Recomienda…" at bounding box center [681, 355] width 1363 height 710
click at [833, 387] on span "Hotaru - Arcos" at bounding box center [848, 379] width 157 height 20
click at [998, 442] on div at bounding box center [681, 355] width 1363 height 710
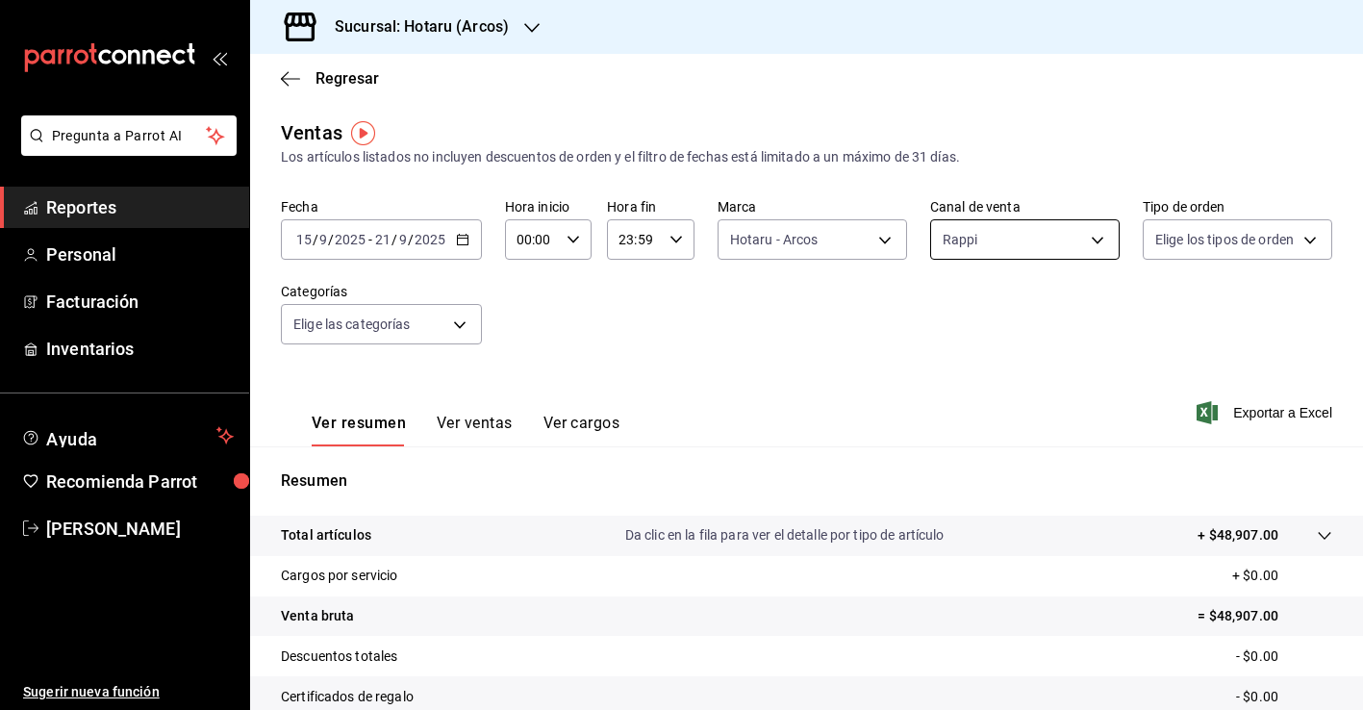
click at [1099, 228] on body "Pregunta a Parrot AI Reportes Personal Facturación Inventarios Ayuda Recomienda…" at bounding box center [681, 355] width 1363 height 710
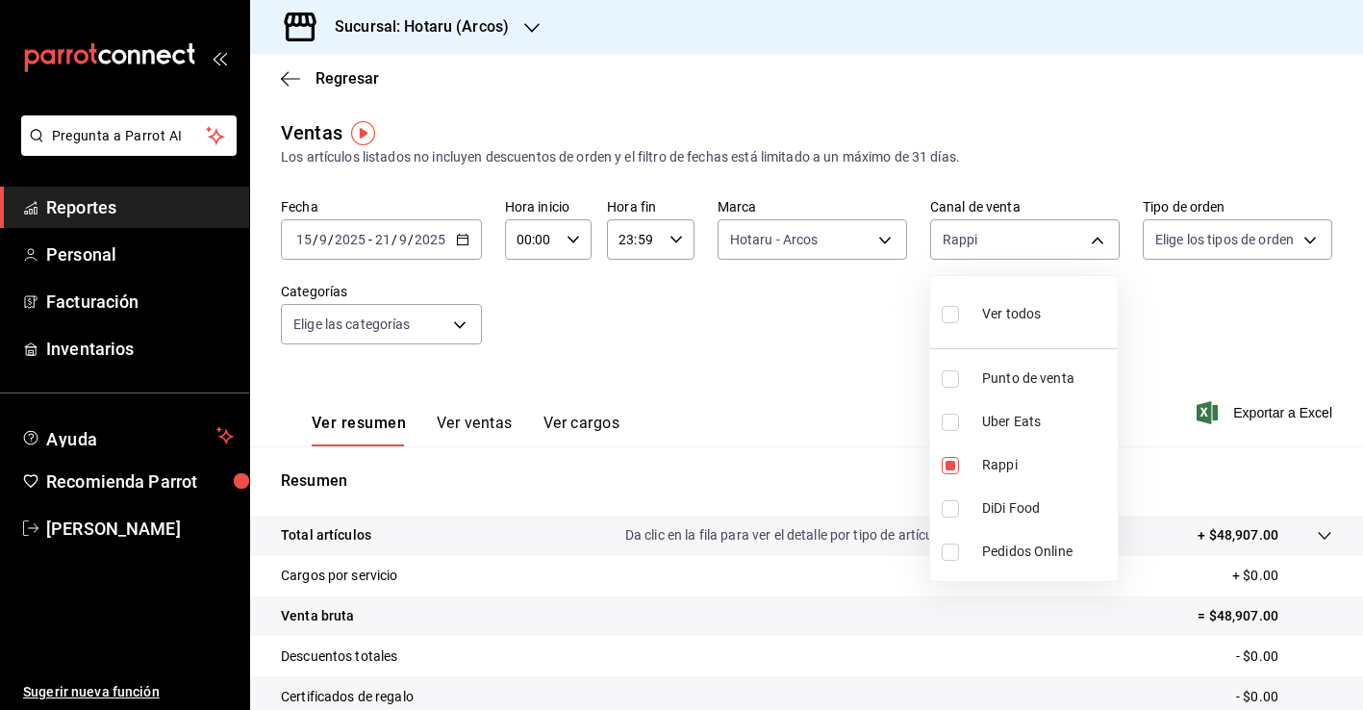
click at [1063, 310] on li "Ver todos" at bounding box center [1024, 312] width 188 height 57
click at [875, 232] on div at bounding box center [681, 355] width 1363 height 710
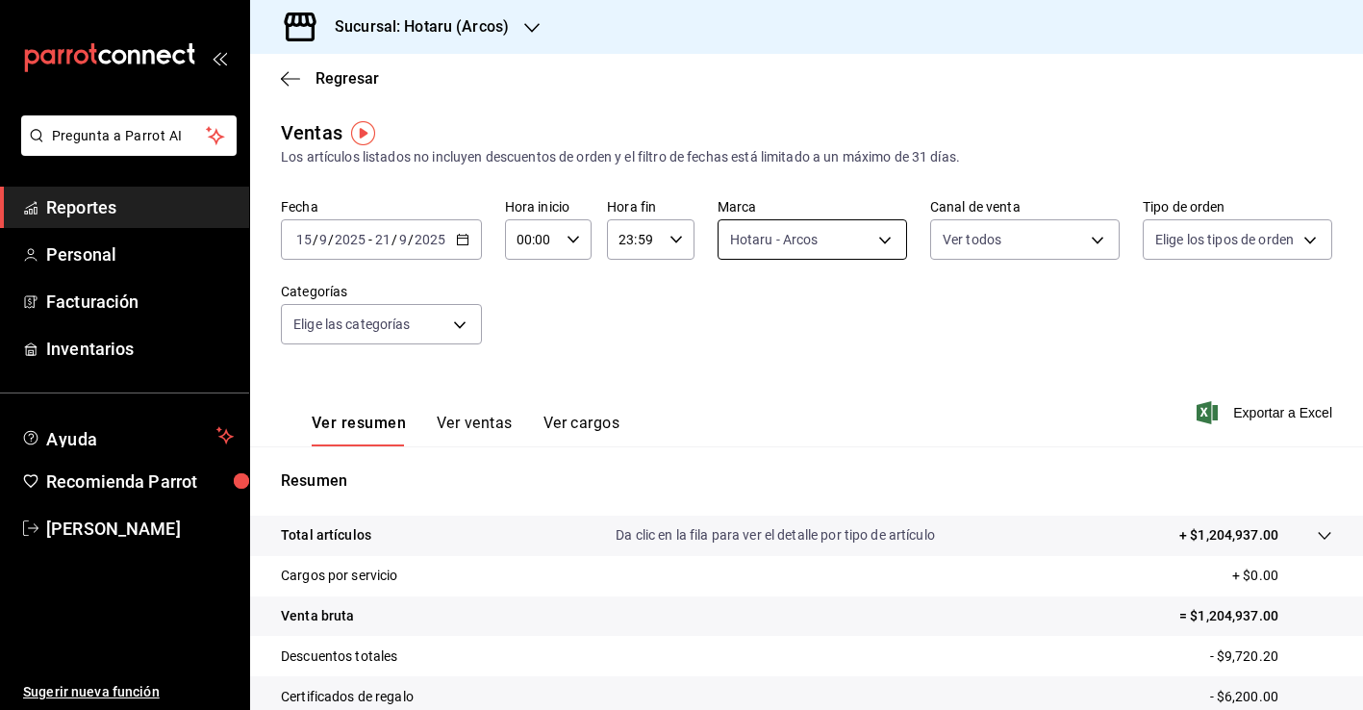
click at [887, 241] on body "Pregunta a Parrot AI Reportes Personal Facturación Inventarios Ayuda Recomienda…" at bounding box center [681, 355] width 1363 height 710
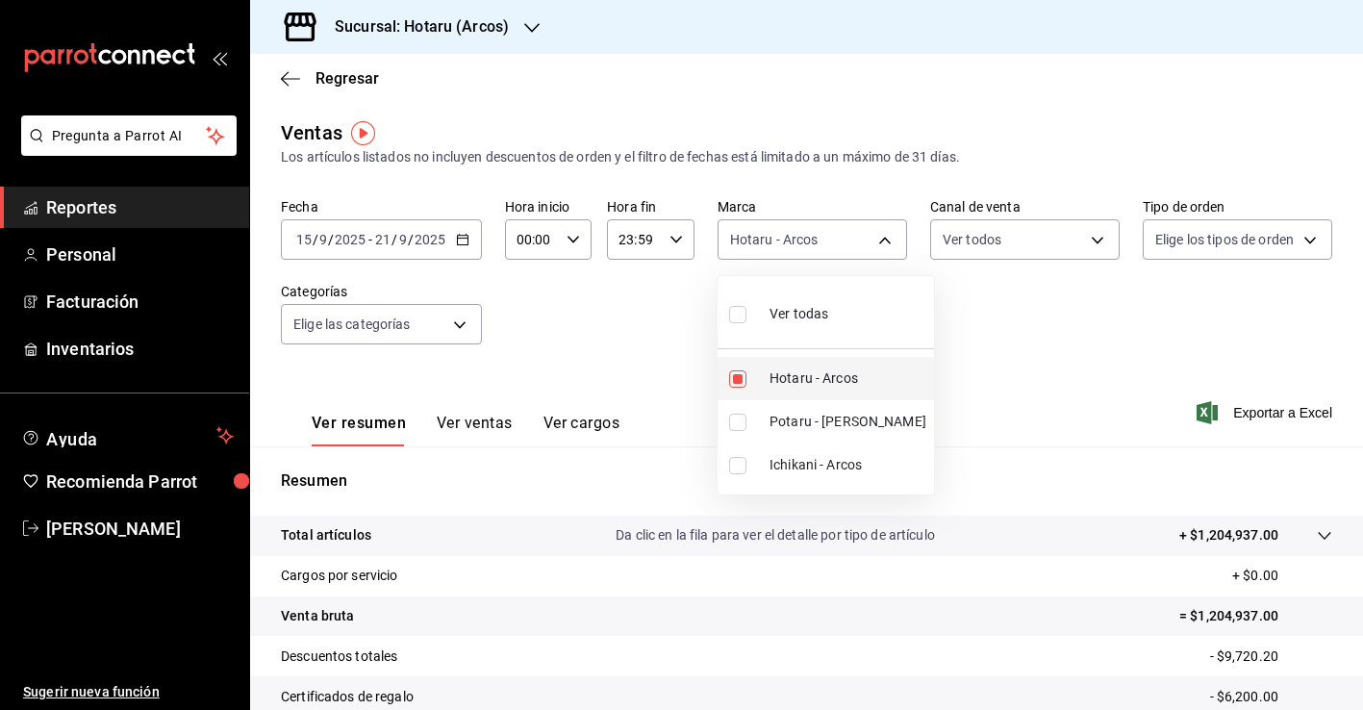
click at [794, 380] on span "Hotaru - Arcos" at bounding box center [848, 379] width 157 height 20
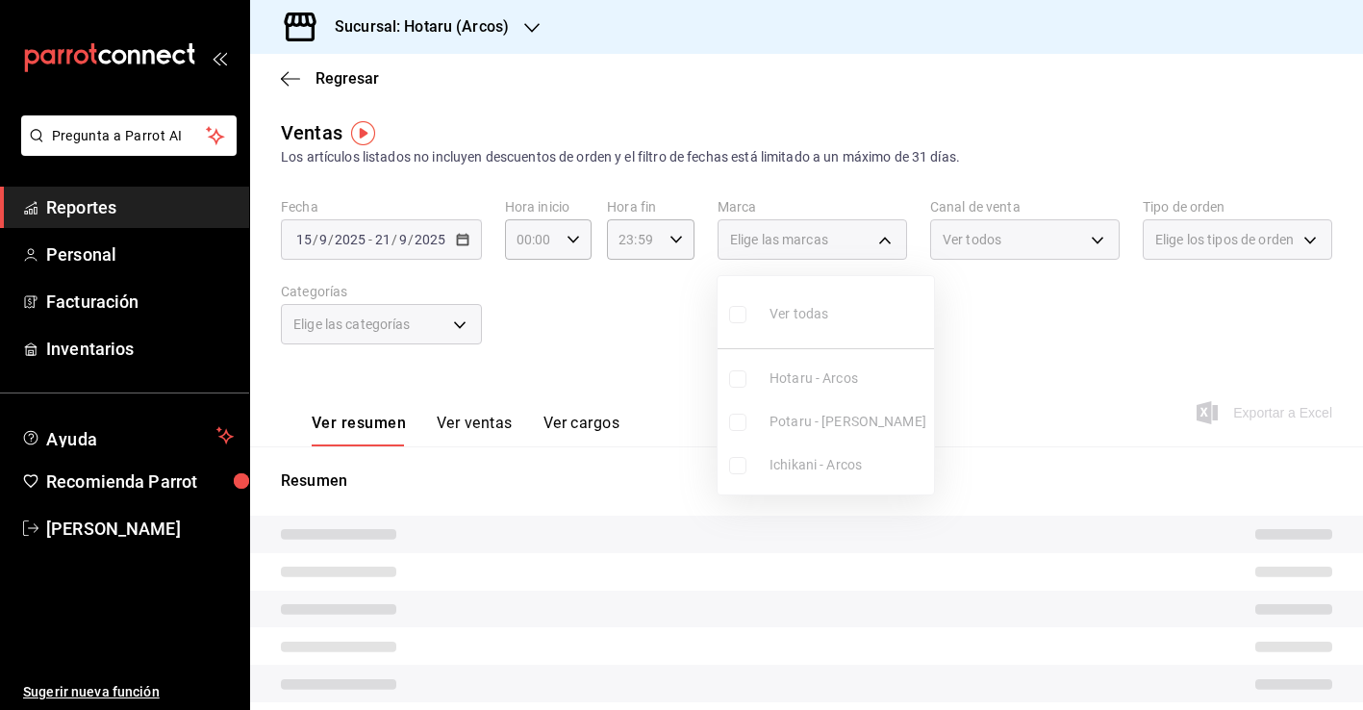
click at [792, 419] on ul "Ver todas Hotaru - [PERSON_NAME] Potaru - [PERSON_NAME] Ichikani - [PERSON_NAME]" at bounding box center [826, 385] width 216 height 218
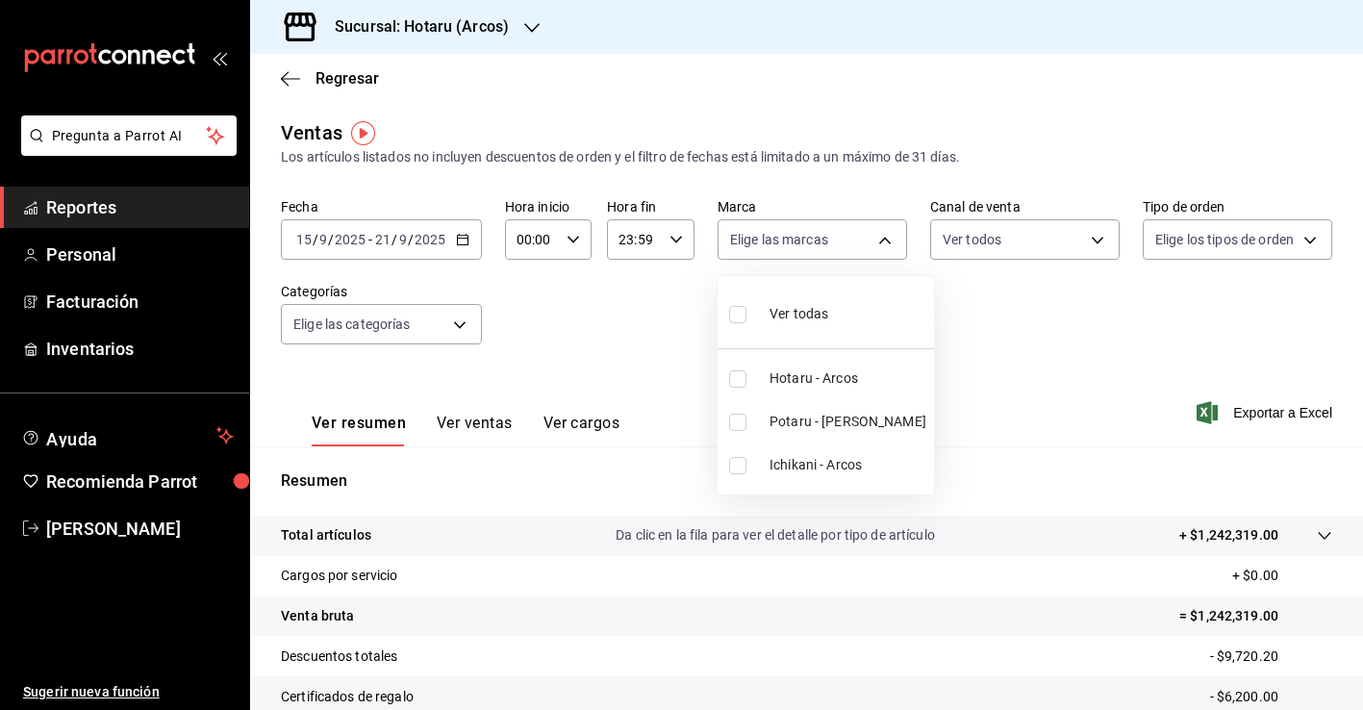
click at [747, 420] on label at bounding box center [741, 422] width 25 height 17
click at [747, 420] on input "checkbox" at bounding box center [737, 422] width 17 height 17
click at [736, 419] on input "checkbox" at bounding box center [737, 422] width 17 height 17
click at [611, 394] on div at bounding box center [681, 355] width 1363 height 710
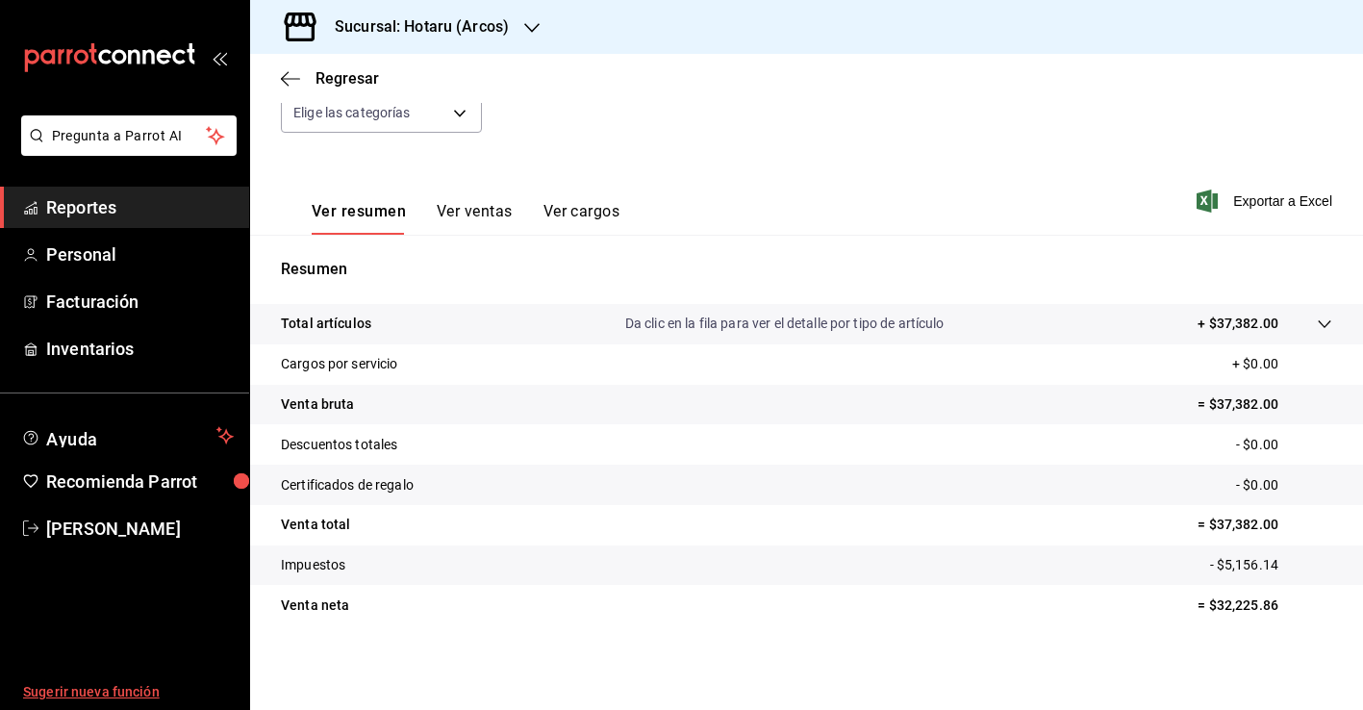
scroll to position [212, 0]
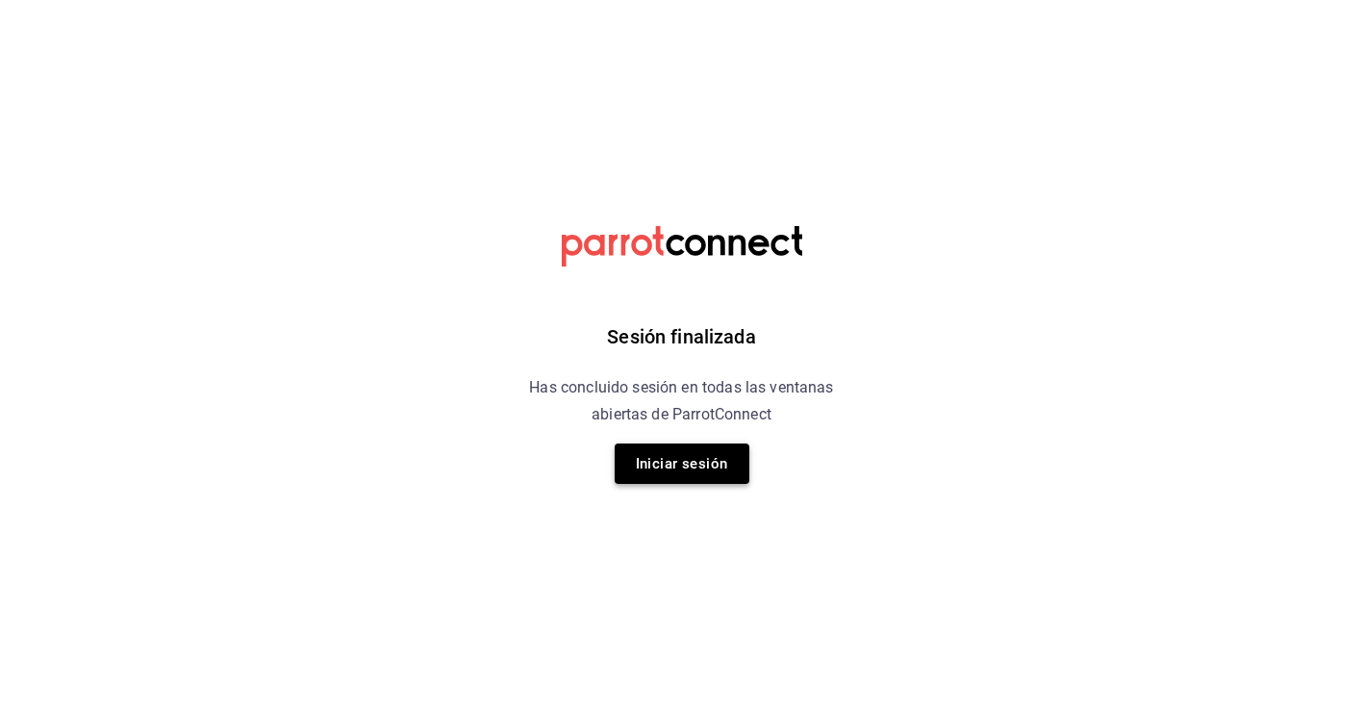
click at [680, 458] on button "Iniciar sesión" at bounding box center [682, 464] width 135 height 40
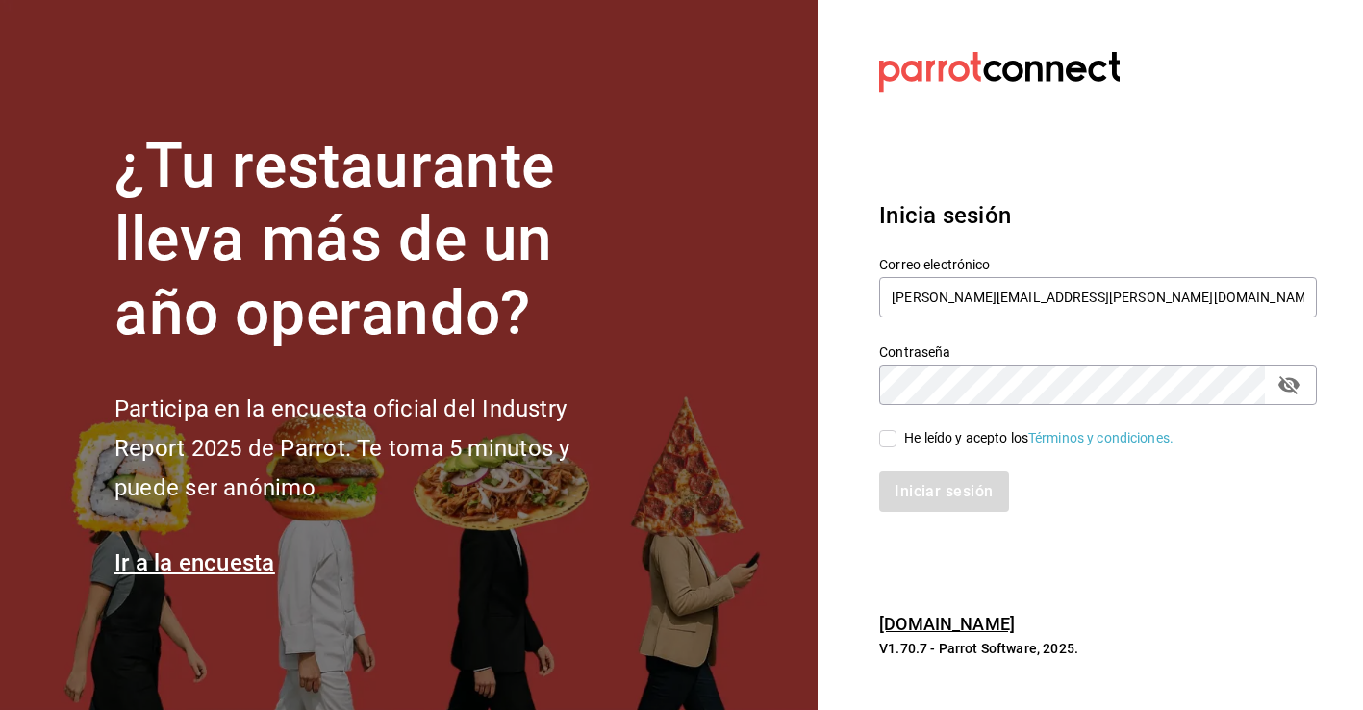
click at [882, 447] on label "He leído y acepto los Términos y condiciones." at bounding box center [1026, 438] width 294 height 20
click at [882, 447] on input "He leído y acepto los Términos y condiciones." at bounding box center [887, 438] width 17 height 17
click at [922, 485] on button "Iniciar sesión" at bounding box center [944, 491] width 131 height 40
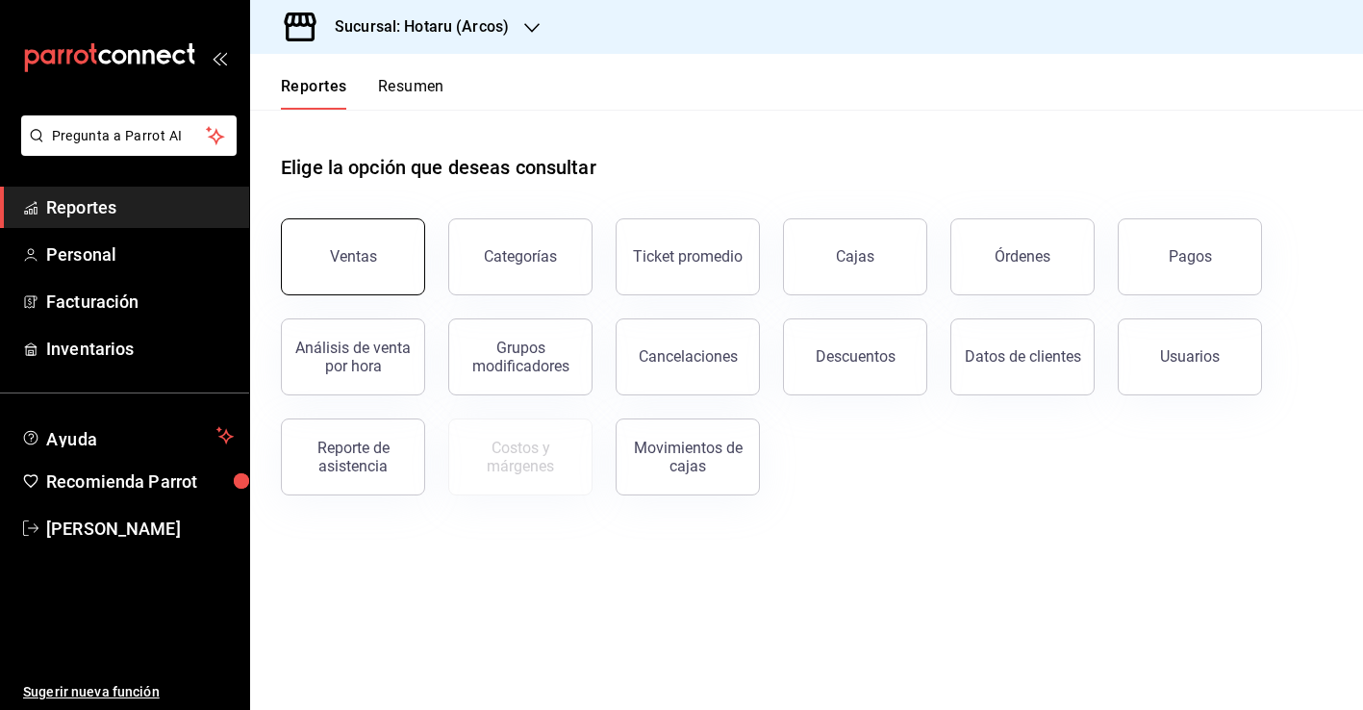
click at [389, 226] on button "Ventas" at bounding box center [353, 256] width 144 height 77
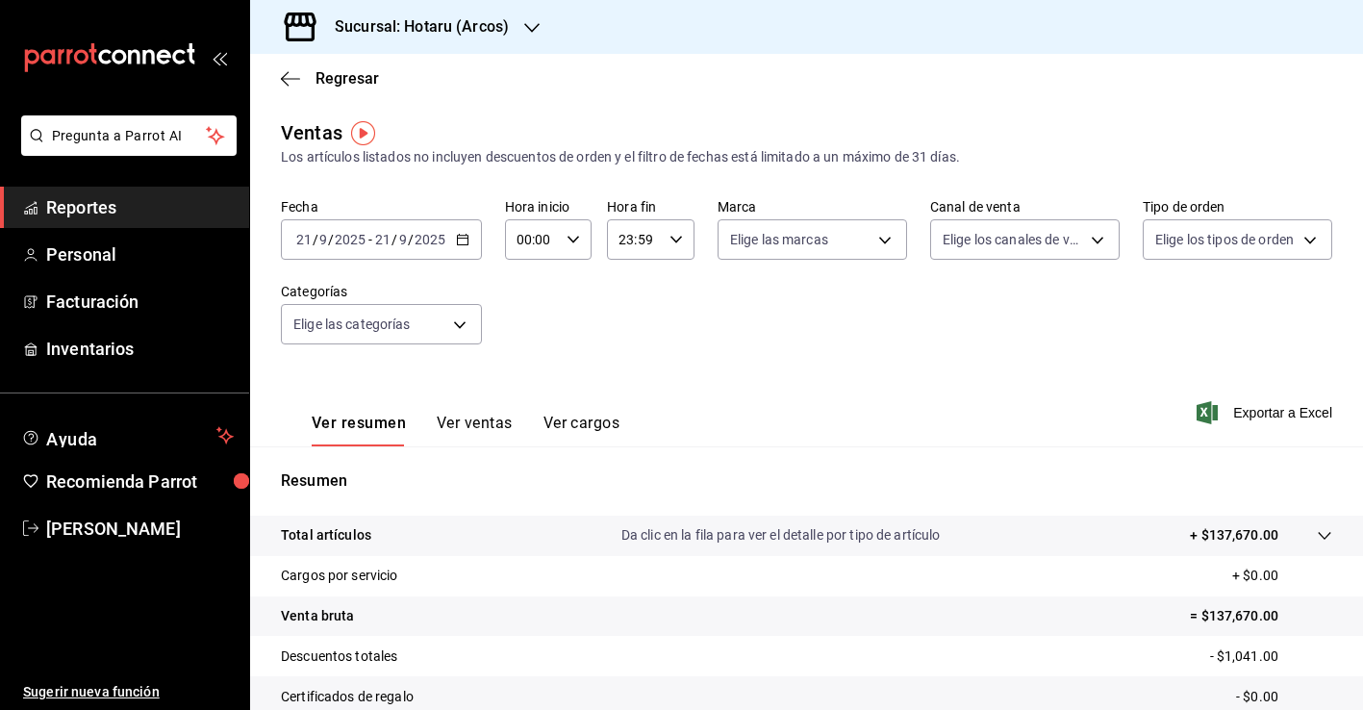
click at [462, 234] on icon "button" at bounding box center [462, 239] width 13 height 13
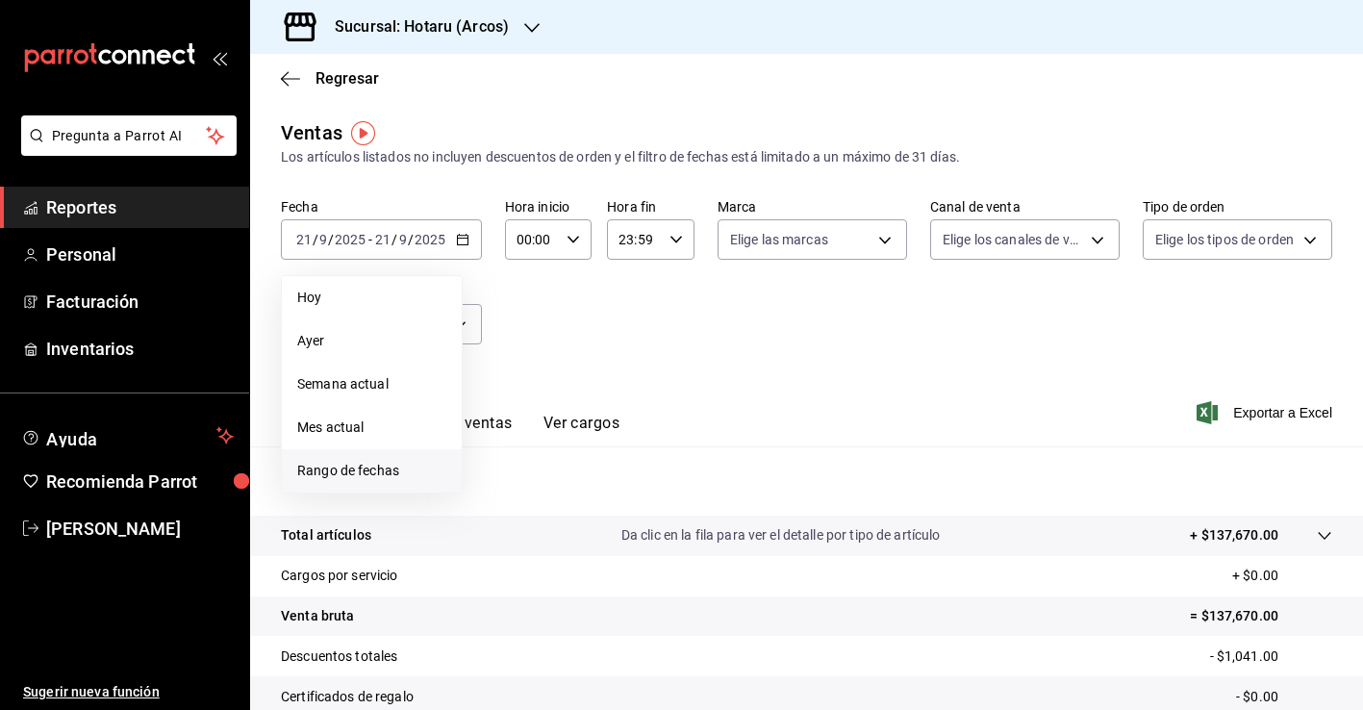
click at [409, 474] on span "Rango de fechas" at bounding box center [371, 471] width 149 height 20
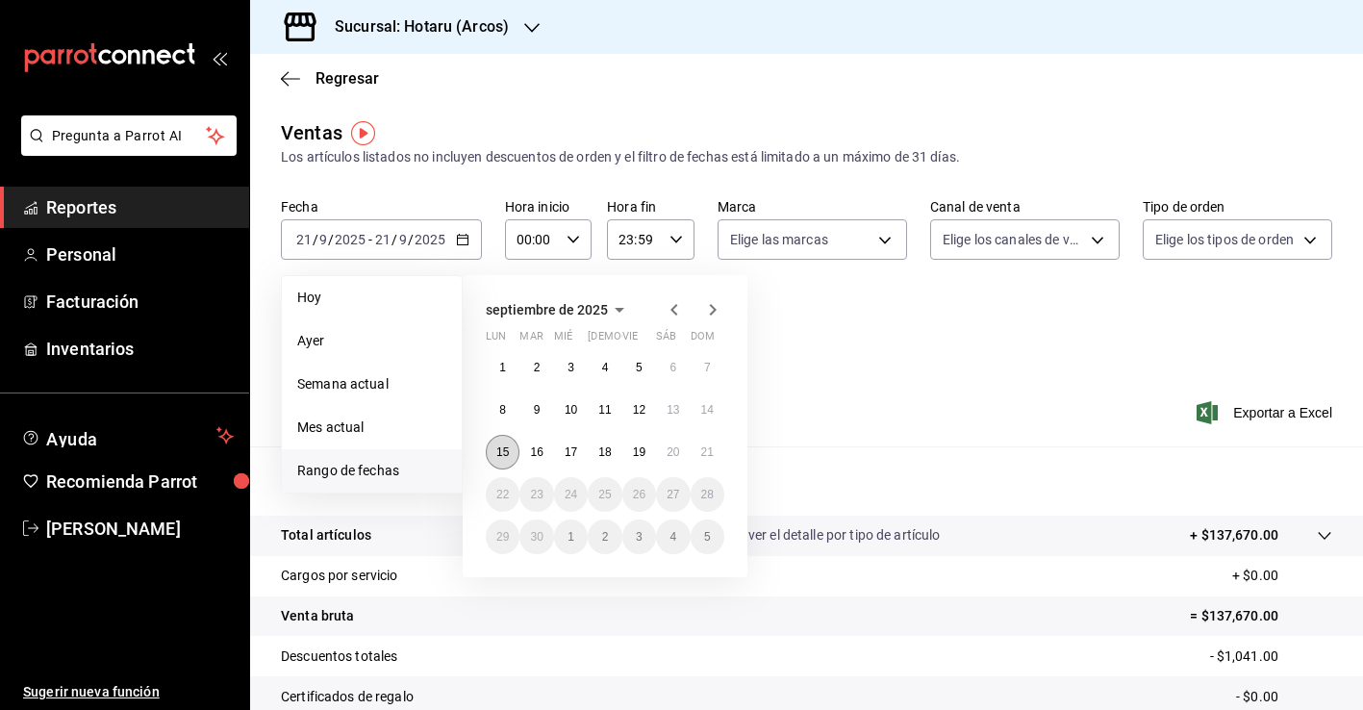
click at [504, 445] on abbr "15" at bounding box center [502, 451] width 13 height 13
click at [718, 457] on button "21" at bounding box center [708, 452] width 34 height 35
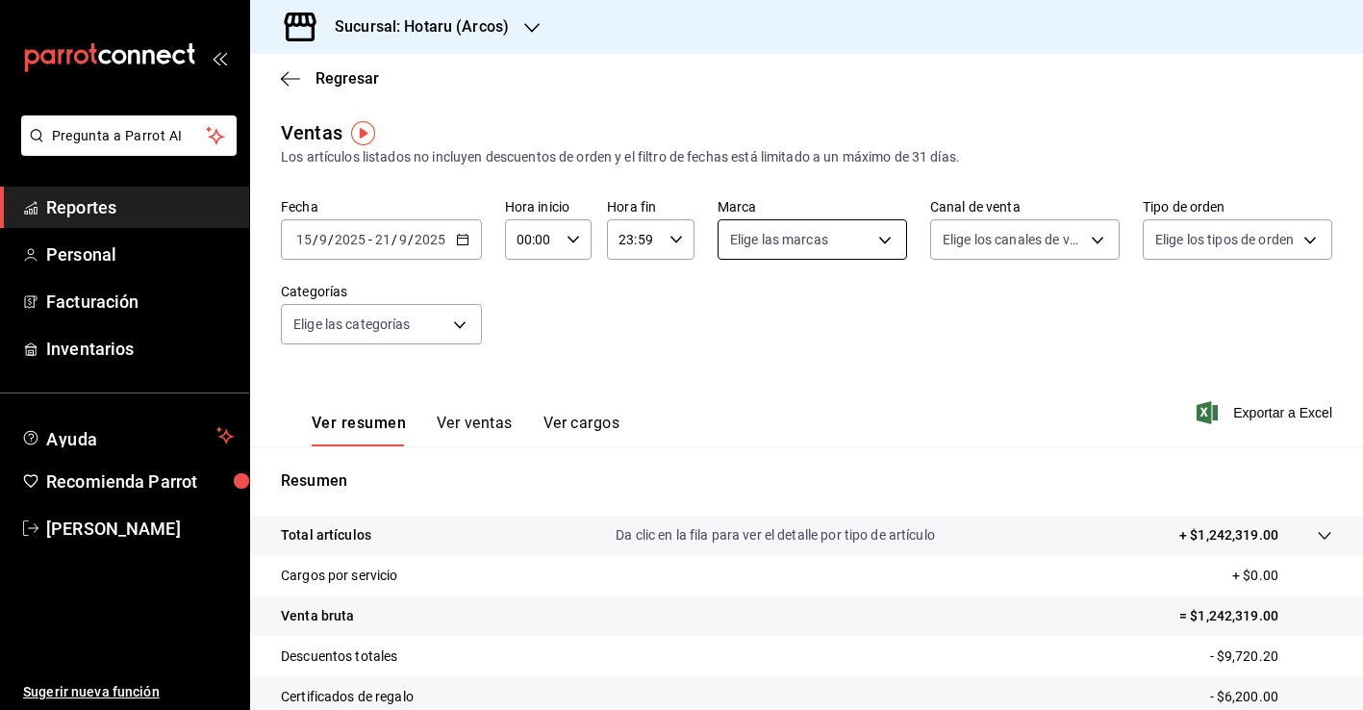
click at [885, 250] on body "Pregunta a Parrot AI Reportes Personal Facturación Inventarios Ayuda Recomienda…" at bounding box center [681, 355] width 1363 height 710
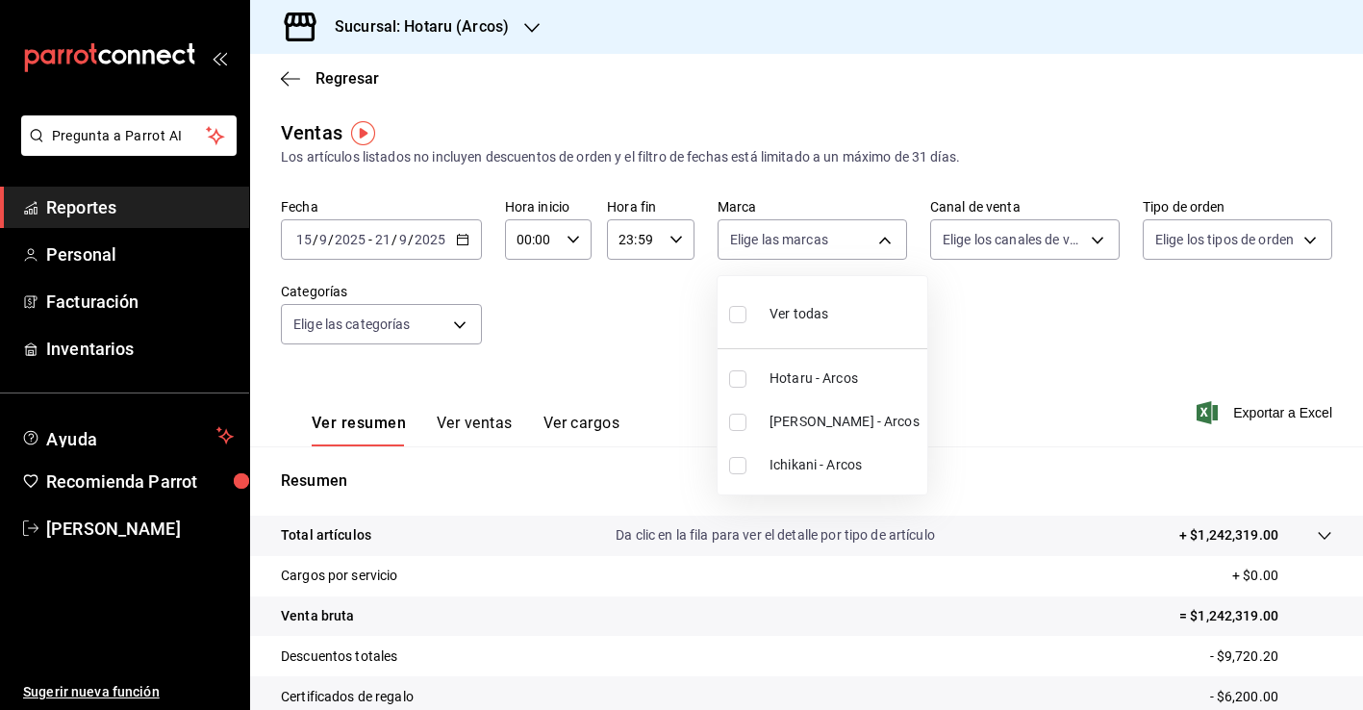
click at [780, 420] on span "[PERSON_NAME] - Arcos" at bounding box center [845, 422] width 150 height 20
type input "22e90613-d08a-4757-a76e-a905fd2e086b"
click at [734, 423] on input "checkbox" at bounding box center [737, 422] width 17 height 17
checkbox input "false"
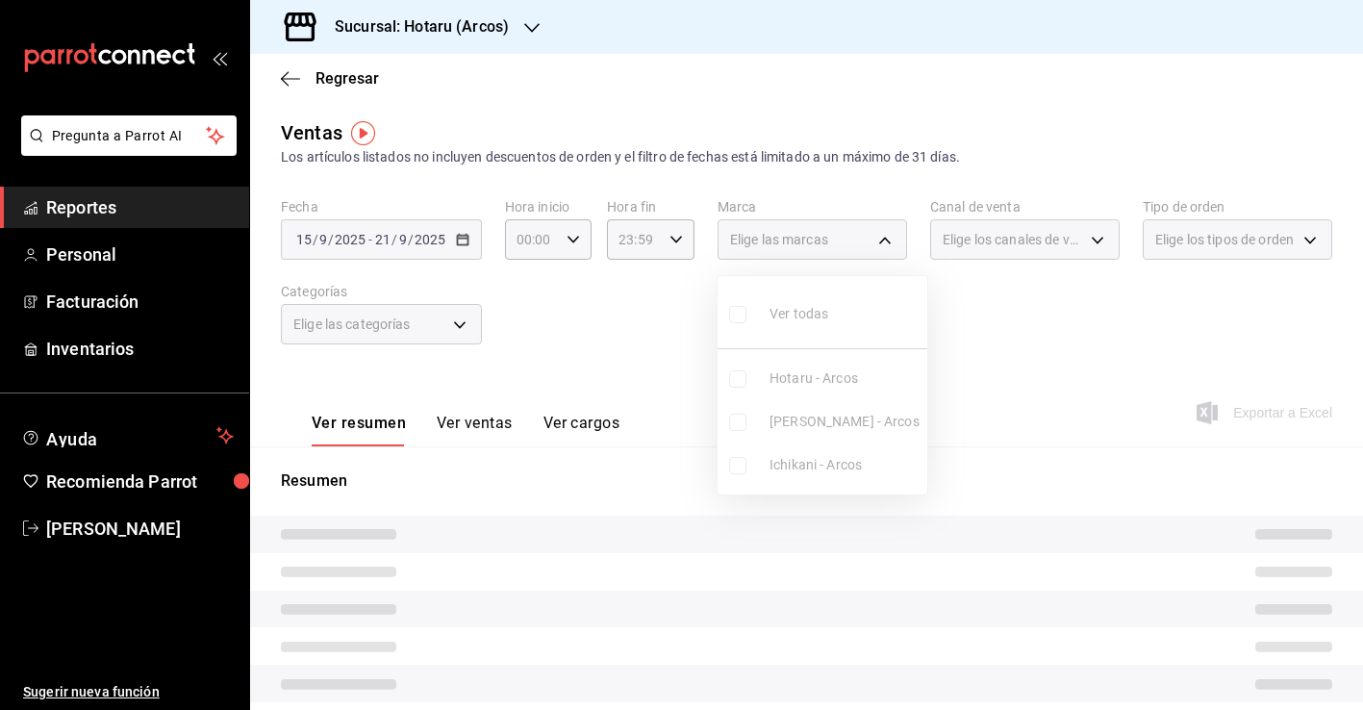
click at [743, 374] on ul "Ver todas Hotaru - [PERSON_NAME] Potaru - [PERSON_NAME] Ichikani - [PERSON_NAME]" at bounding box center [823, 385] width 210 height 218
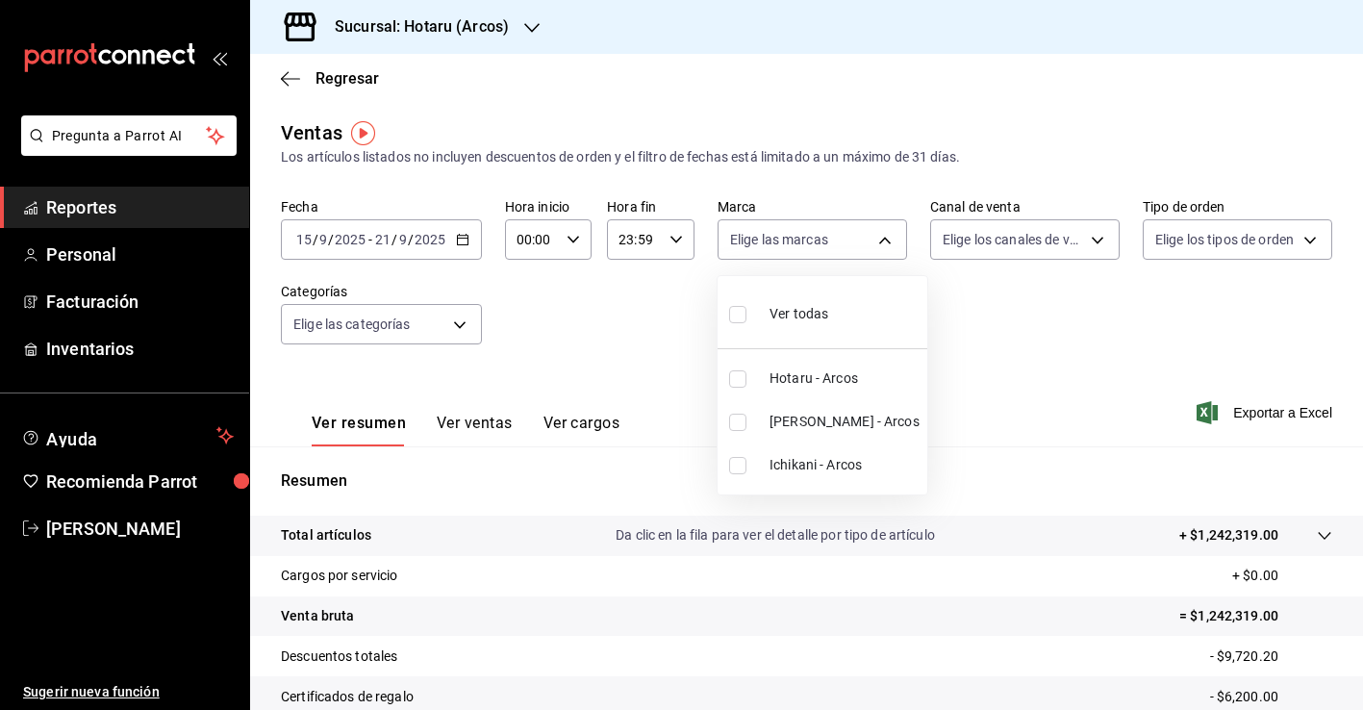
click at [743, 374] on input "checkbox" at bounding box center [737, 378] width 17 height 17
checkbox input "true"
type input "63fd3758-a1b5-4c03-9065-df3279ac1636"
click at [997, 240] on div at bounding box center [681, 355] width 1363 height 710
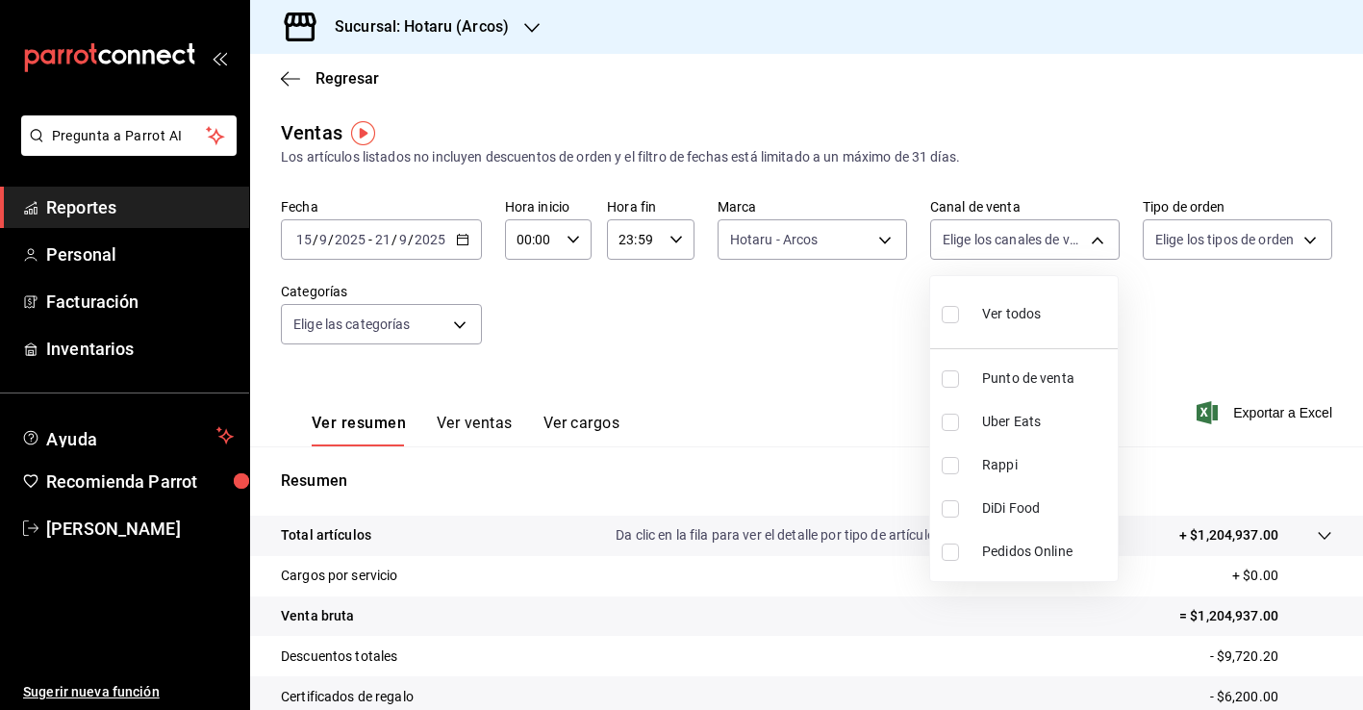
click at [997, 240] on body "Pregunta a Parrot AI Reportes Personal Facturación Inventarios Ayuda Recomienda…" at bounding box center [681, 355] width 1363 height 710
click at [953, 422] on input "checkbox" at bounding box center [950, 422] width 17 height 17
checkbox input "true"
type input "UBER_EATS"
click at [799, 417] on div at bounding box center [681, 355] width 1363 height 710
